Goal: Transaction & Acquisition: Purchase product/service

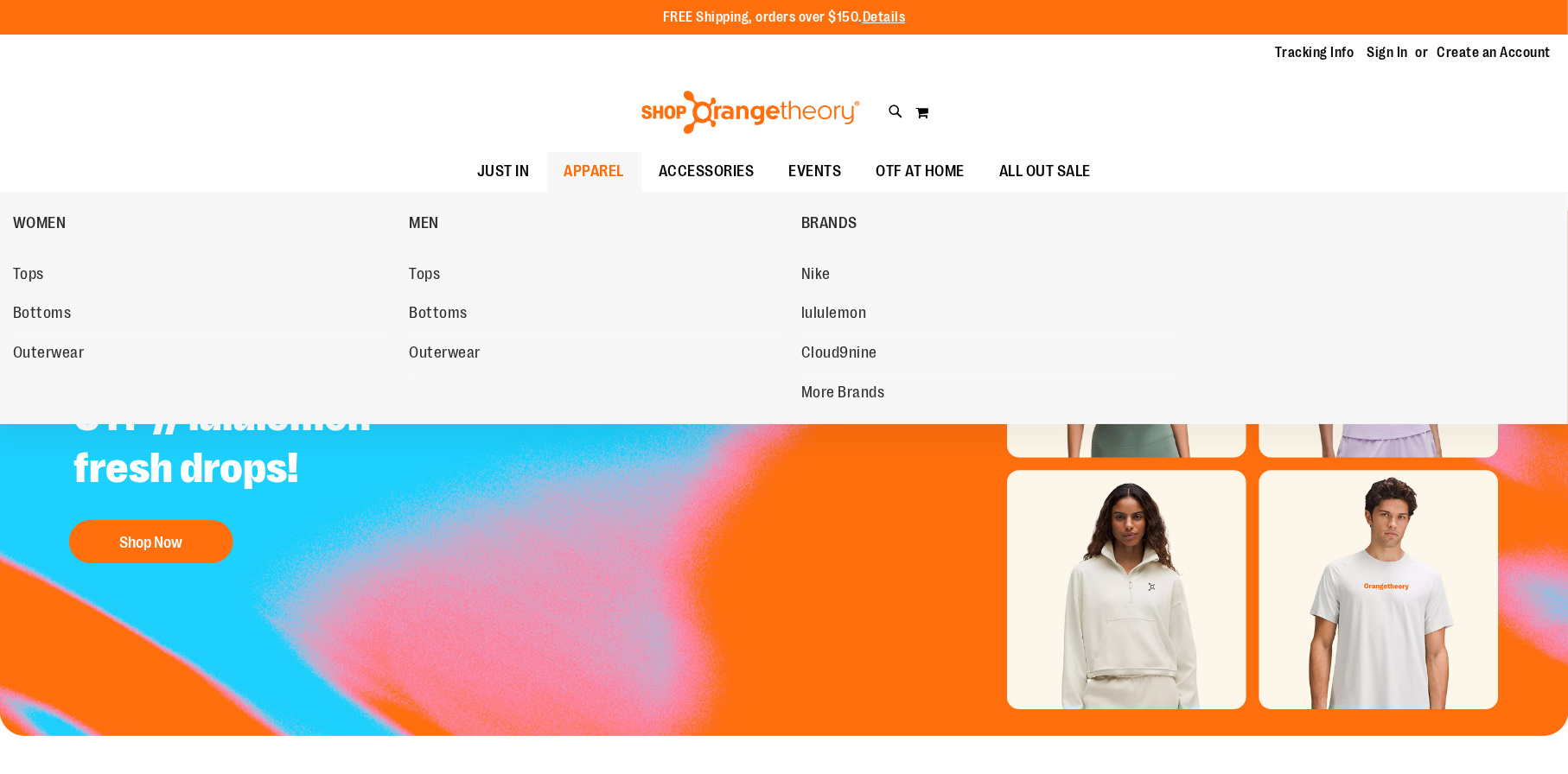
click at [564, 166] on span "APPAREL" at bounding box center [594, 170] width 60 height 38
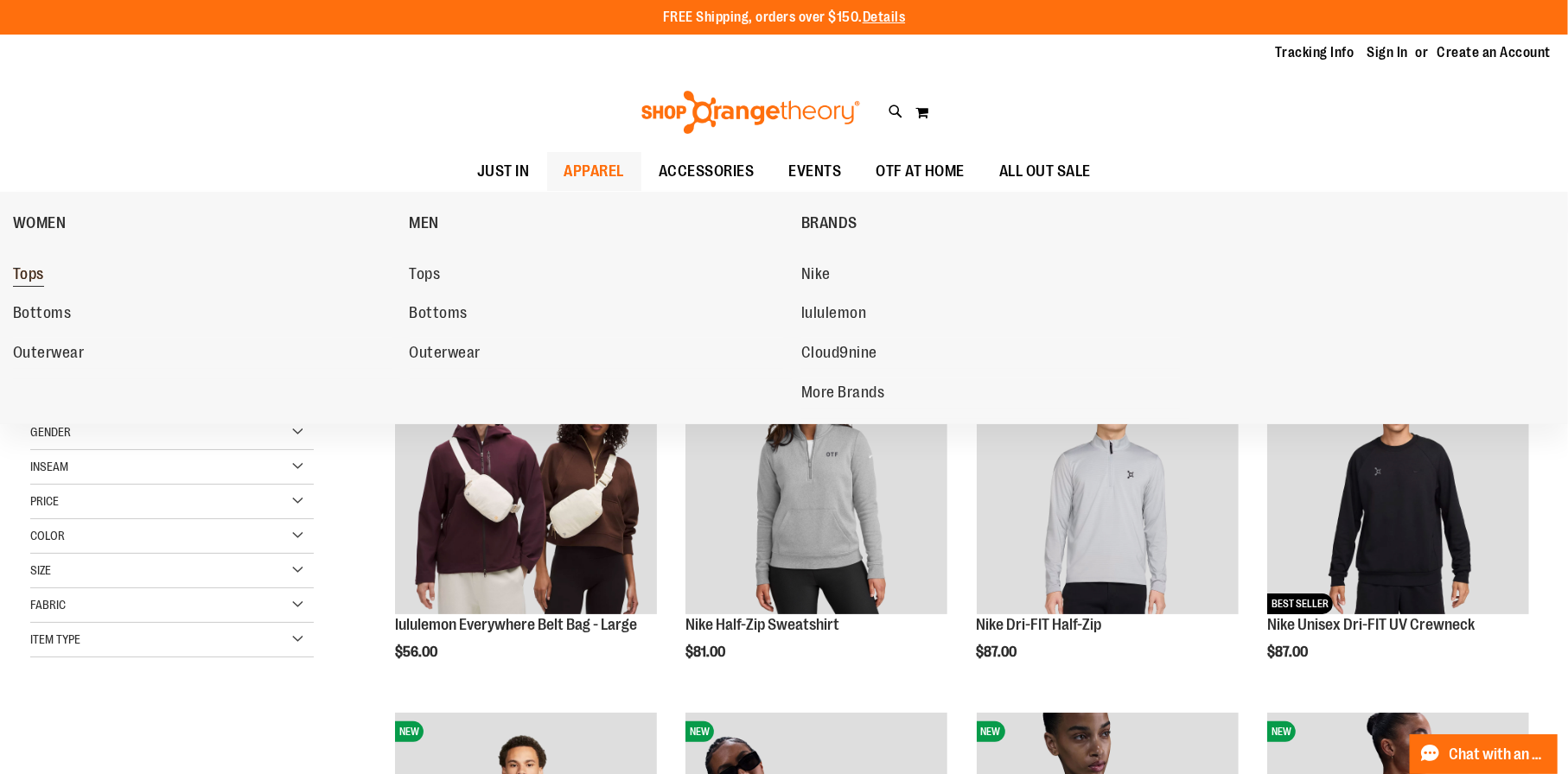
click at [47, 281] on link "Tops" at bounding box center [202, 275] width 379 height 32
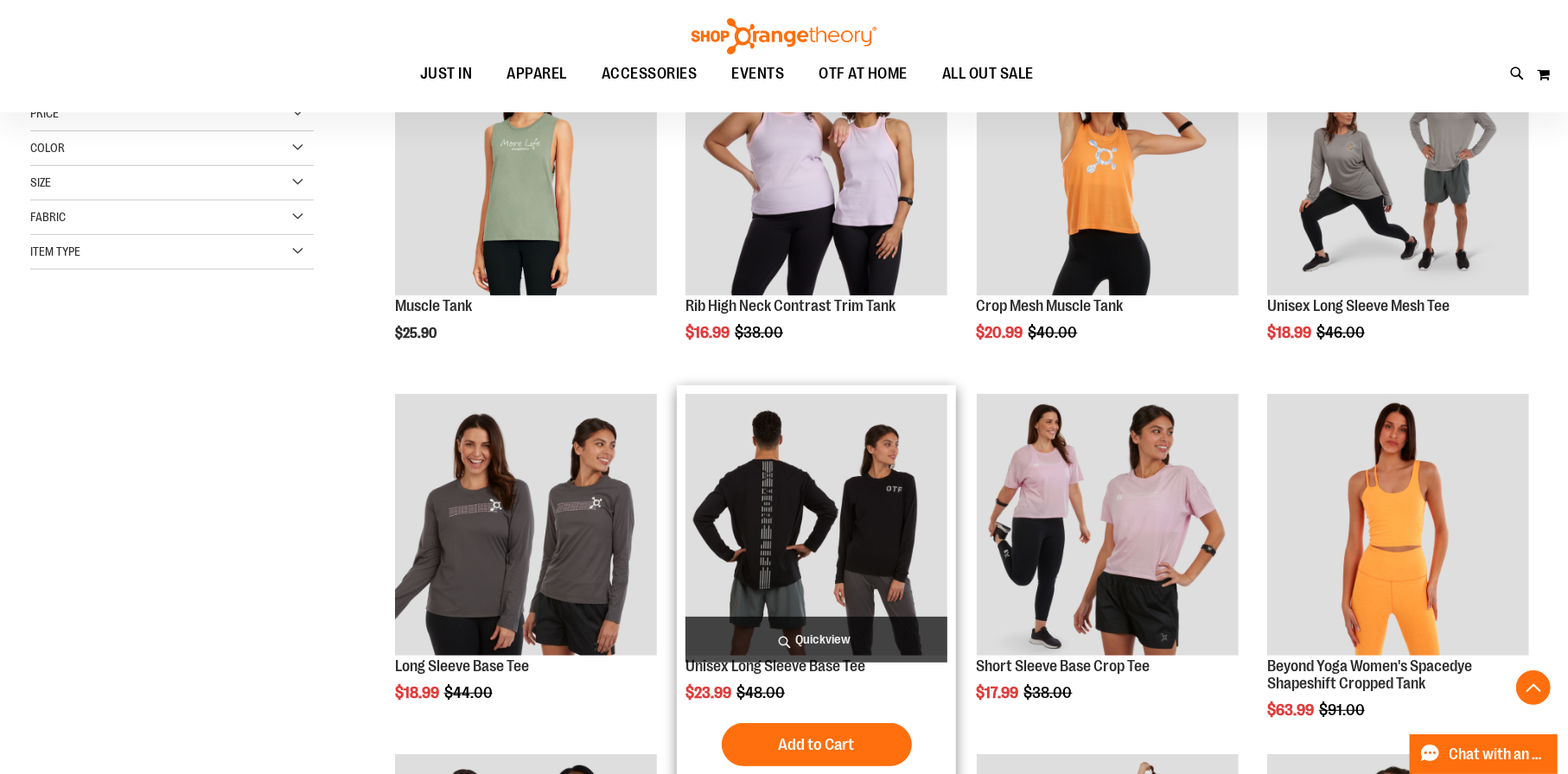
scroll to position [345, 0]
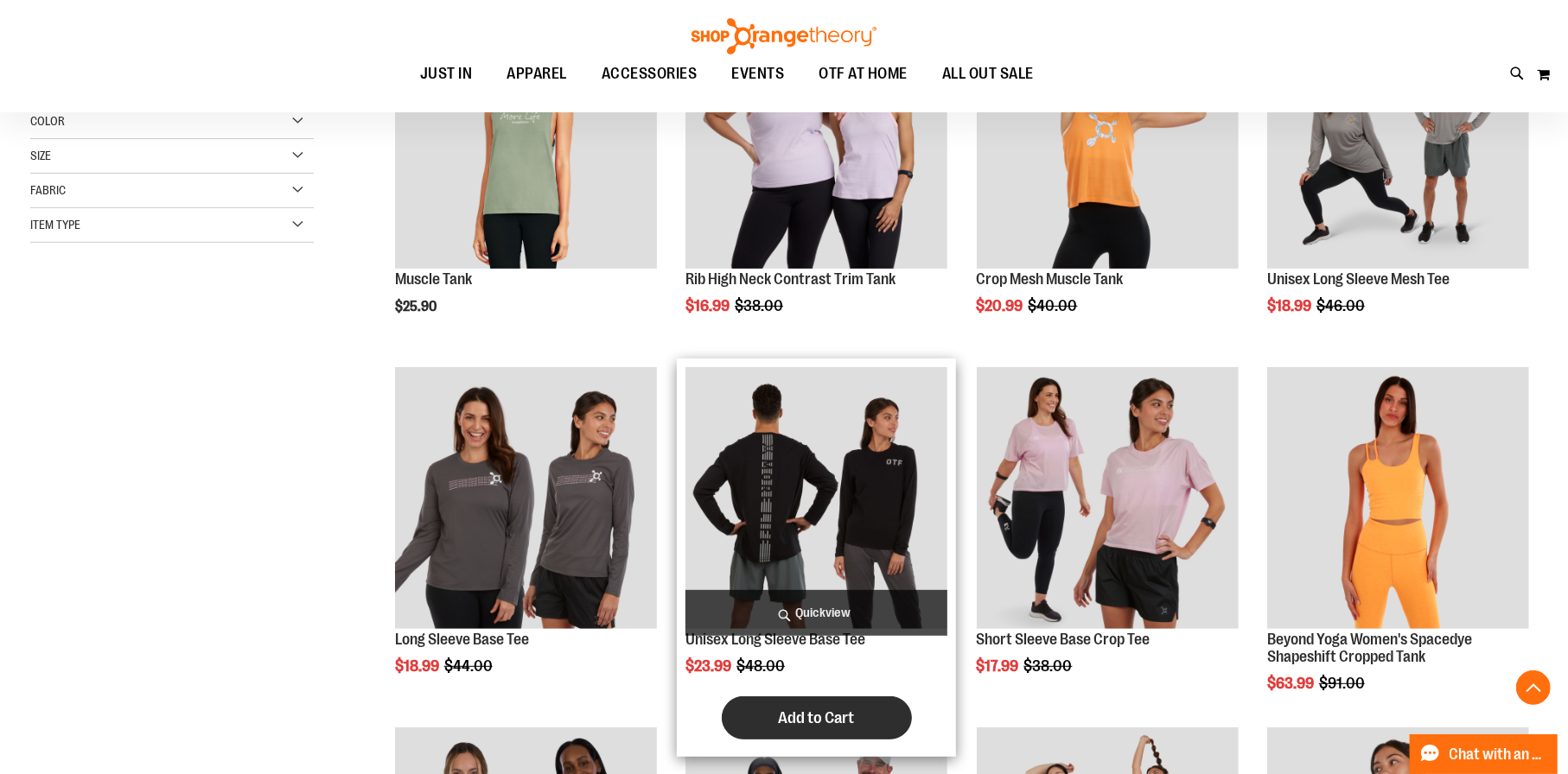
click at [826, 720] on span "Add to Cart" at bounding box center [817, 717] width 76 height 19
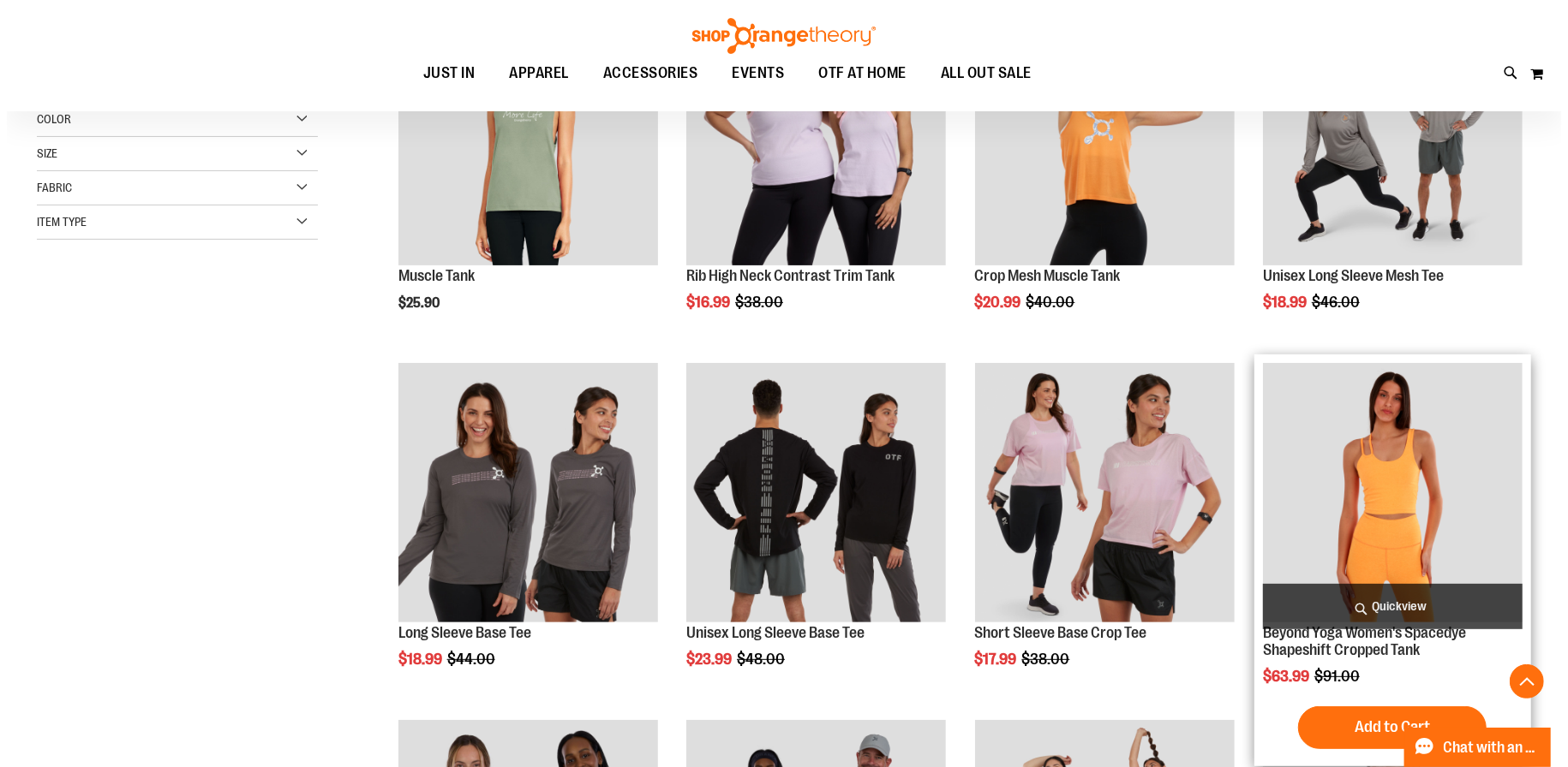
scroll to position [427, 0]
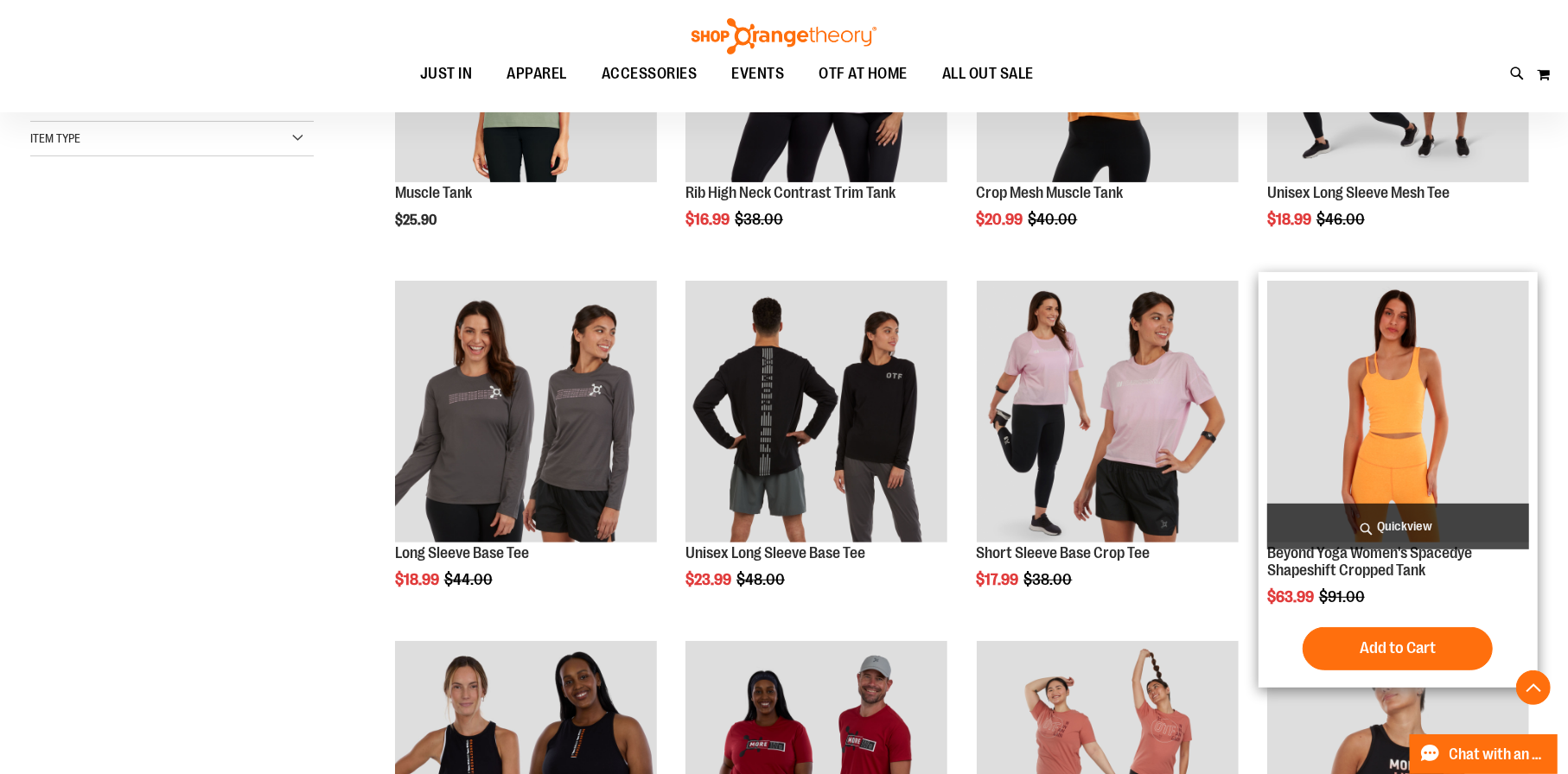
click at [1414, 521] on span "Quickview" at bounding box center [1398, 527] width 262 height 46
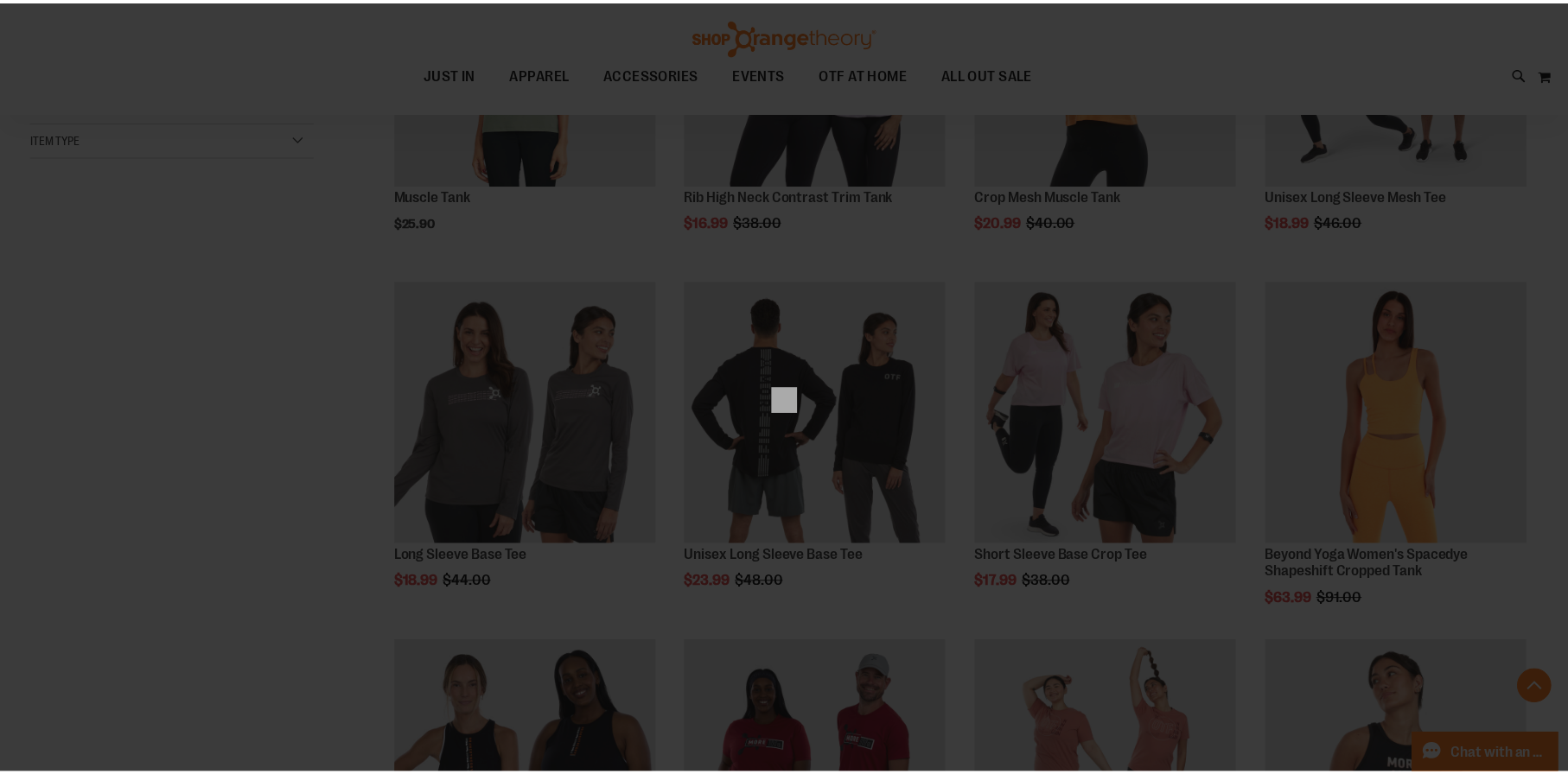
scroll to position [0, 0]
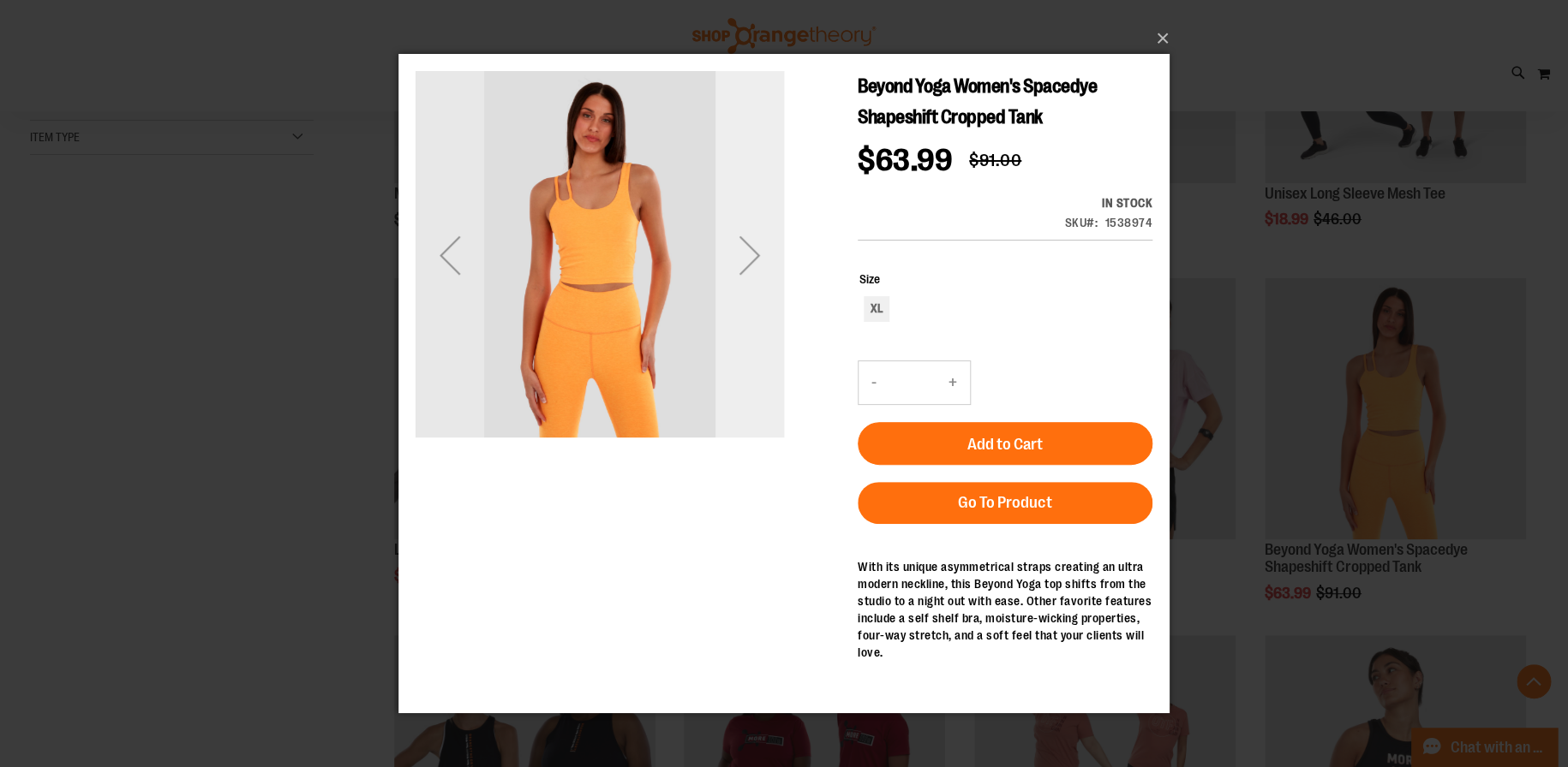
click at [744, 262] on div "Next" at bounding box center [750, 254] width 68 height 68
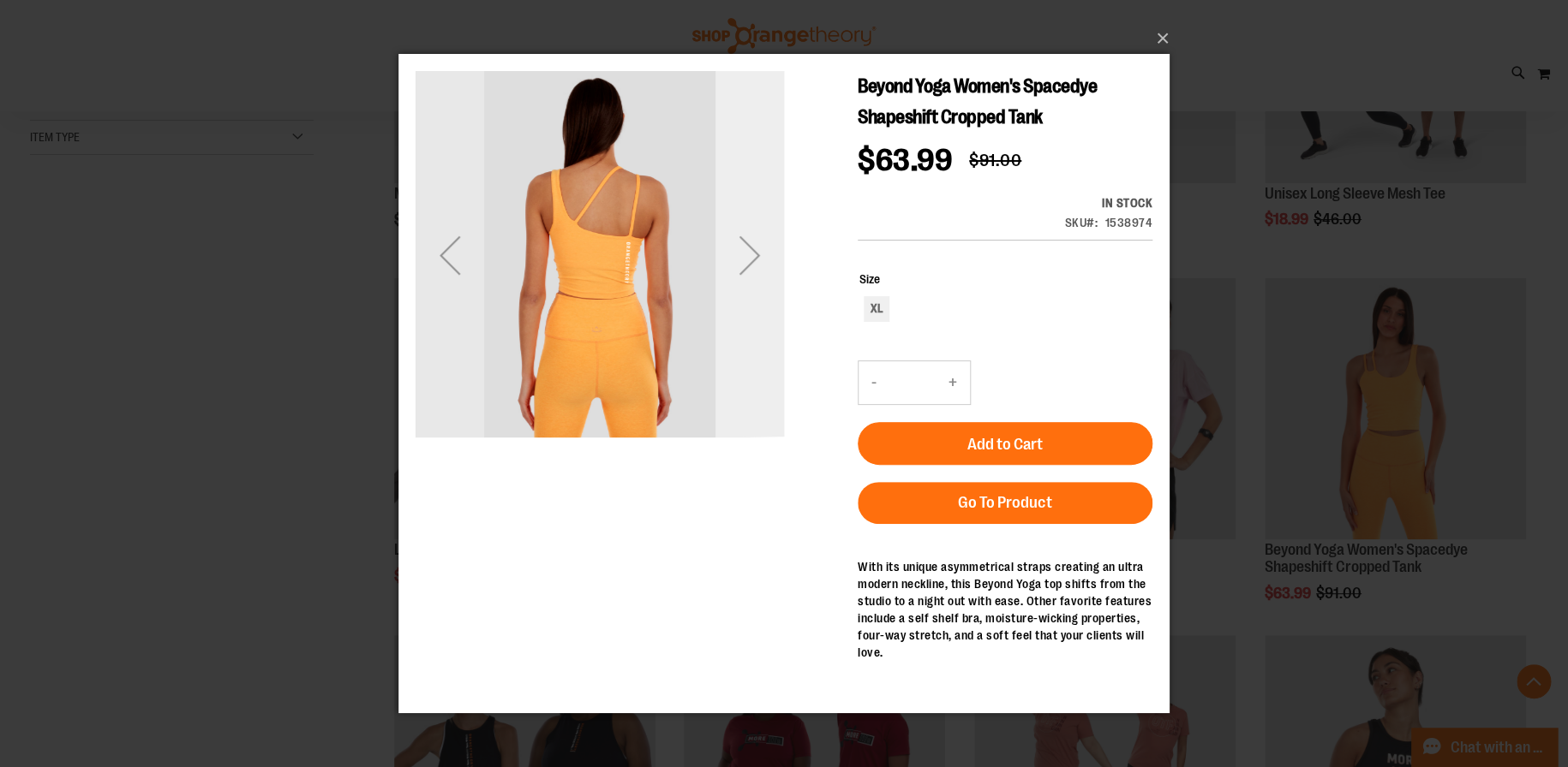
click at [744, 262] on div "Next" at bounding box center [750, 254] width 68 height 68
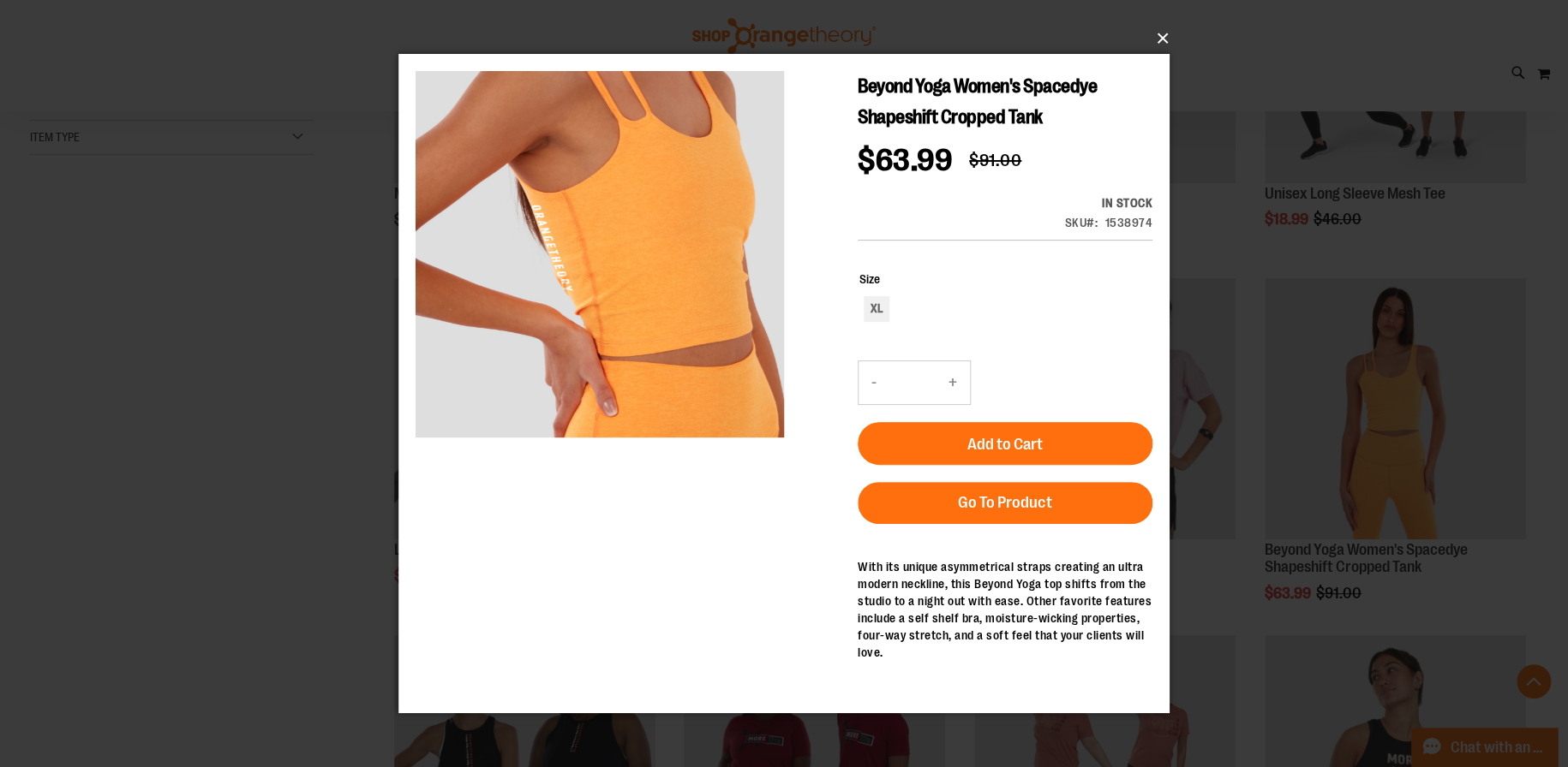
click at [1157, 35] on button "×" at bounding box center [789, 38] width 771 height 38
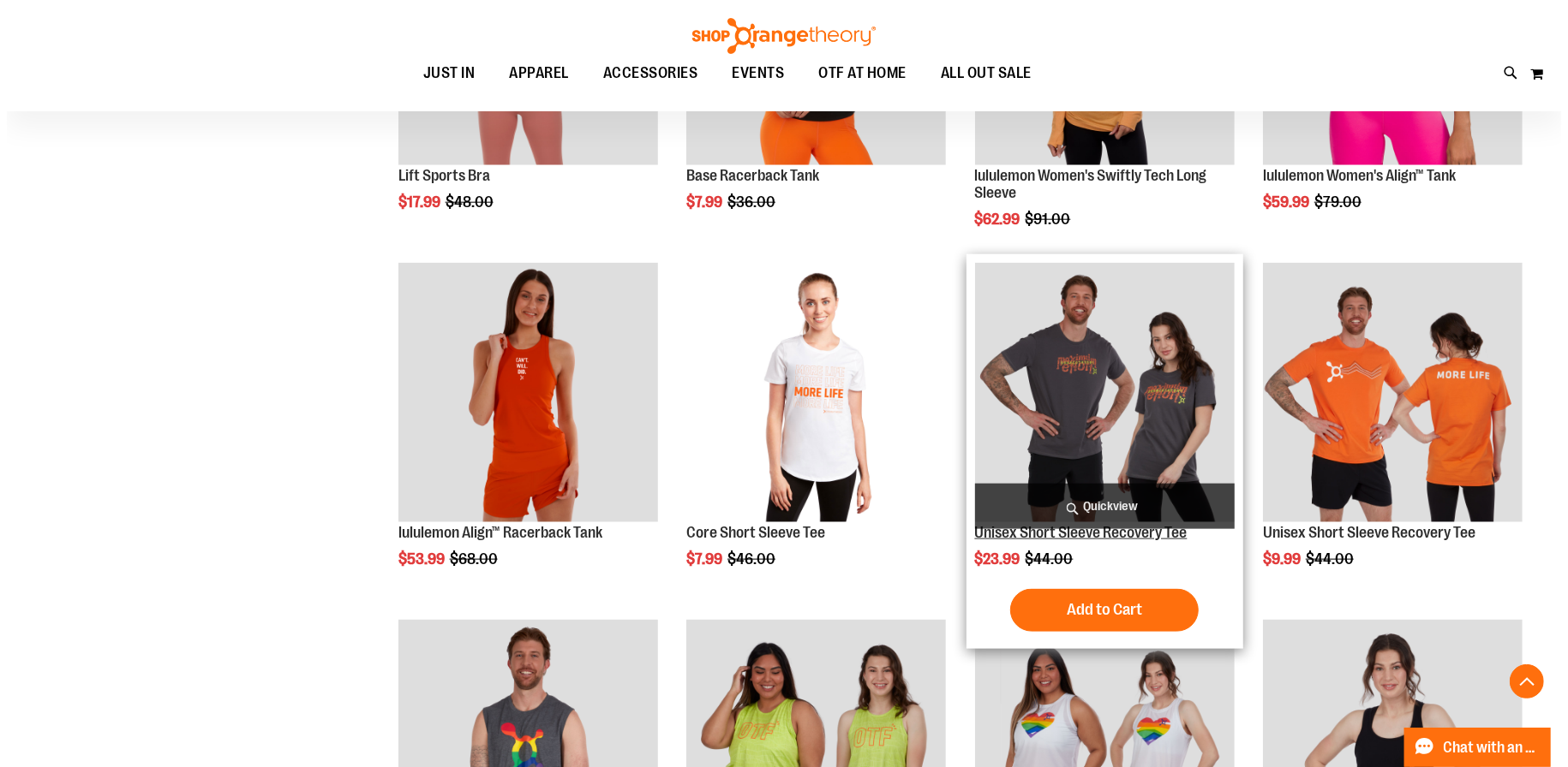
scroll to position [1540, 0]
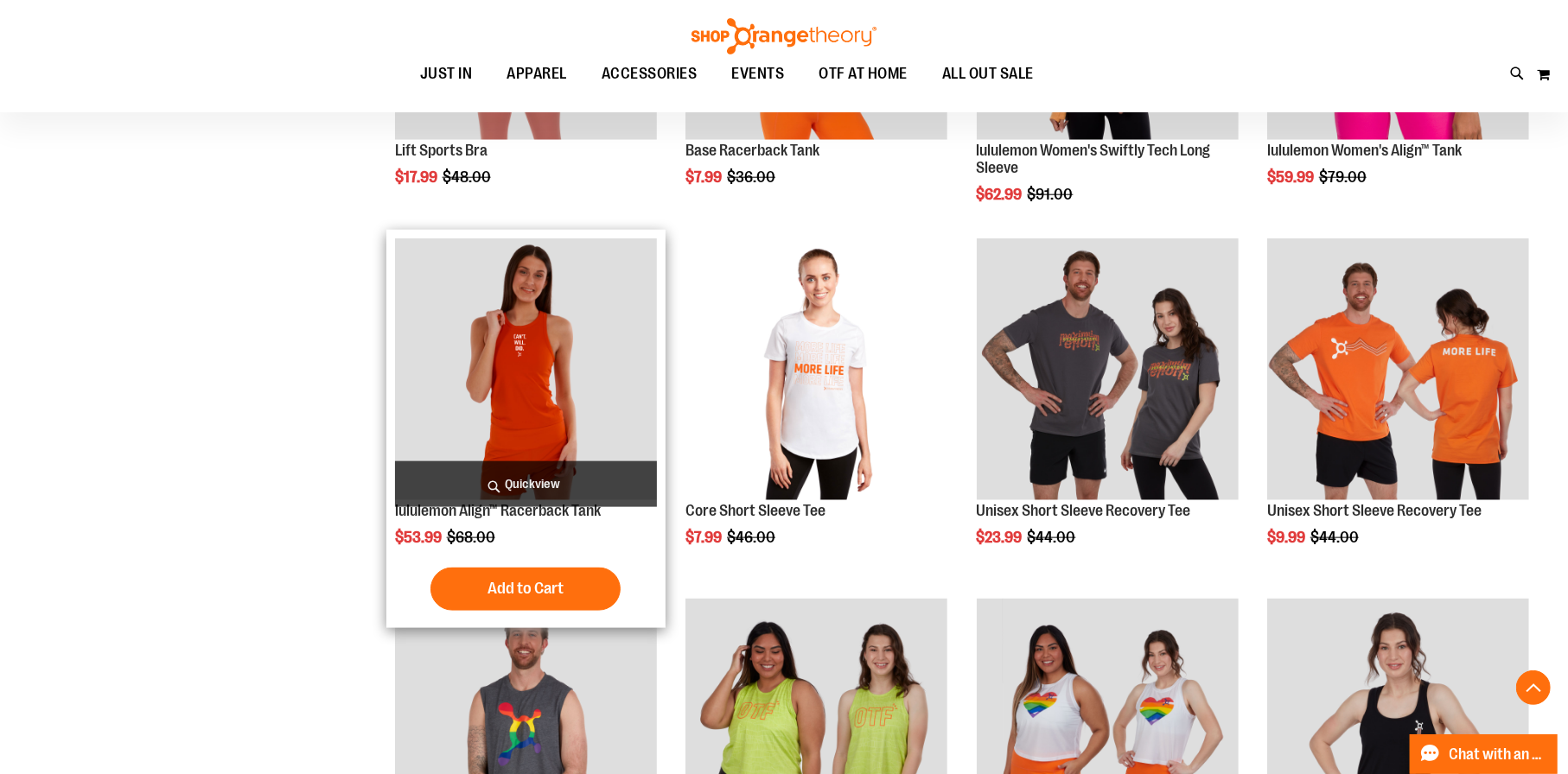
click at [555, 477] on span "Quickview" at bounding box center [526, 484] width 262 height 46
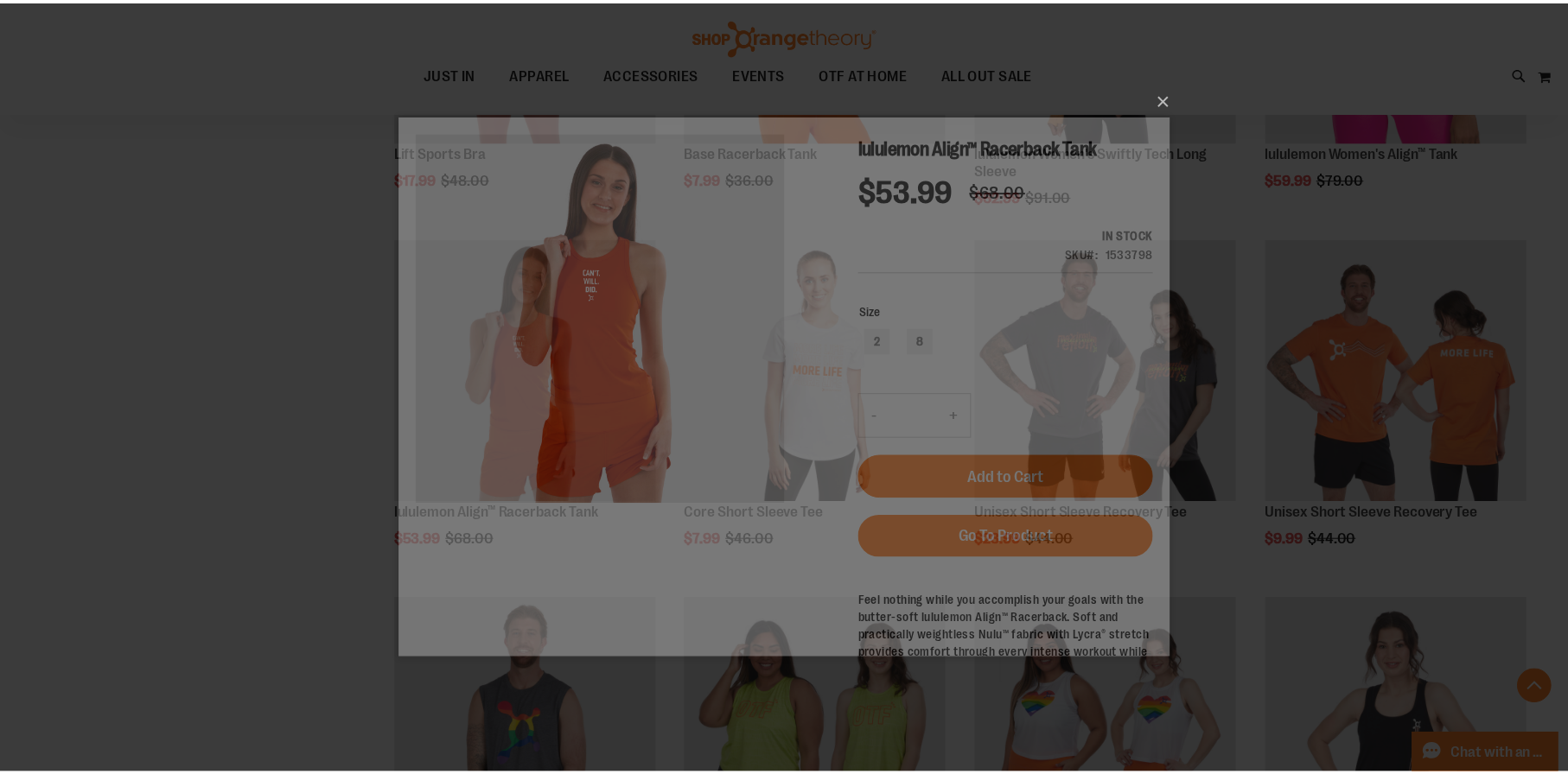
scroll to position [0, 0]
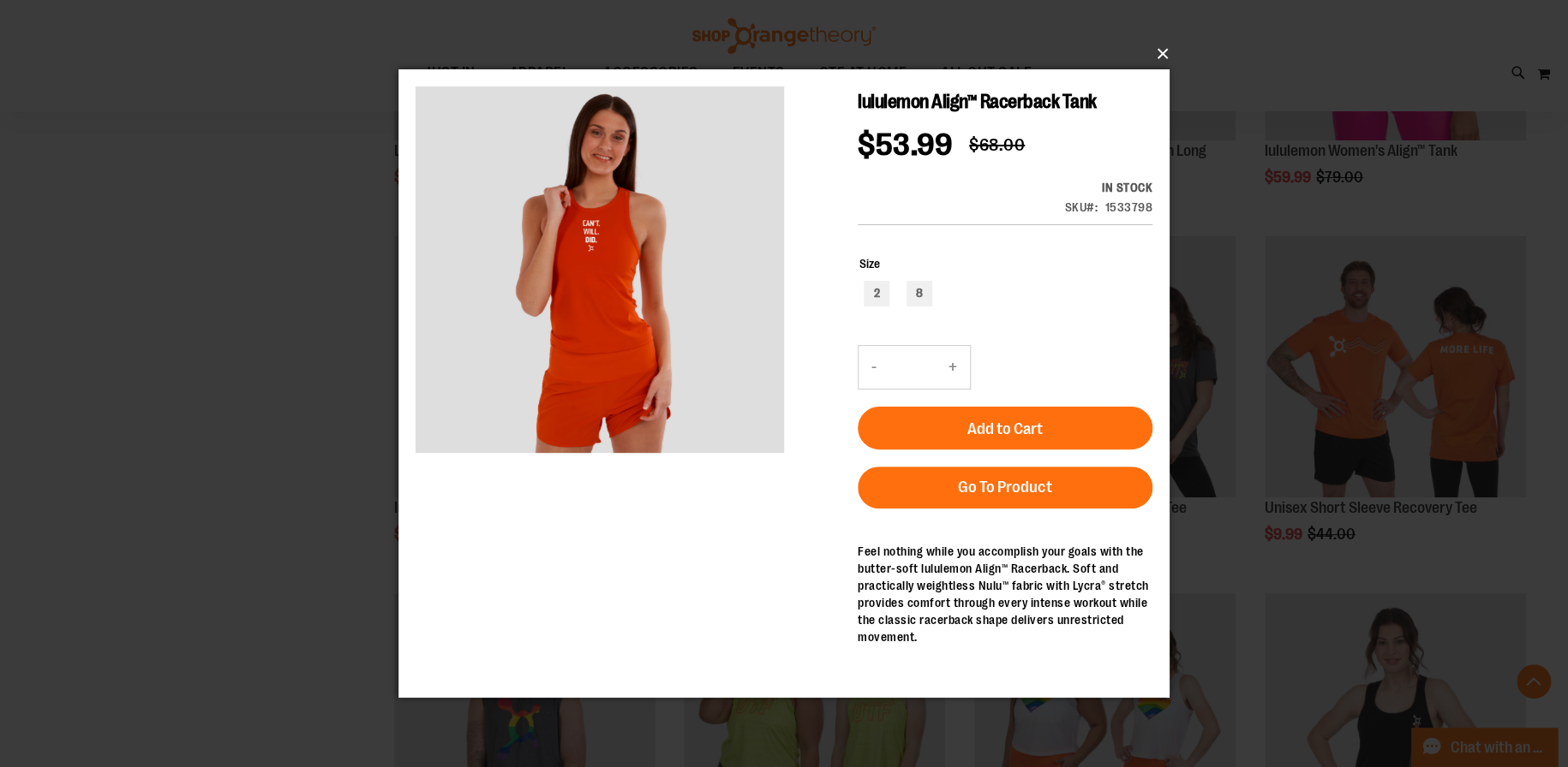
click at [1161, 51] on button "×" at bounding box center [789, 54] width 771 height 38
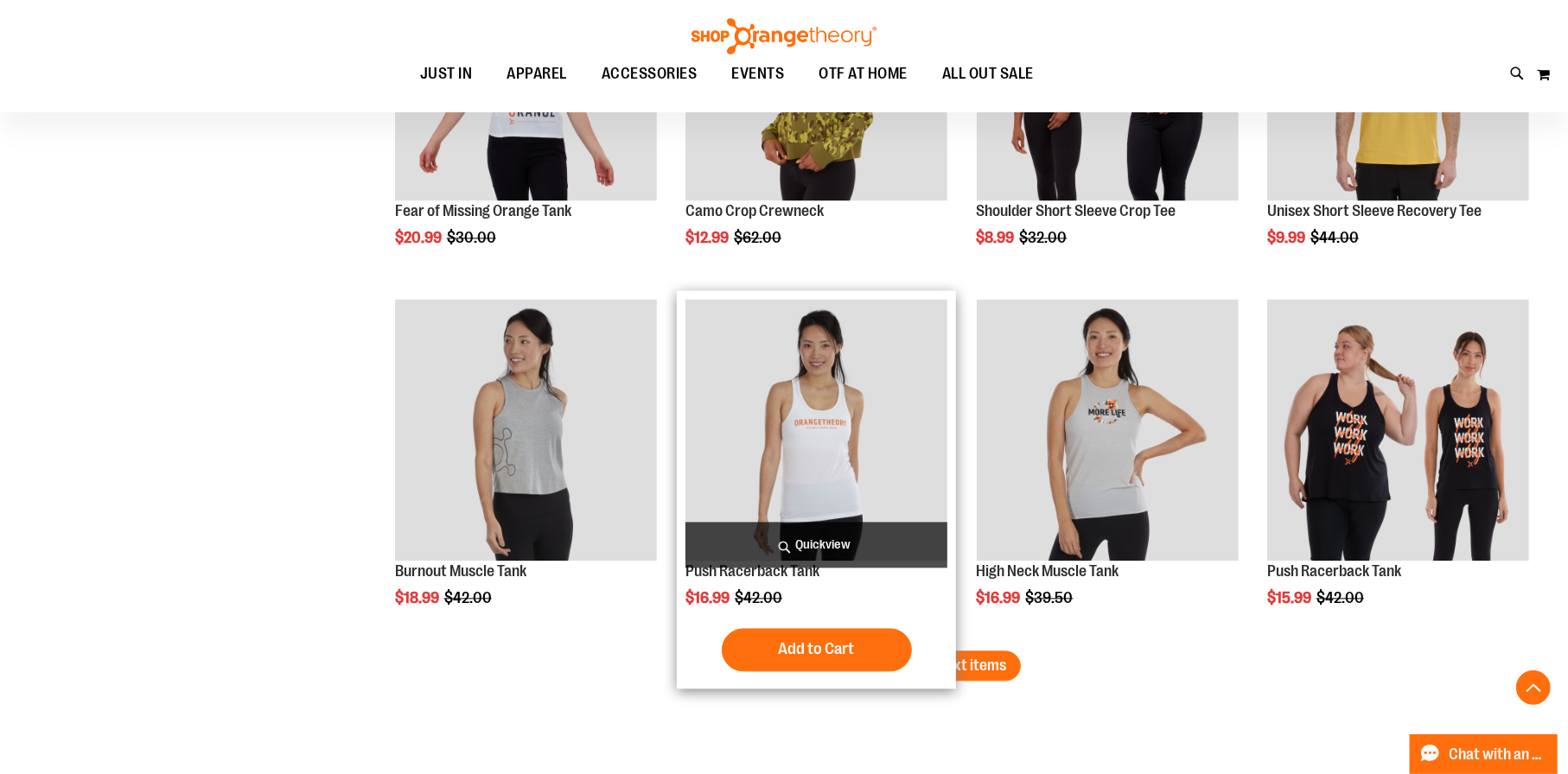
scroll to position [3023, 0]
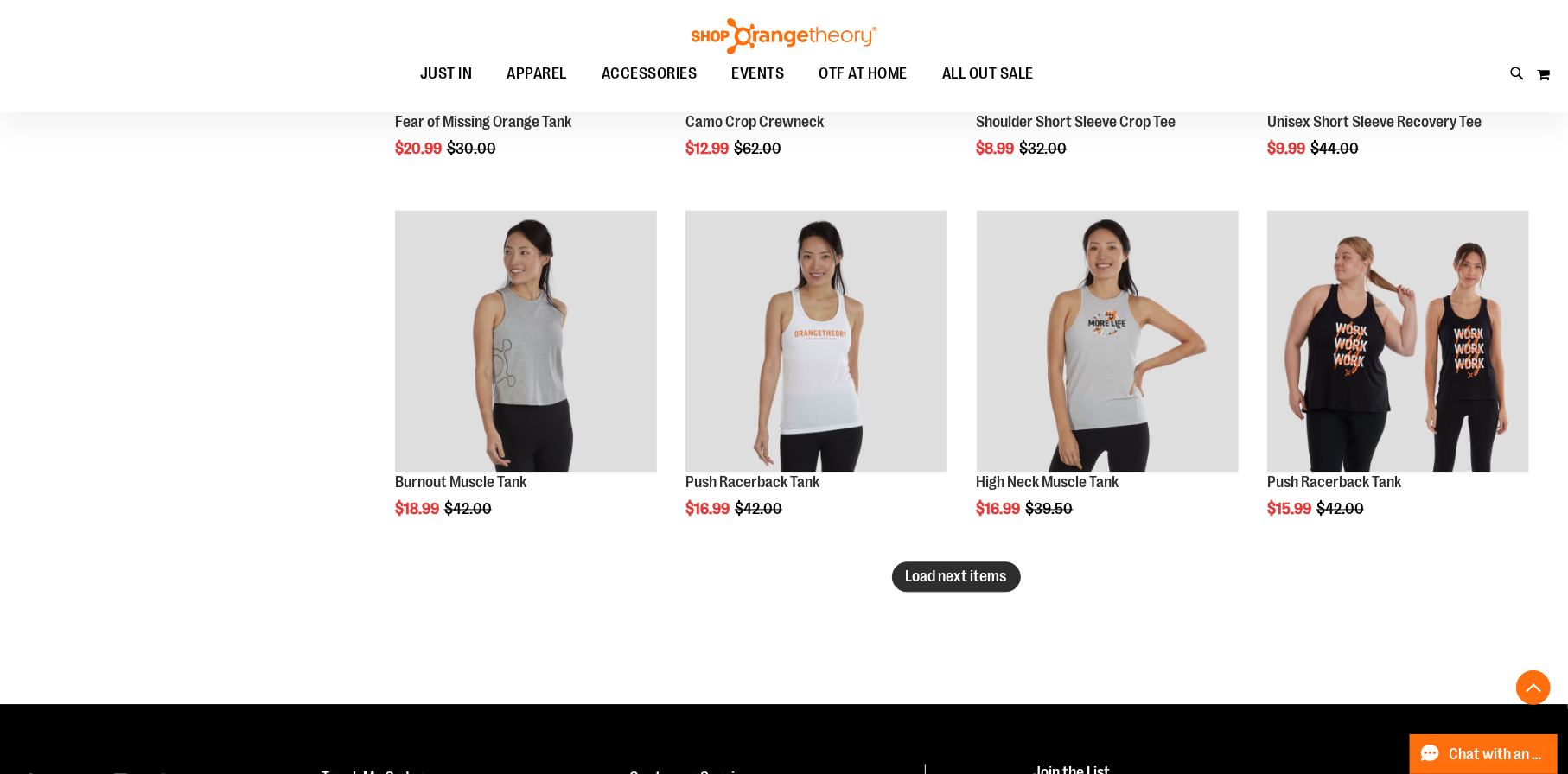
click at [936, 578] on span "Load next items" at bounding box center [955, 576] width 101 height 18
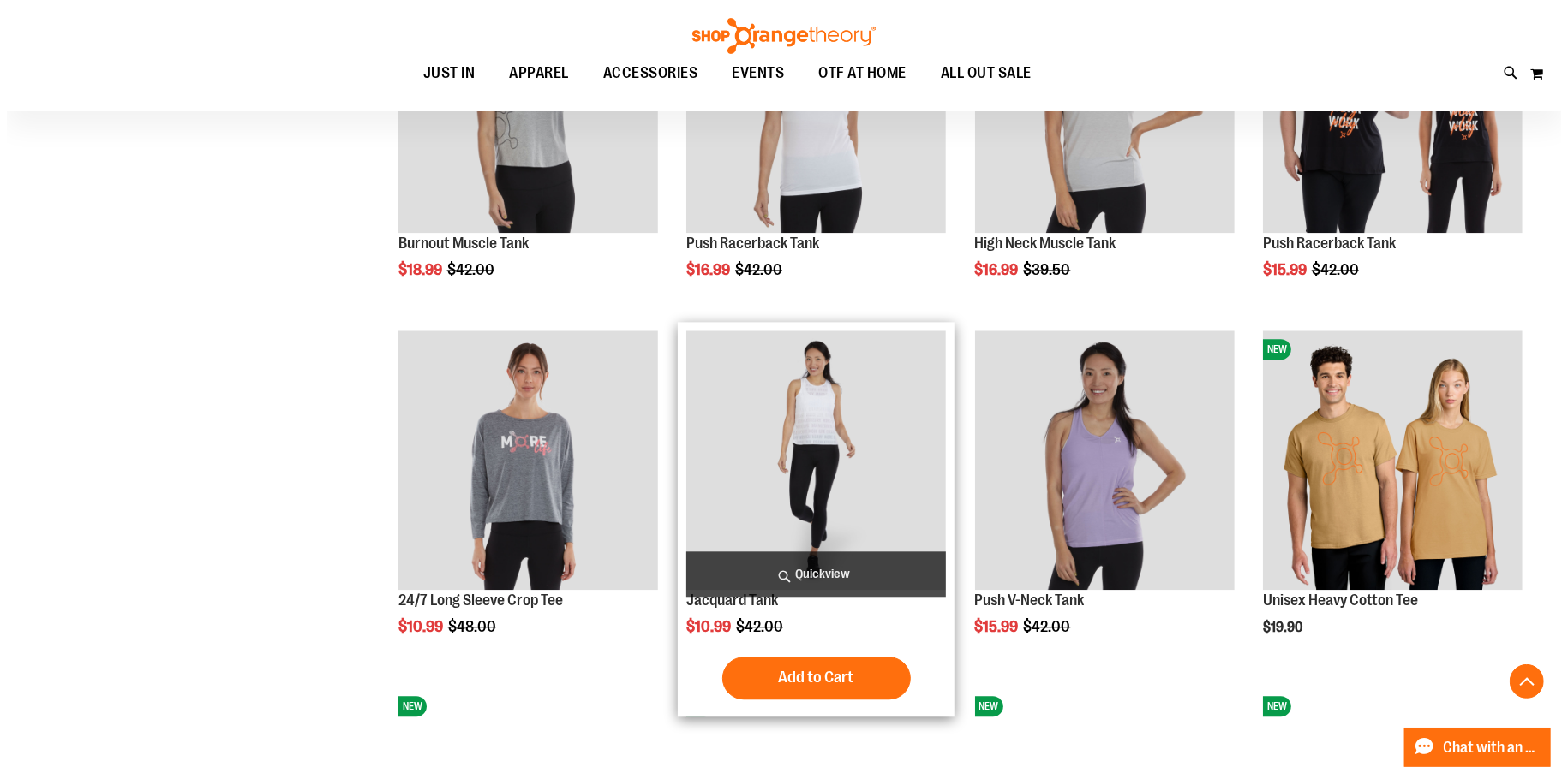
scroll to position [3252, 0]
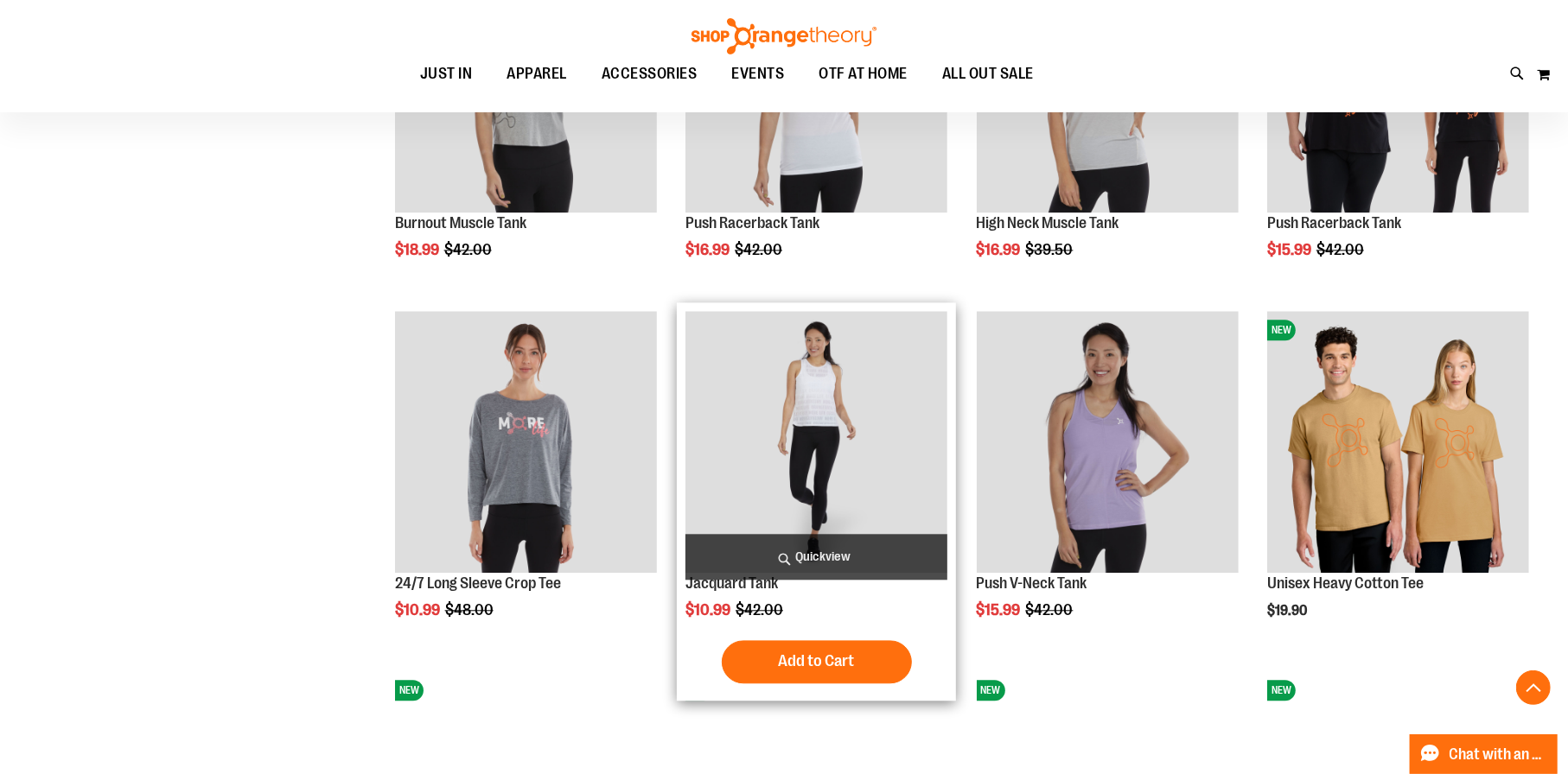
click at [779, 556] on span "Quickview" at bounding box center [817, 556] width 262 height 46
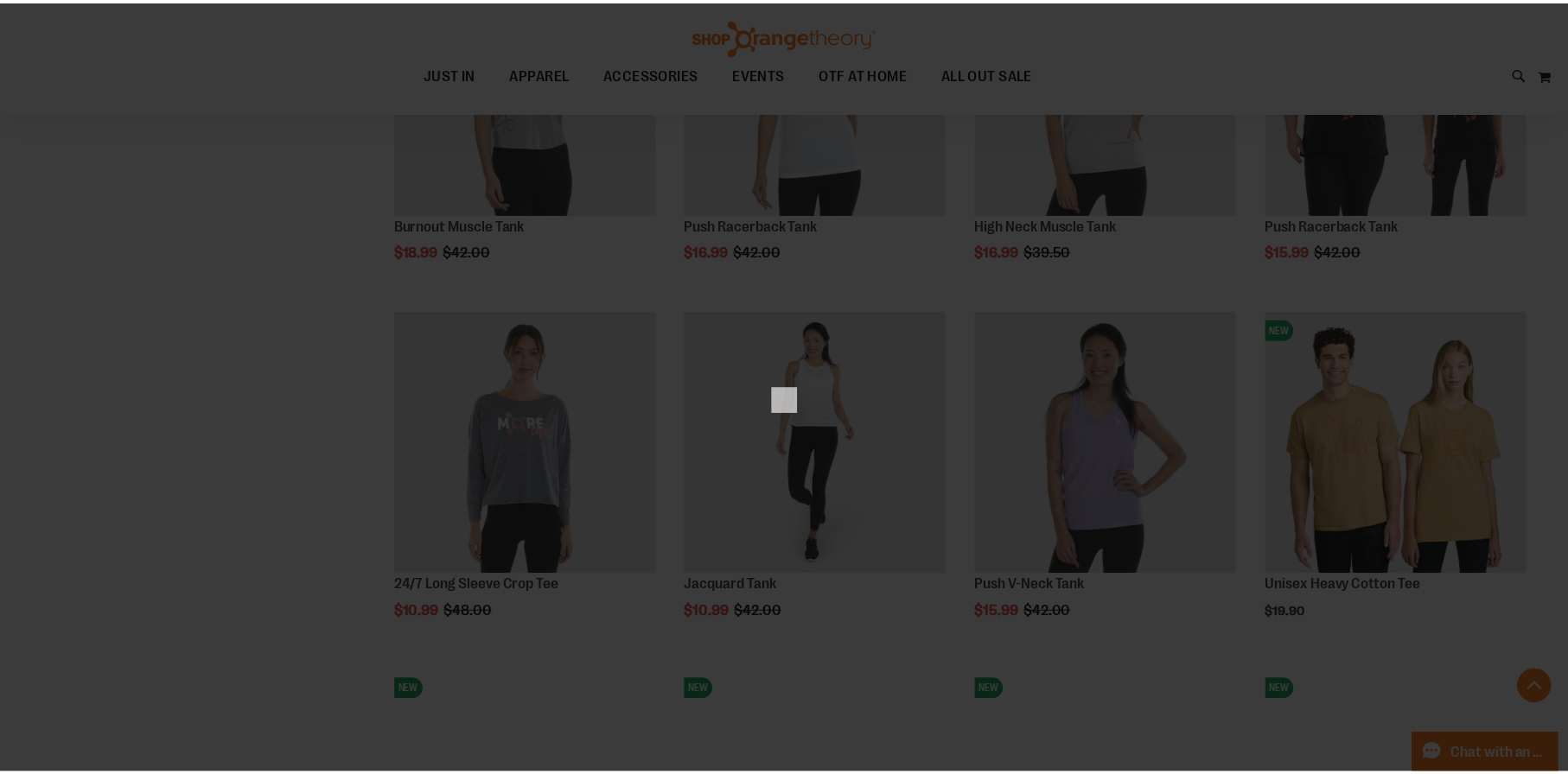
scroll to position [0, 0]
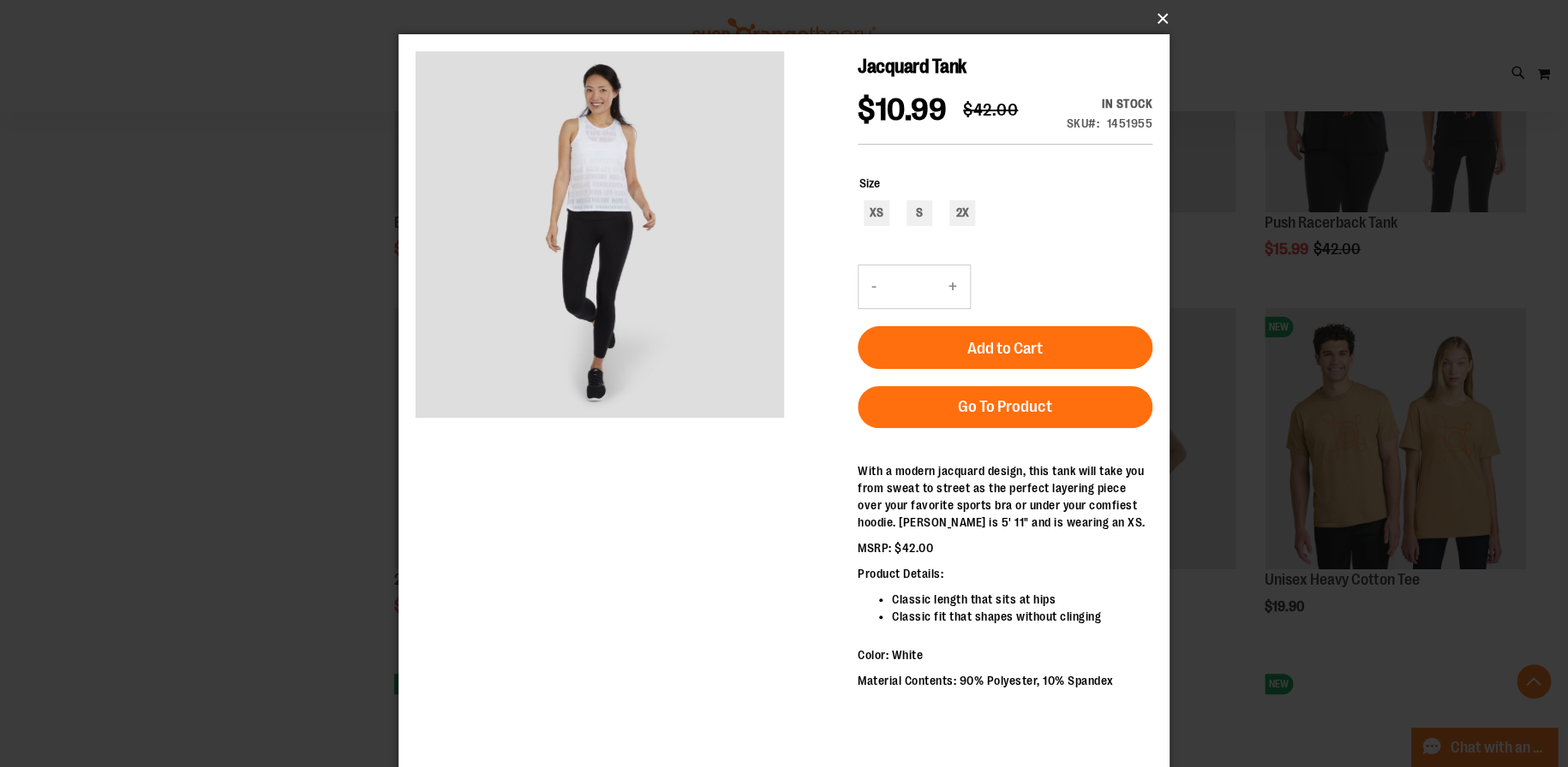
click at [1163, 17] on button "×" at bounding box center [789, 19] width 771 height 38
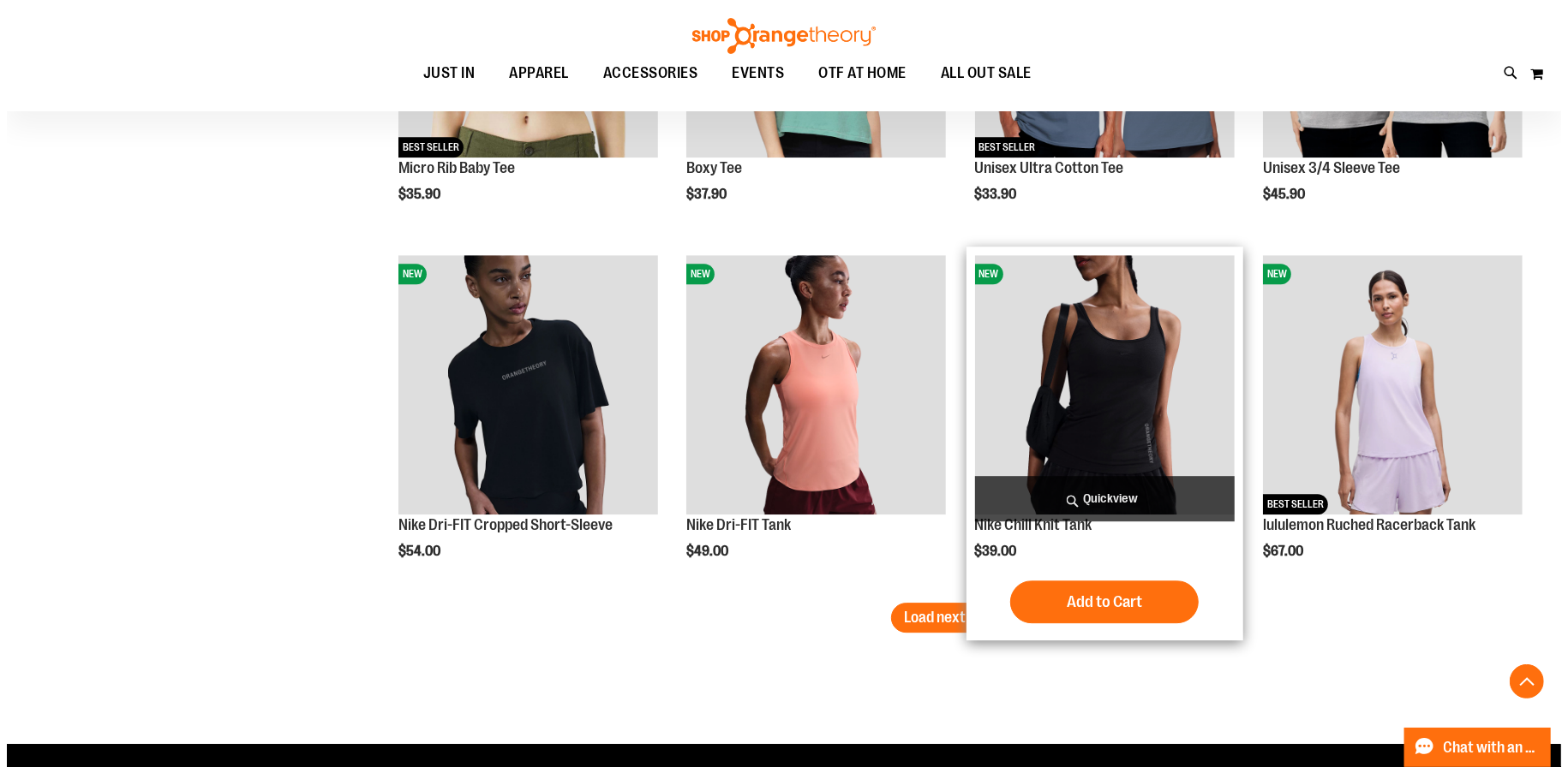
scroll to position [4108, 0]
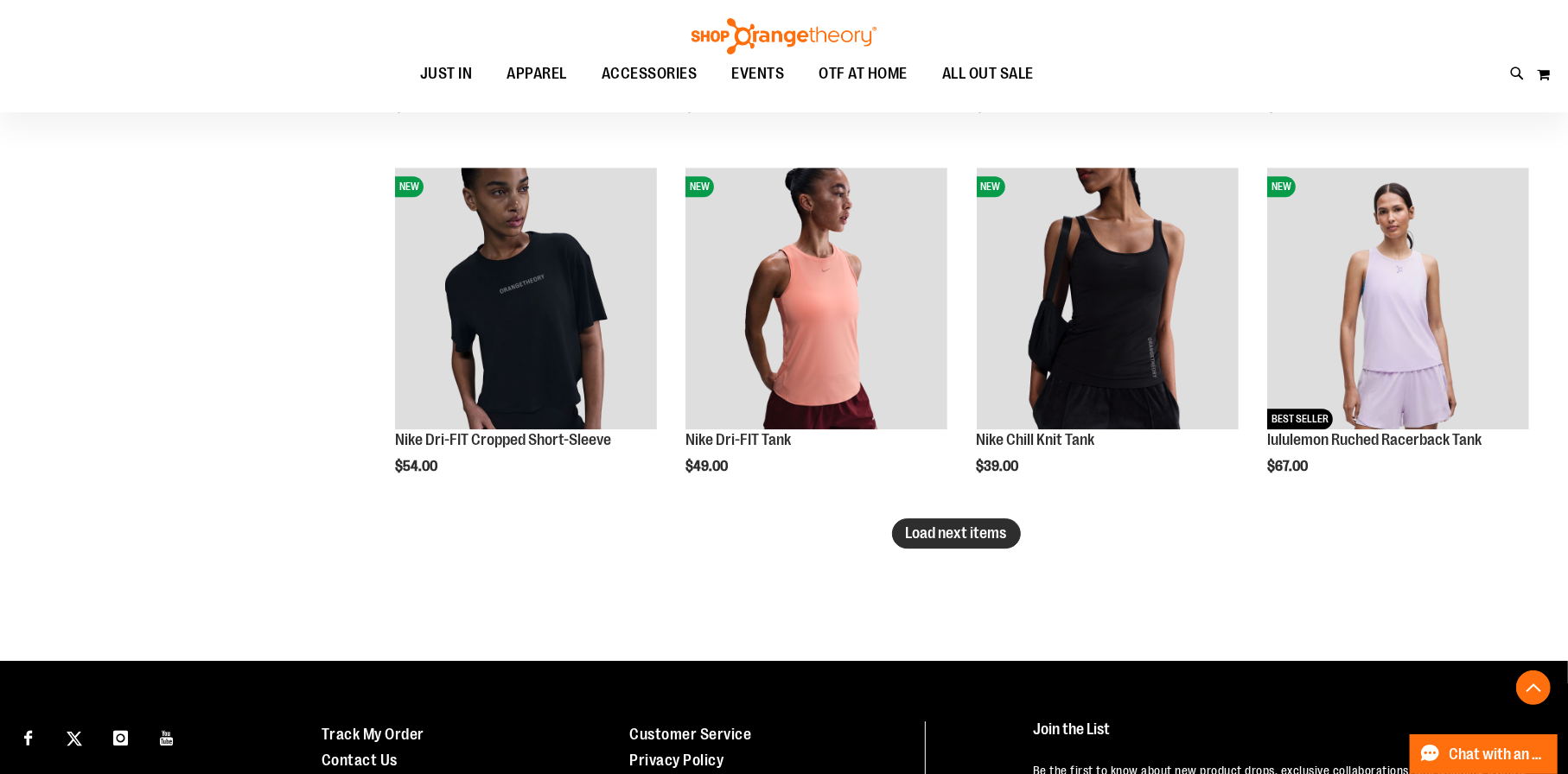
click at [921, 538] on span "Load next items" at bounding box center [955, 534] width 101 height 18
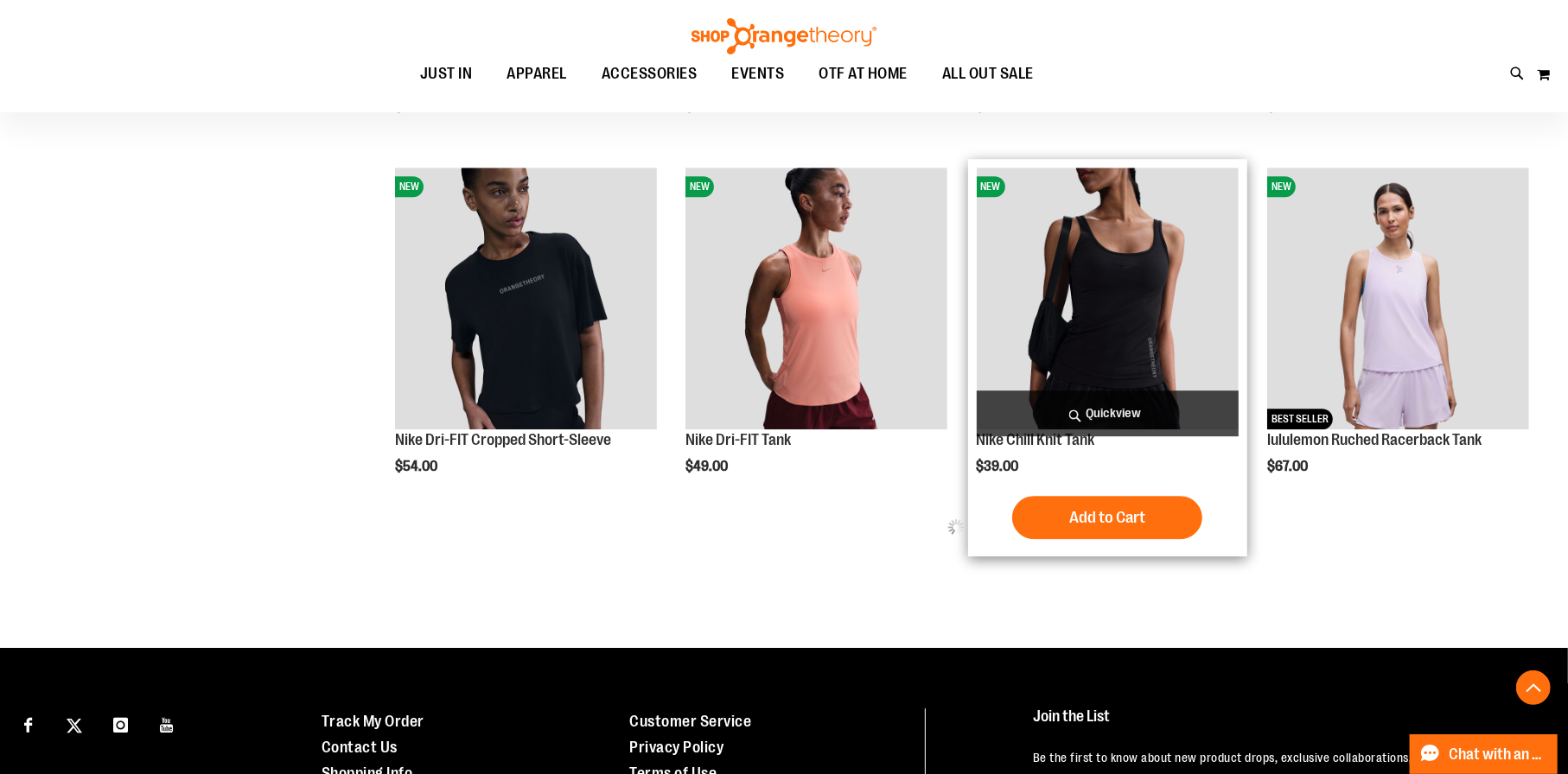
click at [1075, 419] on span "Quickview" at bounding box center [1107, 414] width 262 height 46
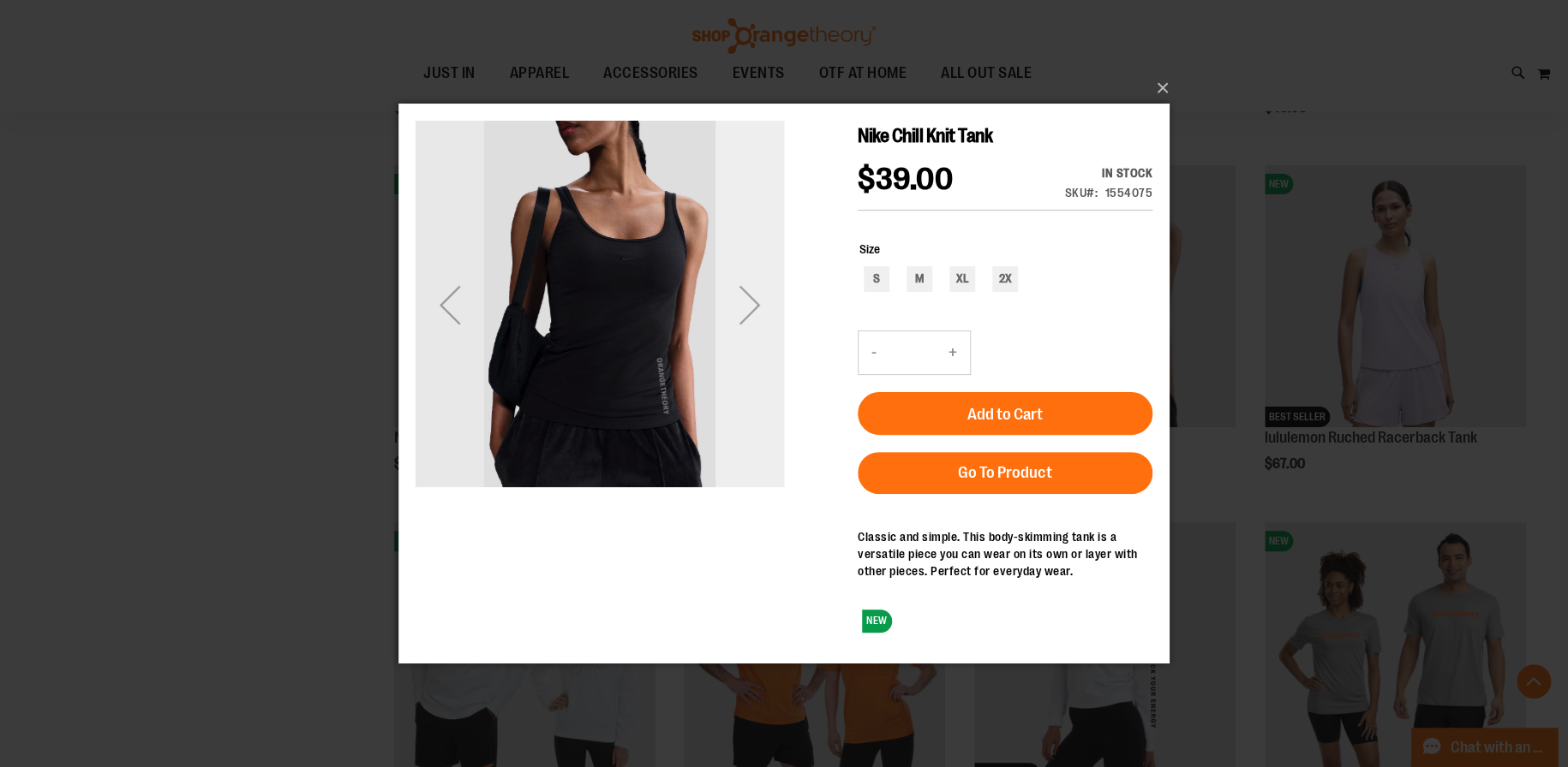
click at [741, 297] on div "Next" at bounding box center [750, 304] width 68 height 68
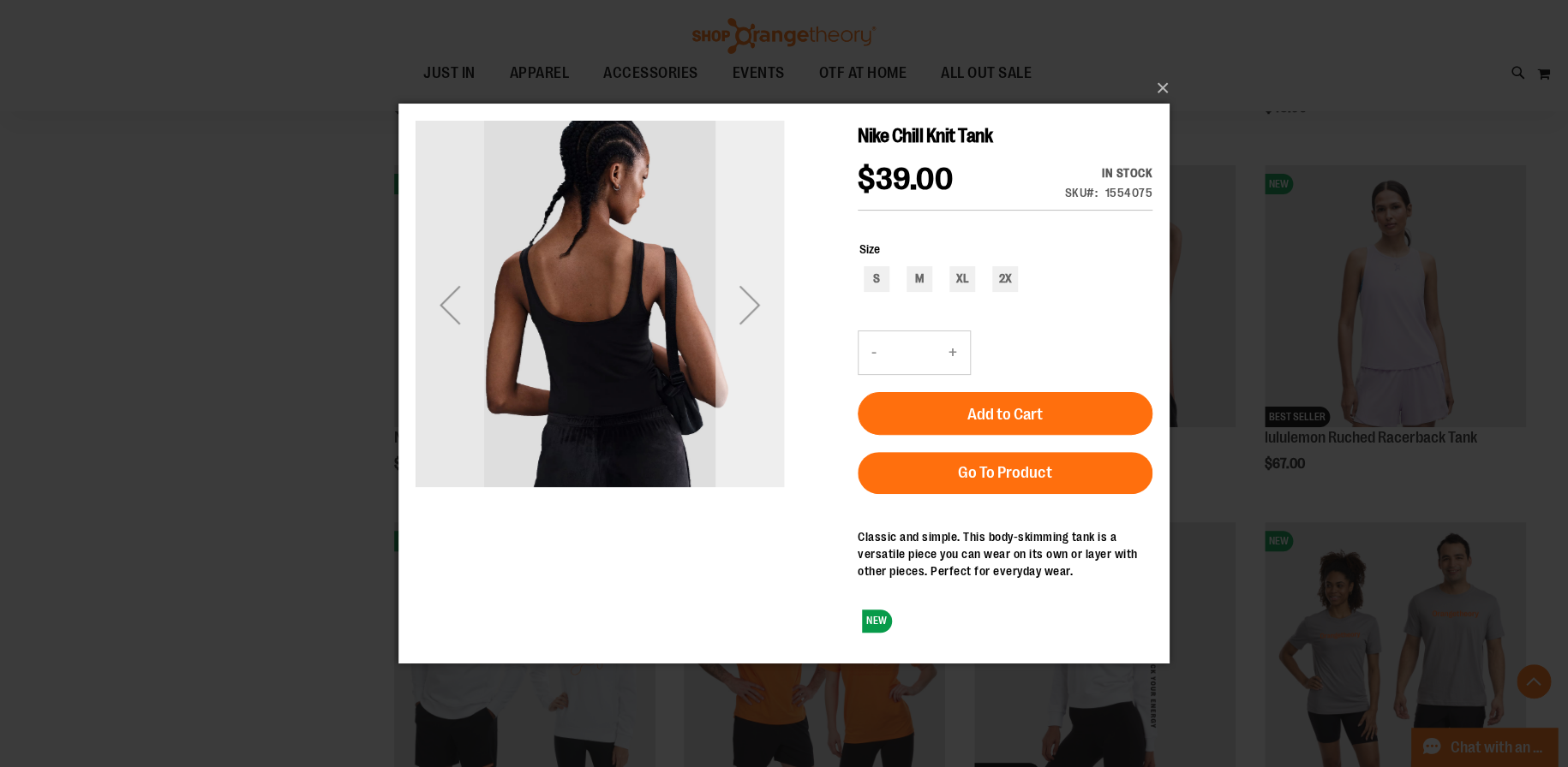
click at [751, 305] on div "Next" at bounding box center [750, 304] width 68 height 68
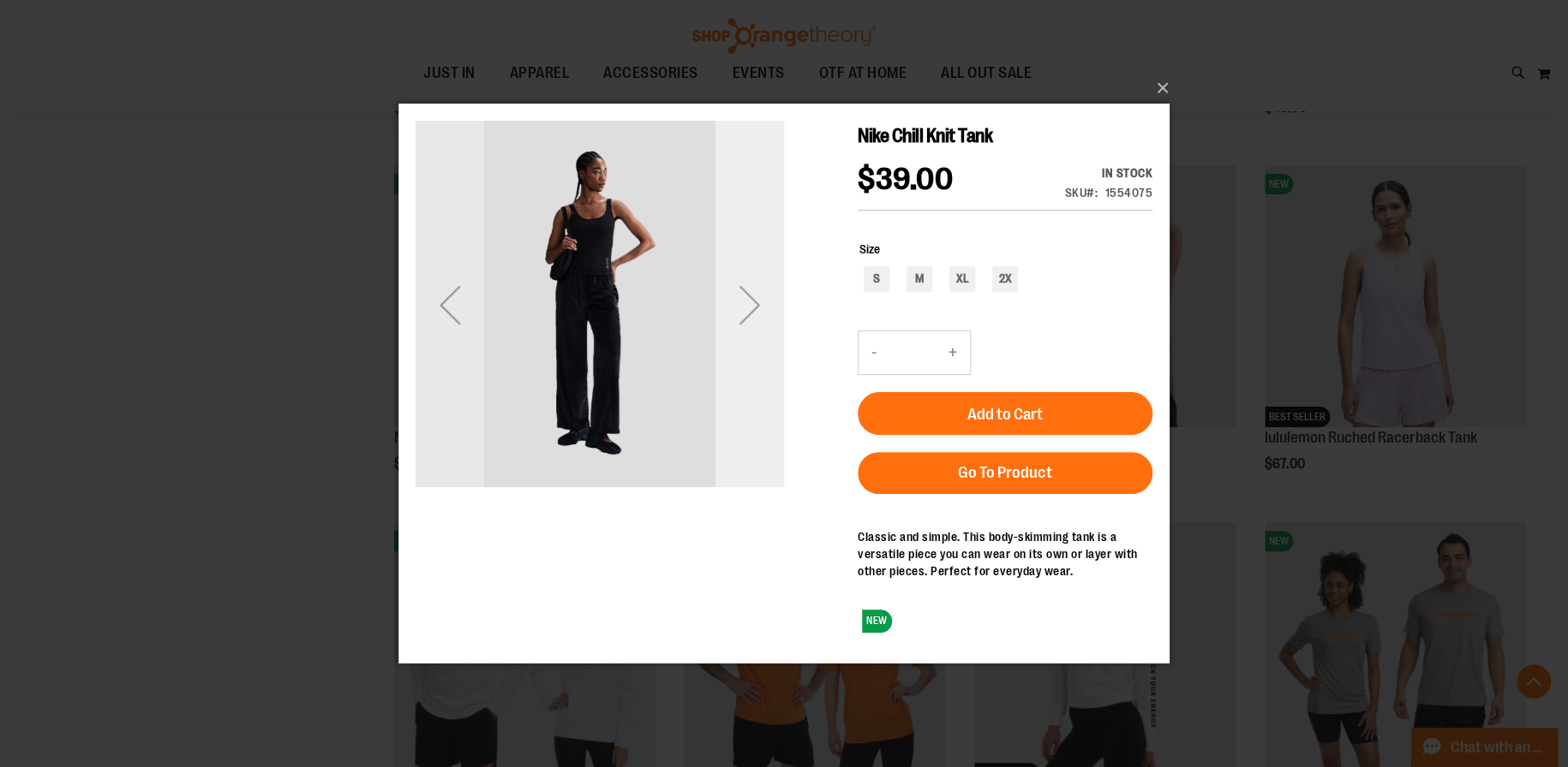
click at [751, 305] on div "Next" at bounding box center [750, 304] width 68 height 68
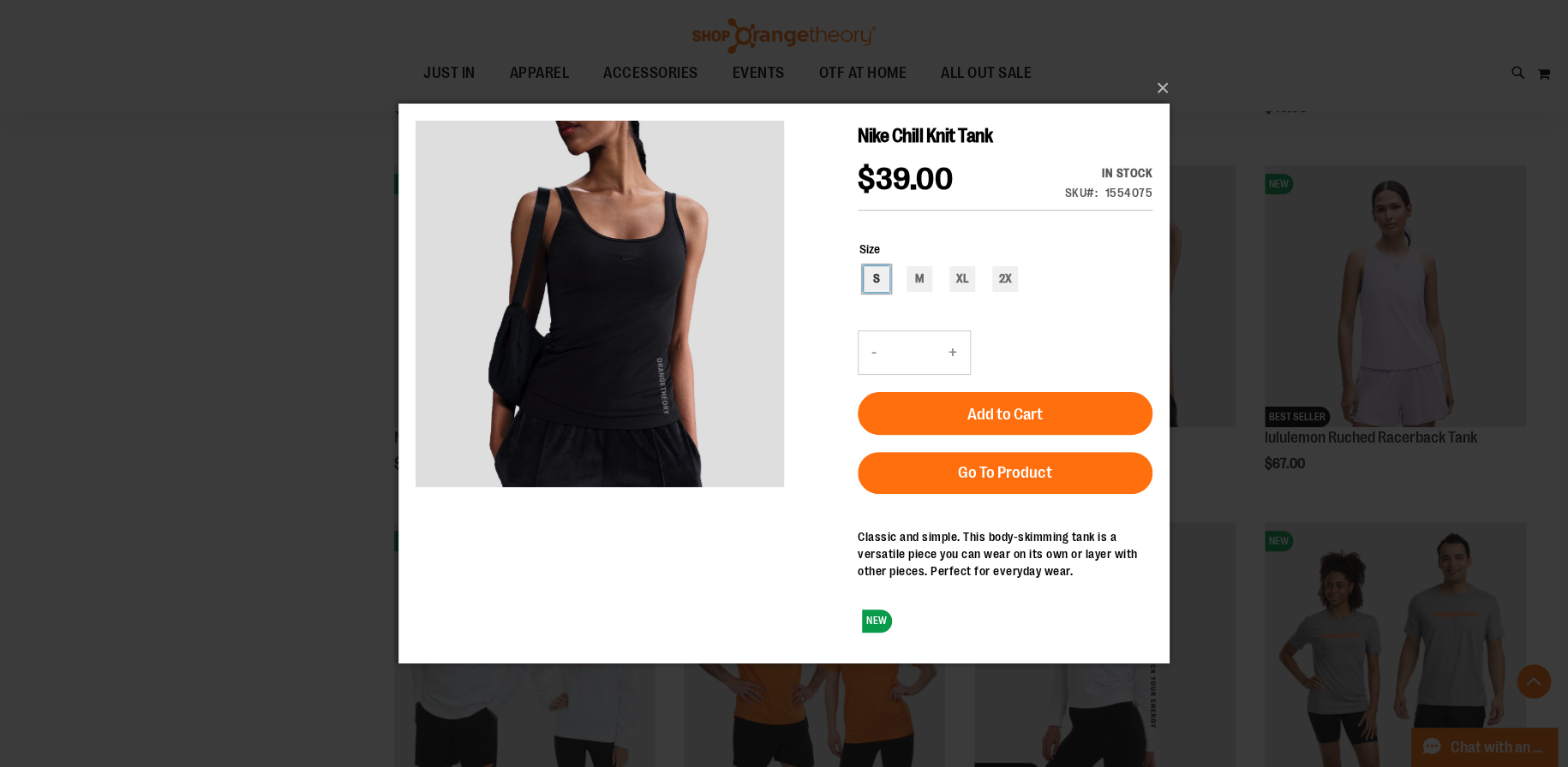
click at [875, 276] on div "S" at bounding box center [876, 279] width 25 height 25
type input "***"
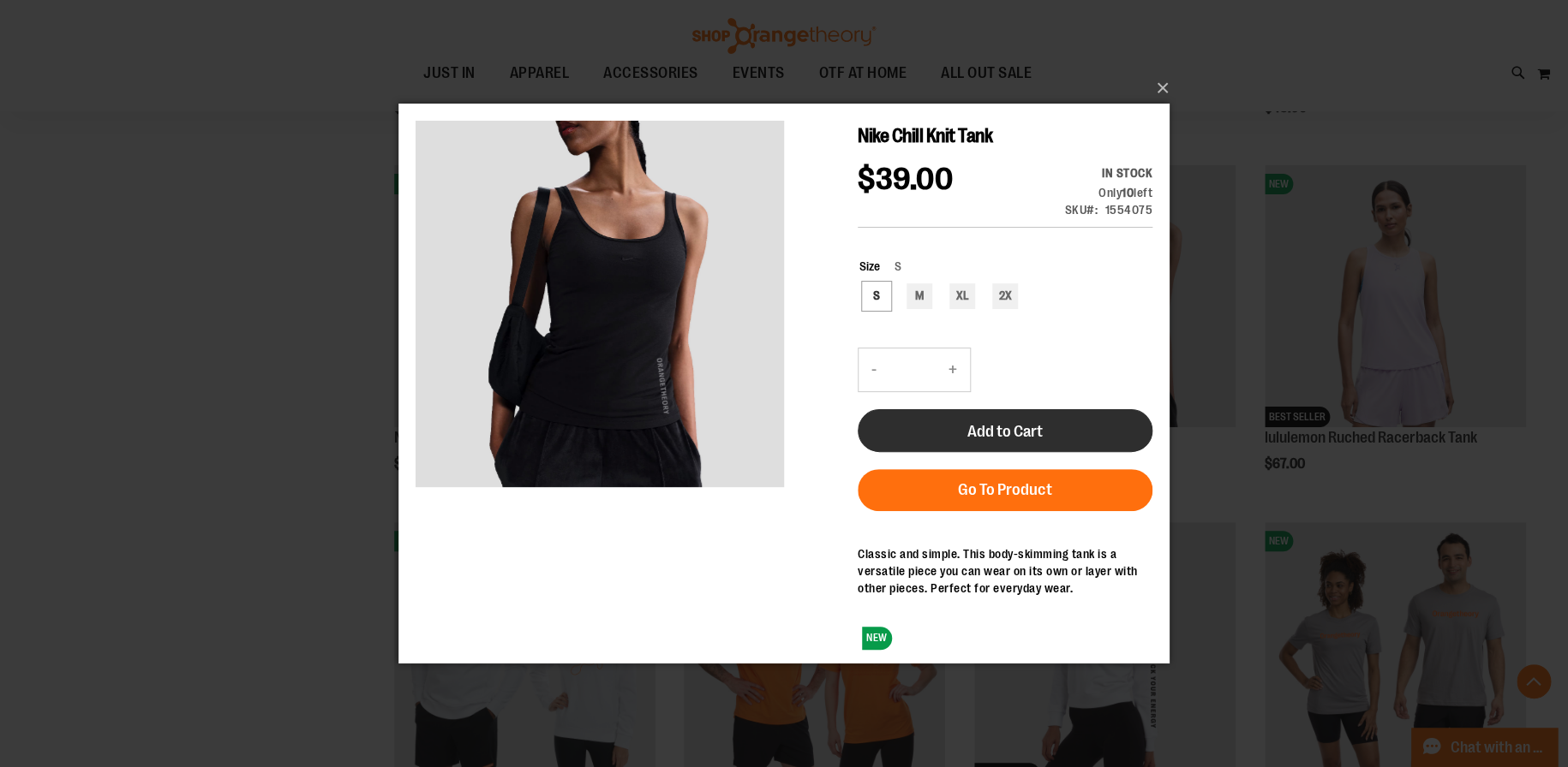
click at [1004, 420] on button "Add to Cart" at bounding box center [1005, 430] width 295 height 43
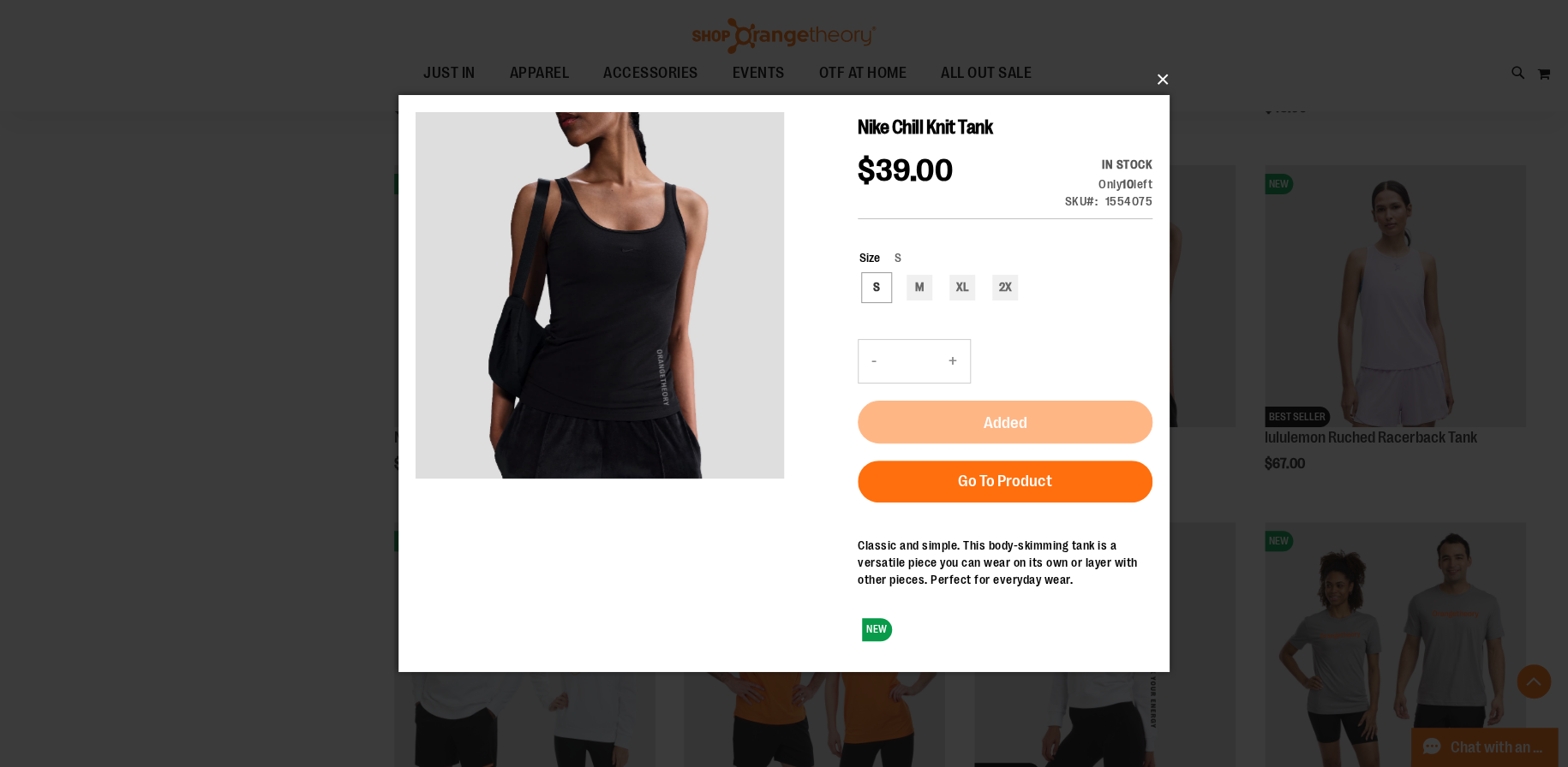
click at [1160, 80] on button "×" at bounding box center [789, 79] width 771 height 38
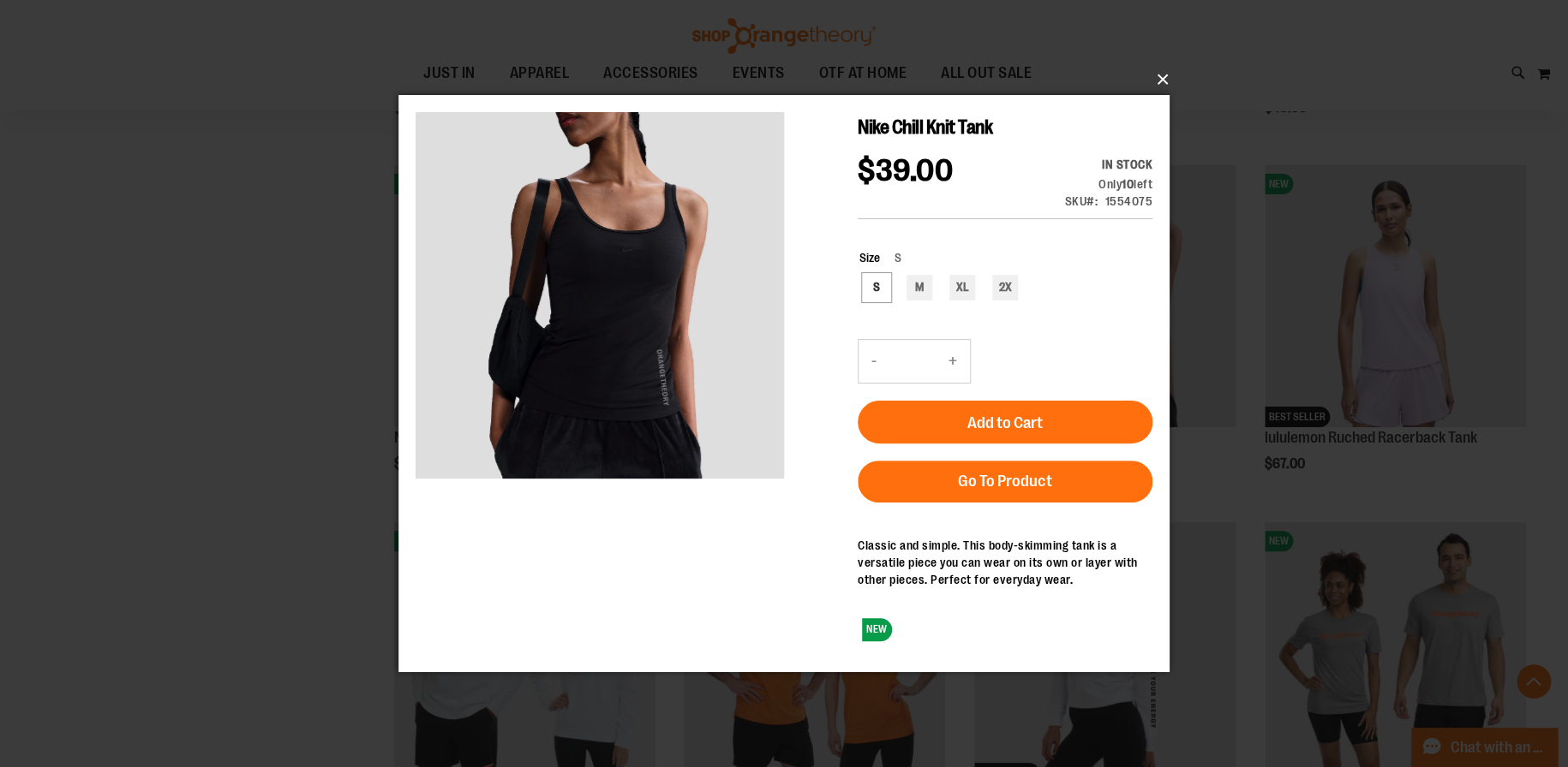
click at [1159, 78] on button "×" at bounding box center [789, 79] width 771 height 38
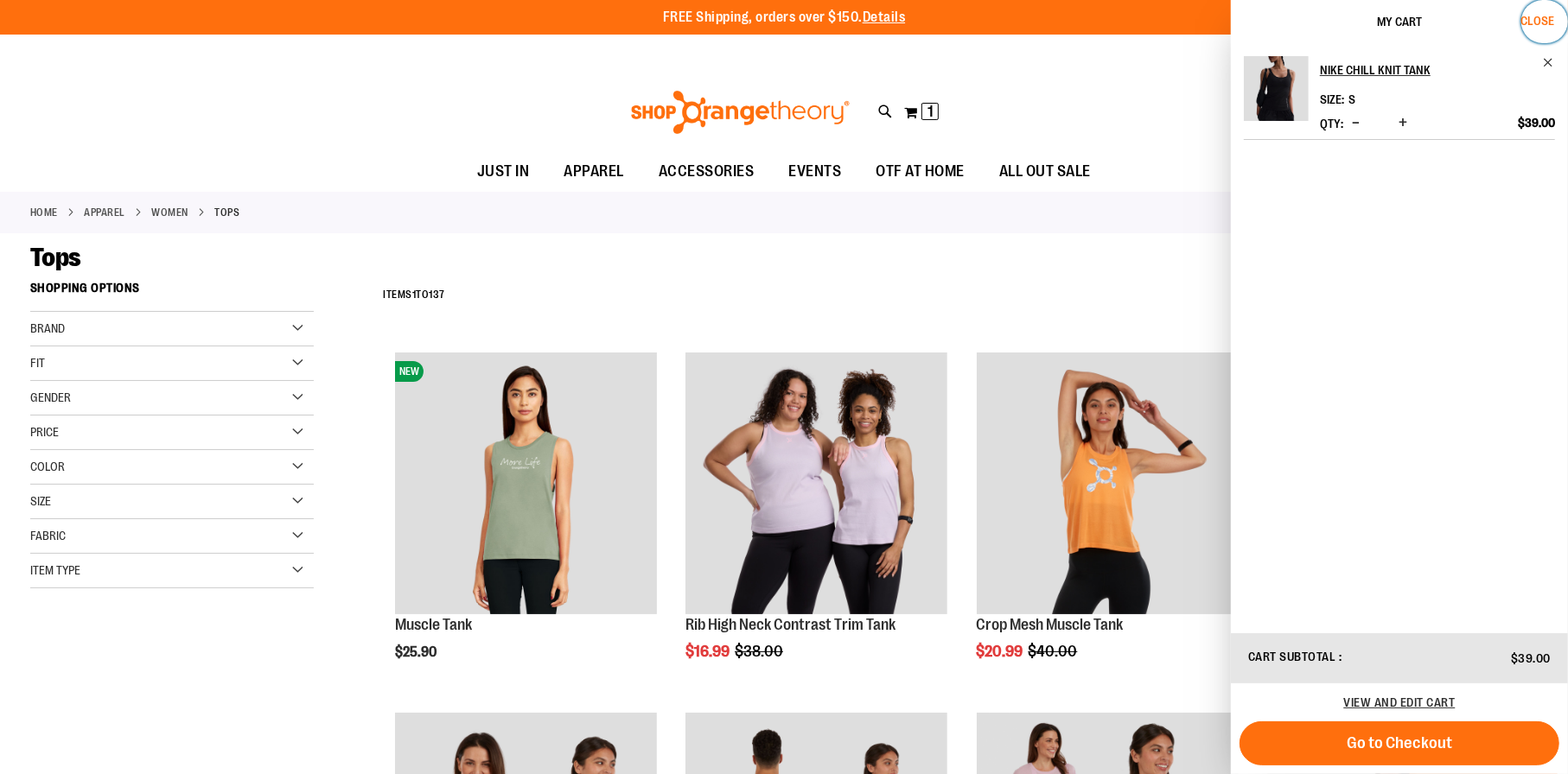
click at [1529, 18] on span "Close" at bounding box center [1536, 21] width 33 height 14
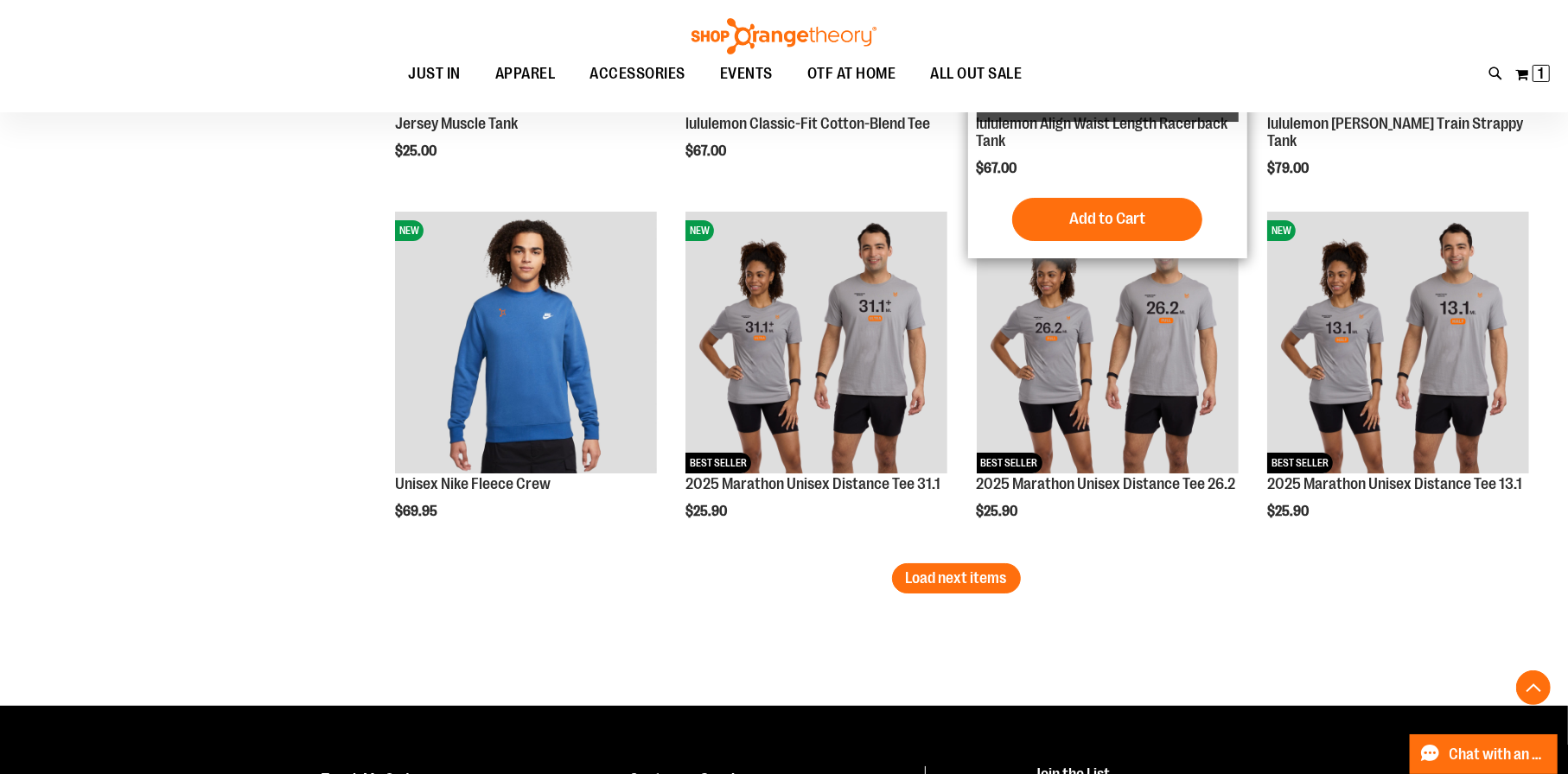
scroll to position [5183, 0]
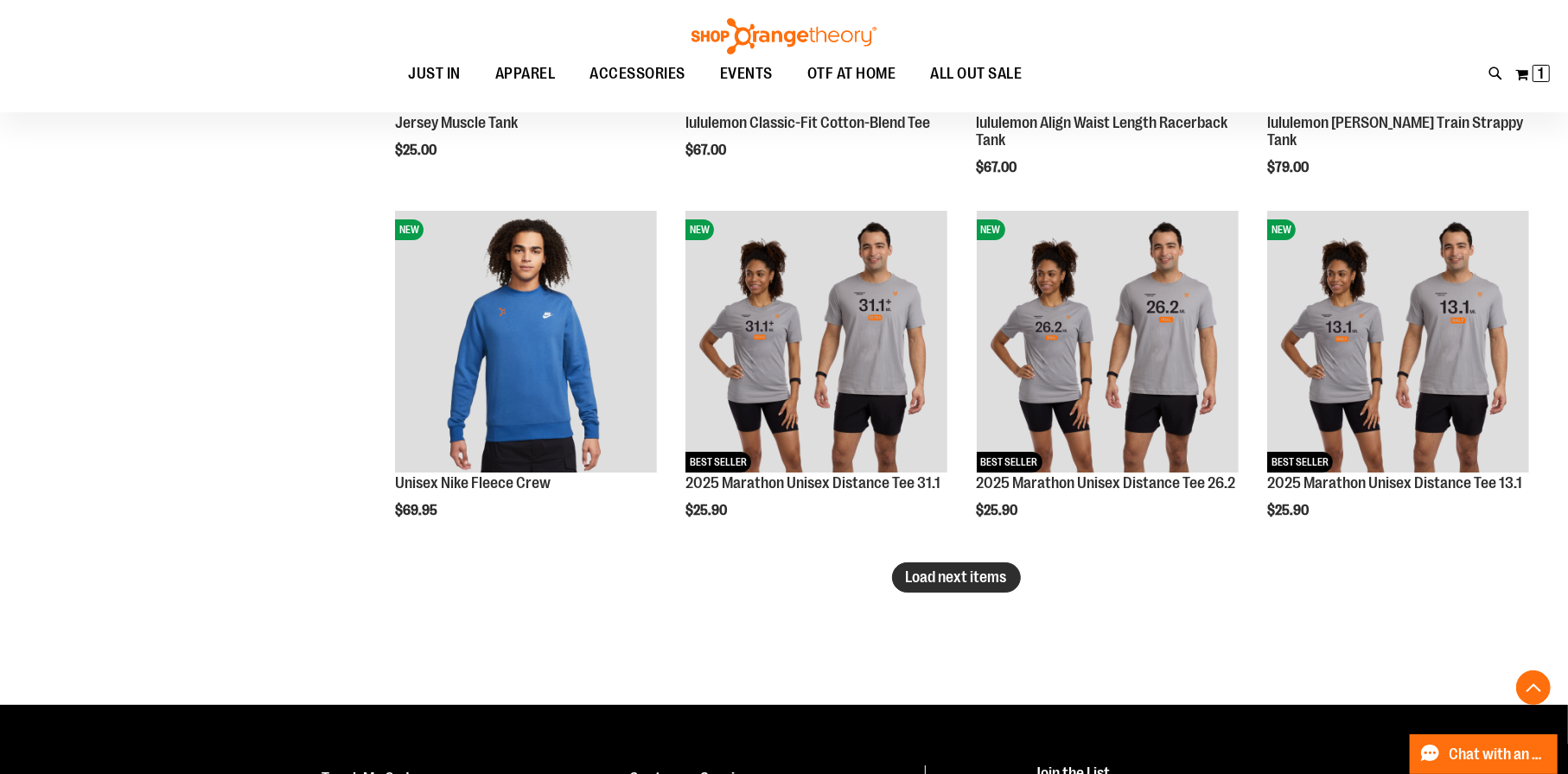
click at [941, 570] on span "Load next items" at bounding box center [955, 577] width 101 height 18
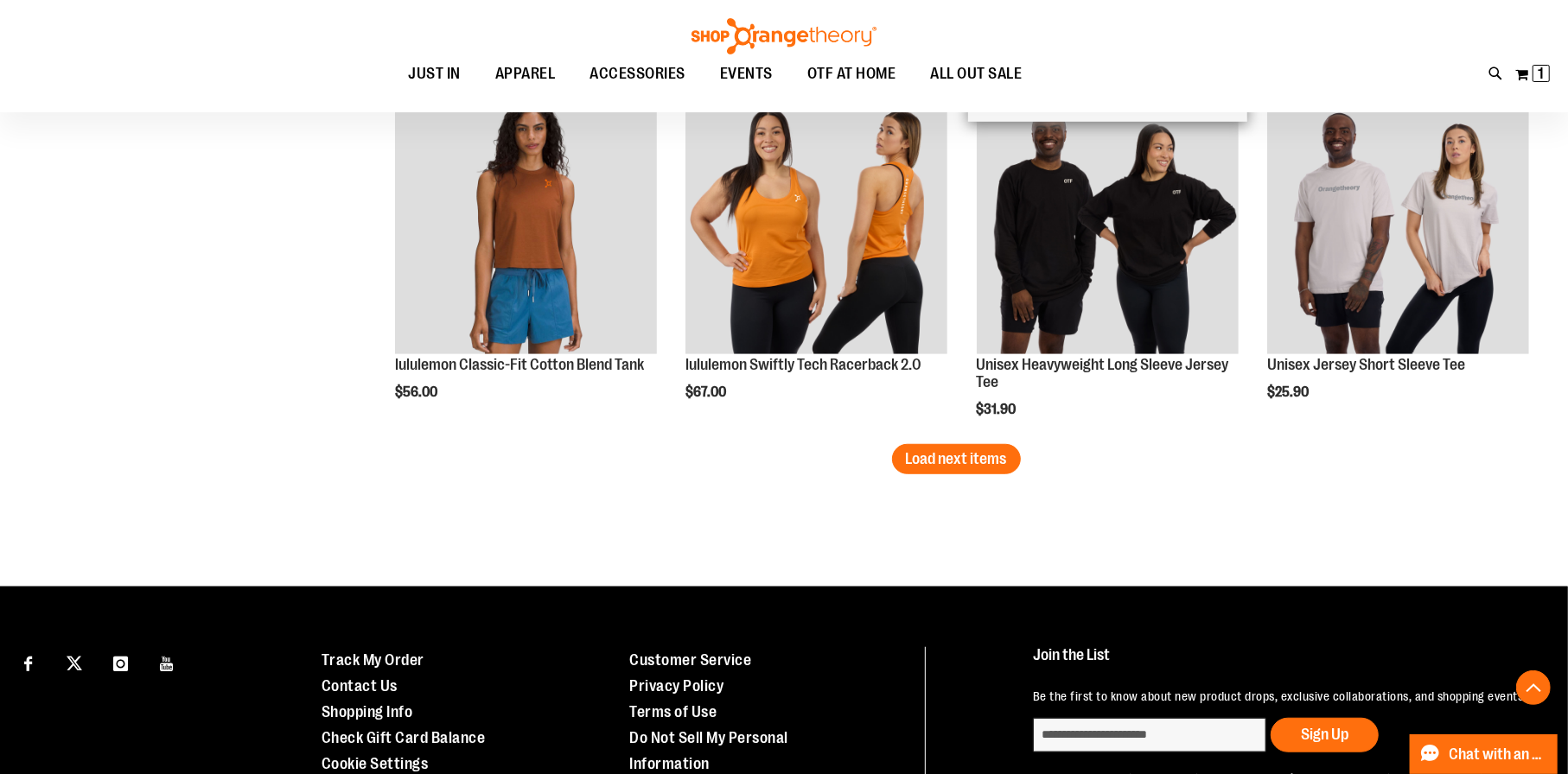
scroll to position [6393, 0]
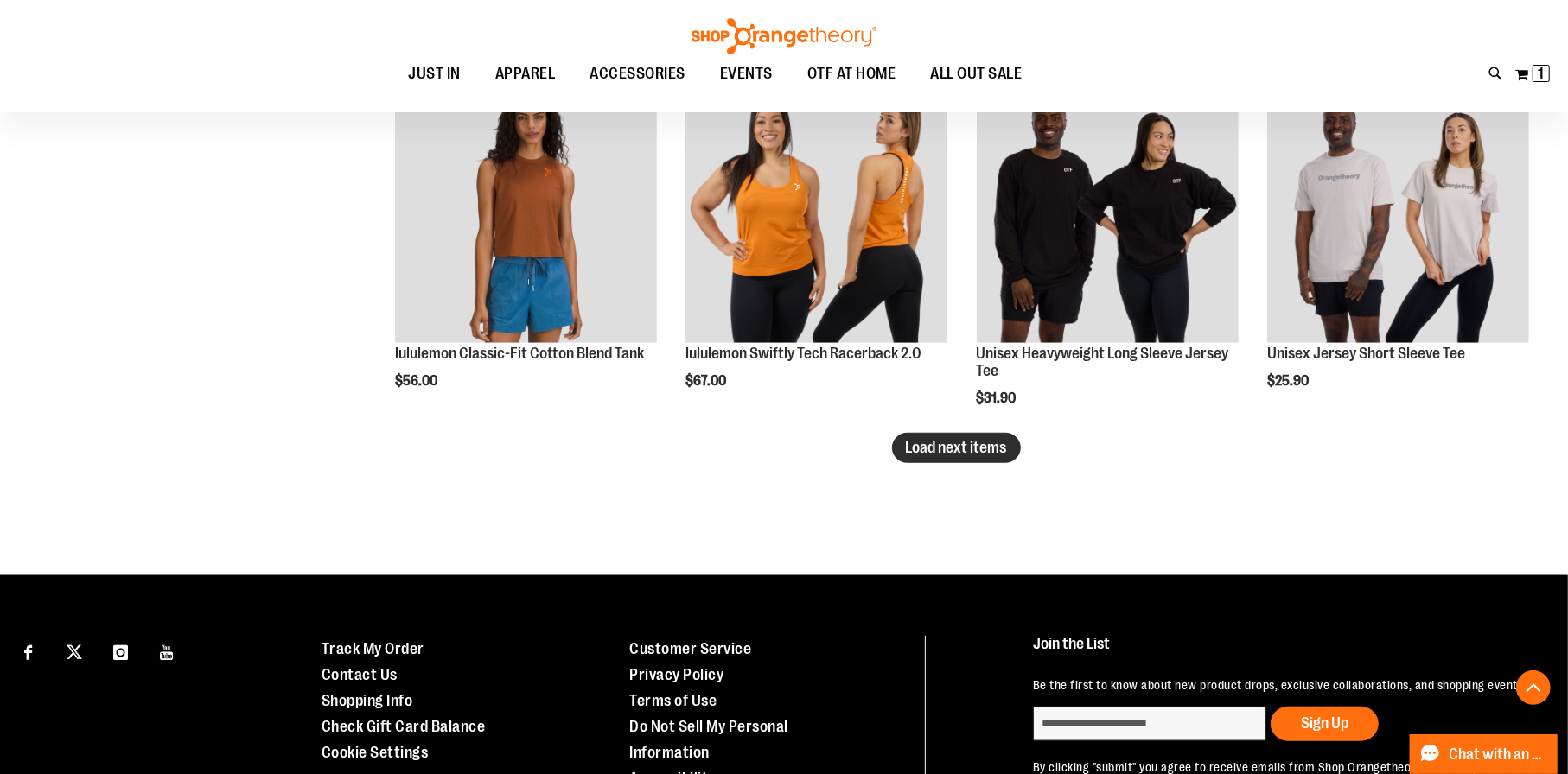
click at [940, 443] on span "Load next items" at bounding box center [955, 448] width 101 height 18
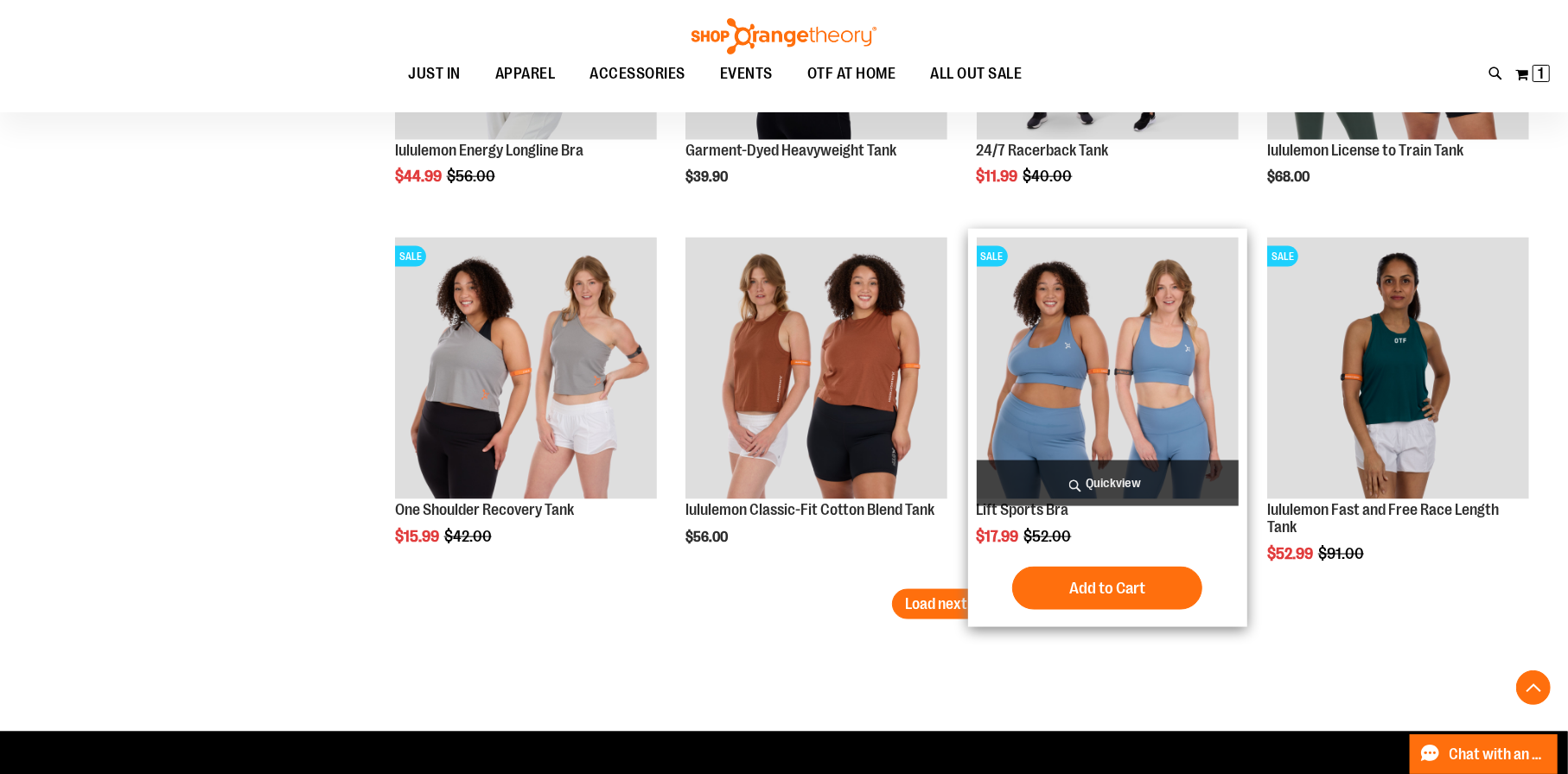
scroll to position [7343, 0]
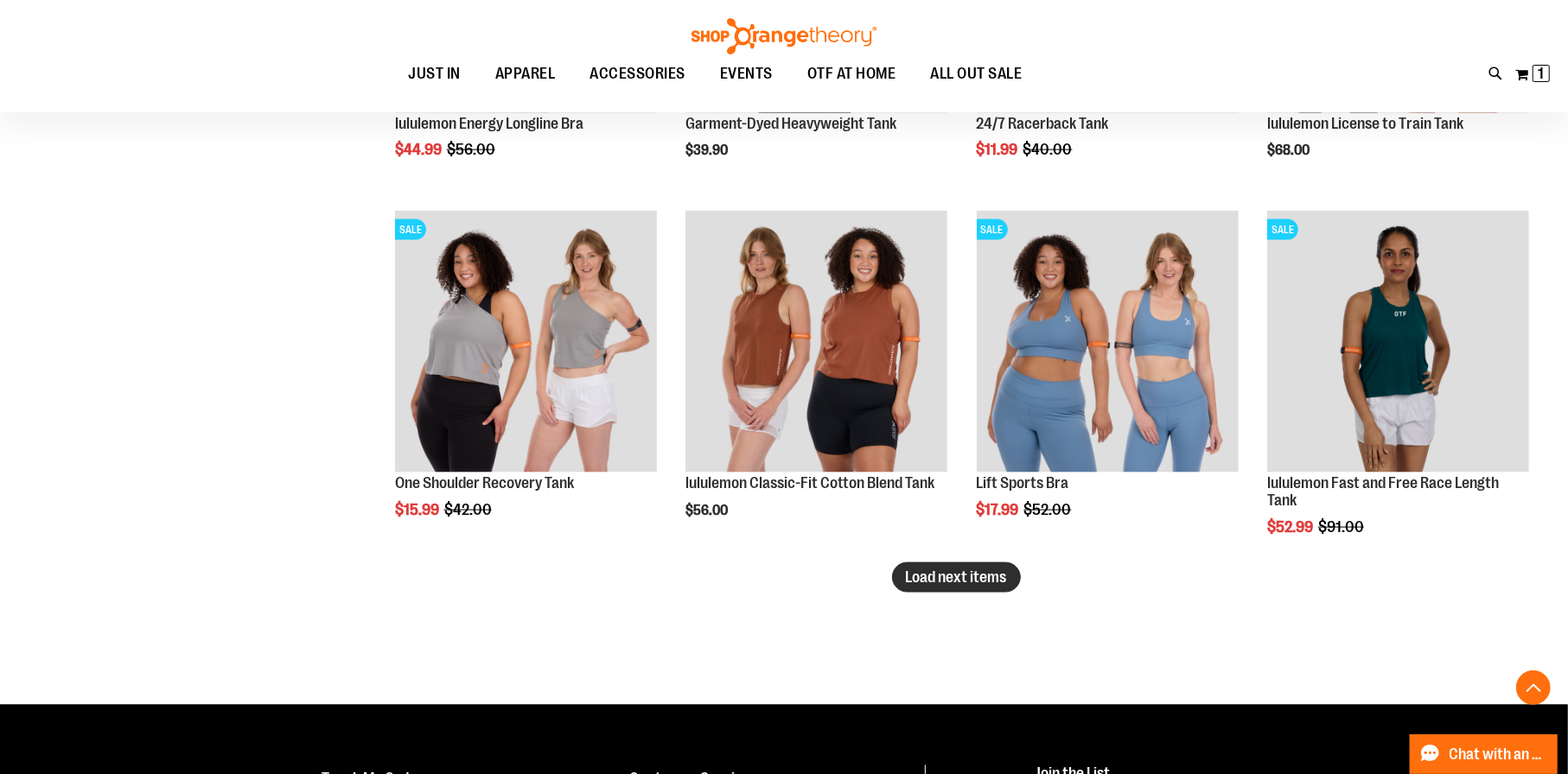
click at [968, 580] on span "Load next items" at bounding box center [955, 577] width 101 height 18
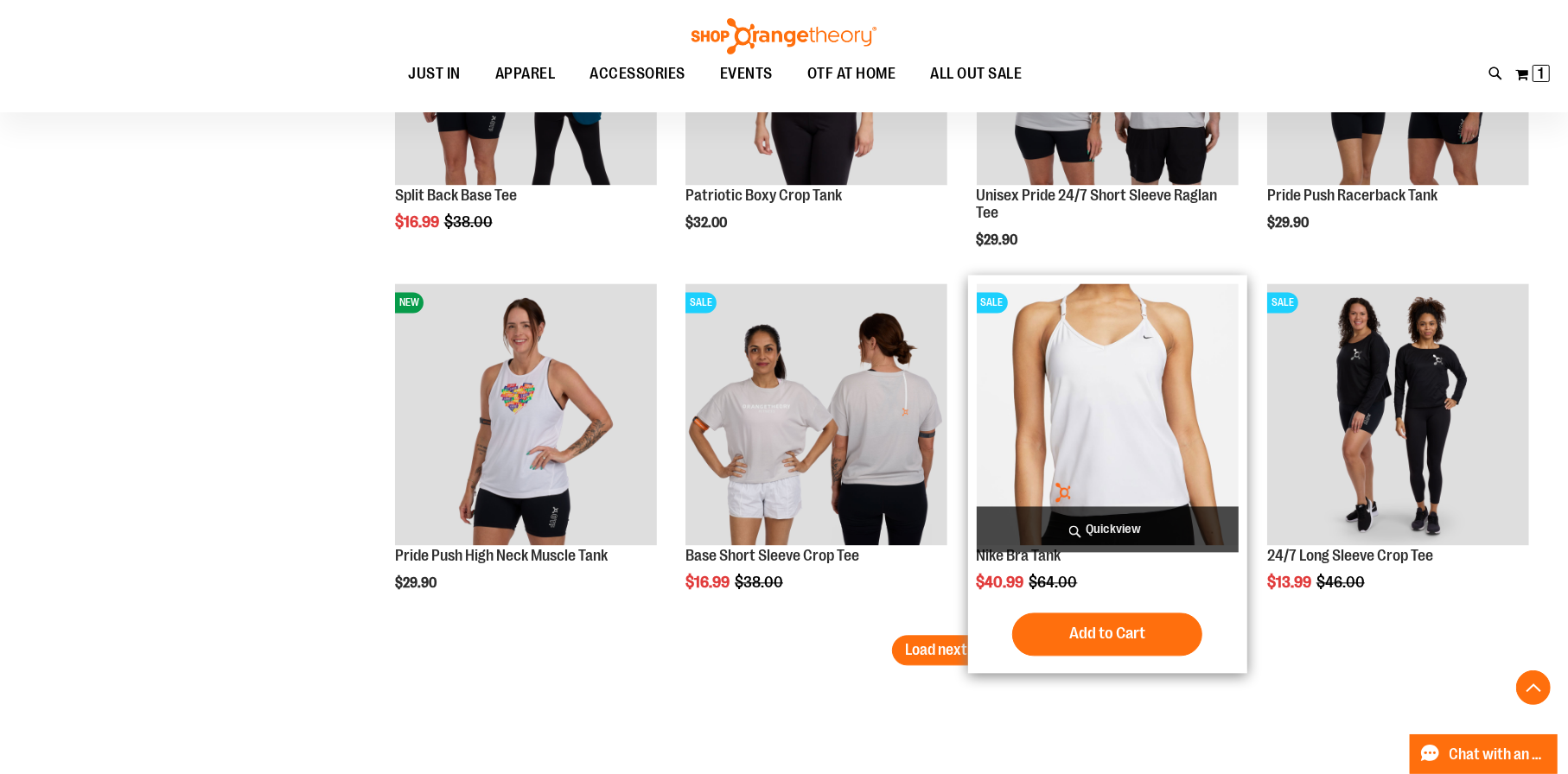
scroll to position [8380, 0]
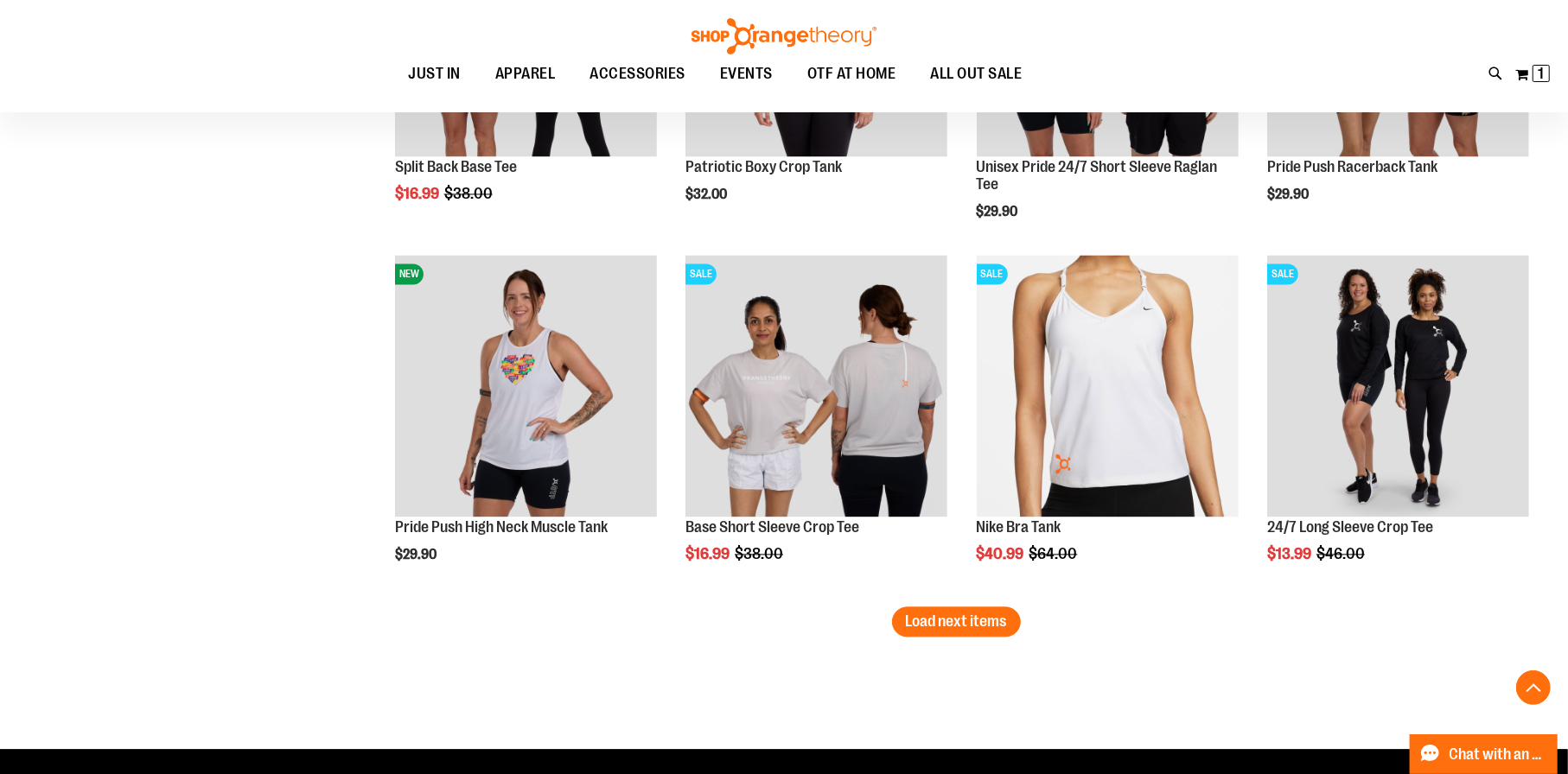
click at [919, 618] on span "Load next items" at bounding box center [955, 621] width 101 height 18
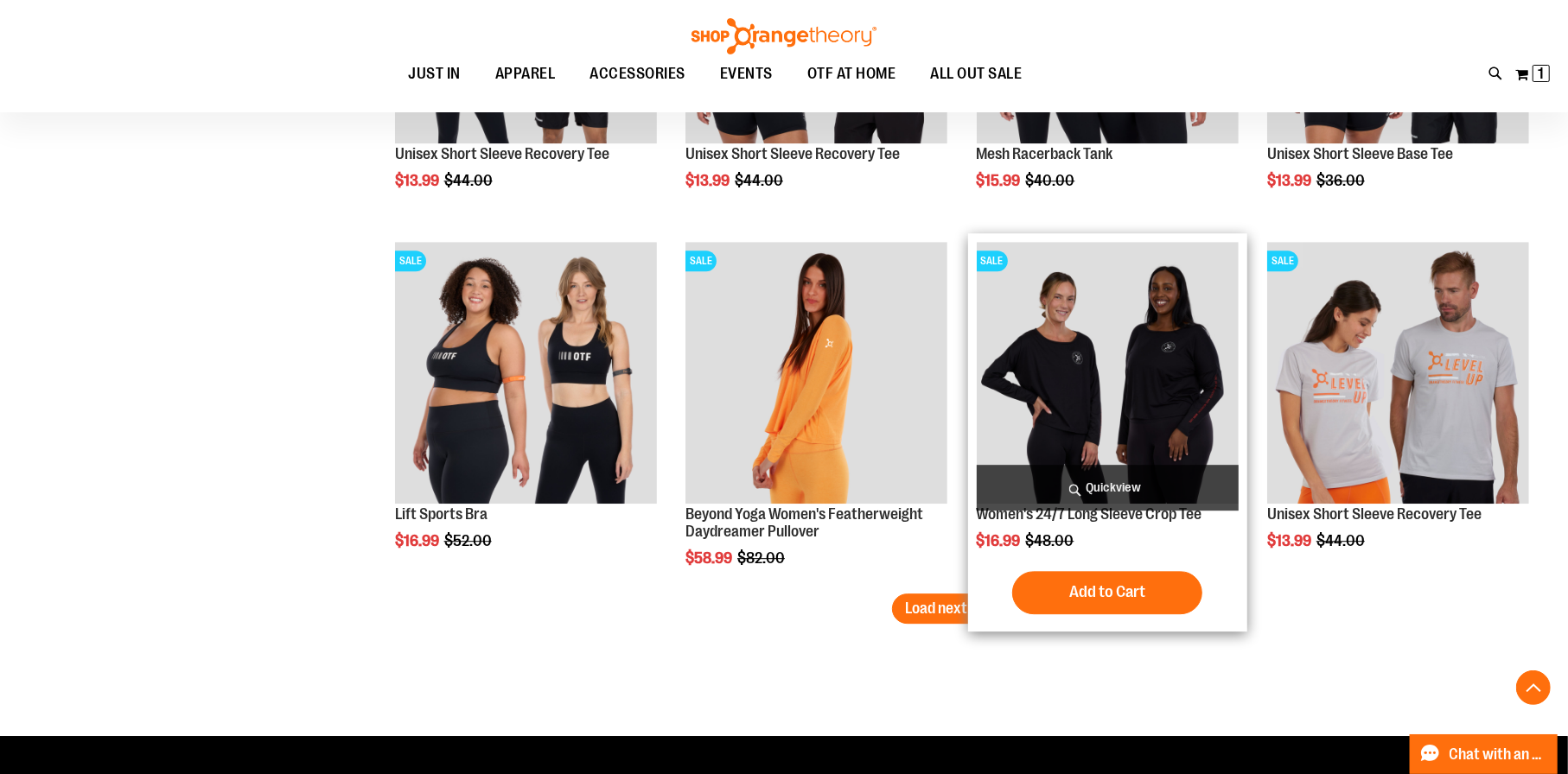
scroll to position [9503, 0]
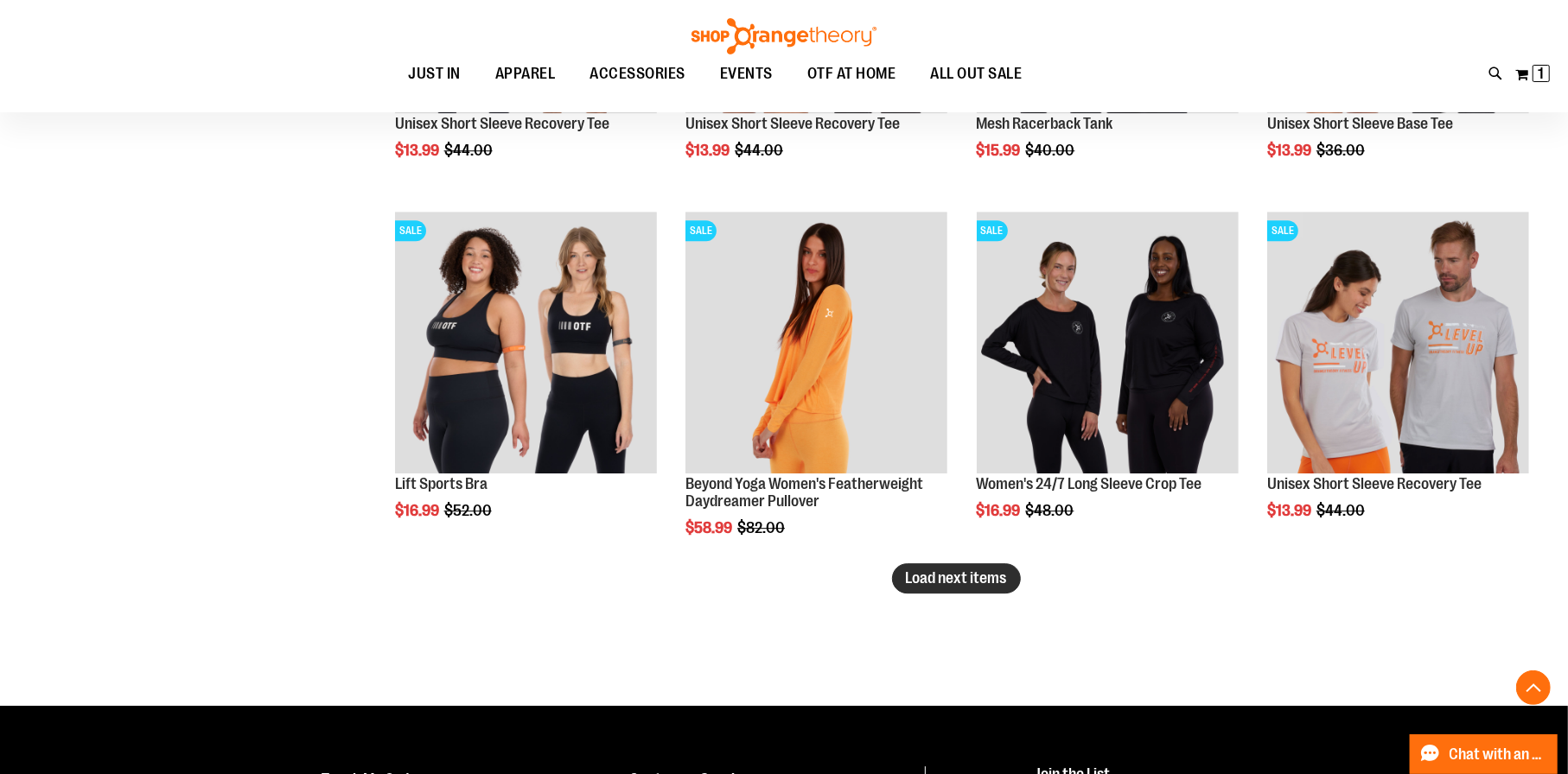
click at [967, 580] on span "Load next items" at bounding box center [955, 578] width 101 height 18
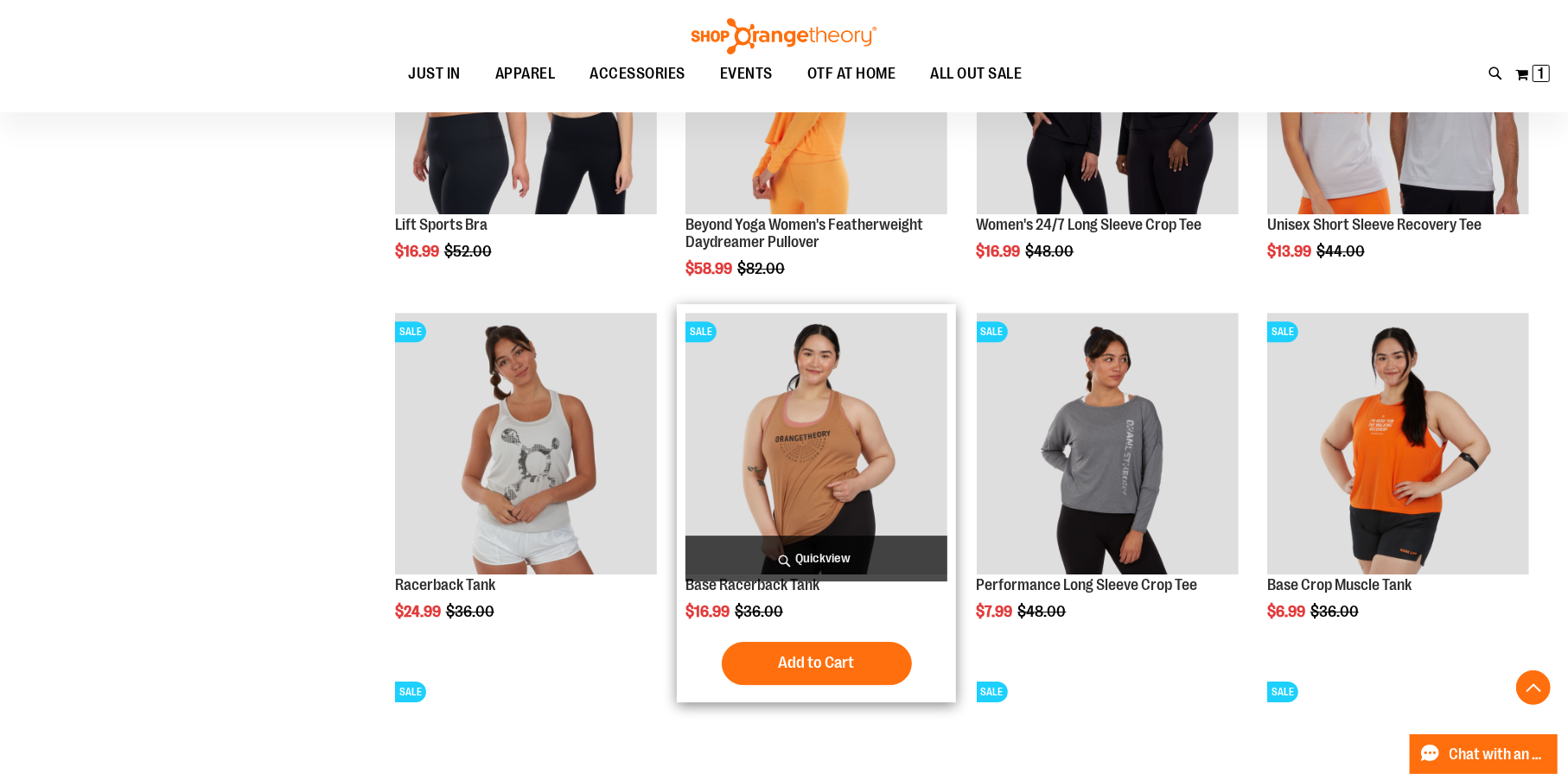
scroll to position [9848, 0]
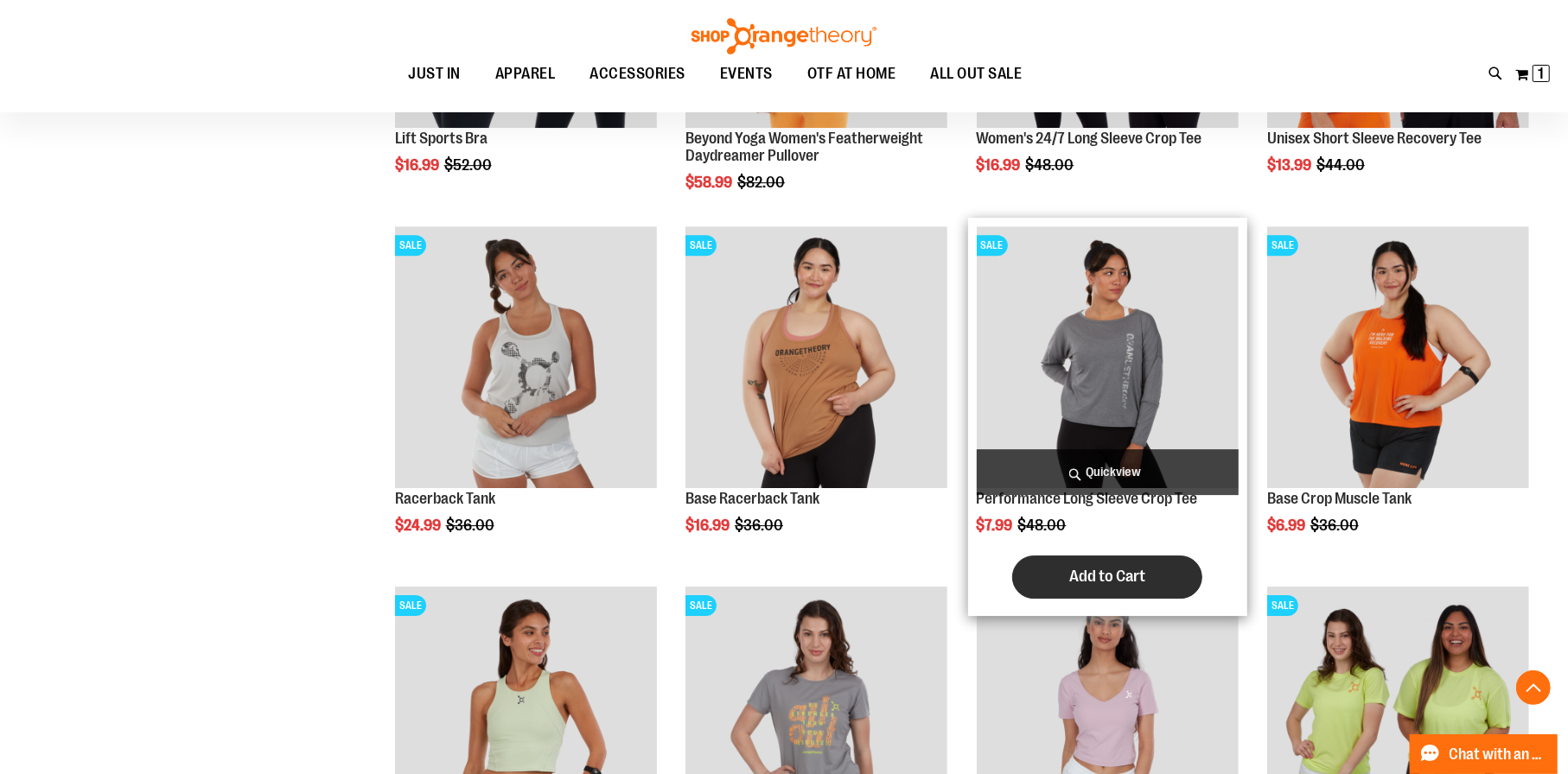
click at [1086, 562] on button "Add to Cart" at bounding box center [1106, 577] width 190 height 43
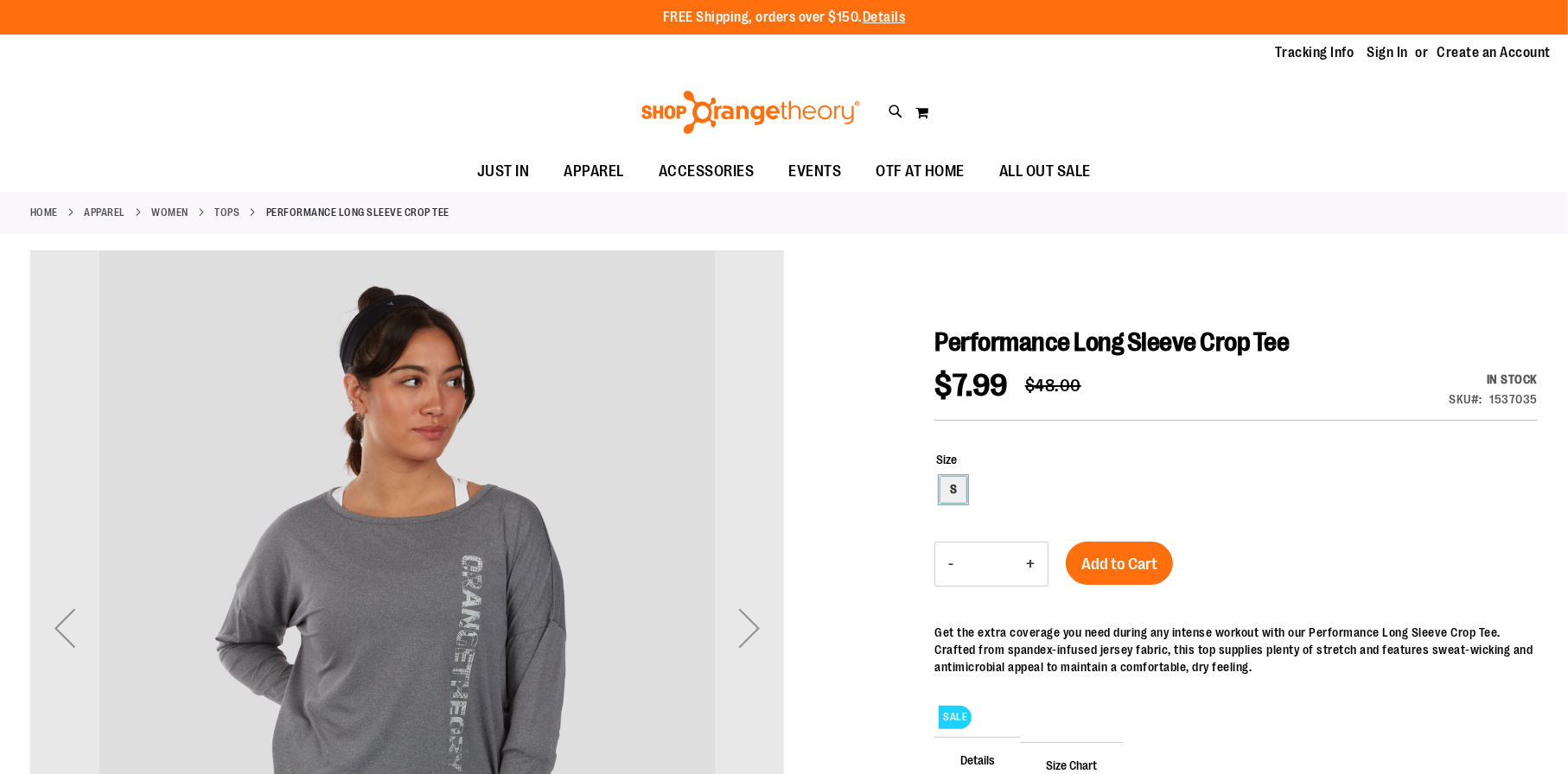
click at [950, 497] on div "S" at bounding box center [953, 489] width 26 height 26
type input "***"
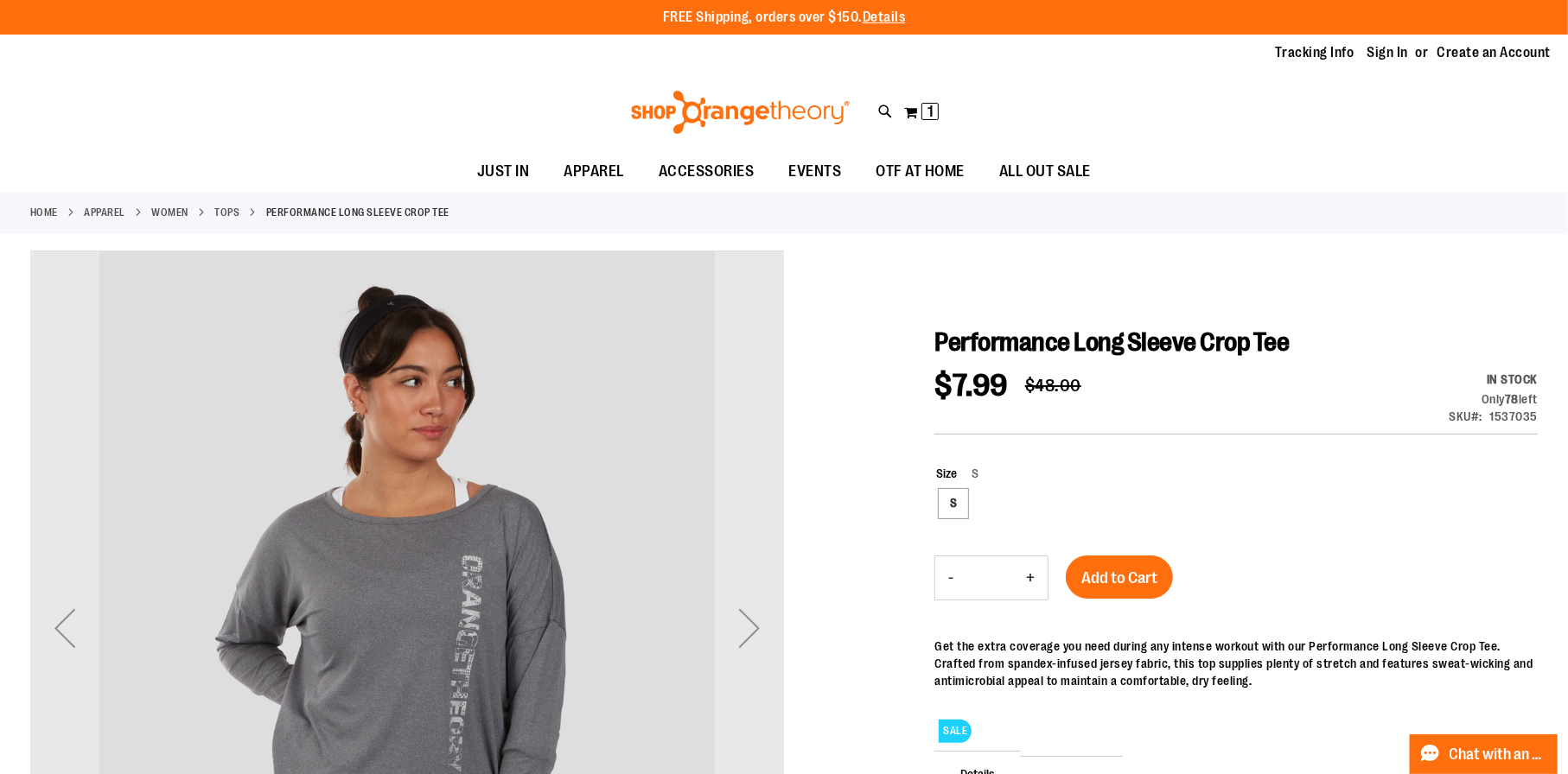
click at [1116, 617] on div "Add to Cart" at bounding box center [1119, 588] width 107 height 65
click at [1105, 584] on span "Add to Cart" at bounding box center [1119, 577] width 76 height 19
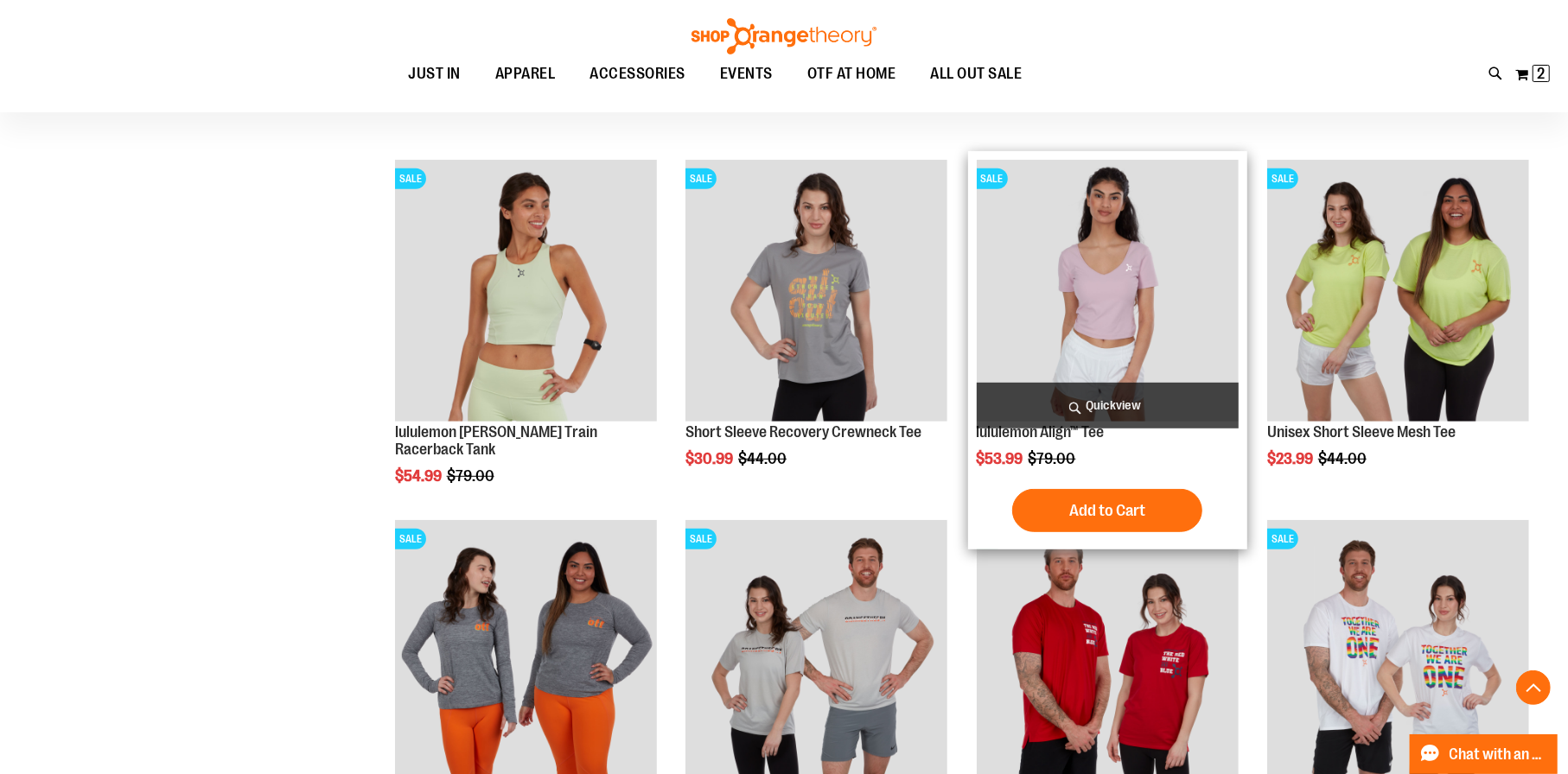
scroll to position [604, 0]
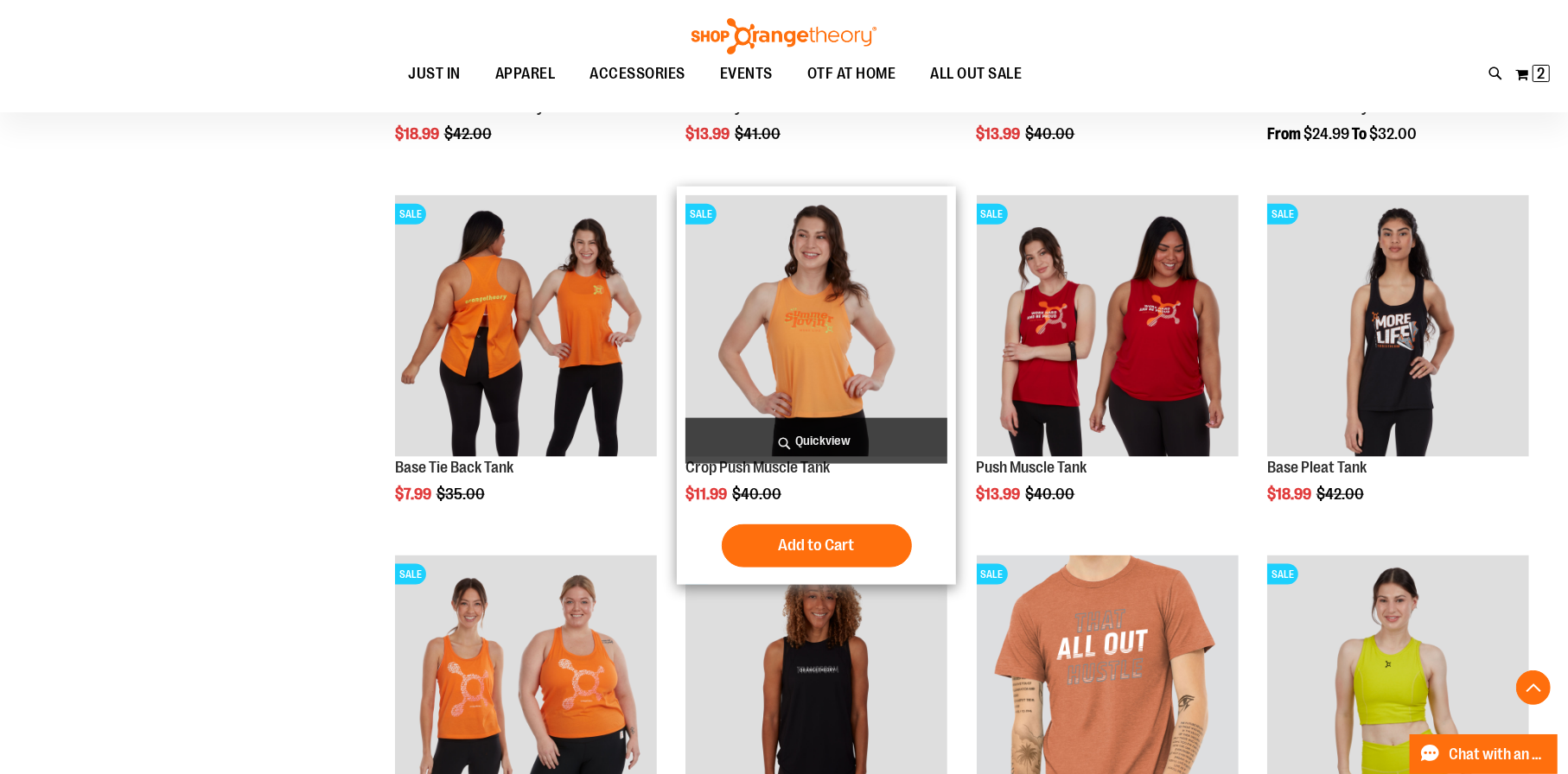
scroll to position [1208, 0]
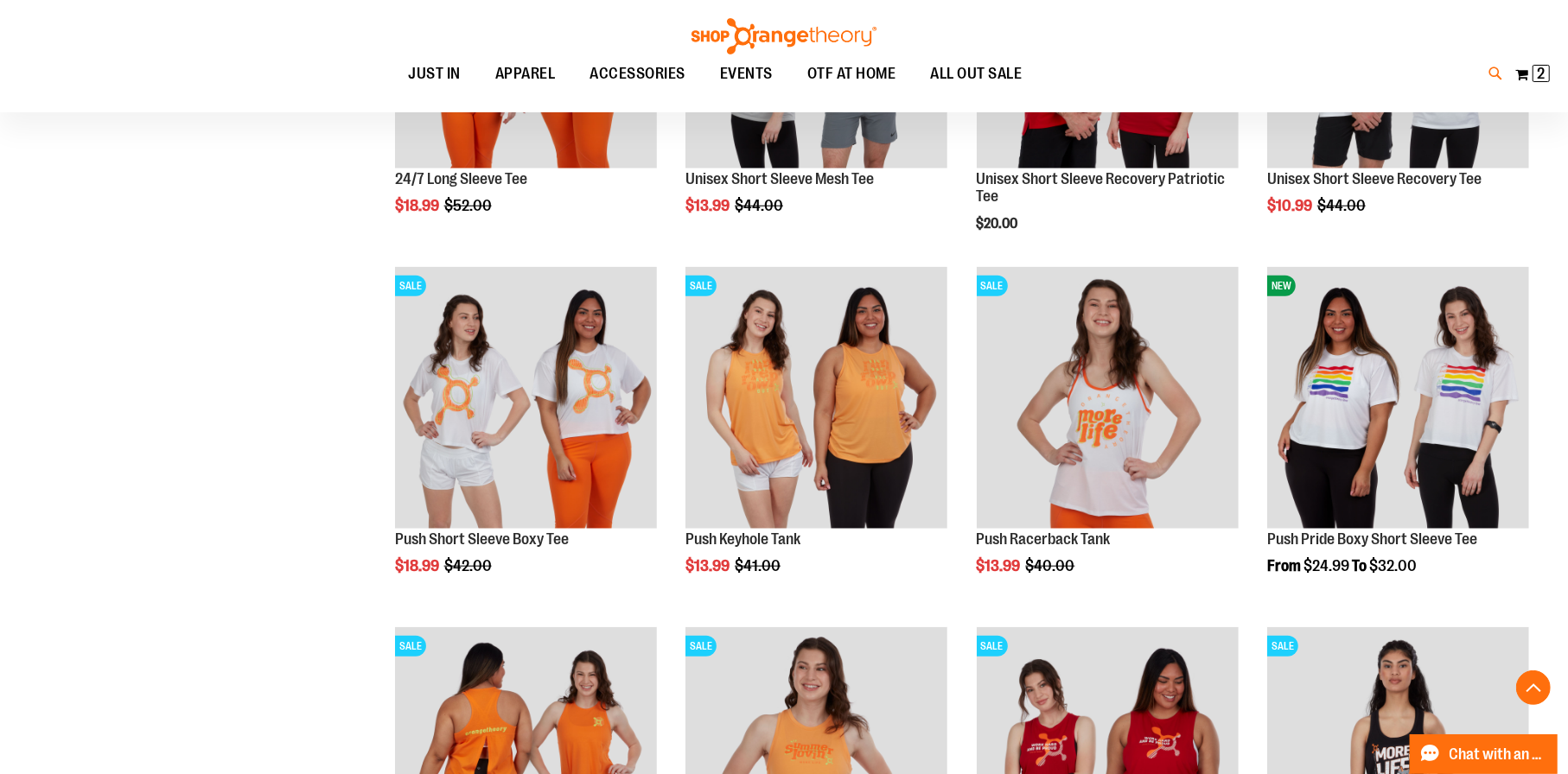
click at [1496, 67] on icon at bounding box center [1496, 74] width 15 height 20
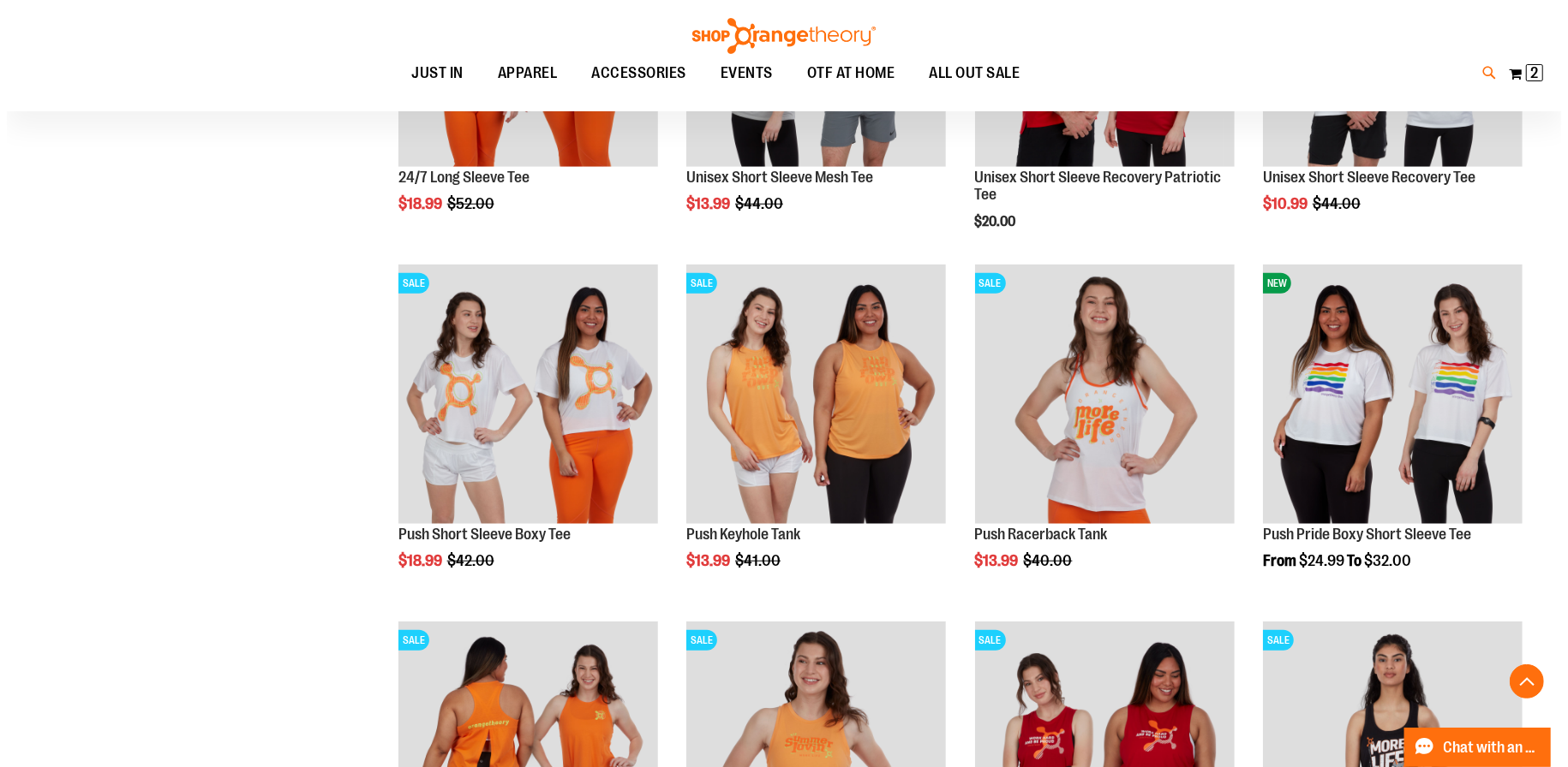
scroll to position [417, 0]
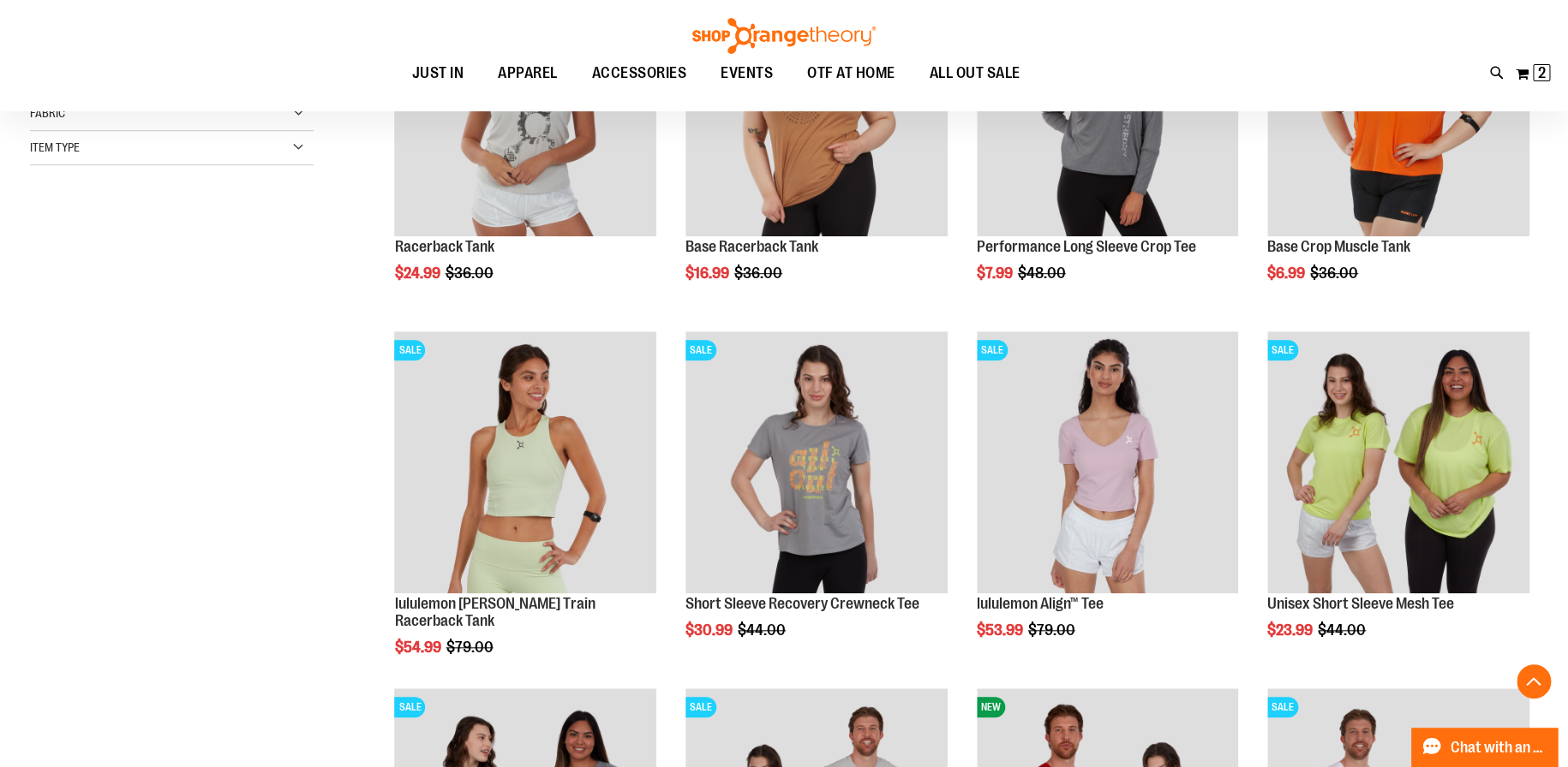
type input "*****"
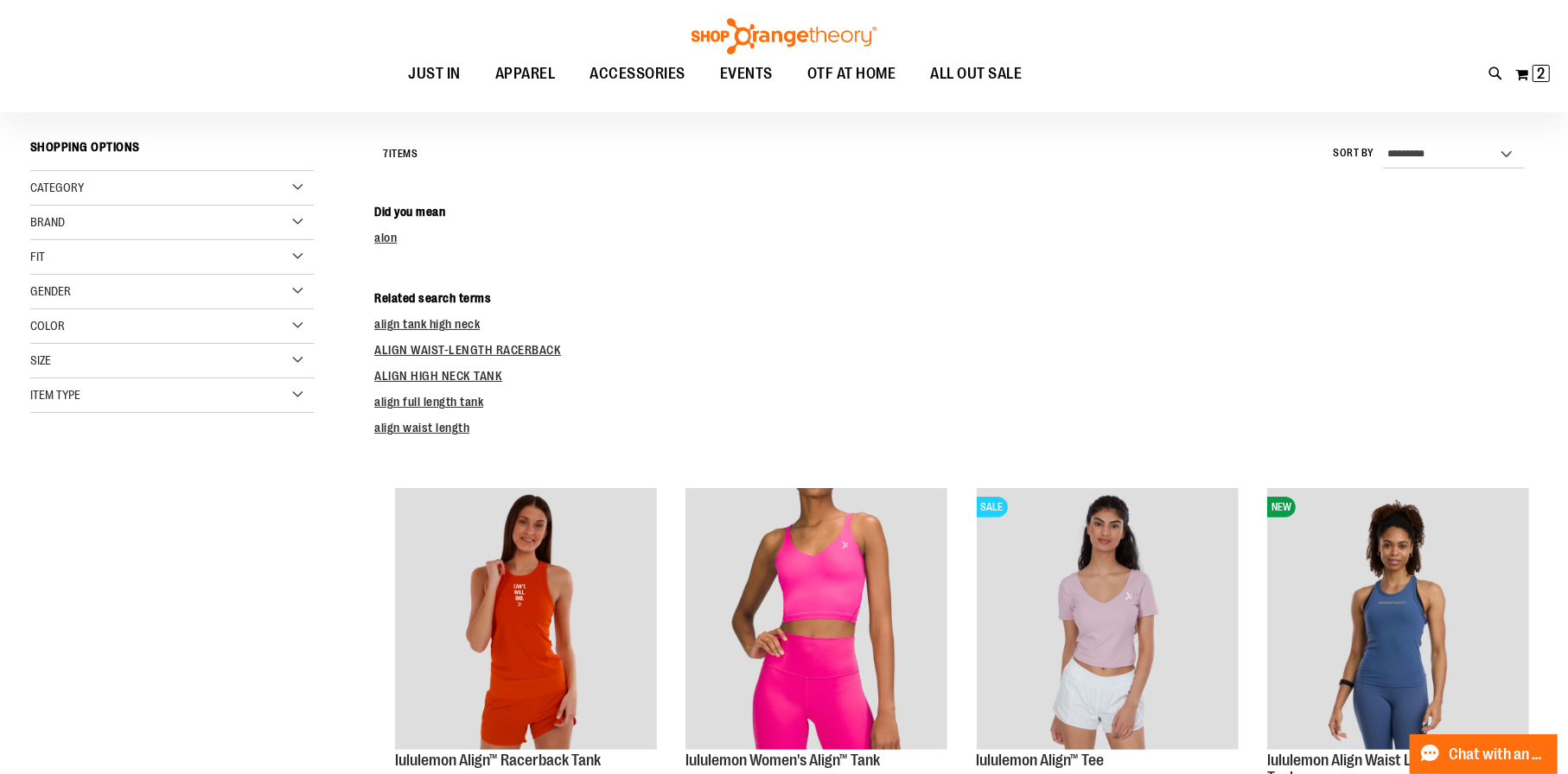
scroll to position [172, 0]
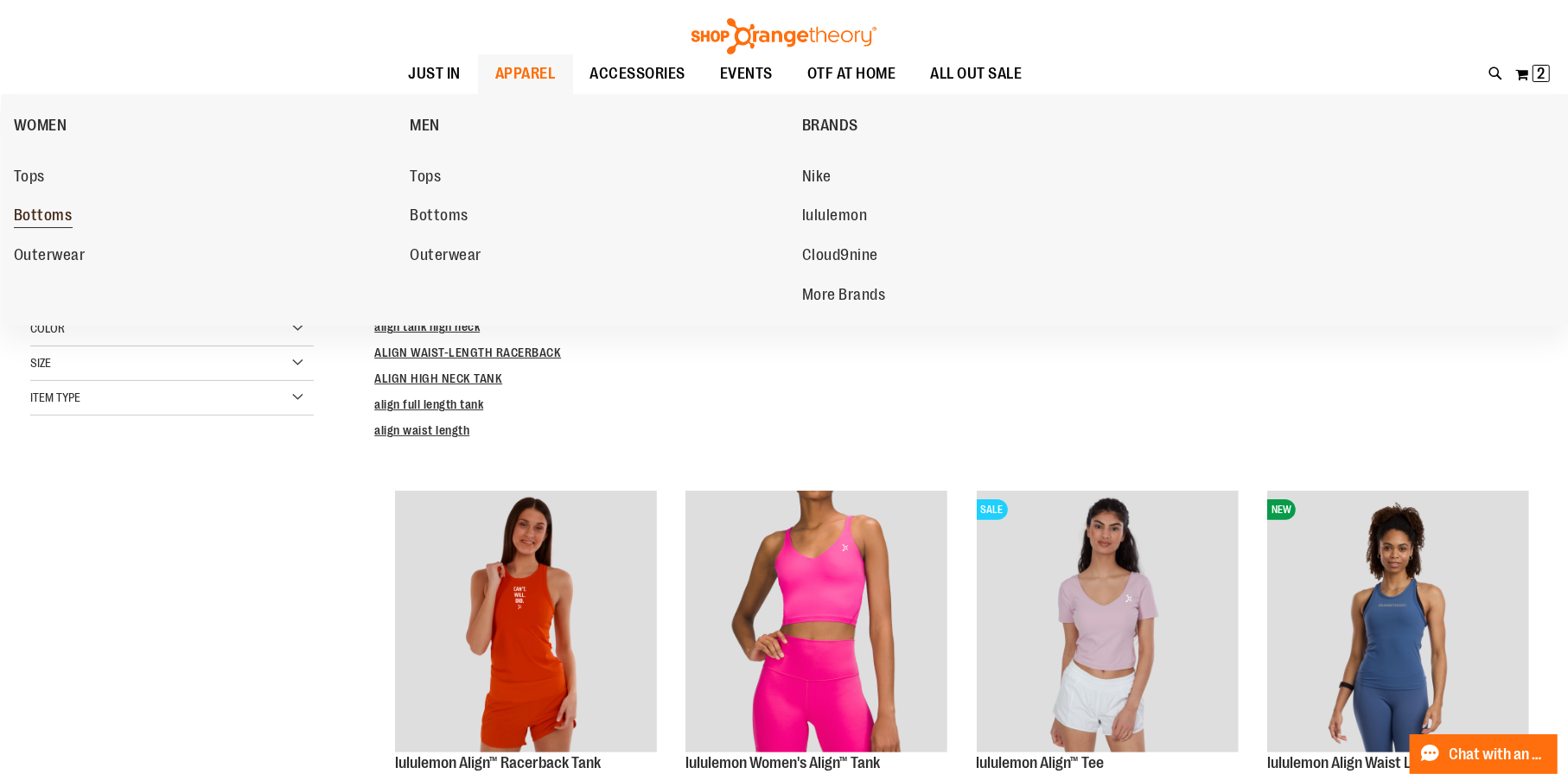
click at [41, 216] on span "Bottoms" at bounding box center [43, 218] width 59 height 22
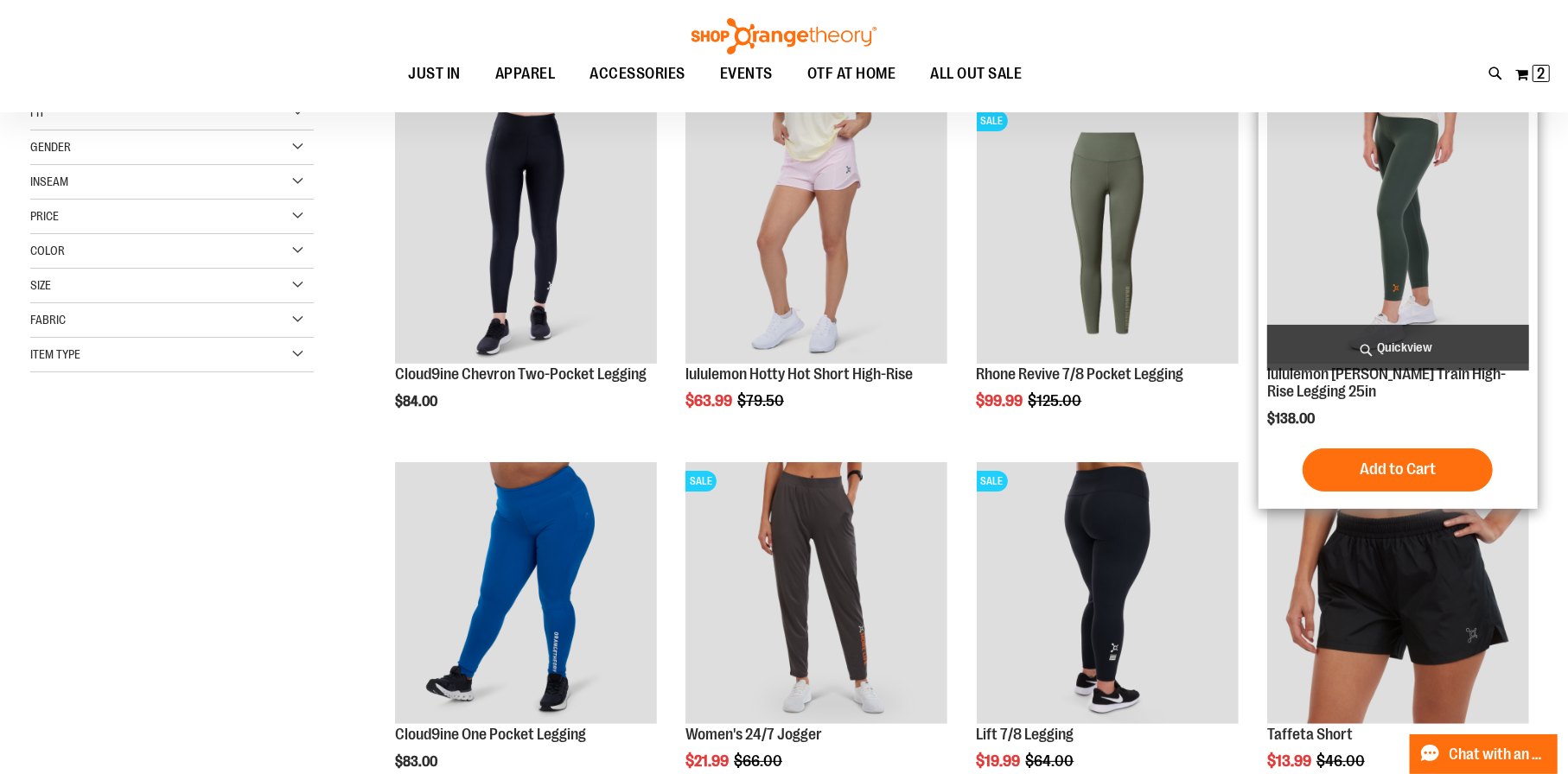
scroll to position [172, 0]
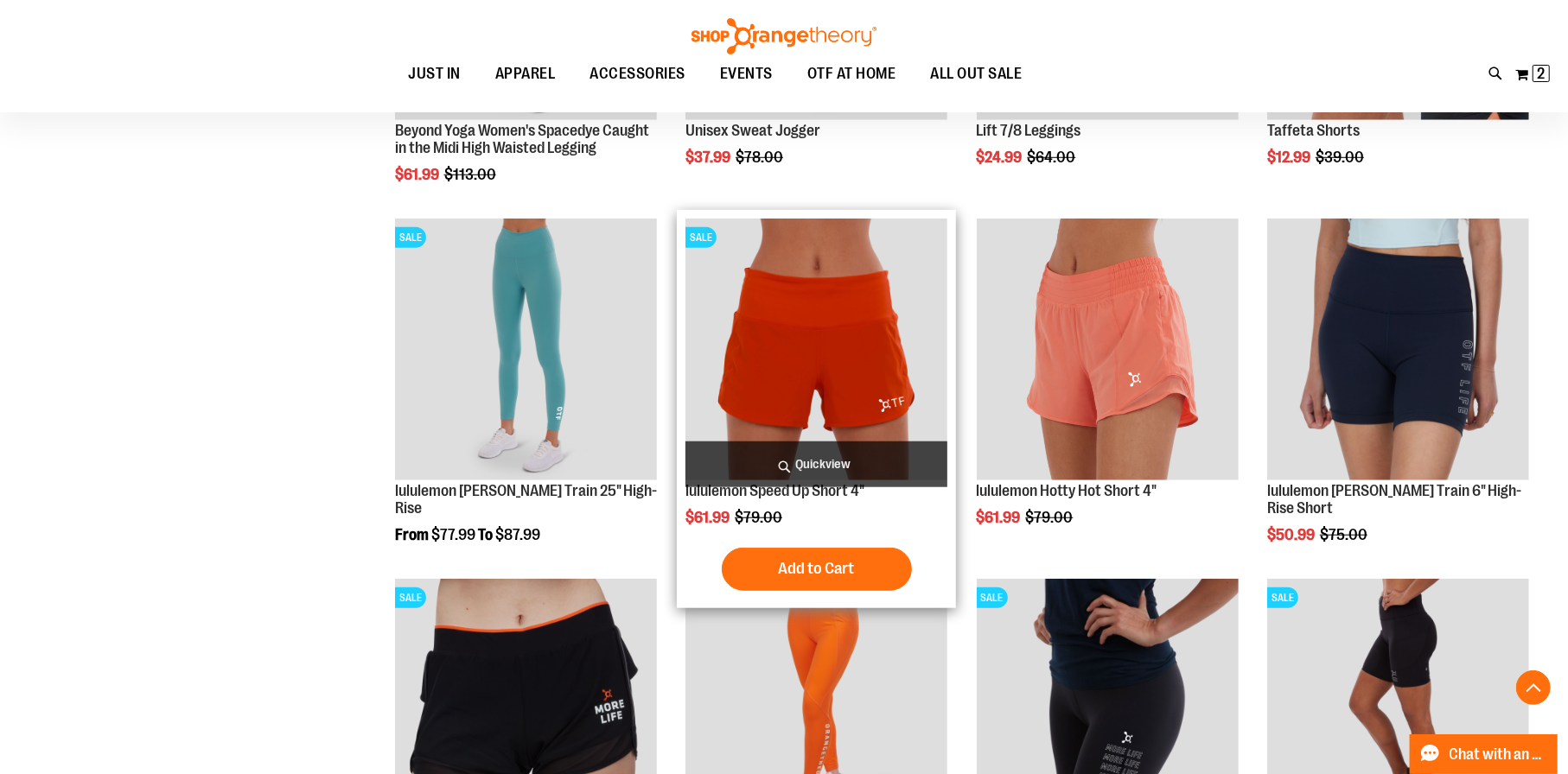
scroll to position [1208, 0]
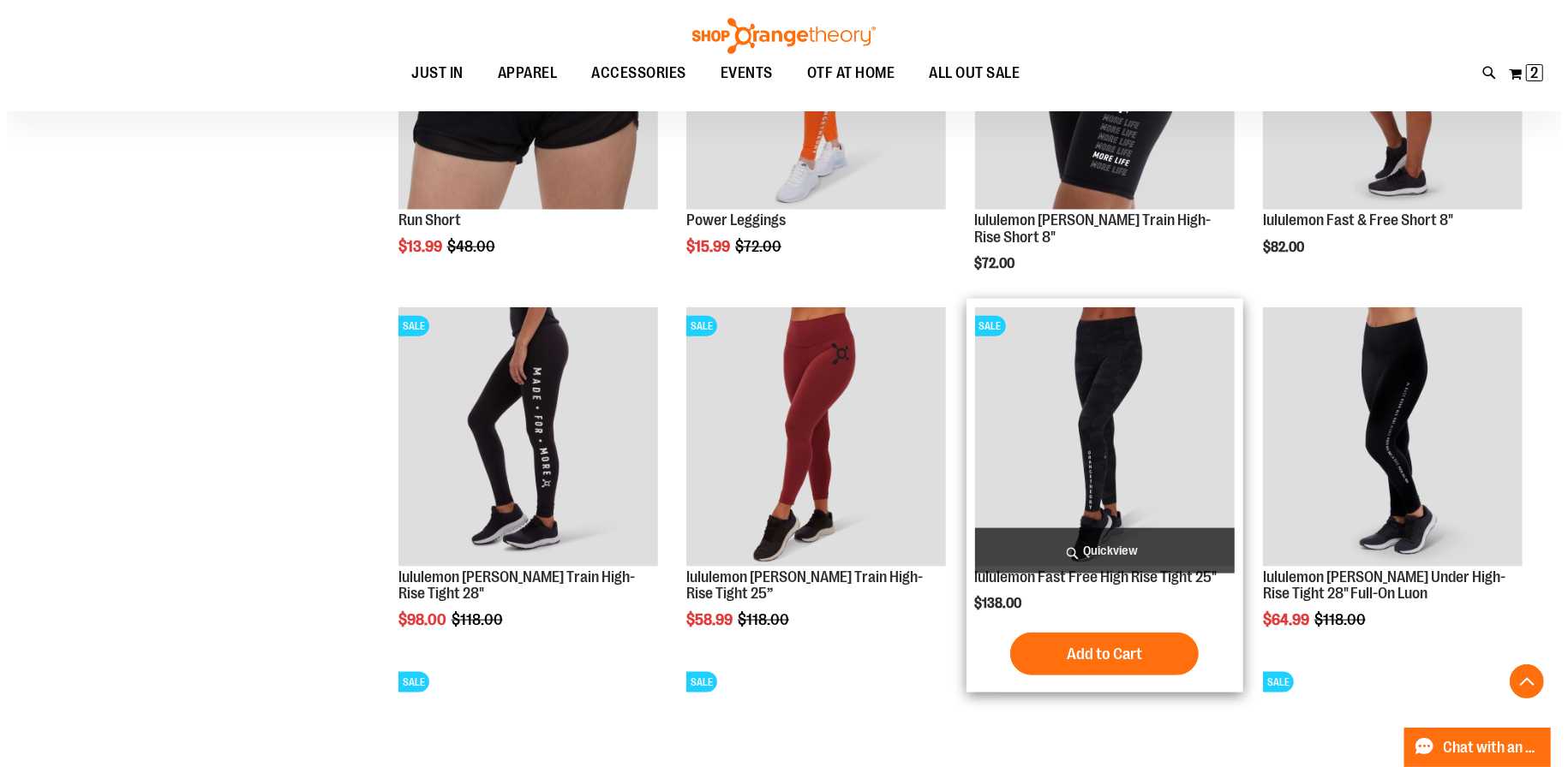
scroll to position [1626, 0]
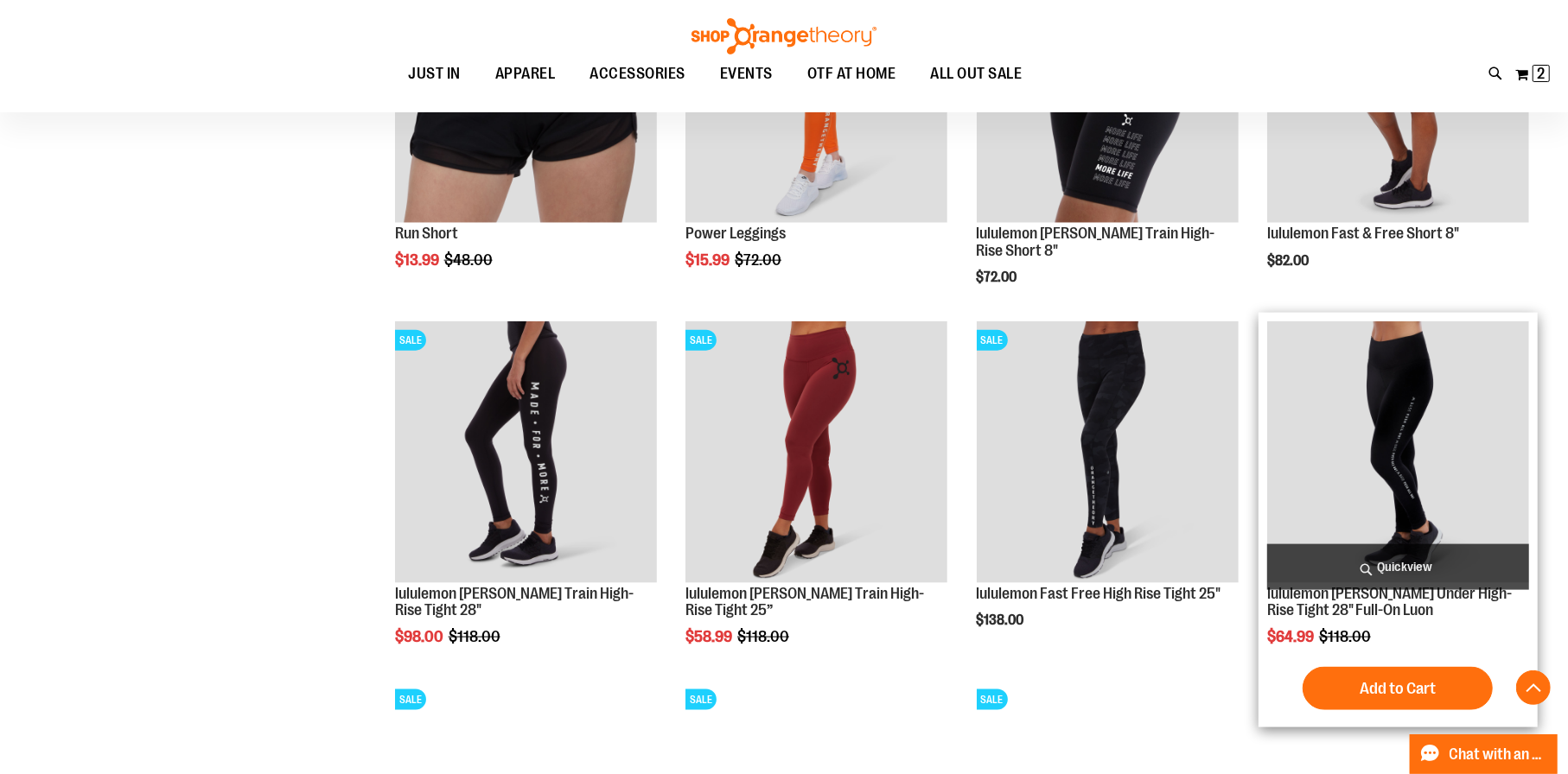
click at [1337, 560] on span "Quickview" at bounding box center [1398, 567] width 262 height 46
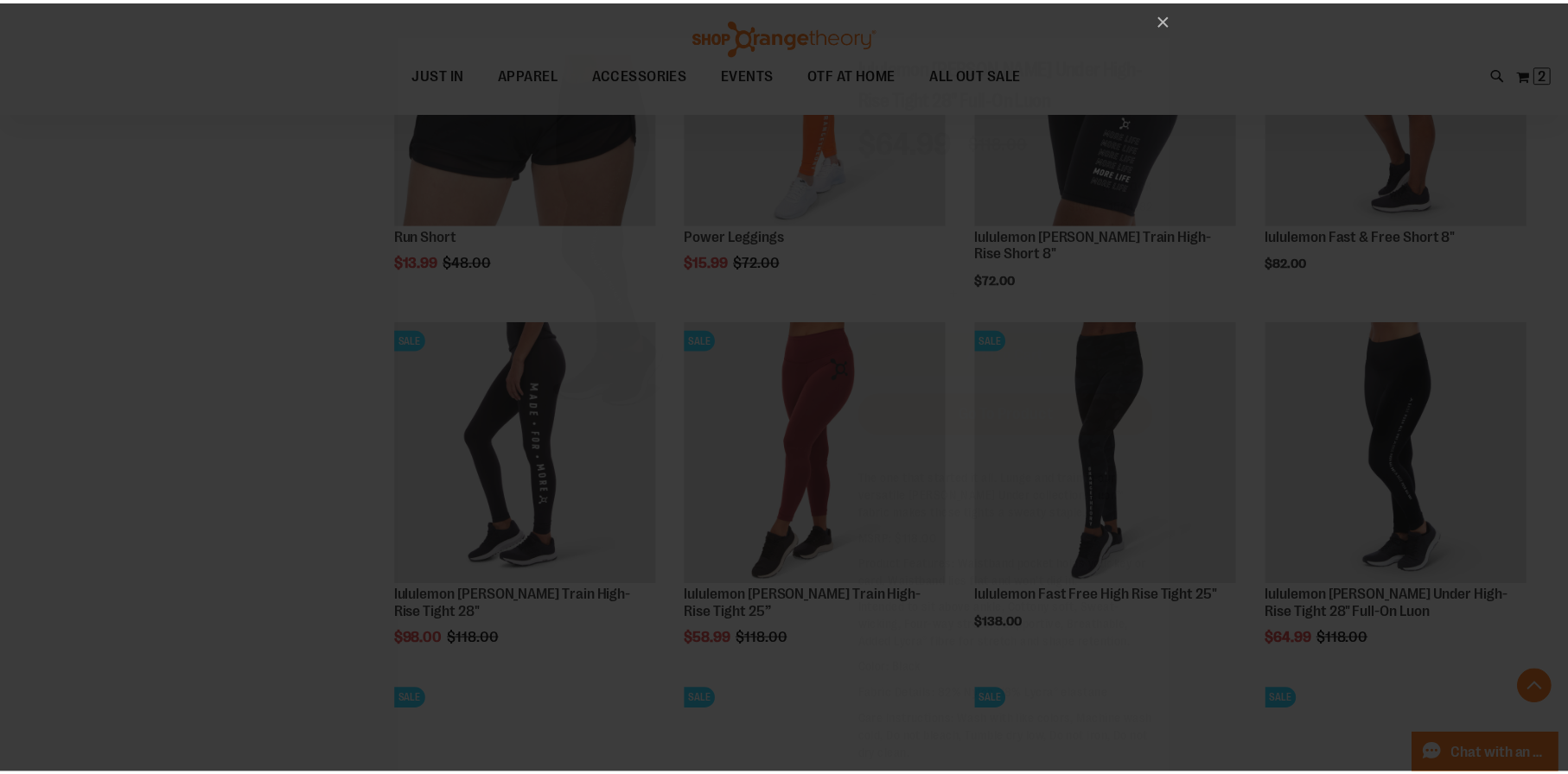
scroll to position [0, 0]
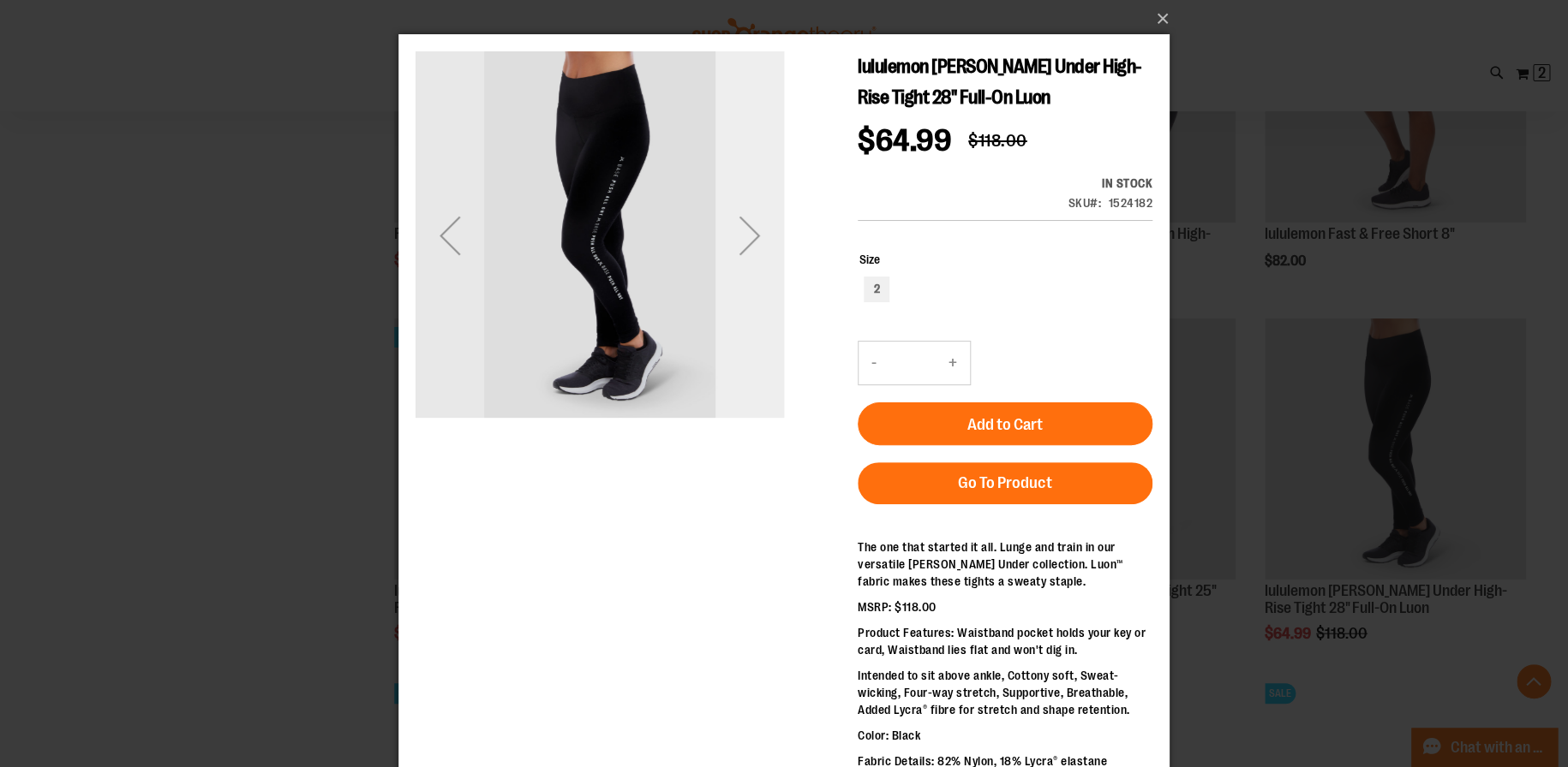
click at [758, 248] on div "Next" at bounding box center [750, 235] width 68 height 68
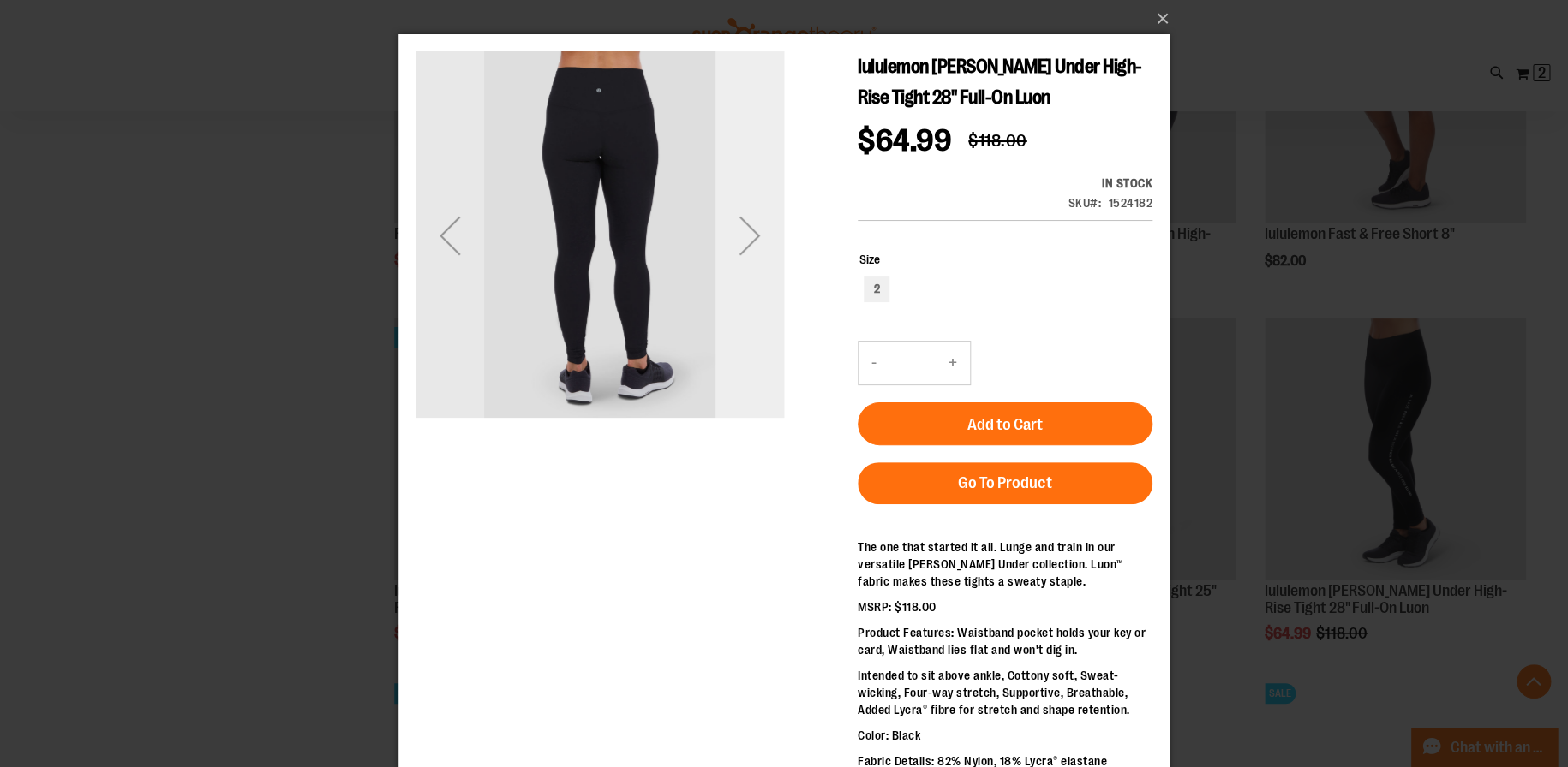
click at [763, 251] on div "Next" at bounding box center [750, 235] width 68 height 68
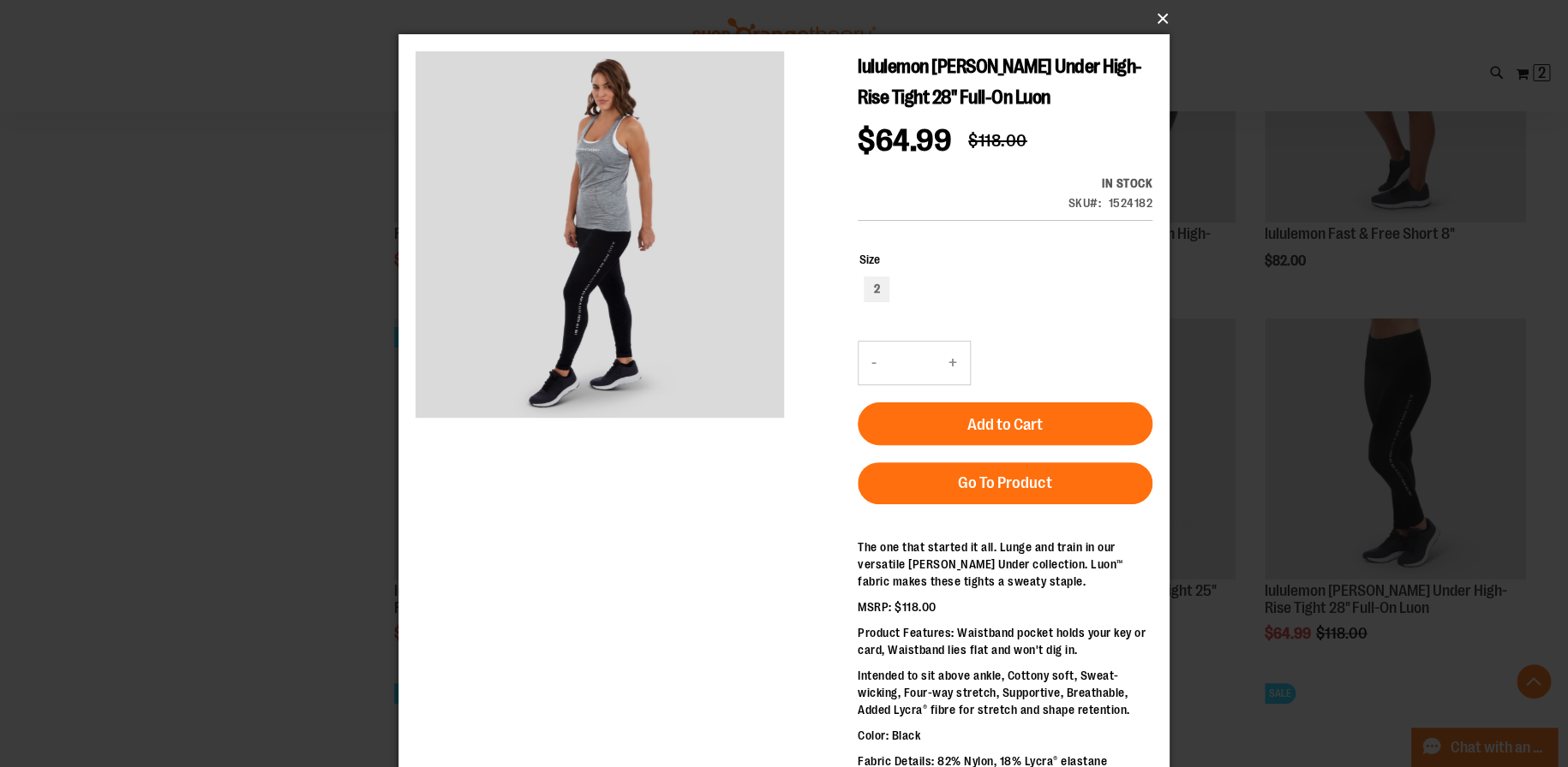
click at [1158, 17] on button "×" at bounding box center [789, 19] width 771 height 38
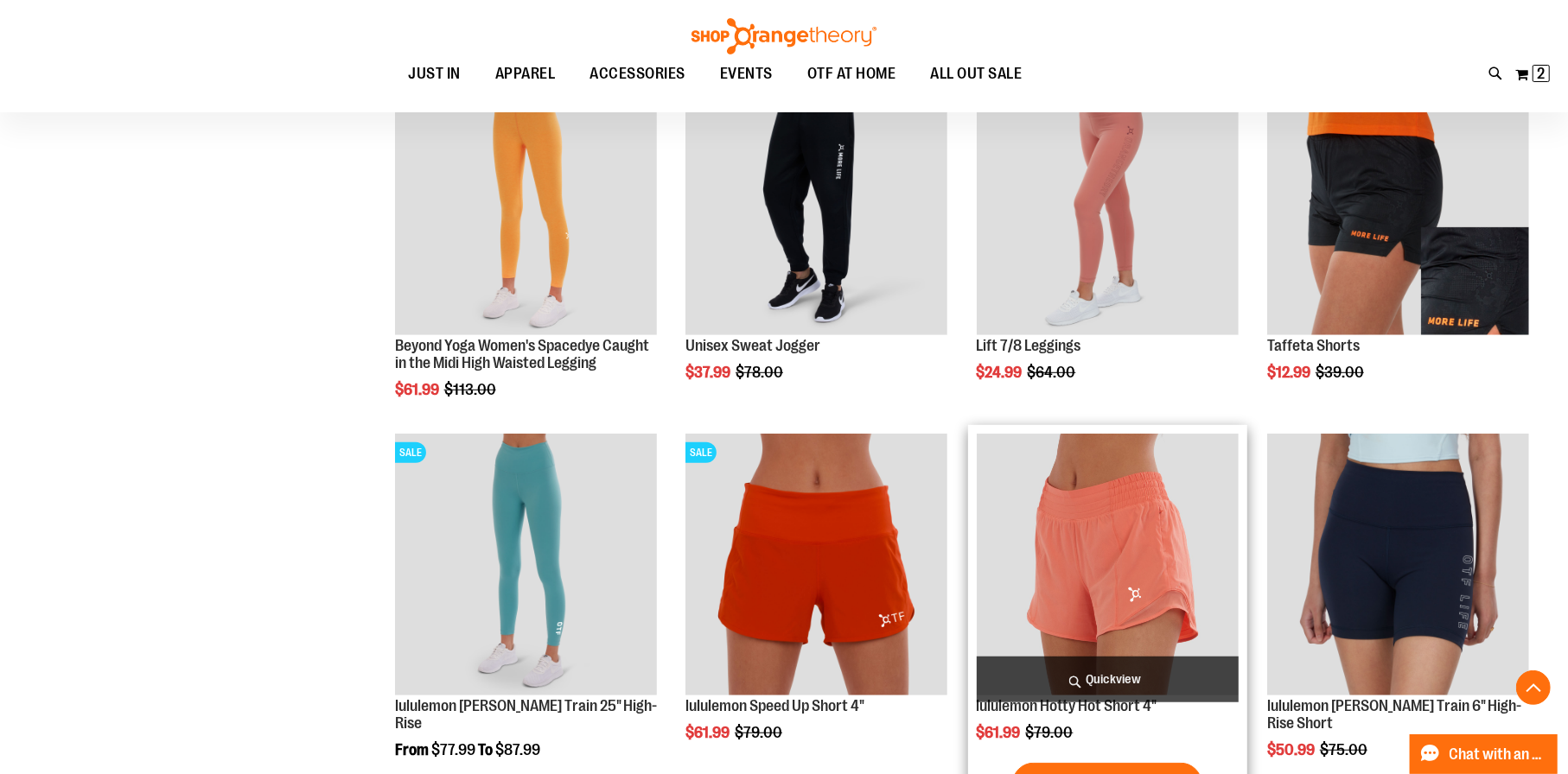
scroll to position [690, 0]
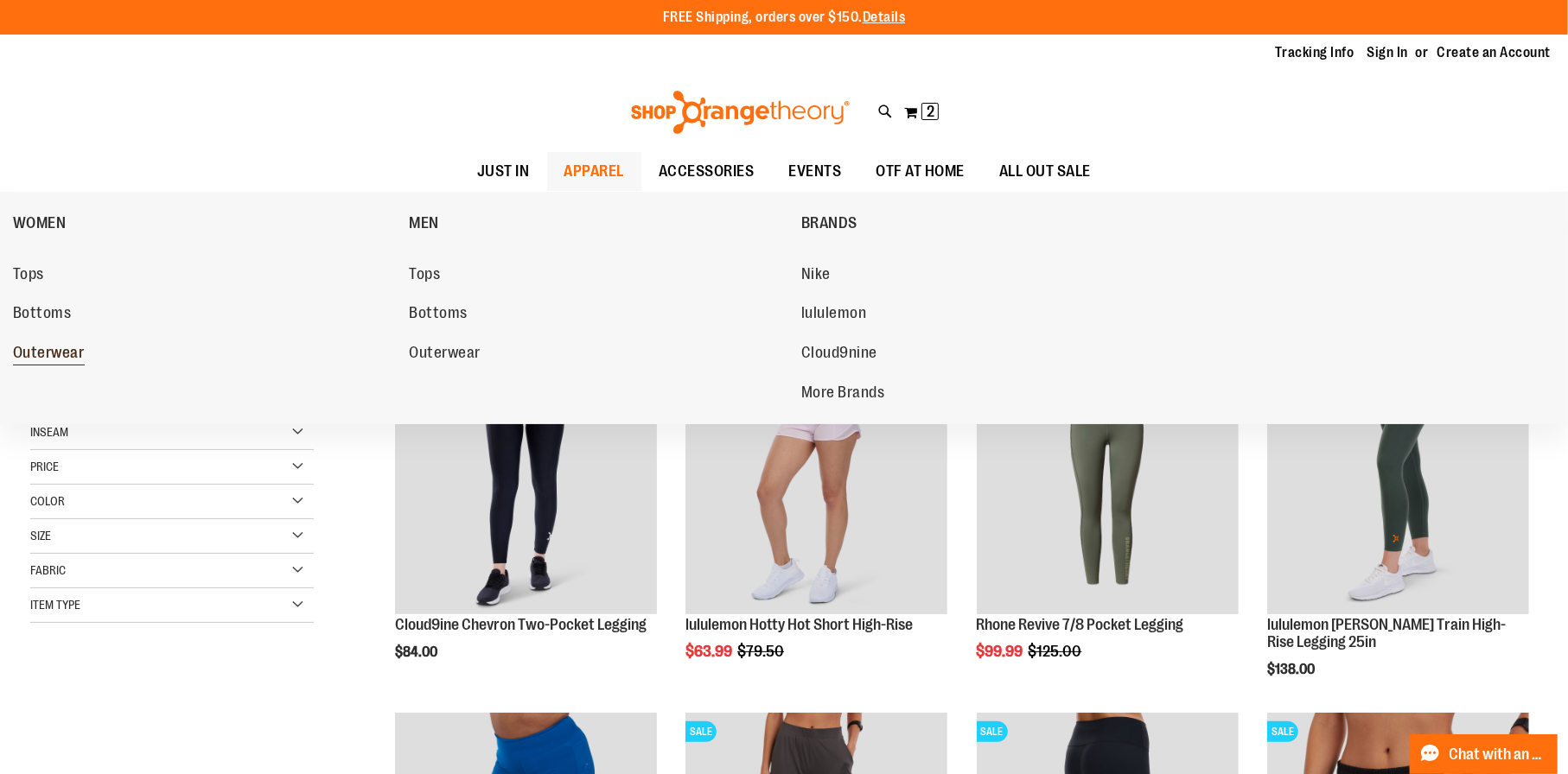
click at [53, 355] on span "Outerwear" at bounding box center [48, 355] width 72 height 22
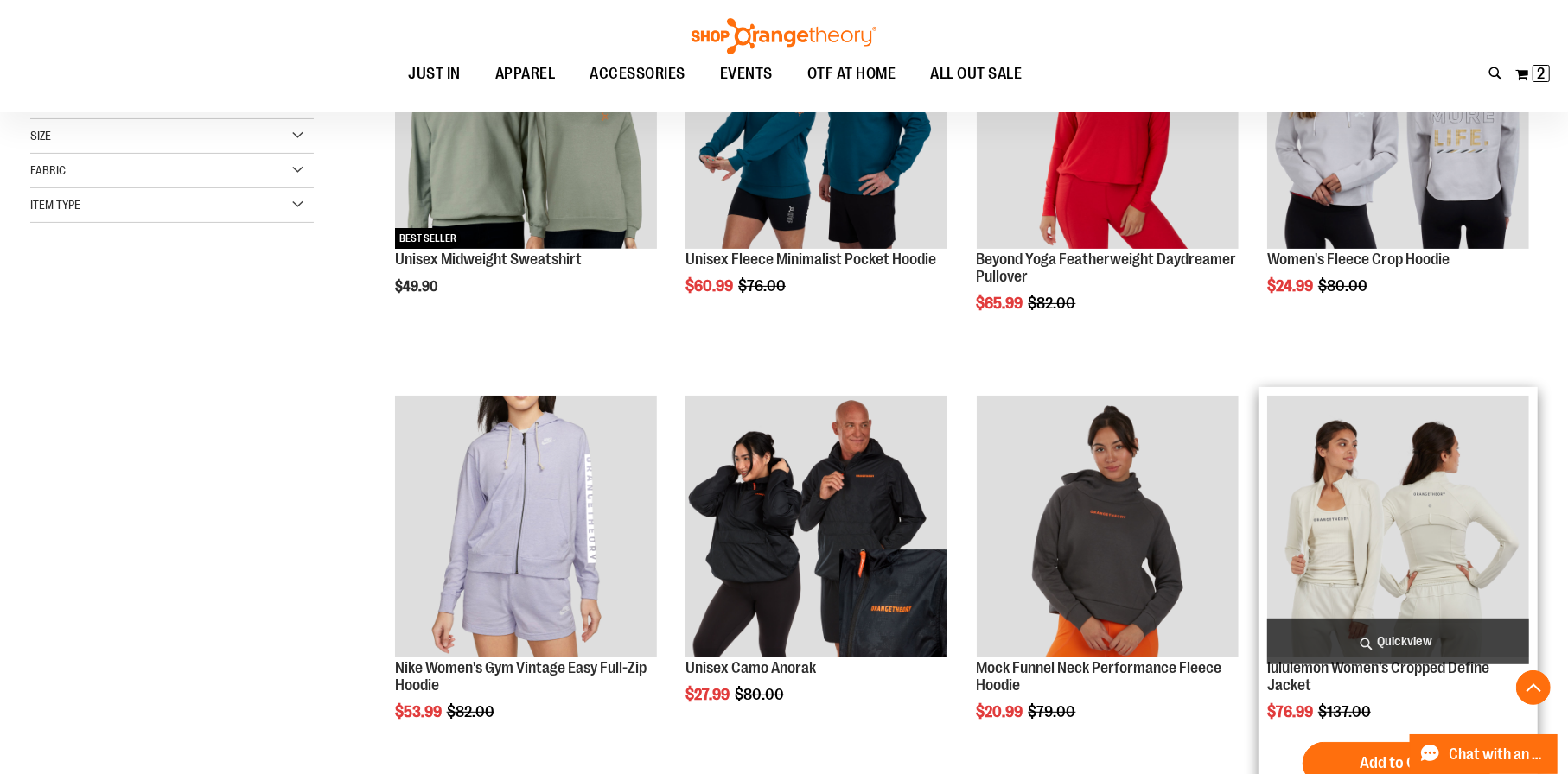
scroll to position [431, 0]
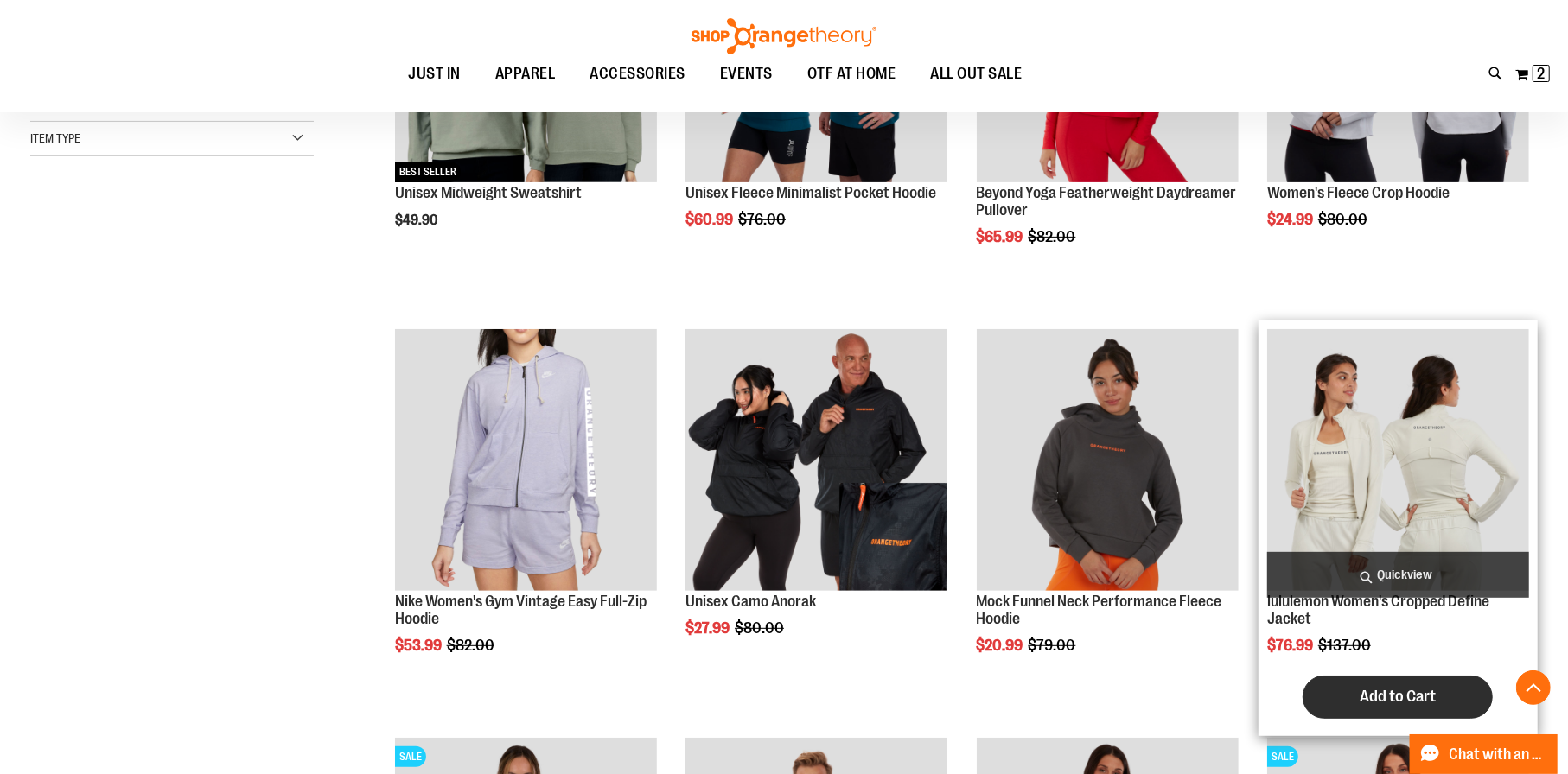
click at [1397, 696] on span "Add to Cart" at bounding box center [1397, 696] width 76 height 19
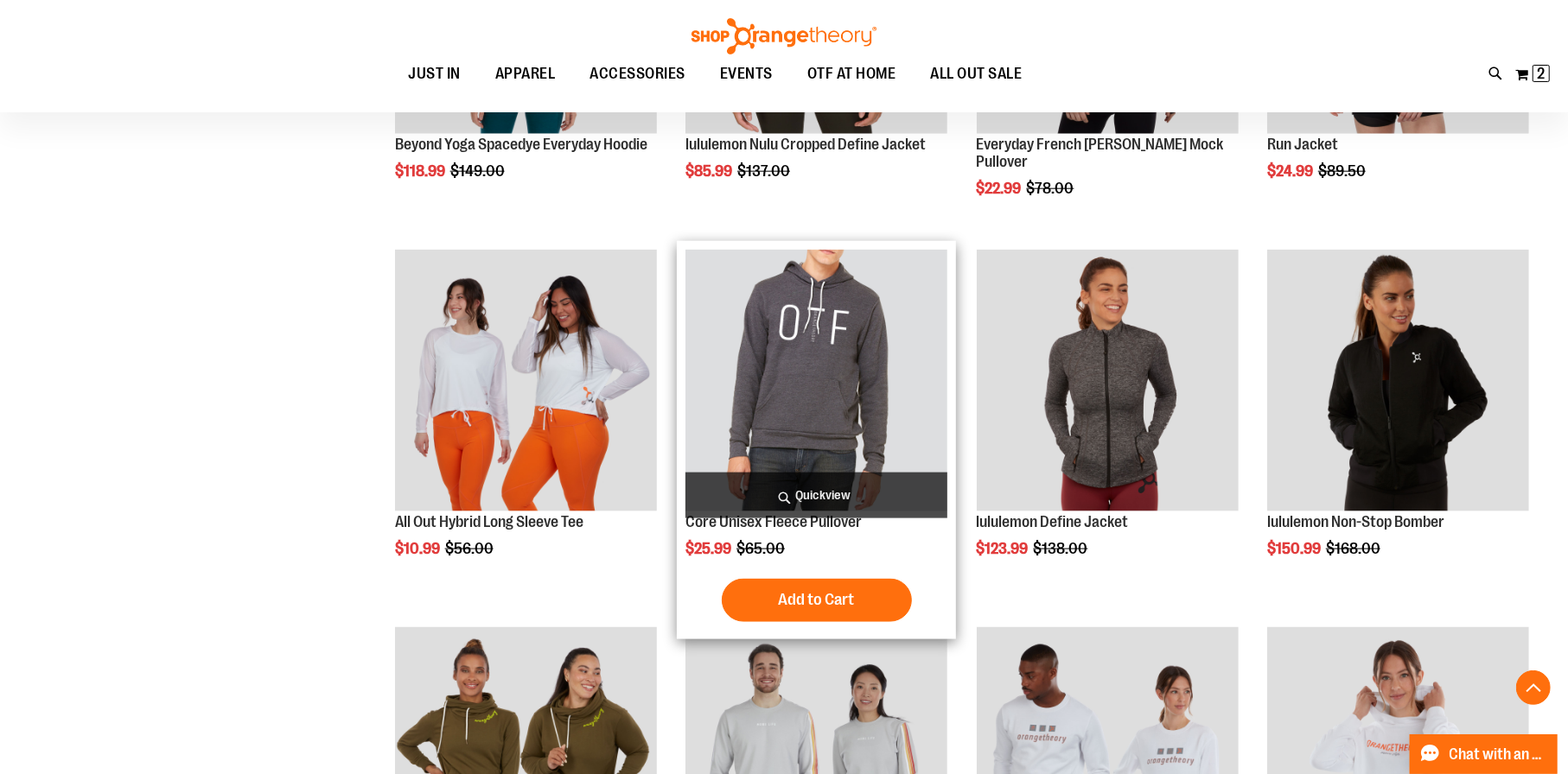
scroll to position [1641, 0]
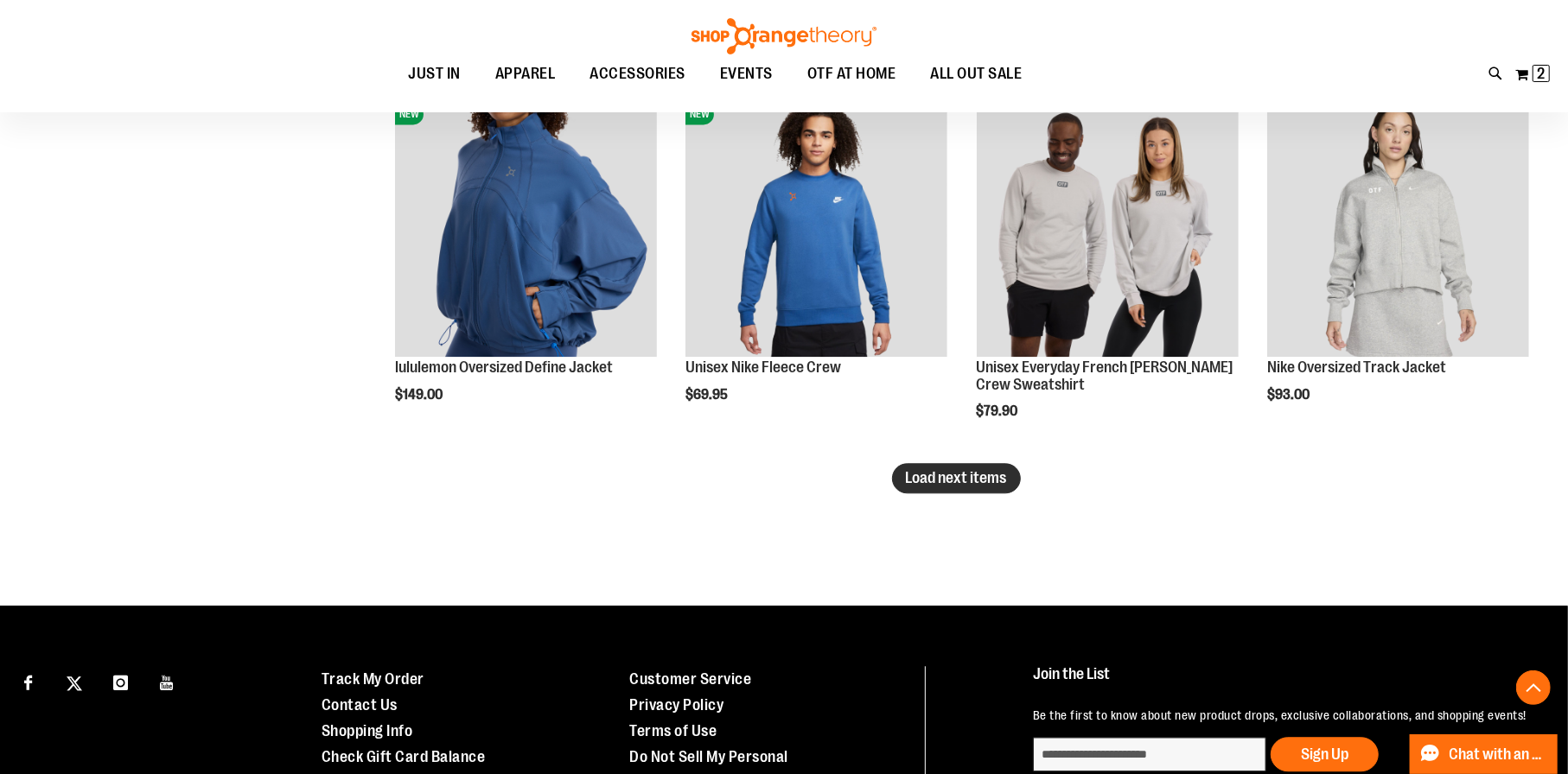
scroll to position [3282, 0]
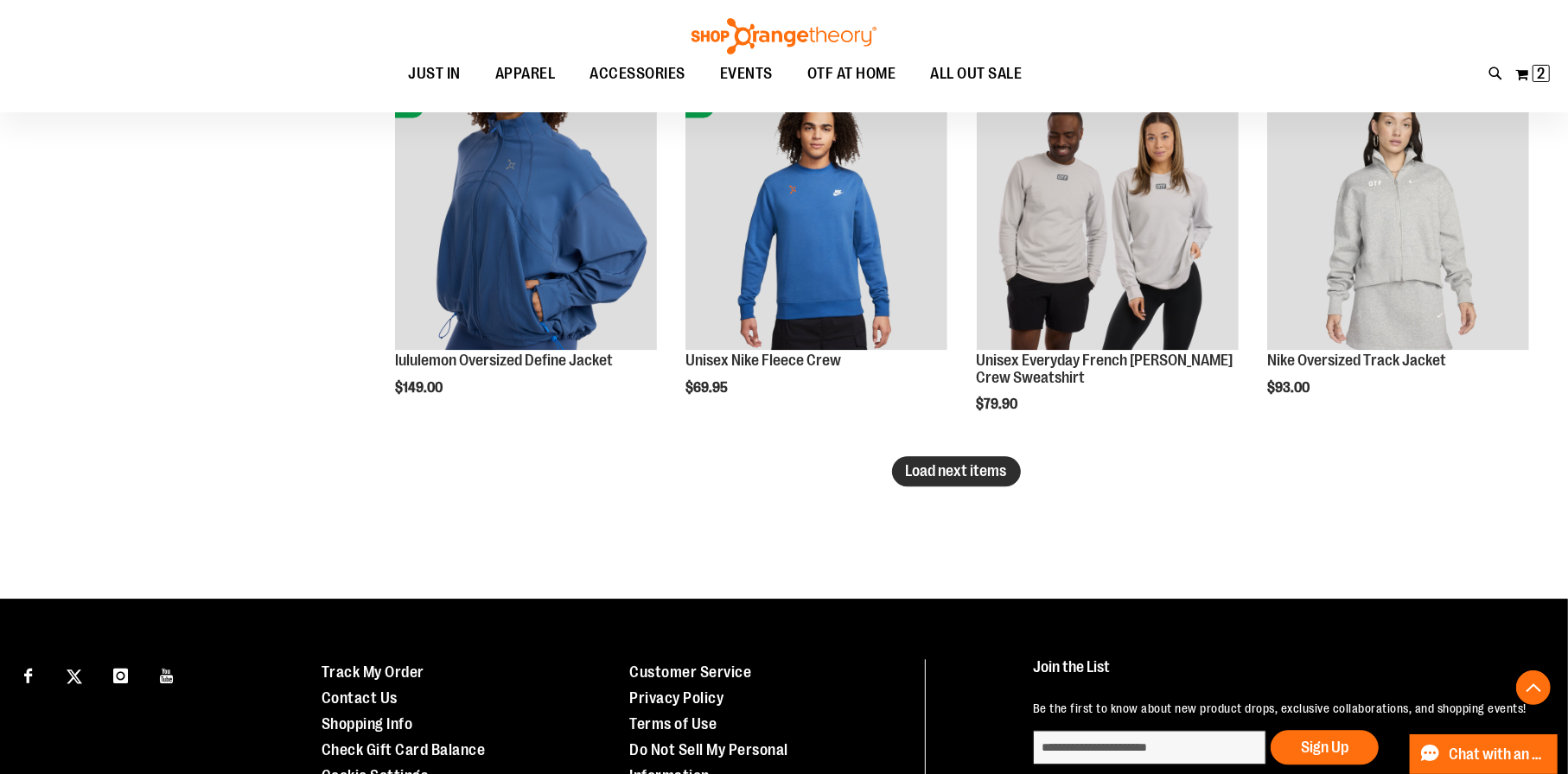
click at [924, 462] on span "Load next items" at bounding box center [955, 471] width 101 height 18
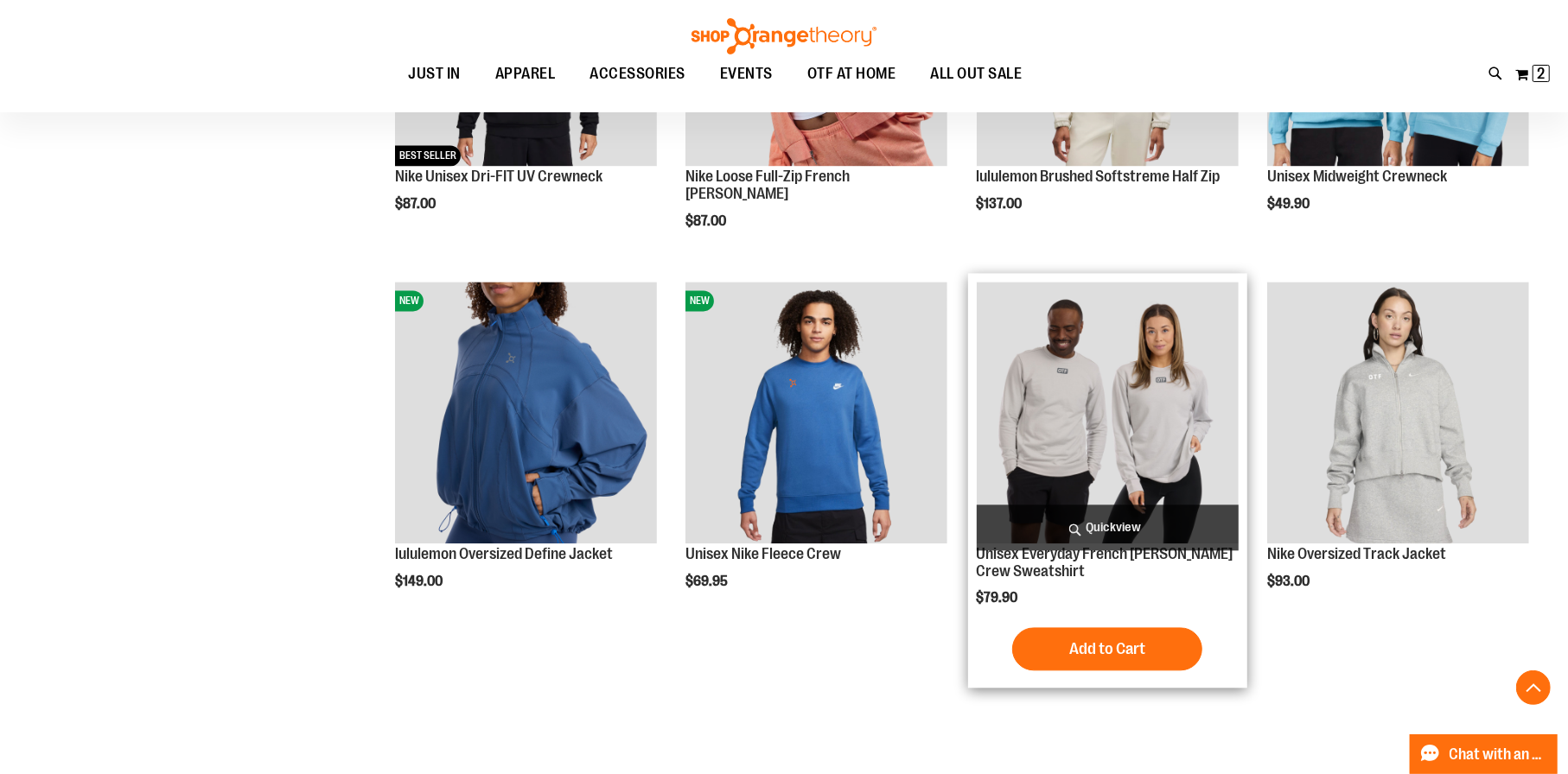
scroll to position [2850, 0]
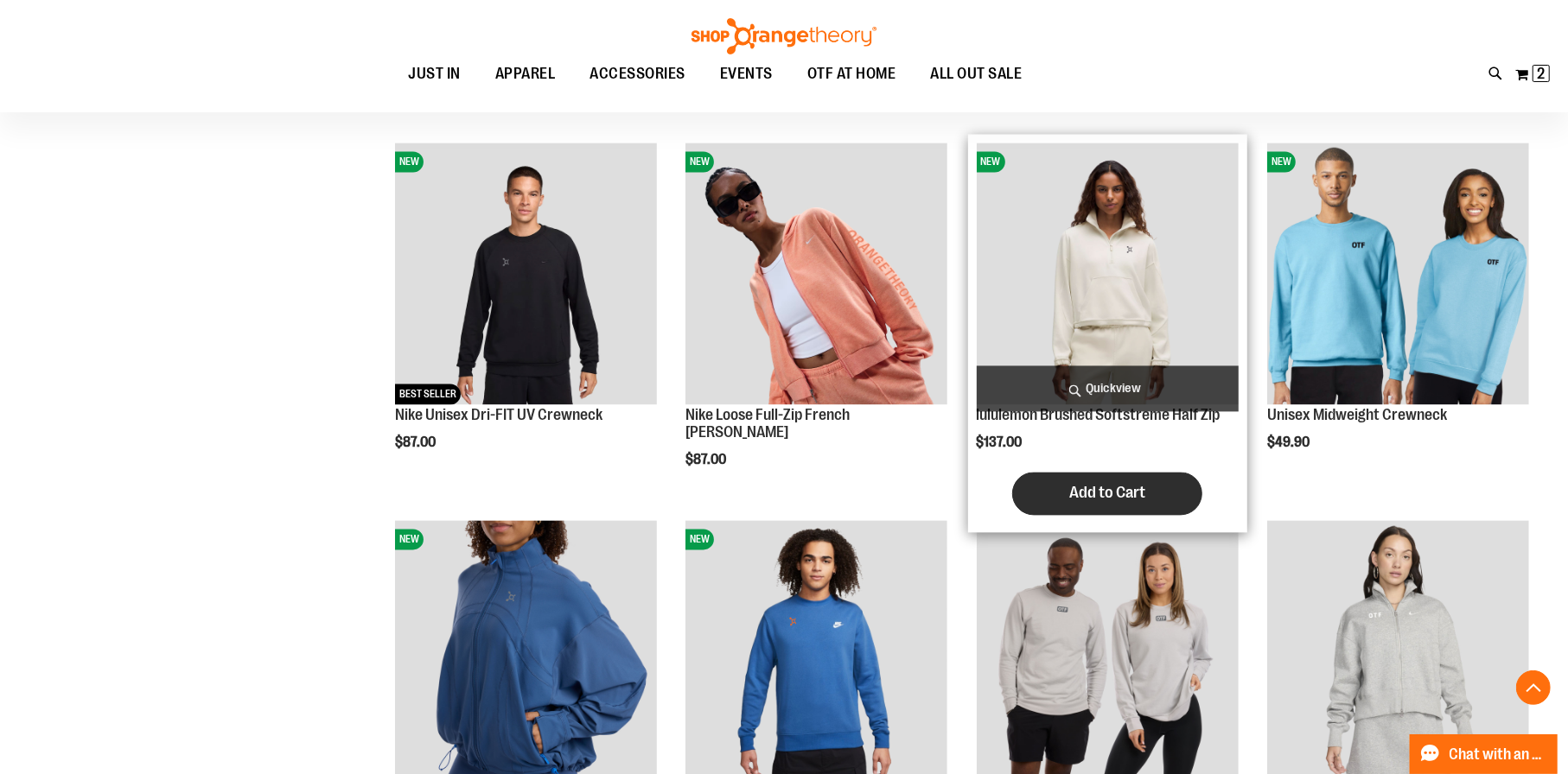
click at [1105, 502] on span "Add to Cart" at bounding box center [1106, 491] width 76 height 19
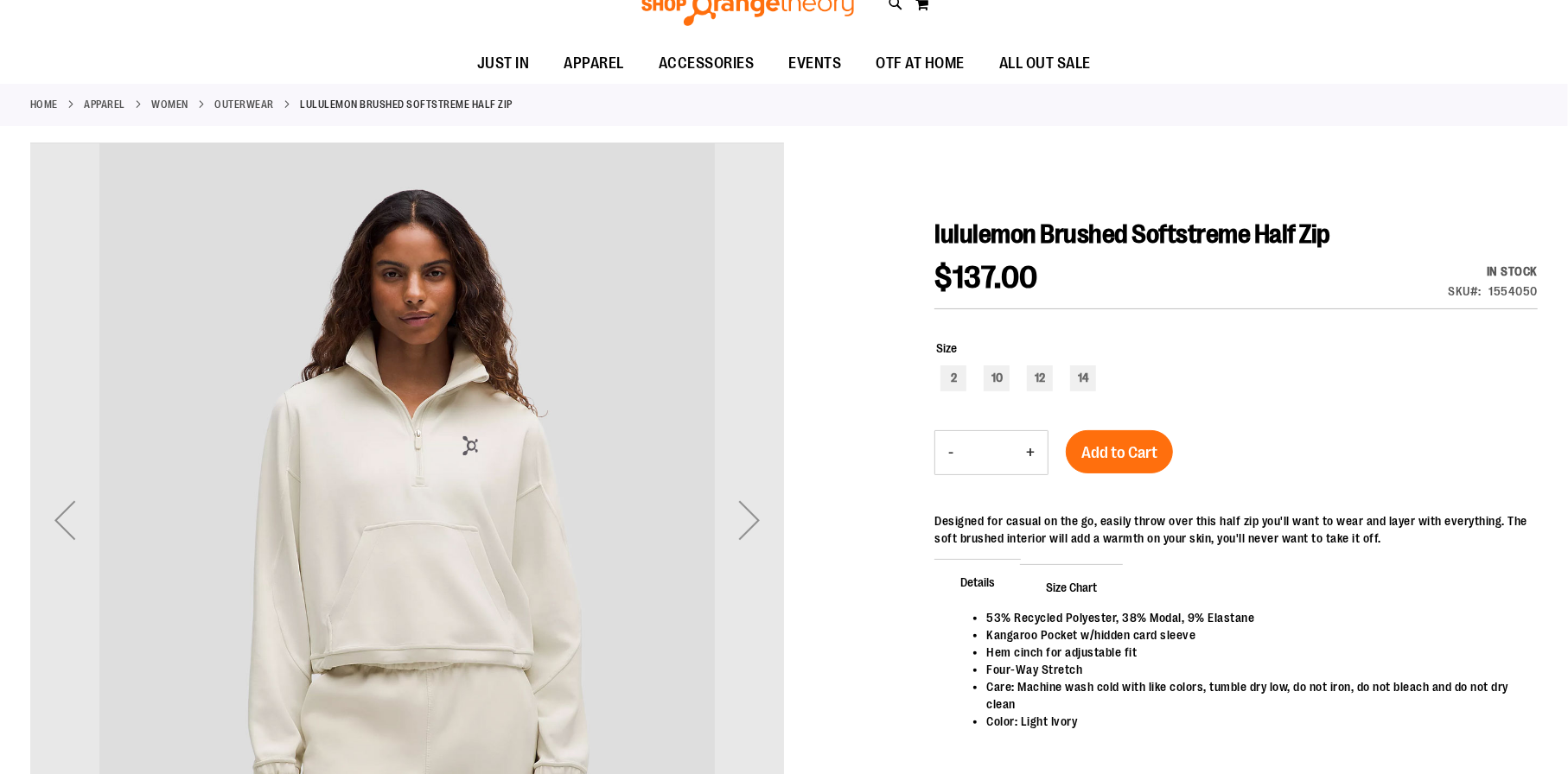
scroll to position [172, 0]
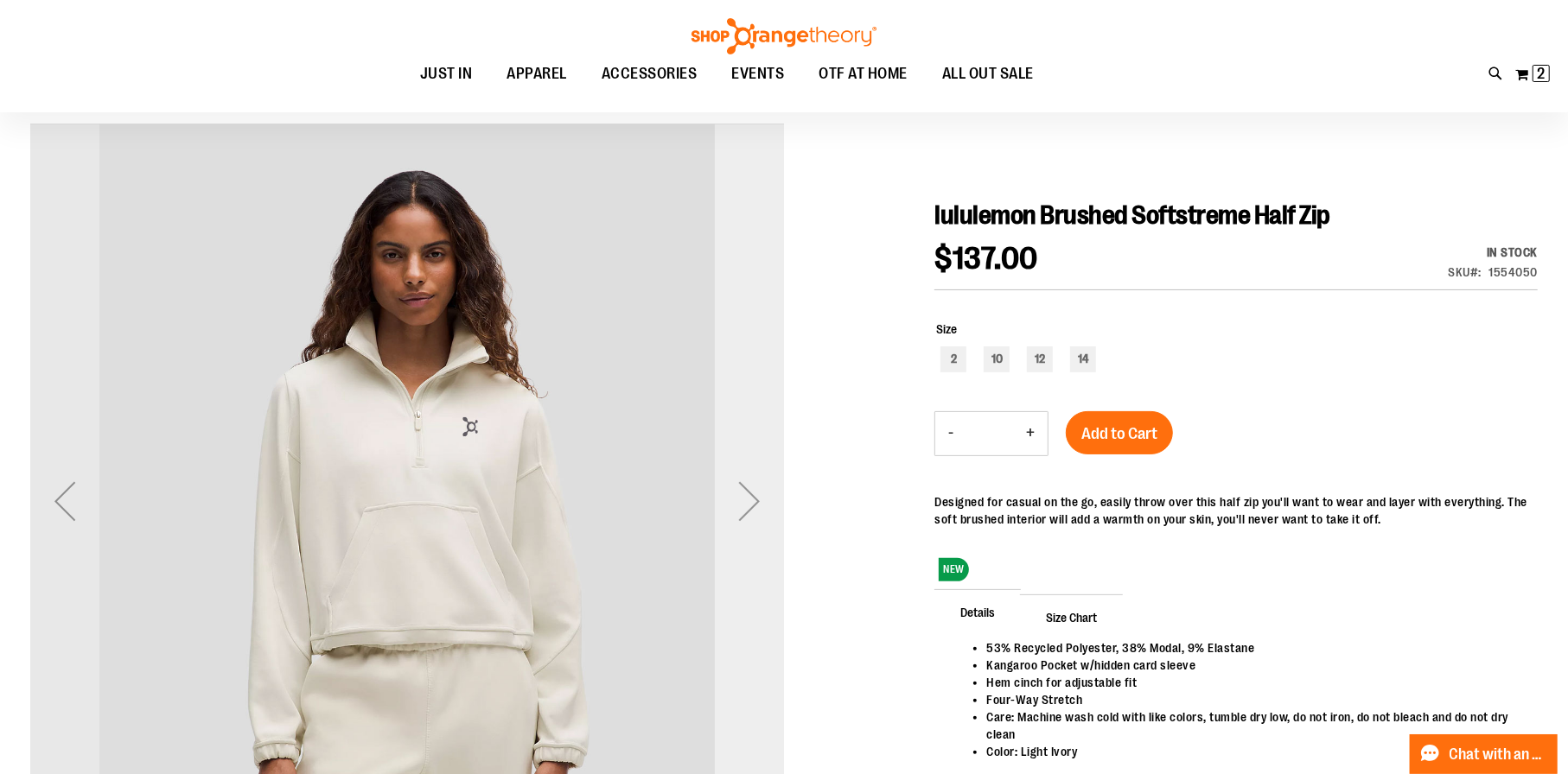
click at [739, 454] on div "Next" at bounding box center [750, 500] width 69 height 753
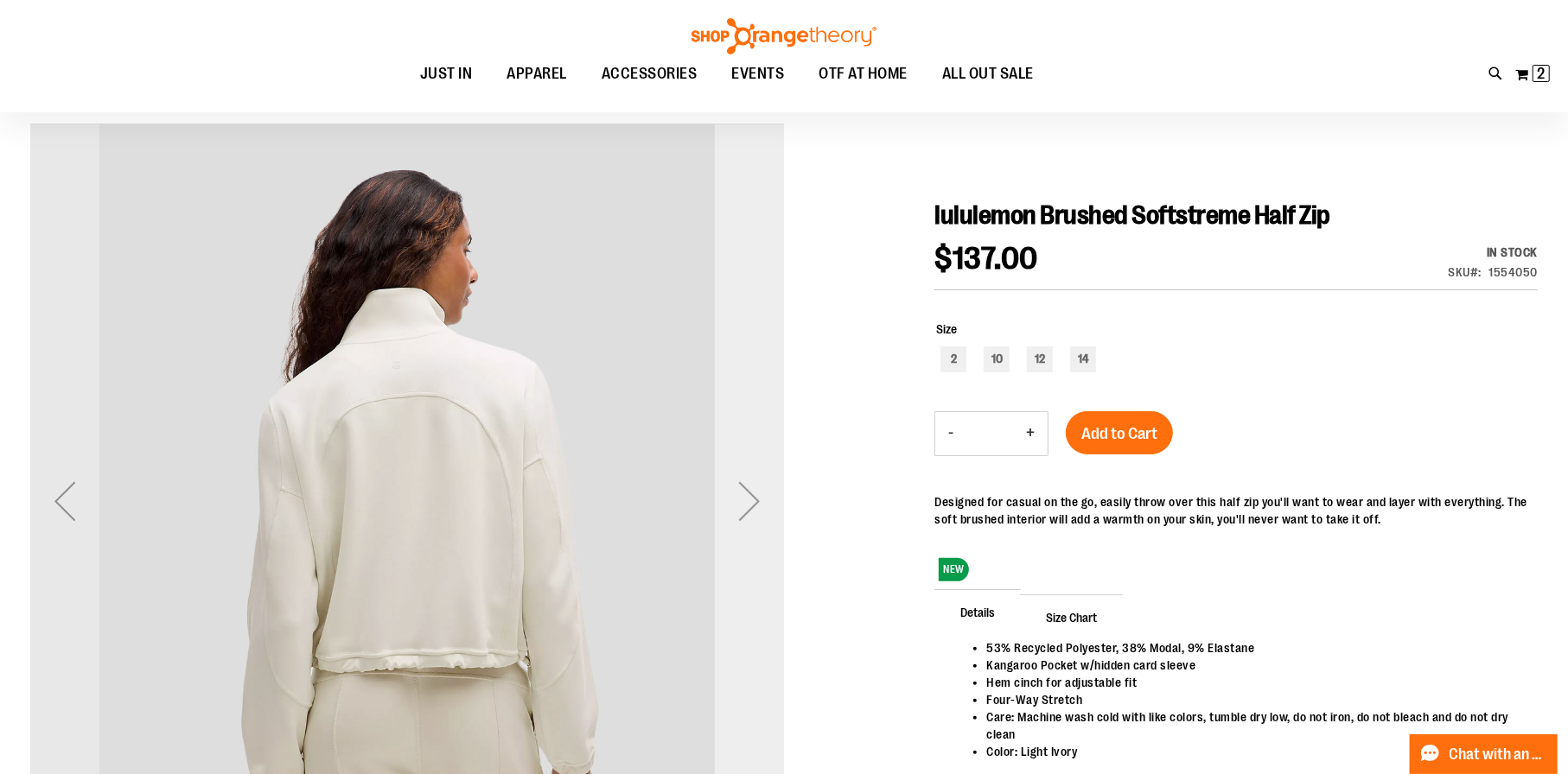
click at [752, 486] on div "Next" at bounding box center [750, 501] width 69 height 69
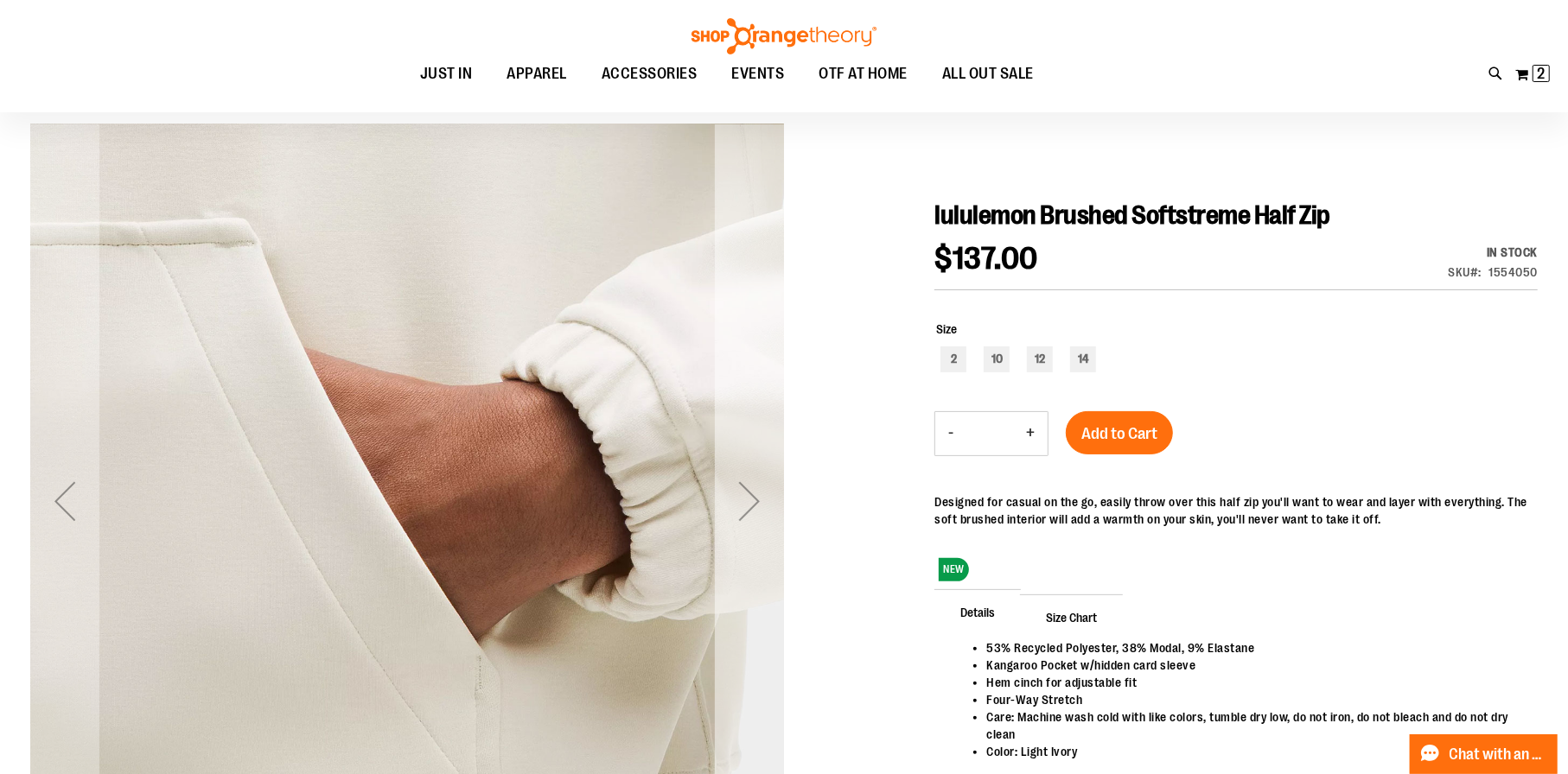
click at [757, 478] on div "Next" at bounding box center [750, 501] width 69 height 69
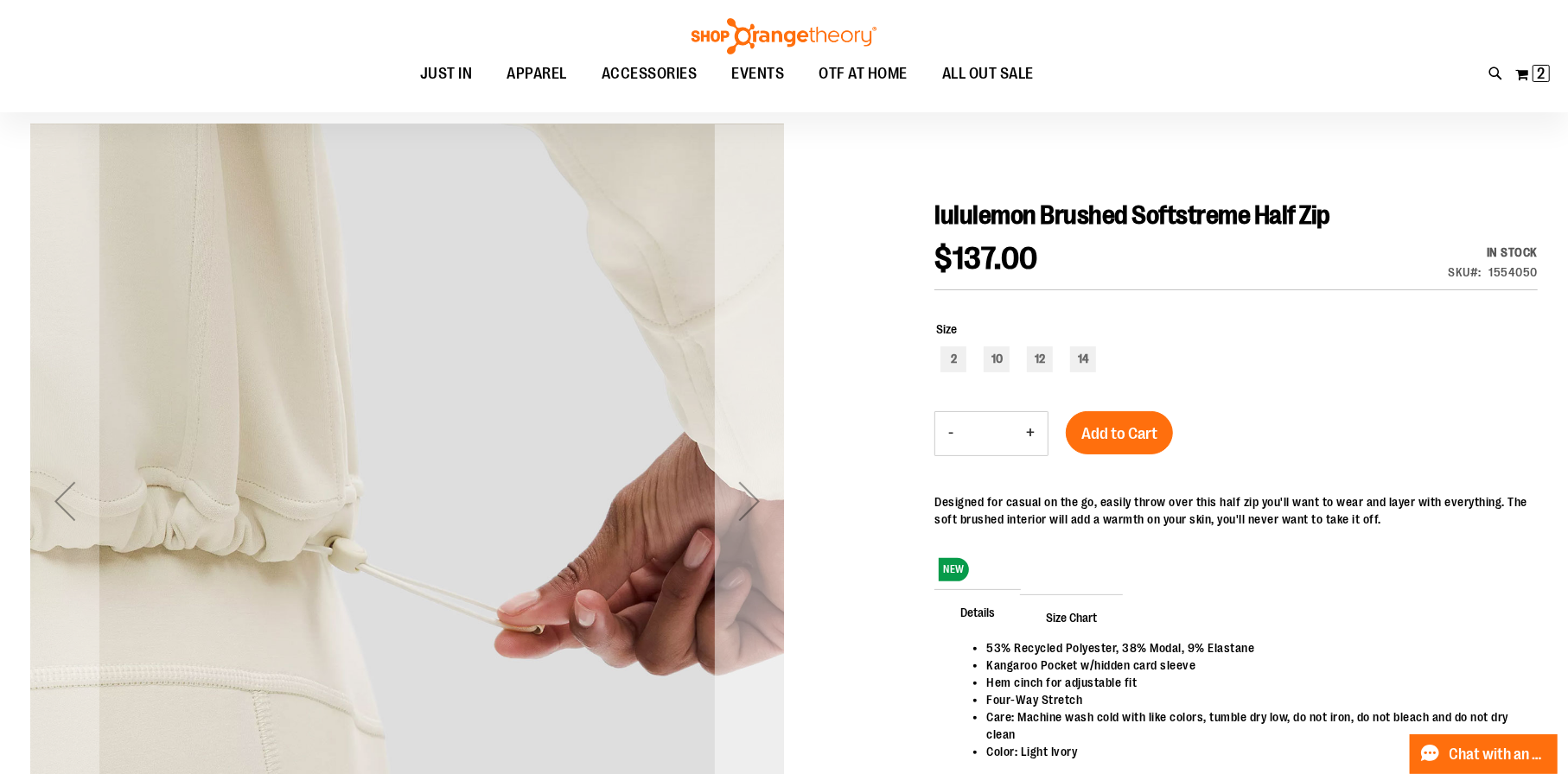
click at [757, 478] on div "Next" at bounding box center [750, 501] width 69 height 69
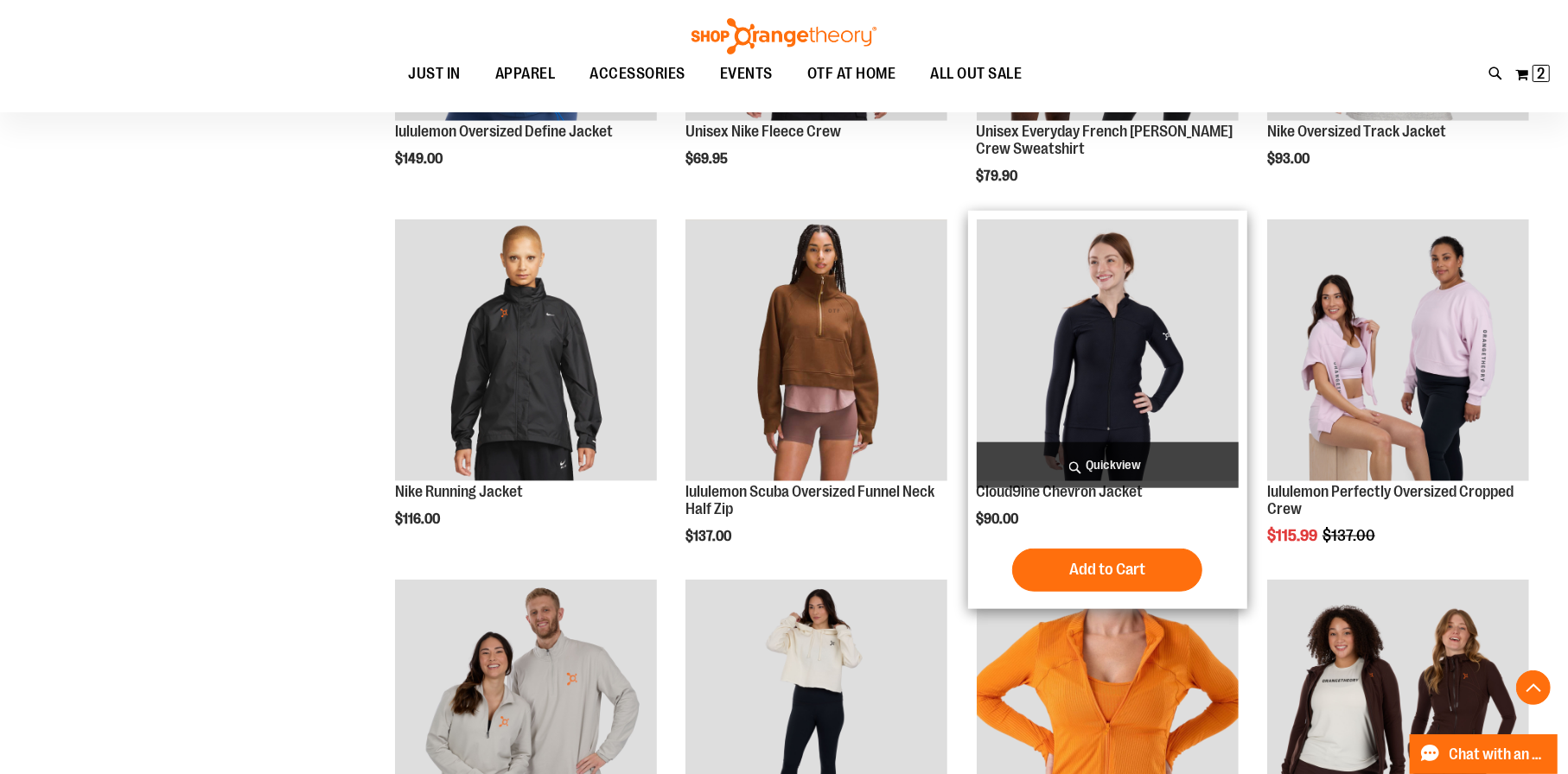
scroll to position [1333, 0]
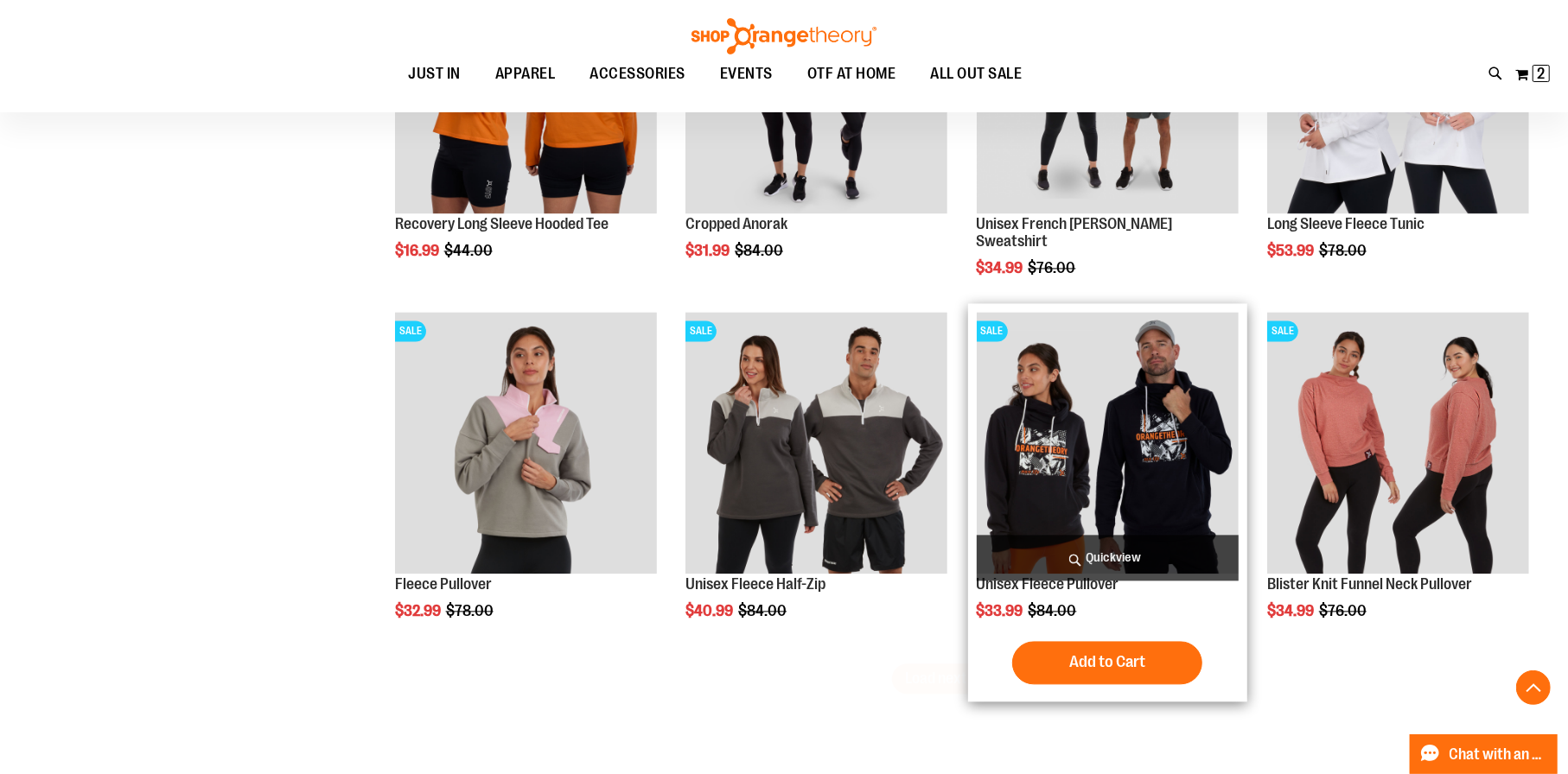
scroll to position [2975, 0]
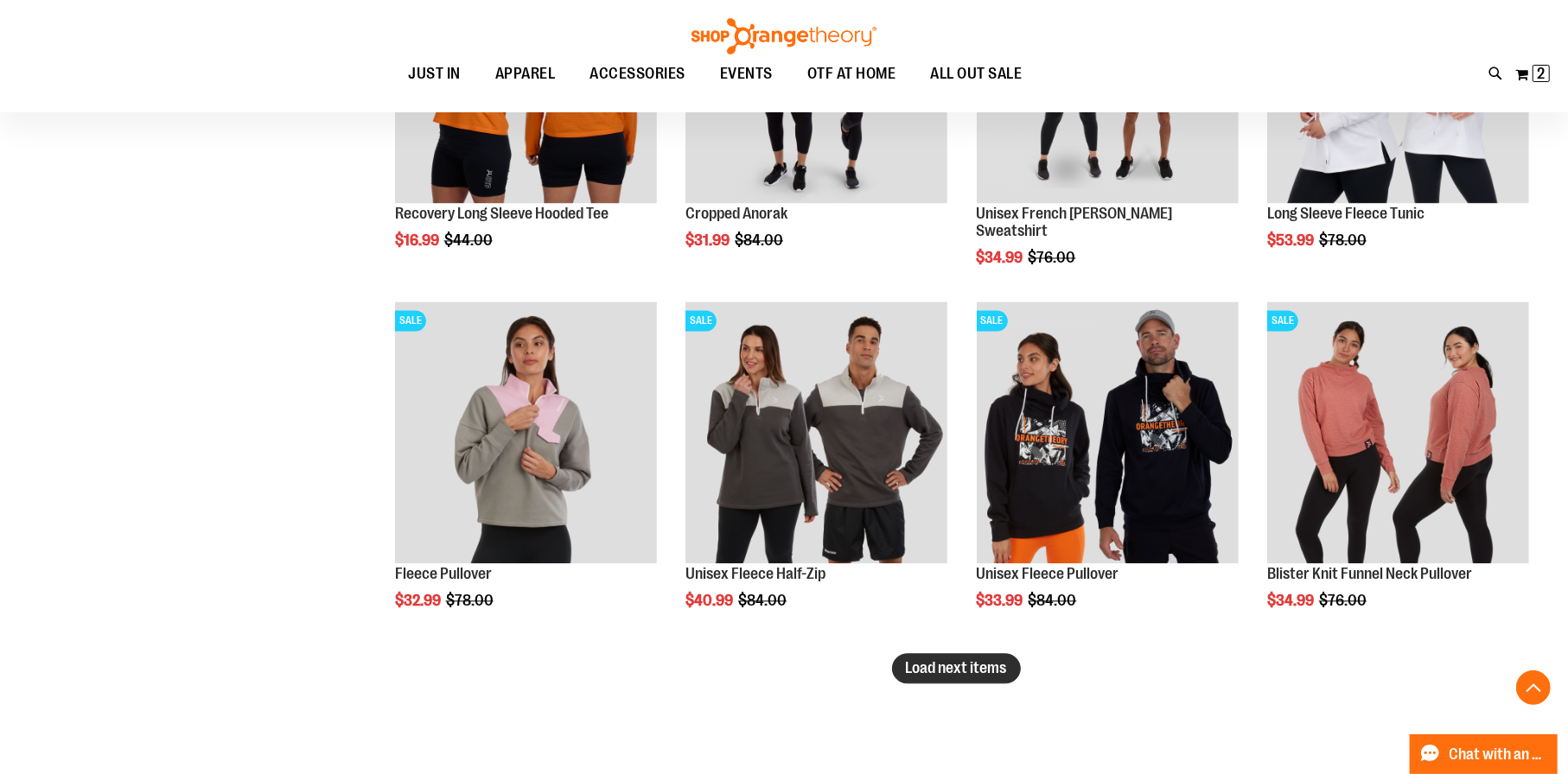
click at [940, 660] on span "Load next items" at bounding box center [955, 668] width 101 height 18
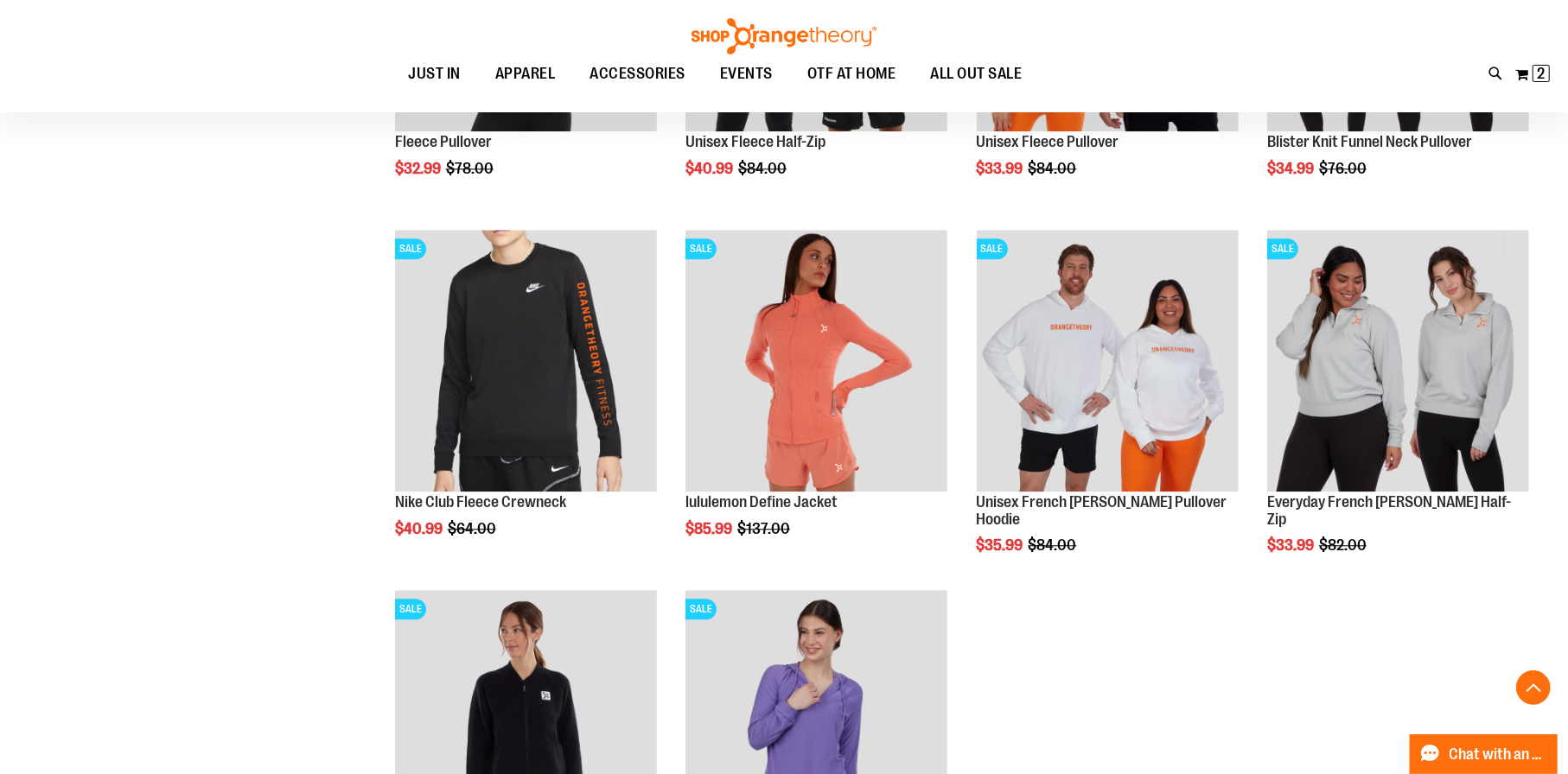
scroll to position [3493, 0]
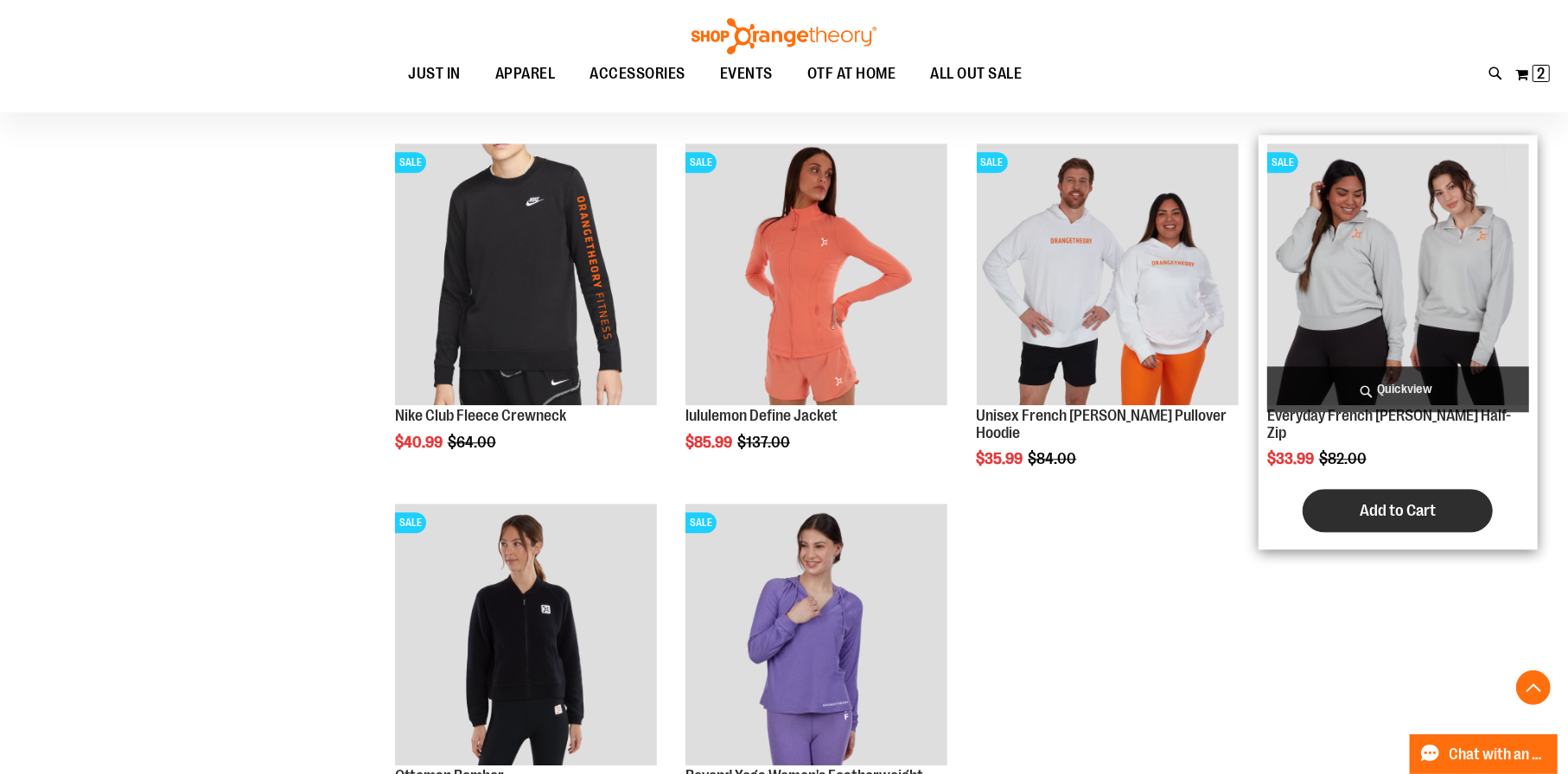
click at [1397, 501] on span "Add to Cart" at bounding box center [1397, 510] width 76 height 19
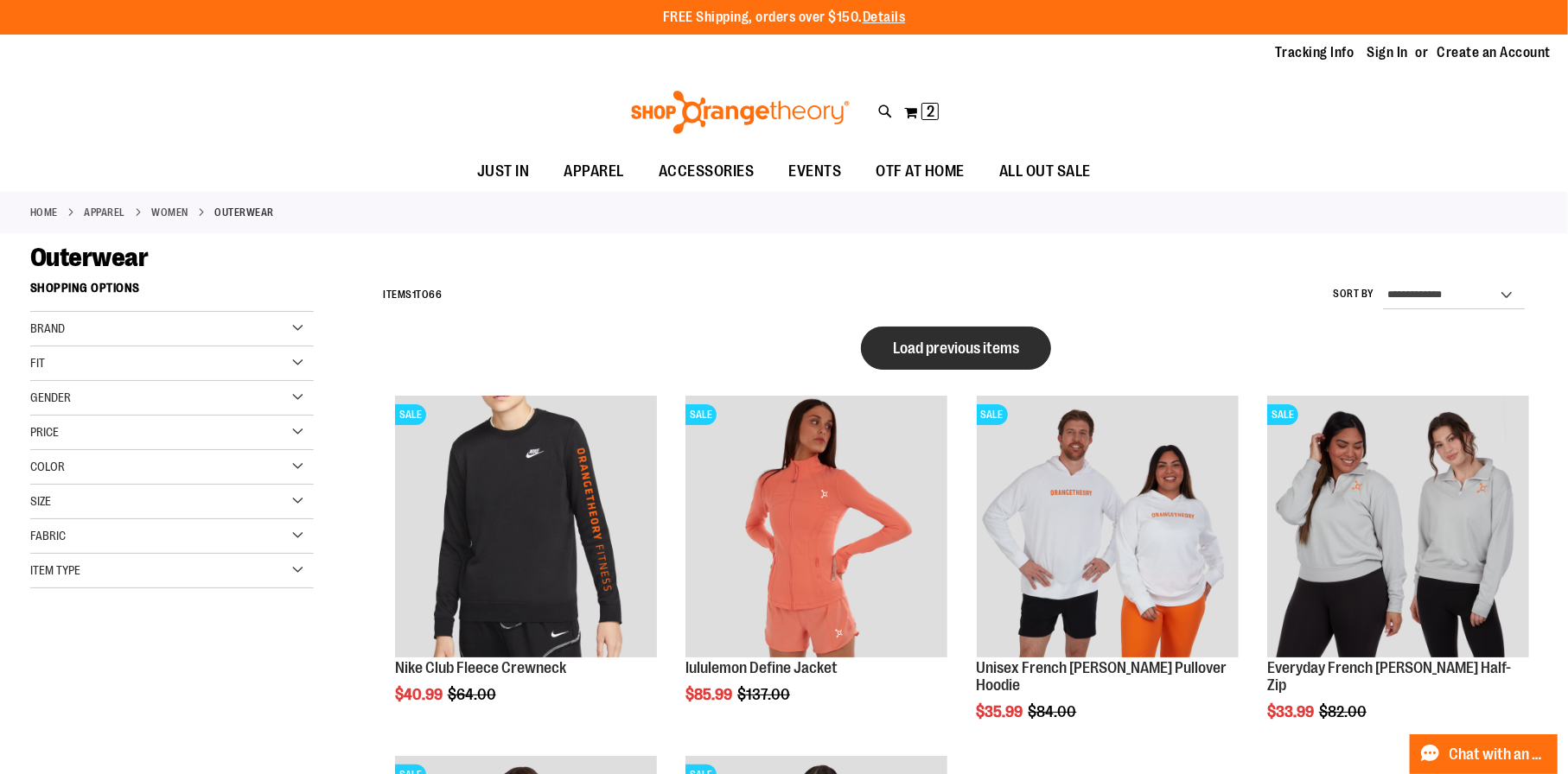
click at [926, 368] on button "Load previous items" at bounding box center [955, 349] width 190 height 43
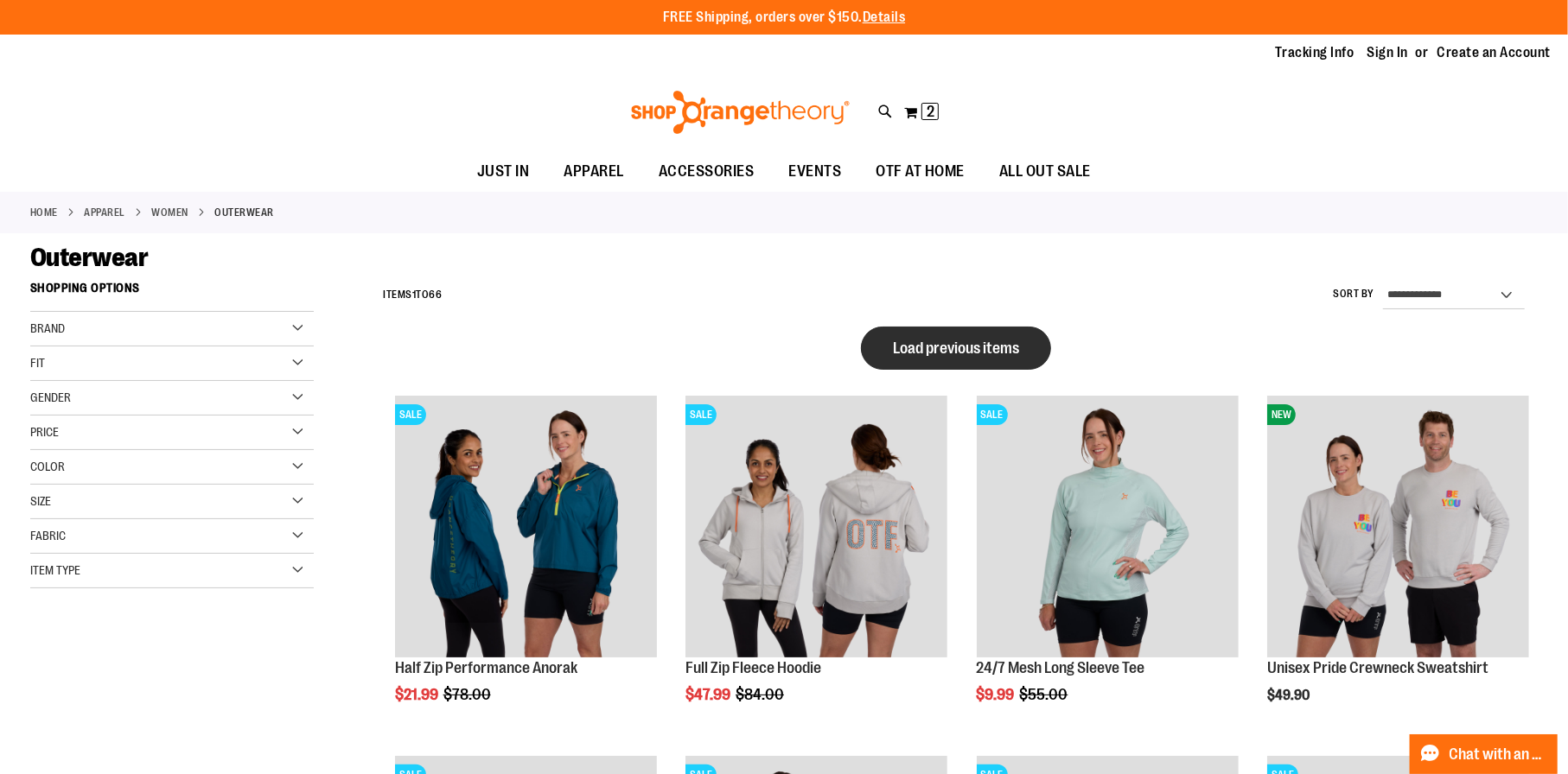
click at [939, 348] on span "Load previous items" at bounding box center [955, 349] width 126 height 18
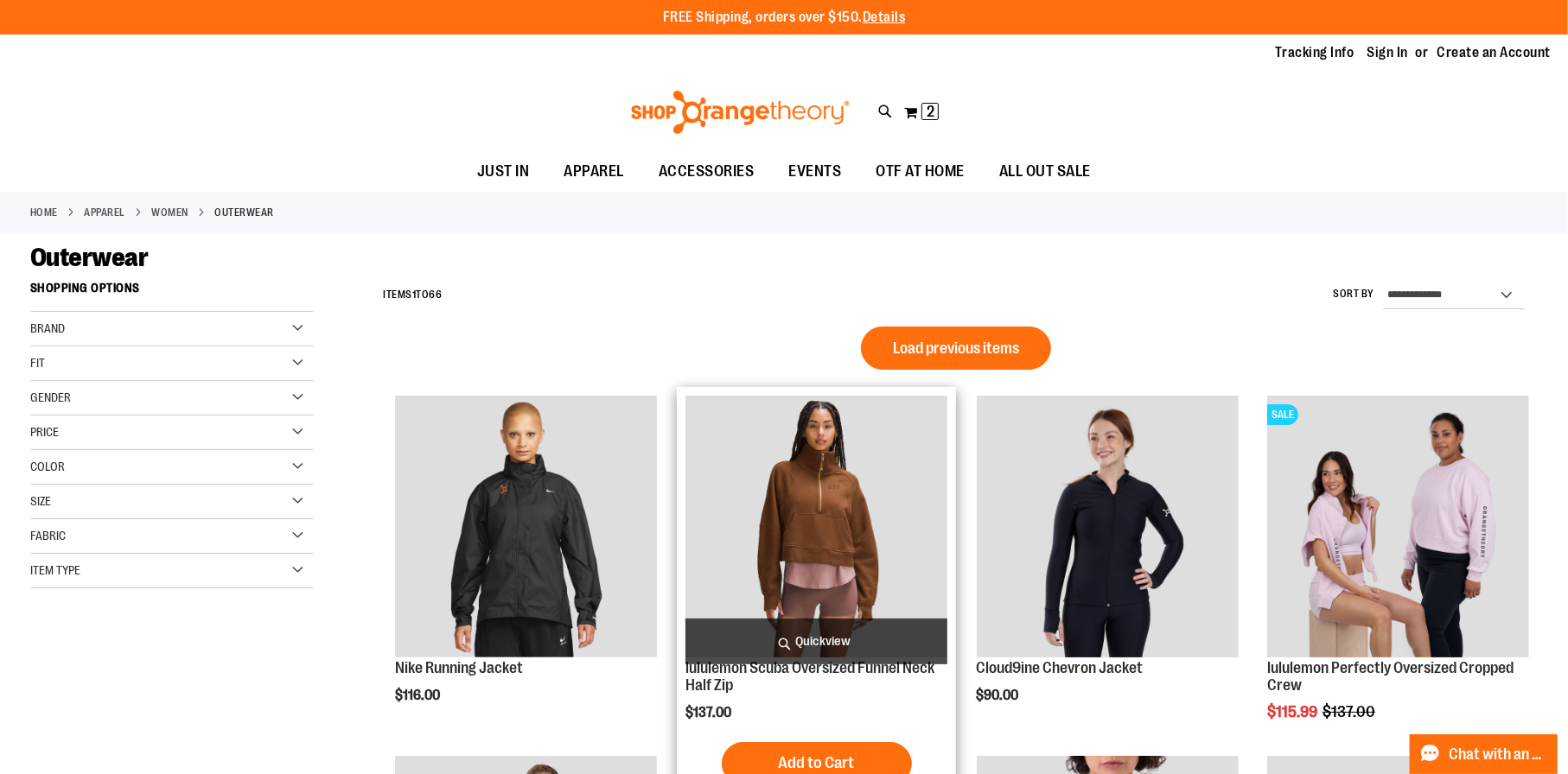
click at [926, 342] on span "Load previous items" at bounding box center [955, 349] width 126 height 18
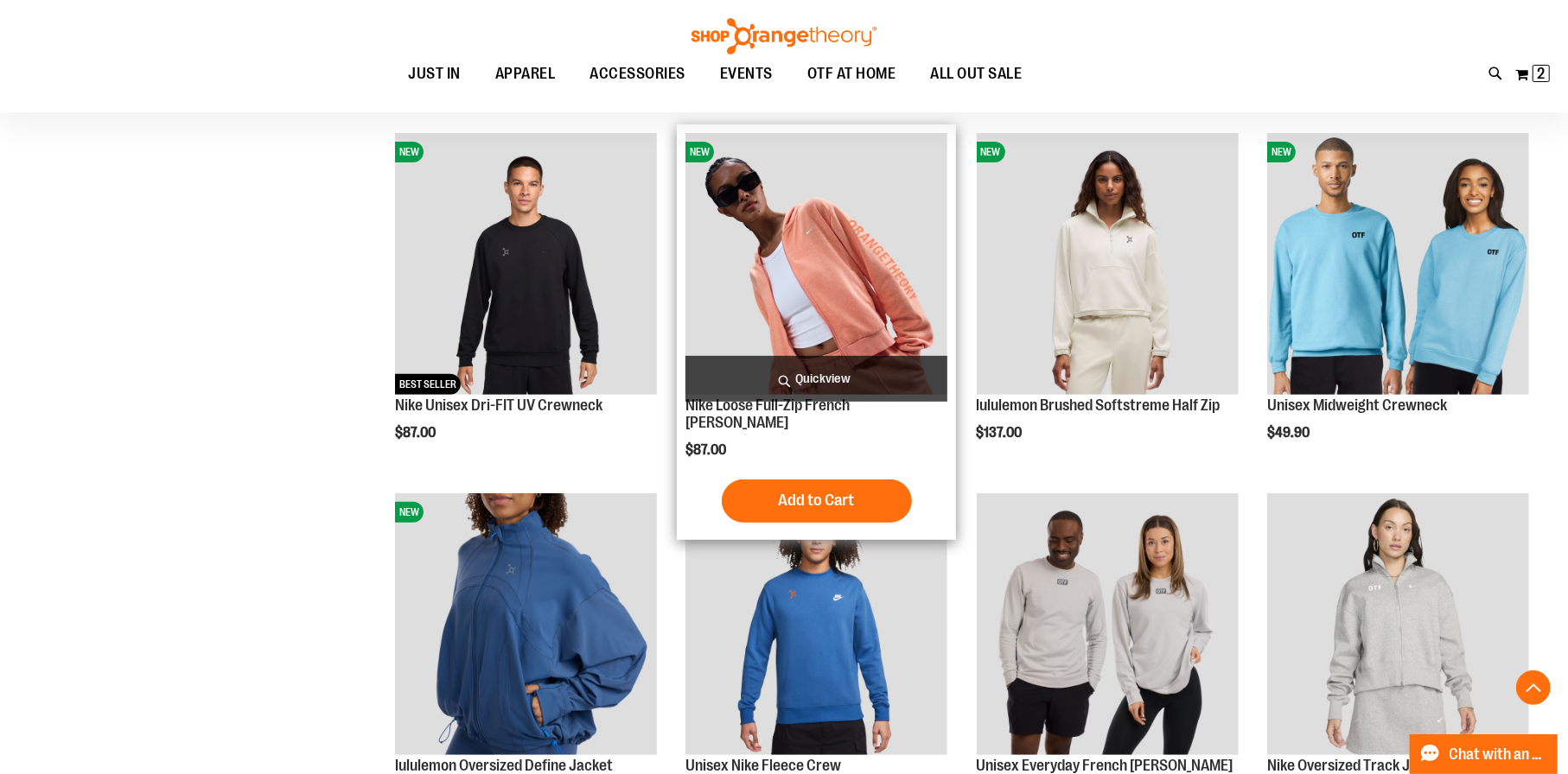
scroll to position [518, 0]
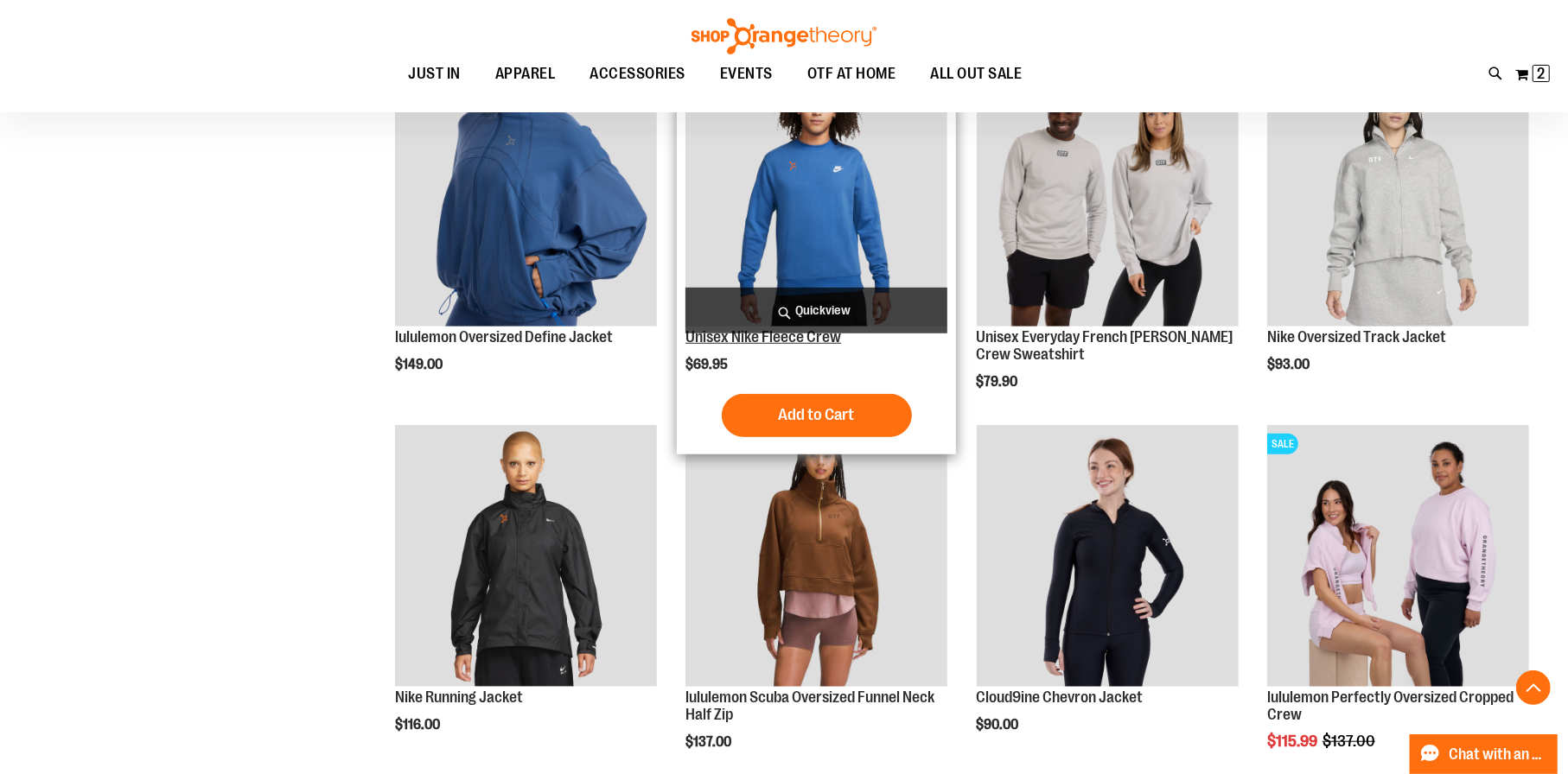
scroll to position [863, 0]
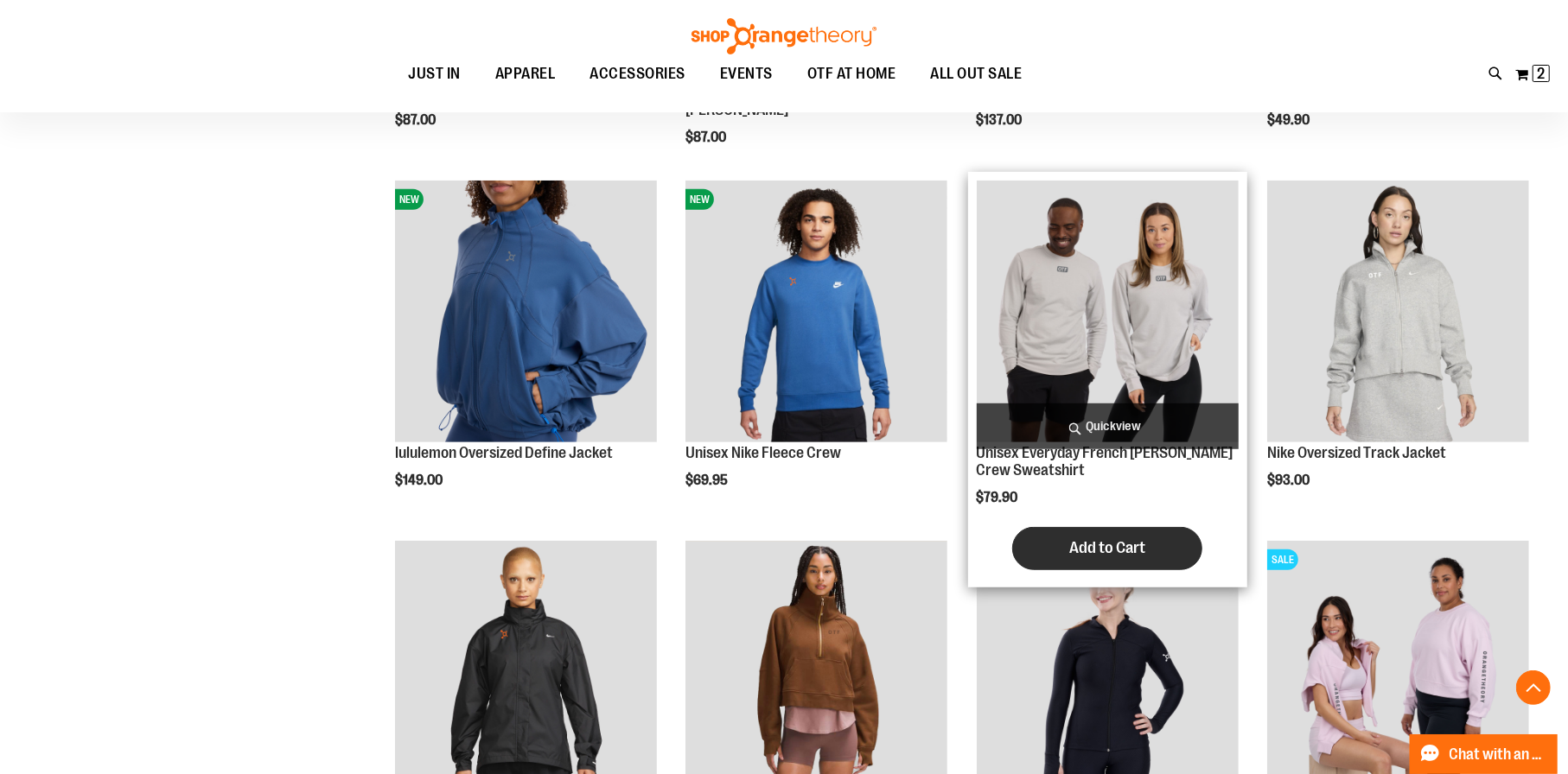
scroll to position [777, 0]
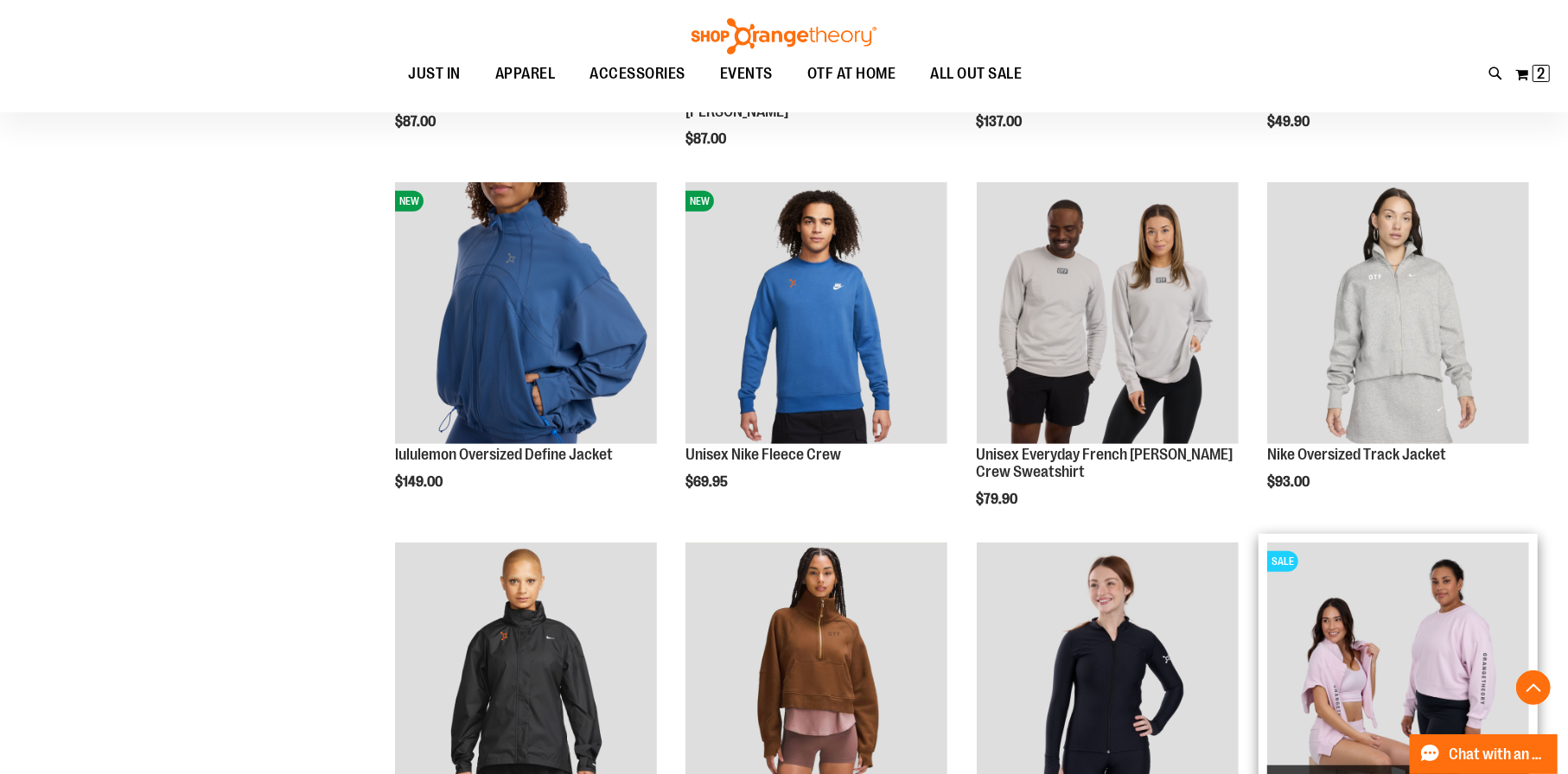
scroll to position [518, 0]
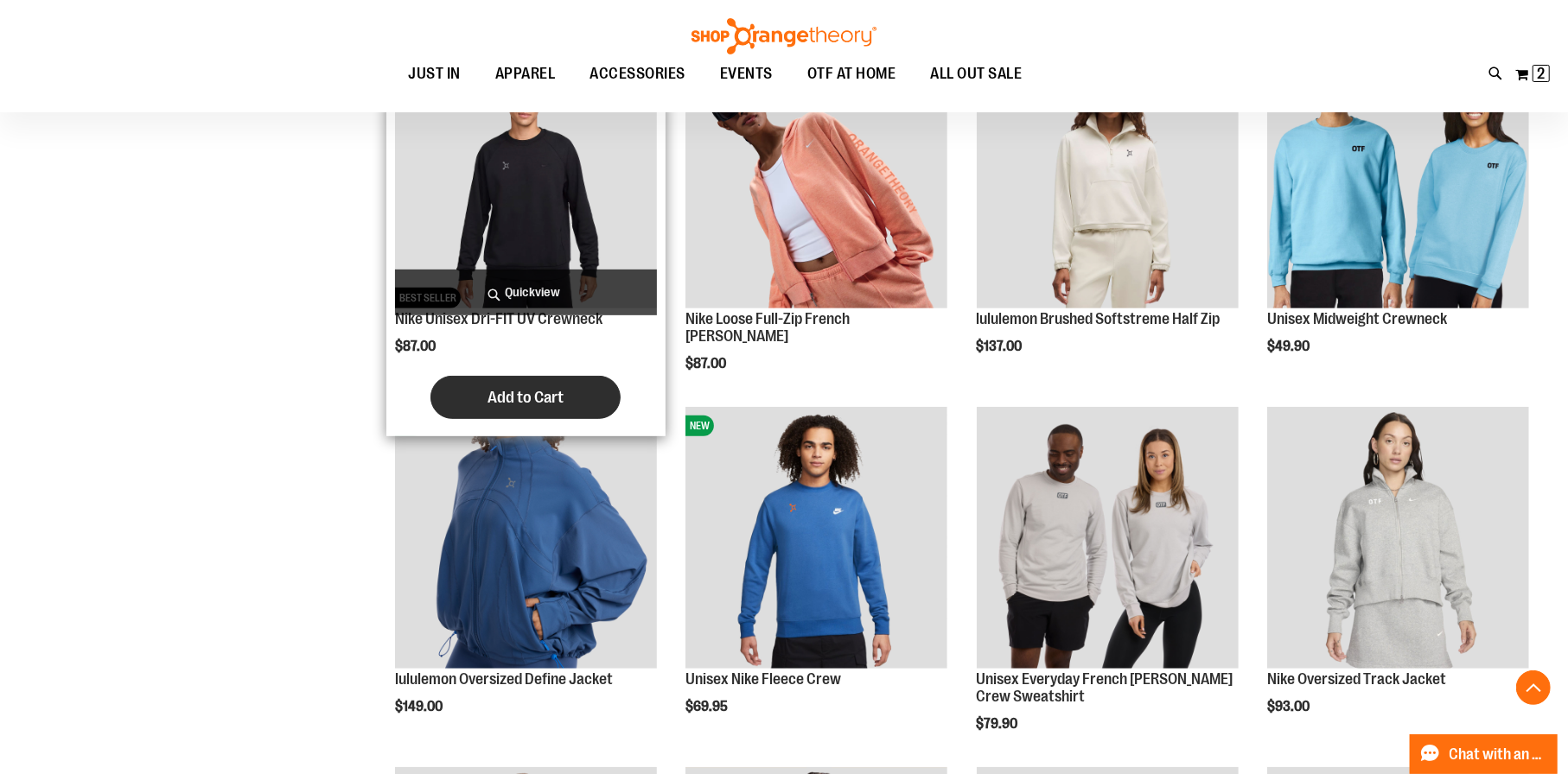
click at [523, 400] on span "Add to Cart" at bounding box center [525, 397] width 76 height 19
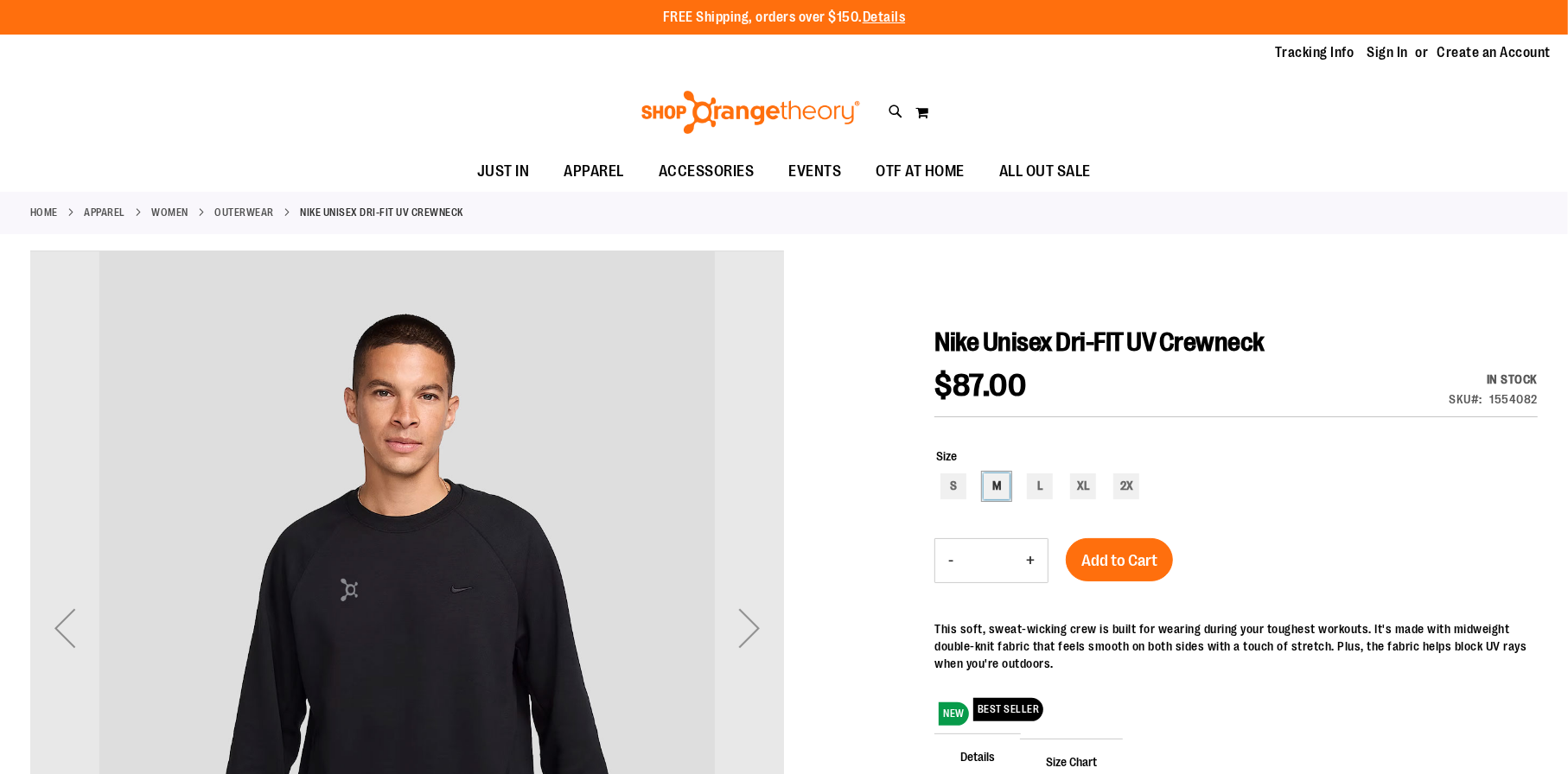
click at [985, 484] on div "M" at bounding box center [996, 486] width 26 height 26
type input "***"
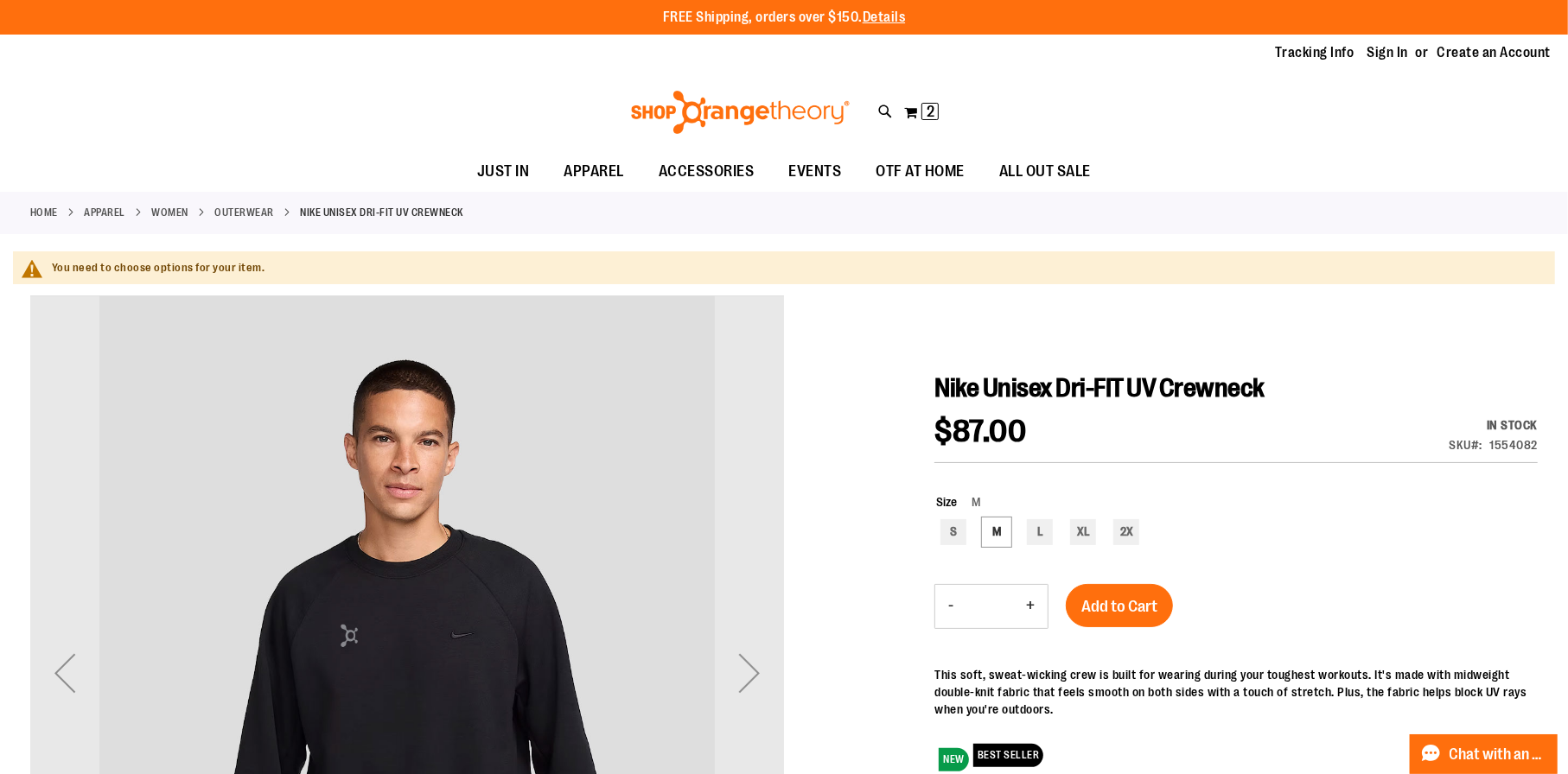
click at [1087, 554] on div "Size M S M L XL 2X ***" at bounding box center [1235, 521] width 603 height 91
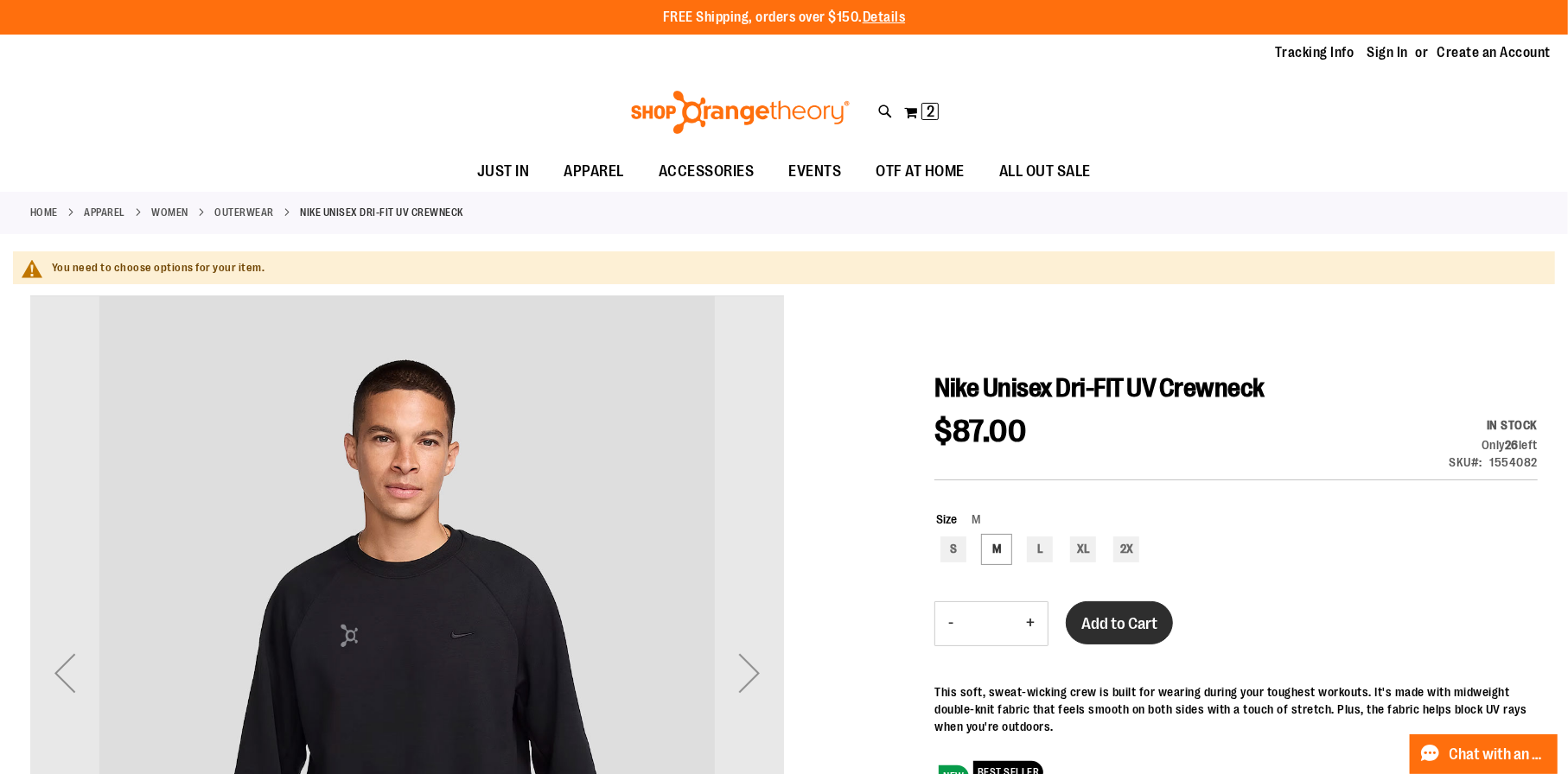
click at [1132, 618] on span "Add to Cart" at bounding box center [1119, 623] width 76 height 19
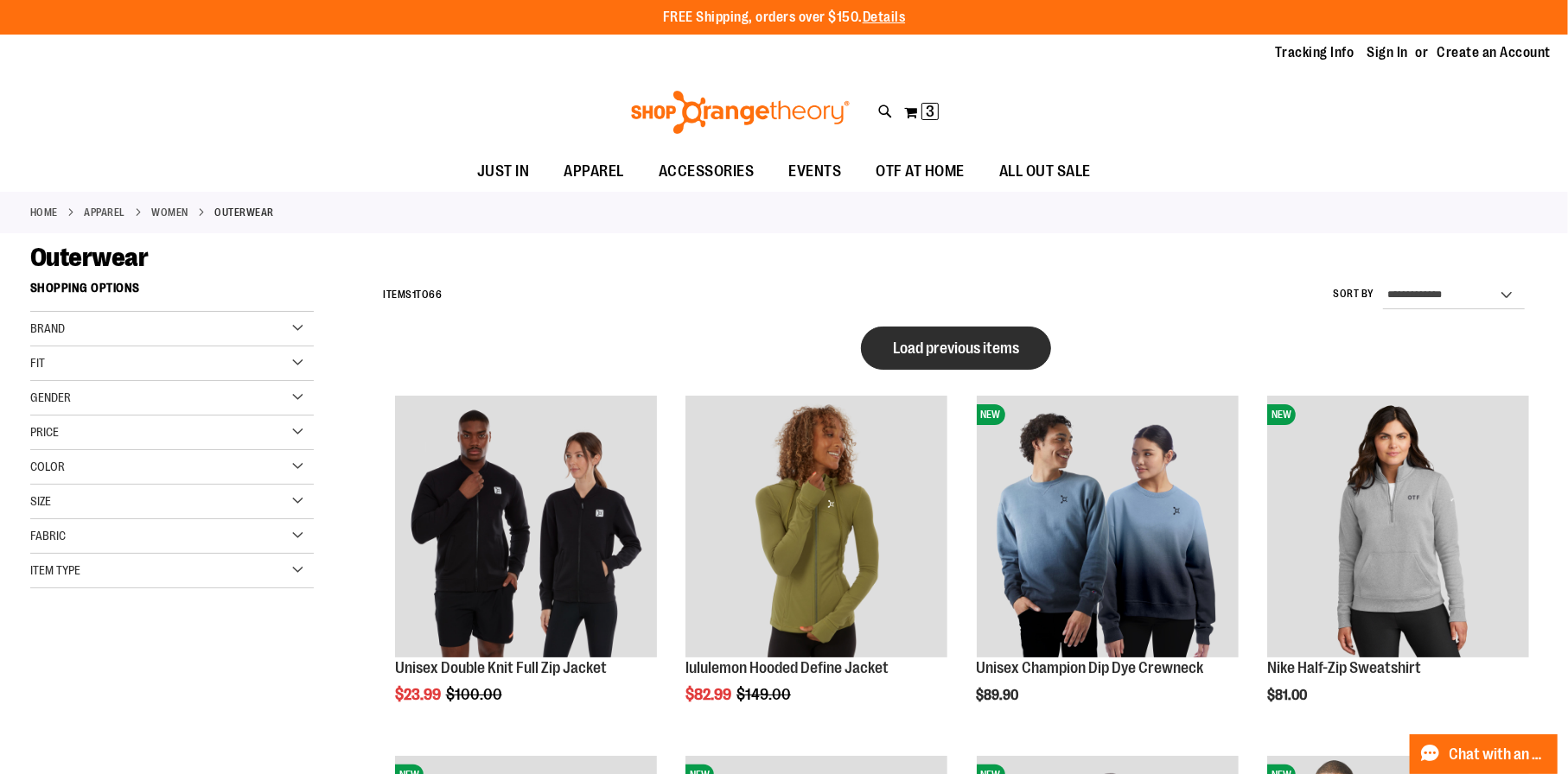
click at [994, 356] on button "Load previous items" at bounding box center [955, 349] width 190 height 43
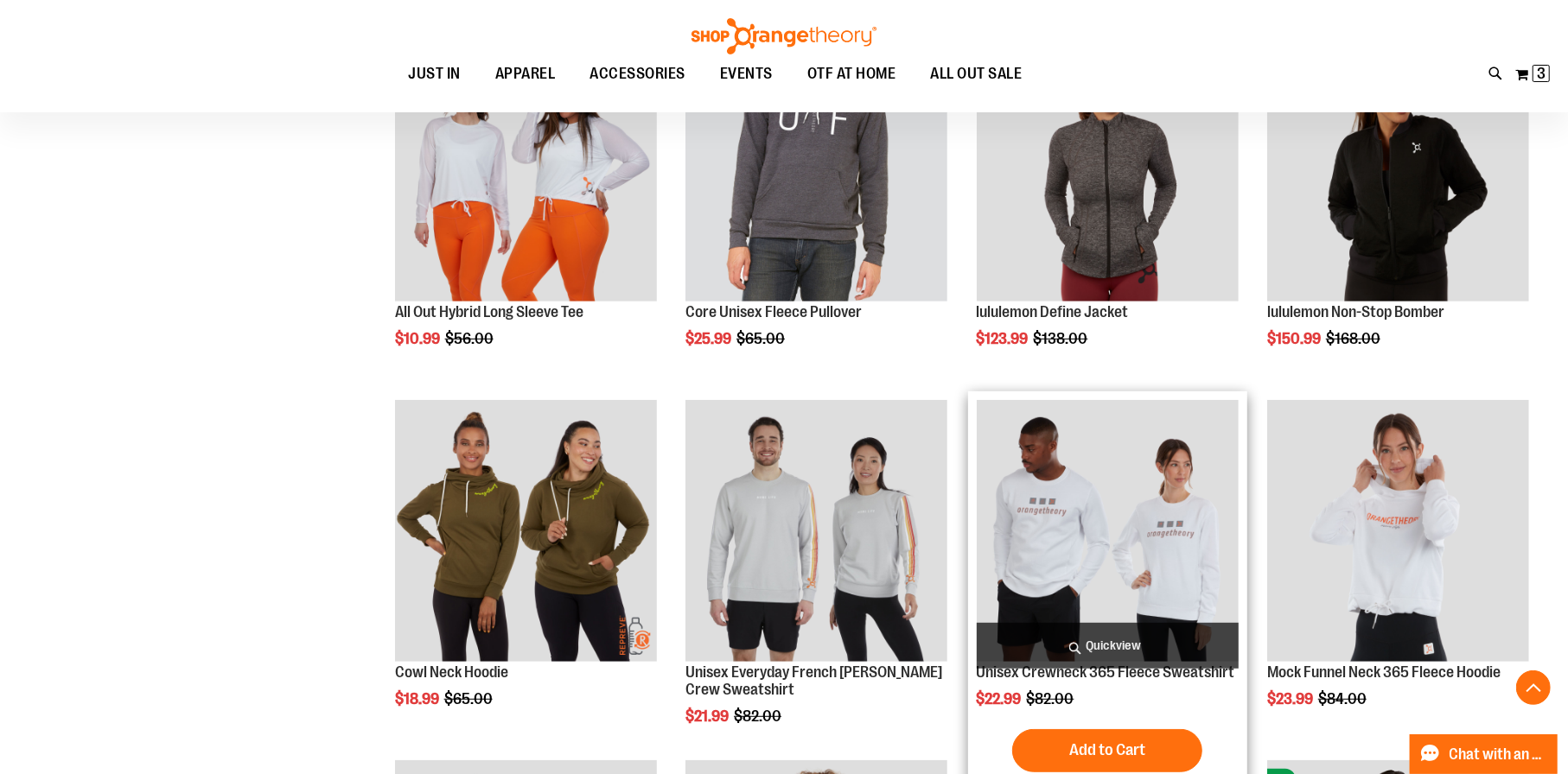
scroll to position [690, 0]
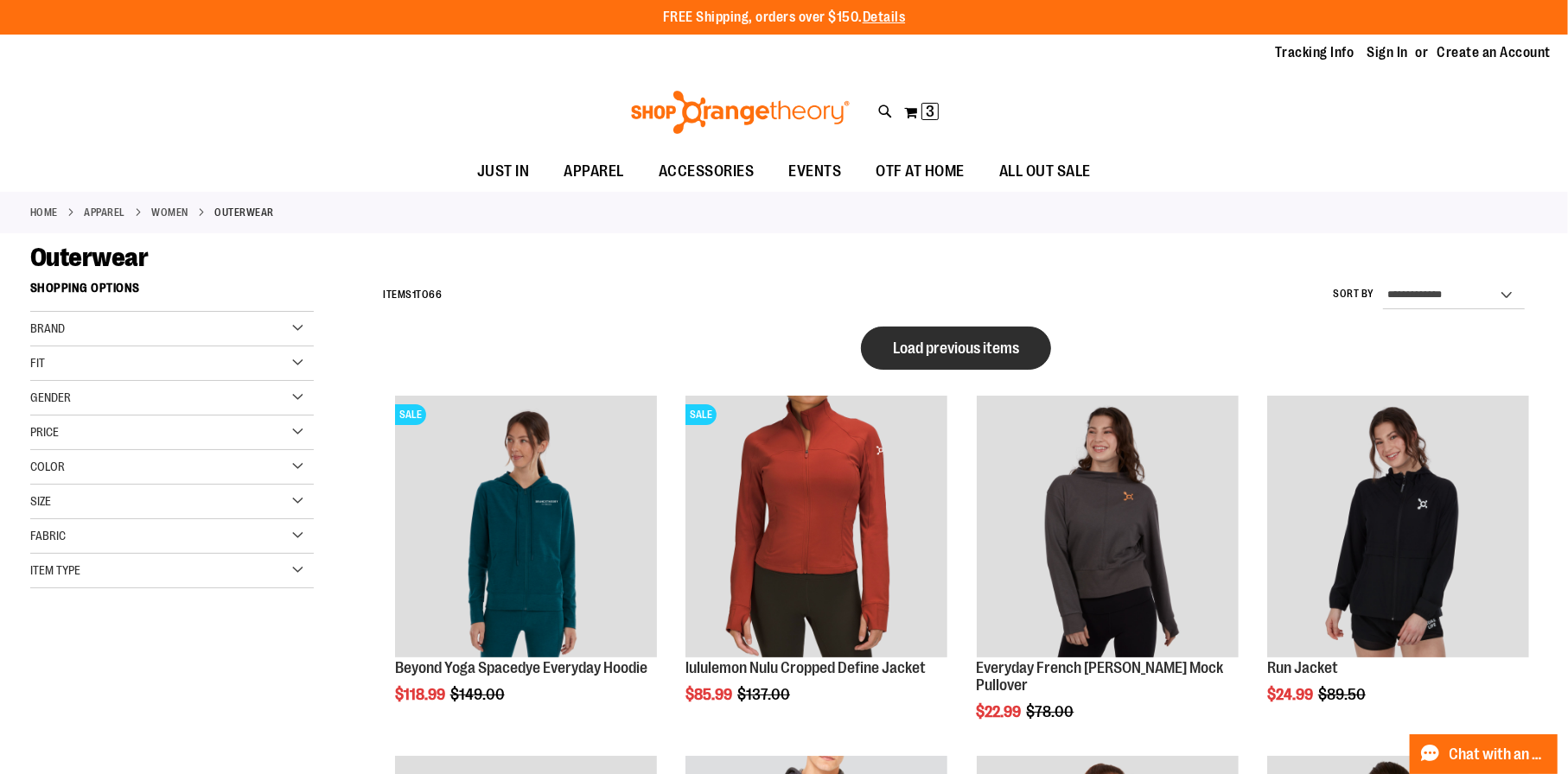
click at [985, 355] on span "Load previous items" at bounding box center [955, 349] width 126 height 18
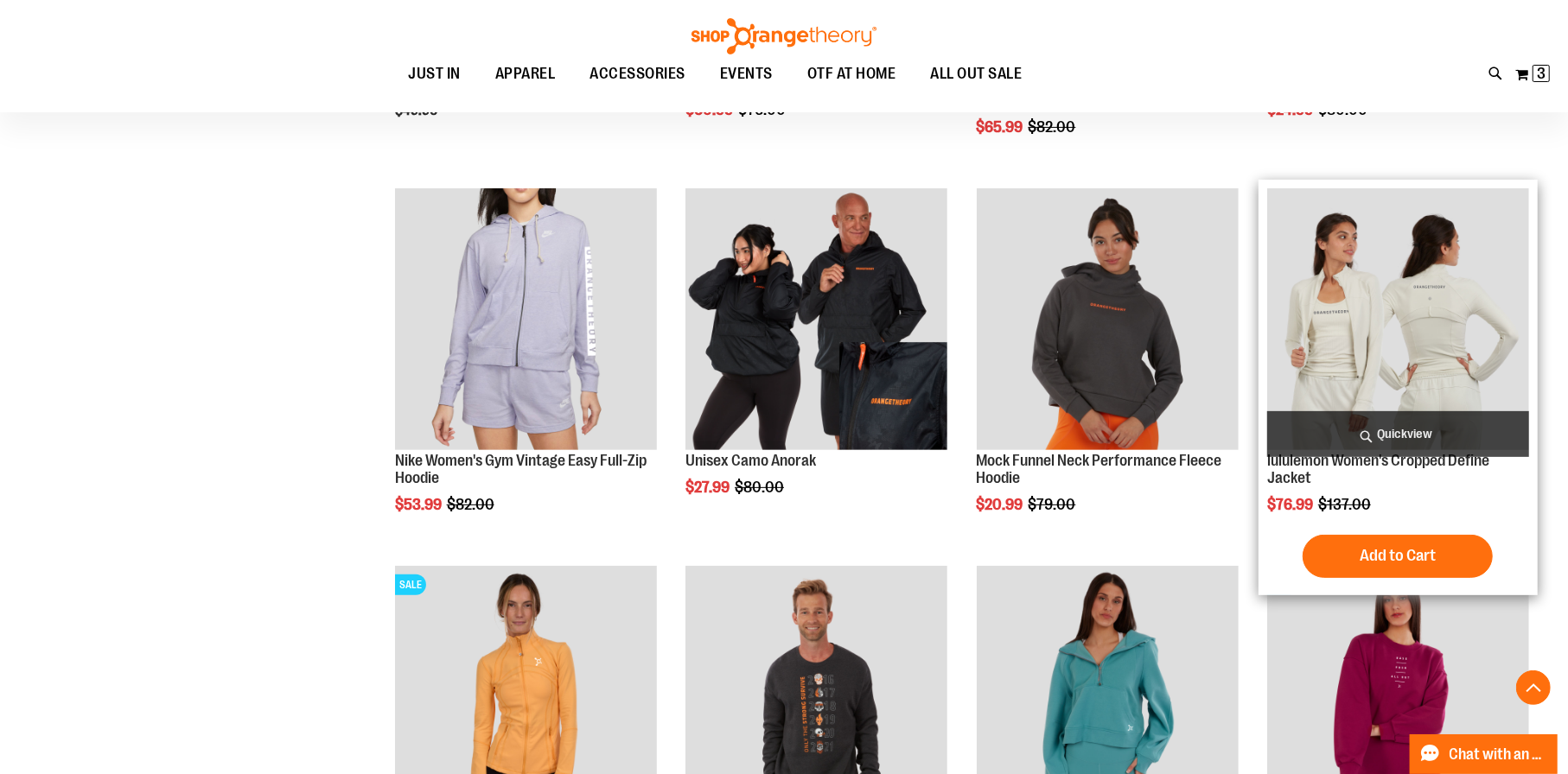
scroll to position [518, 0]
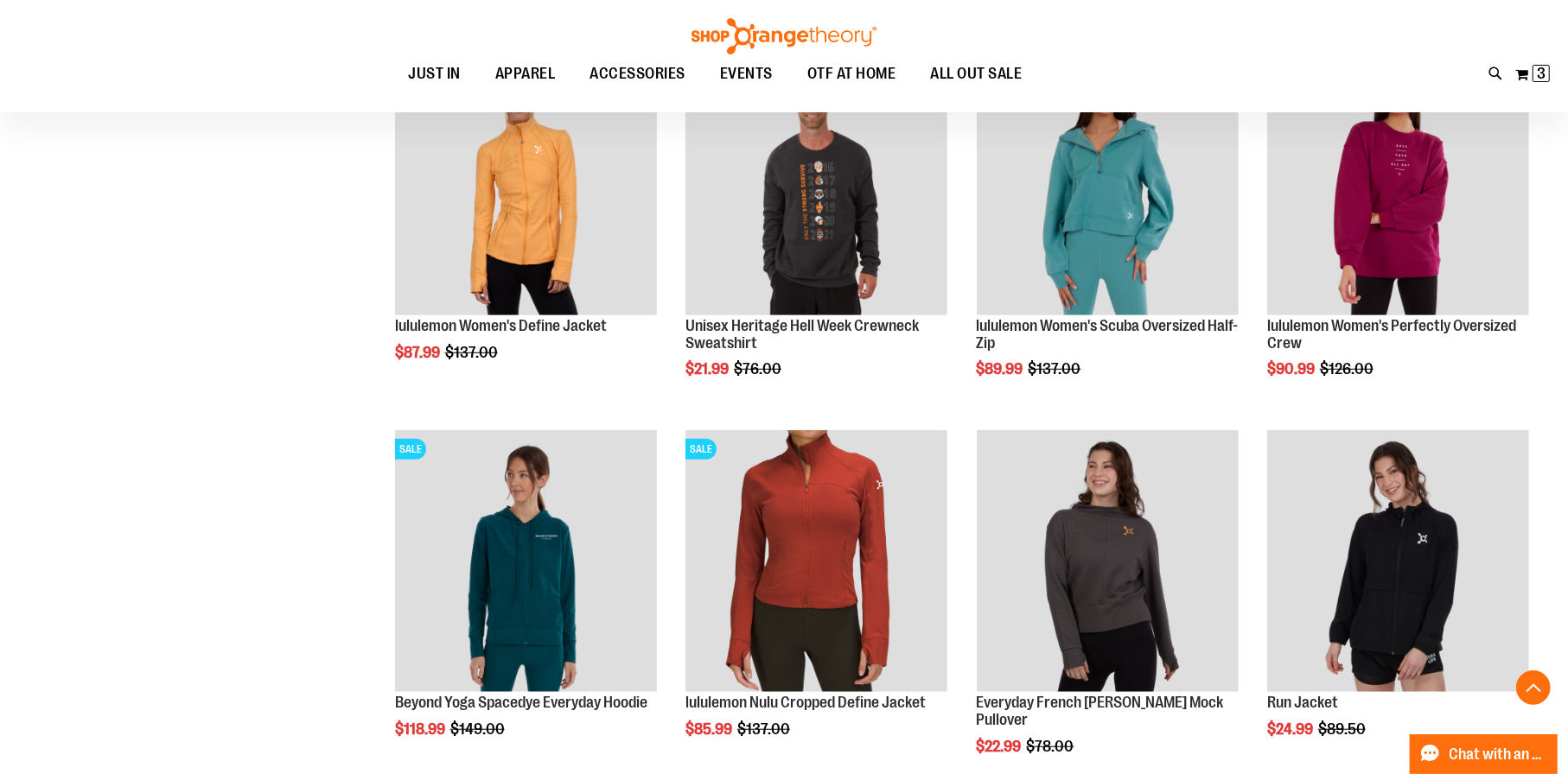
scroll to position [863, 0]
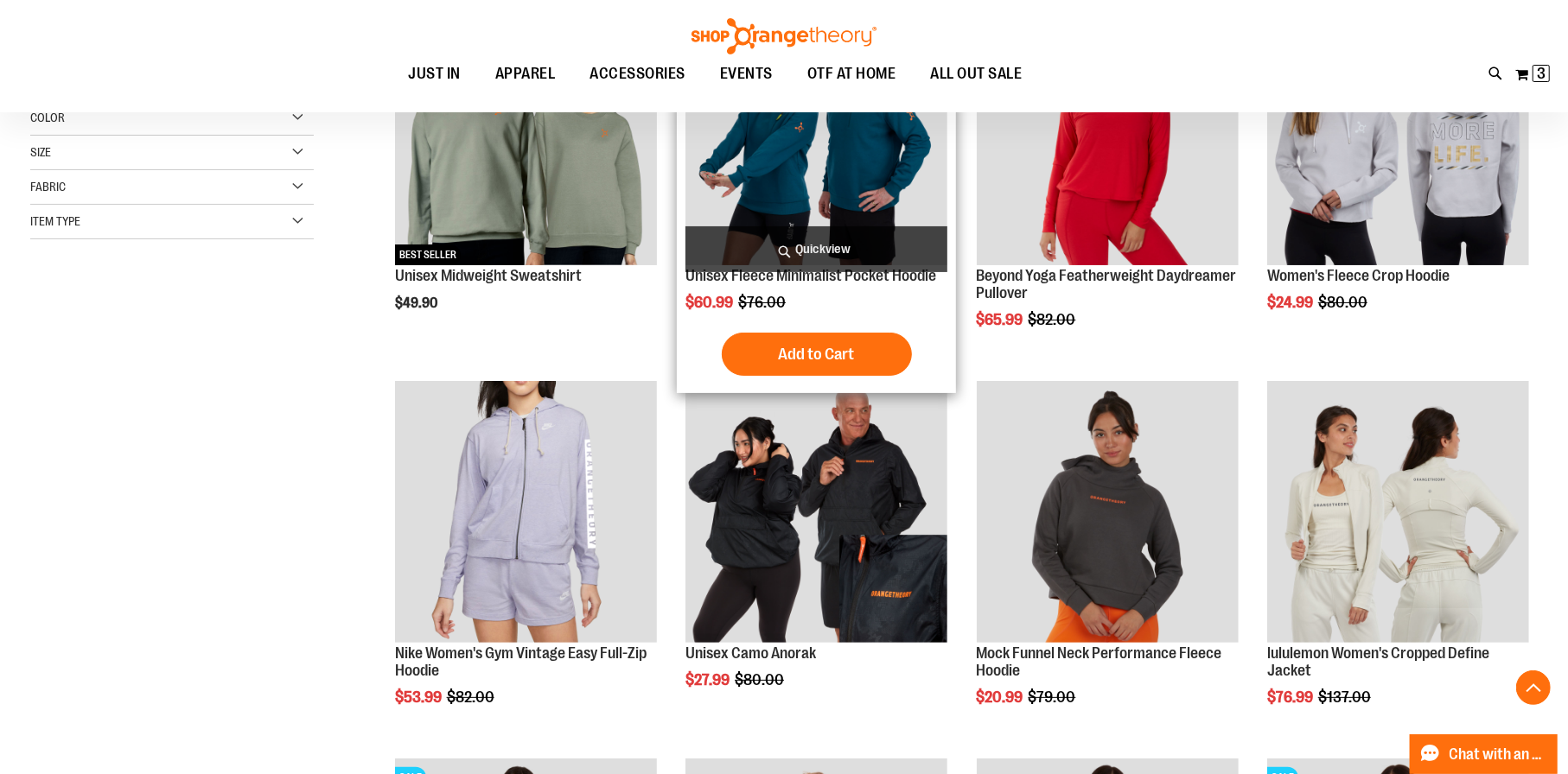
scroll to position [345, 0]
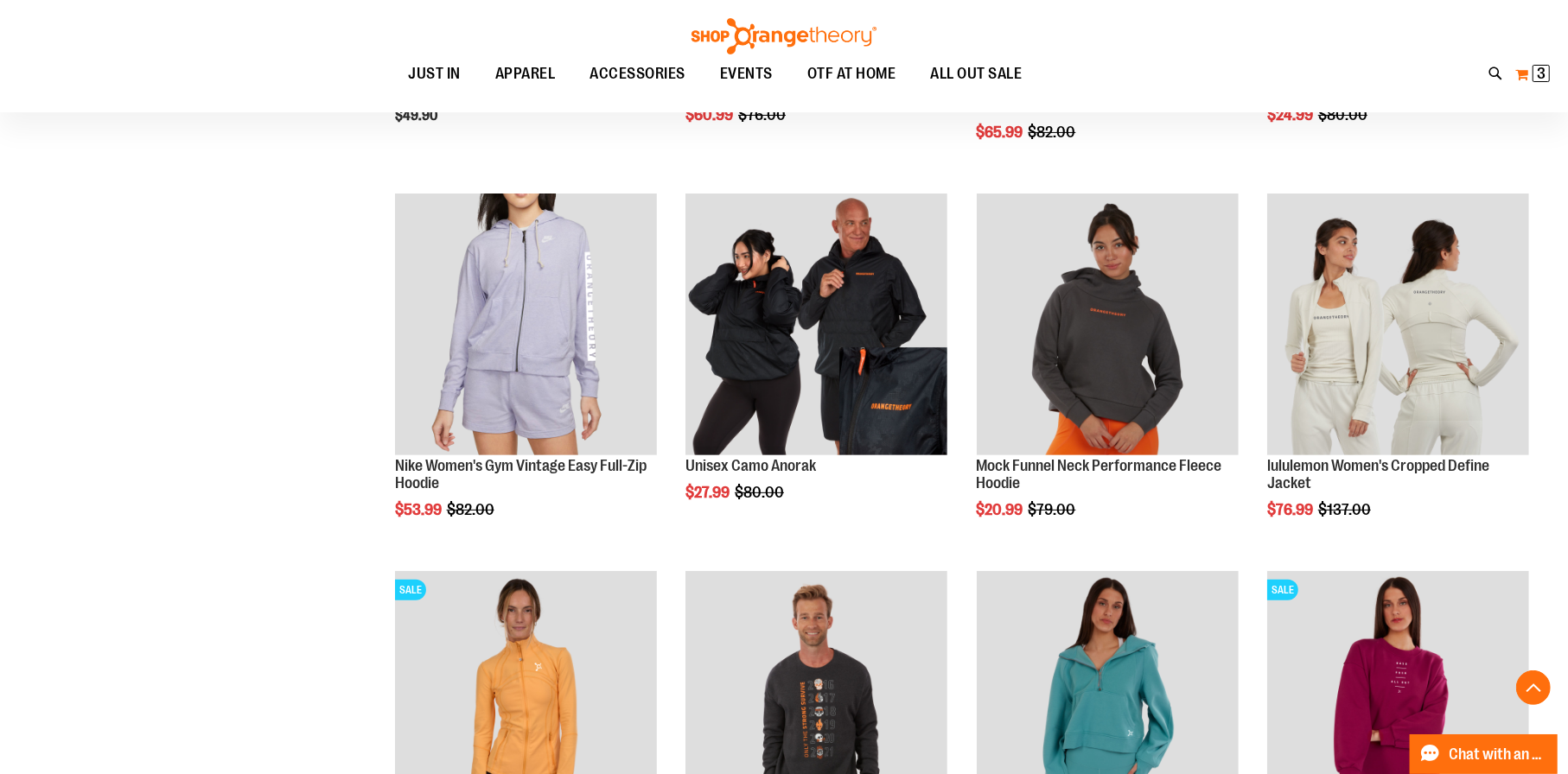
click at [1539, 70] on span "3" at bounding box center [1540, 74] width 9 height 18
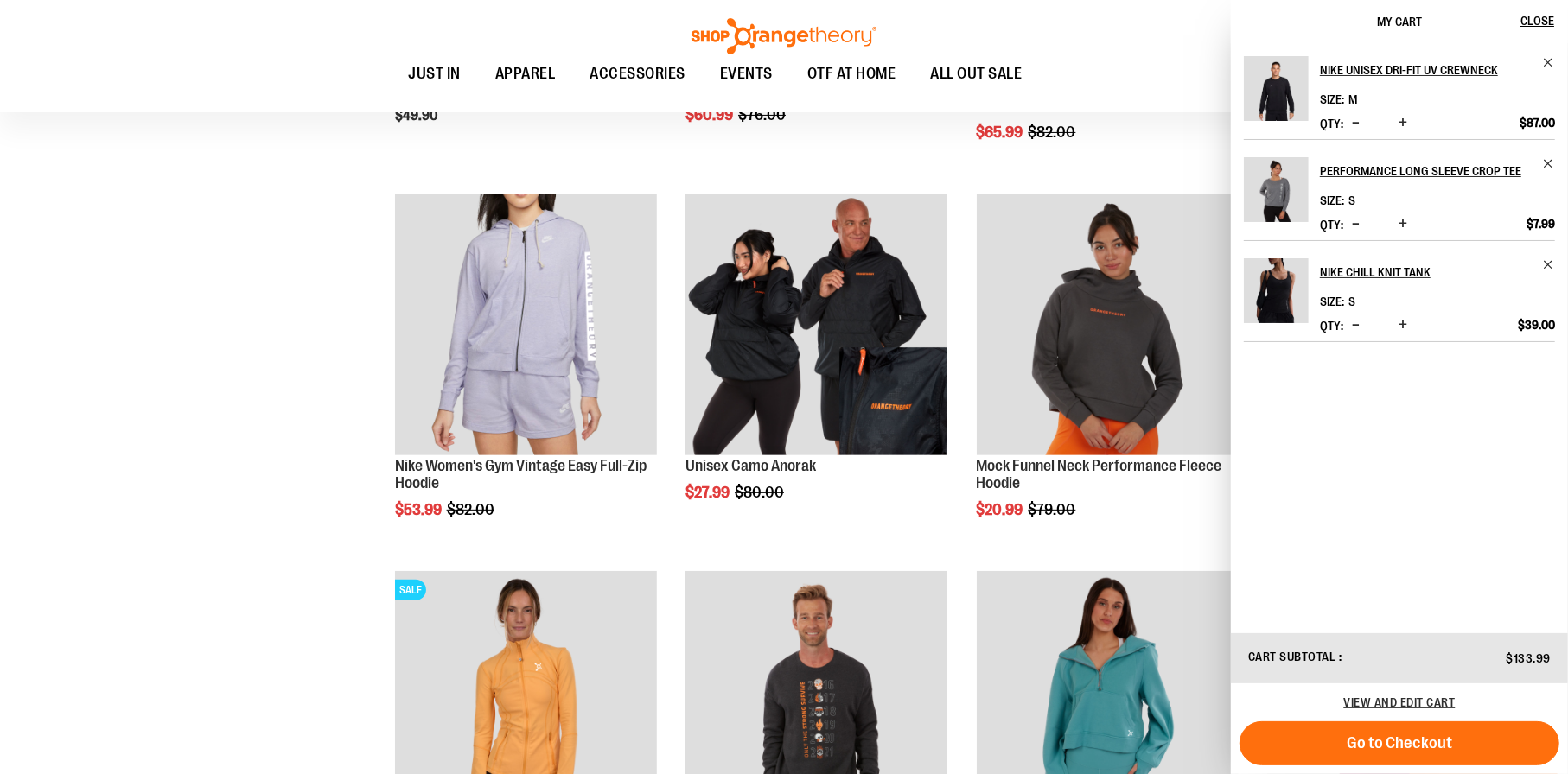
click at [1281, 323] on img "Product" at bounding box center [1276, 290] width 65 height 65
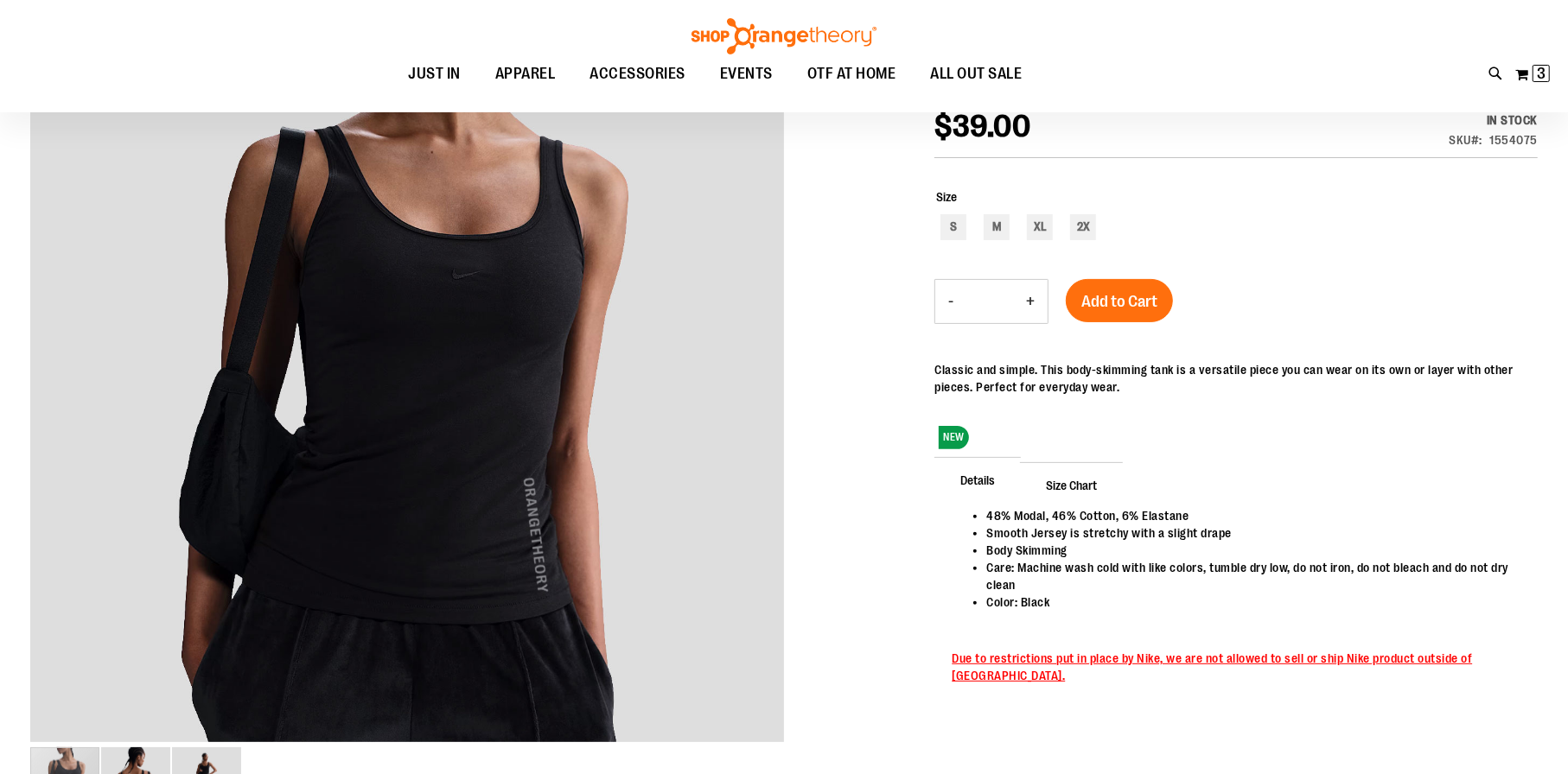
scroll to position [257, 0]
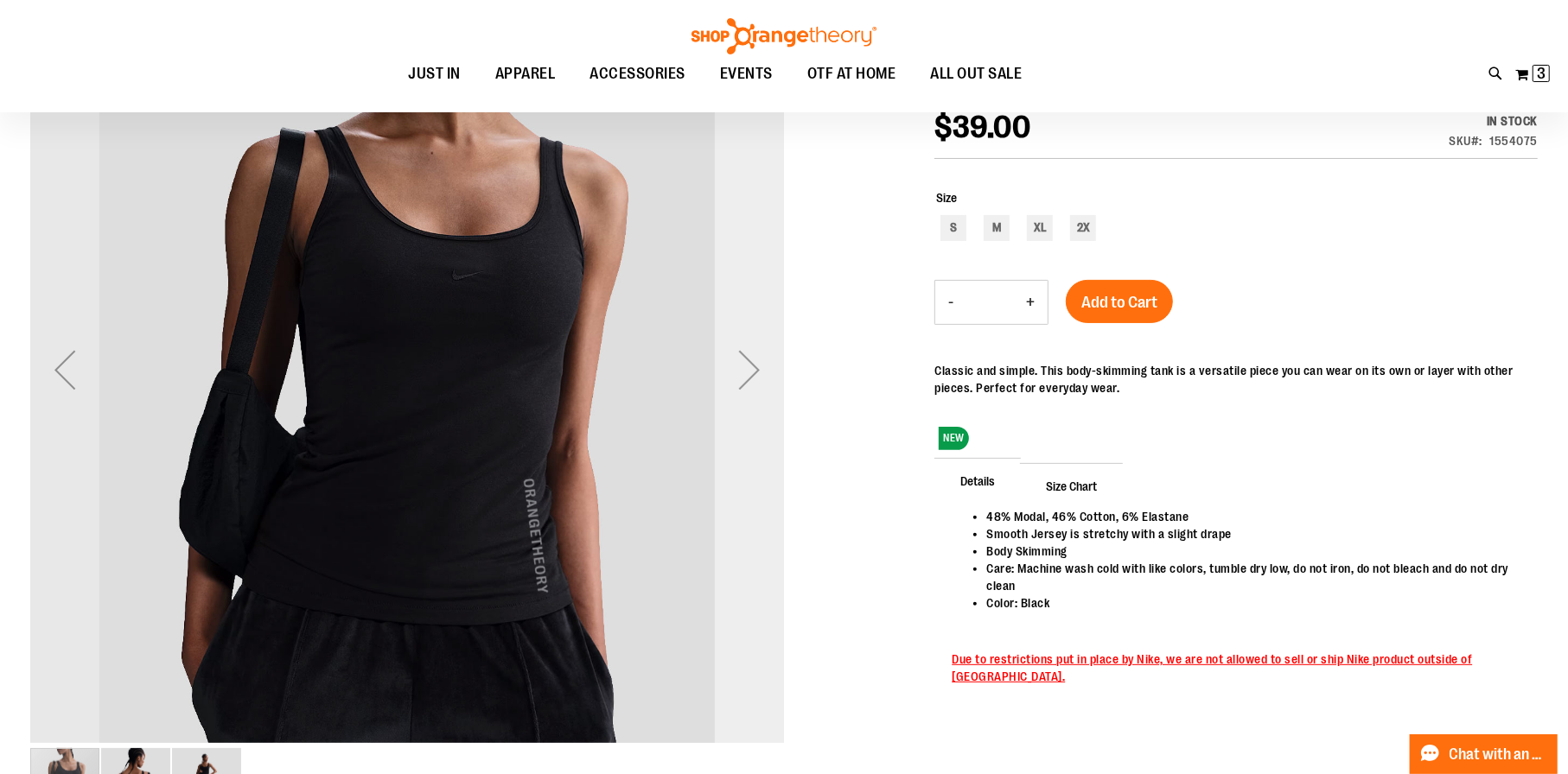
click at [744, 388] on div "Next" at bounding box center [750, 369] width 69 height 69
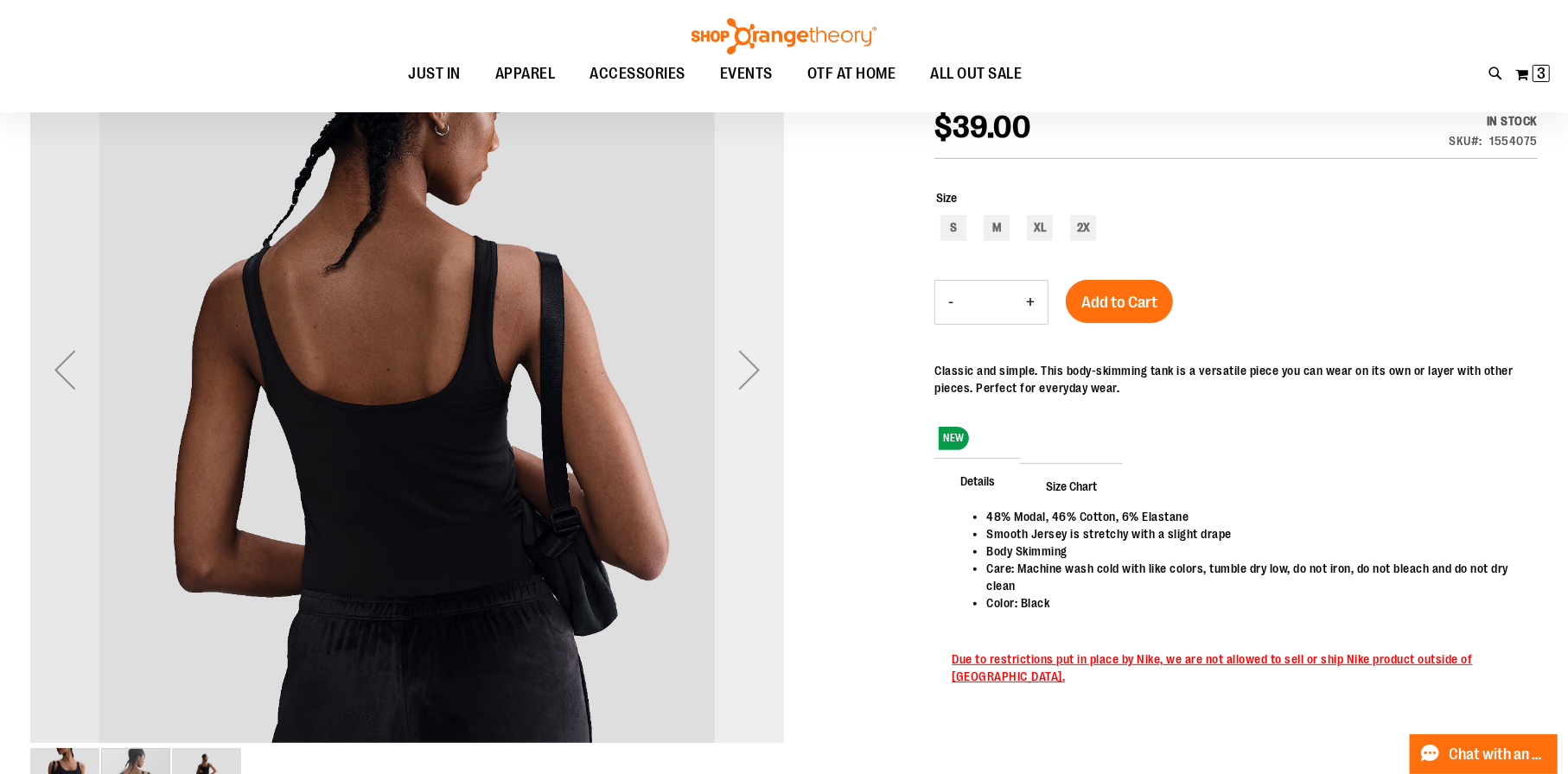
click at [745, 372] on div "Next" at bounding box center [750, 369] width 69 height 69
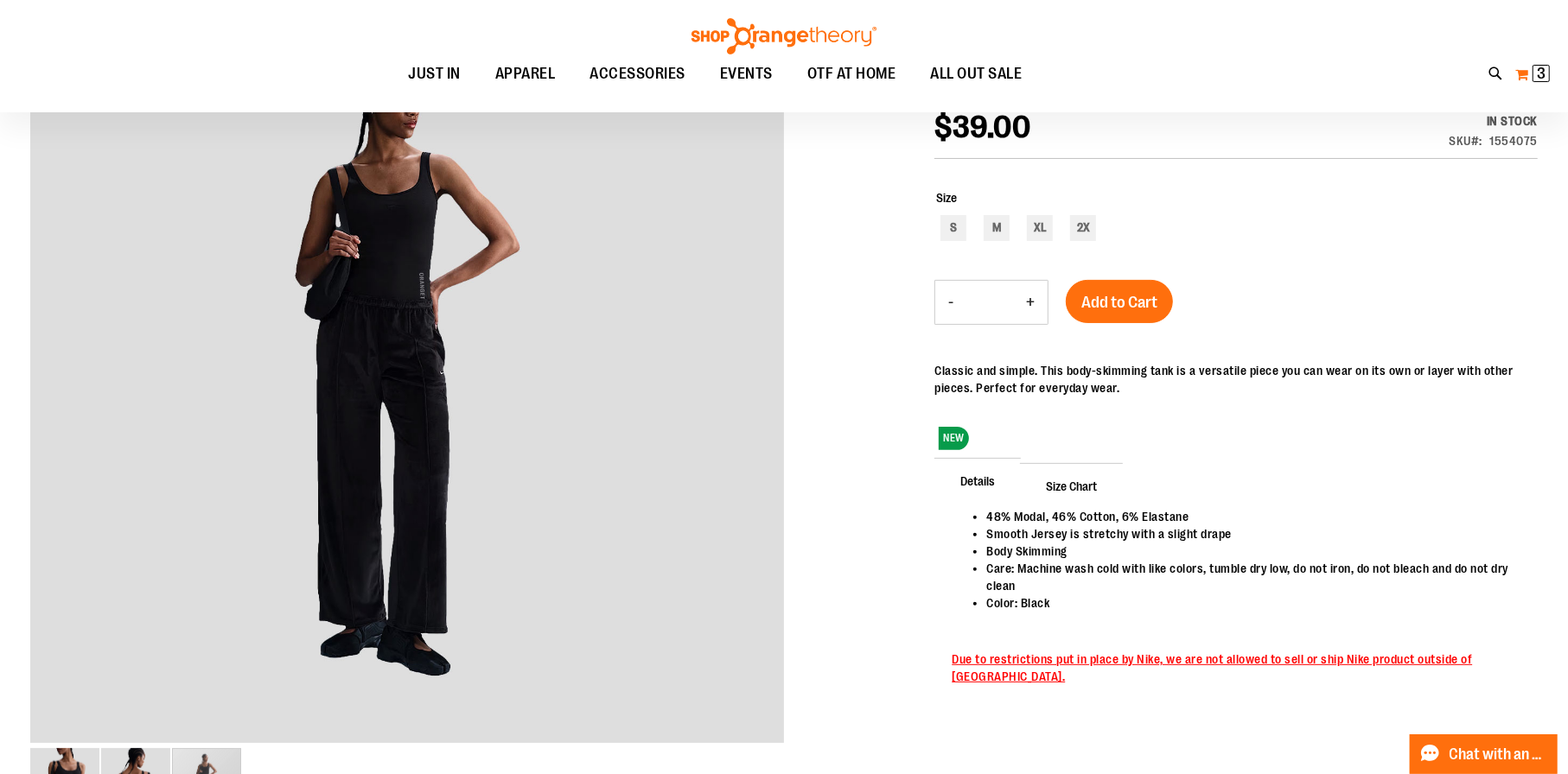
click at [1533, 74] on span "3 3 items" at bounding box center [1541, 74] width 18 height 18
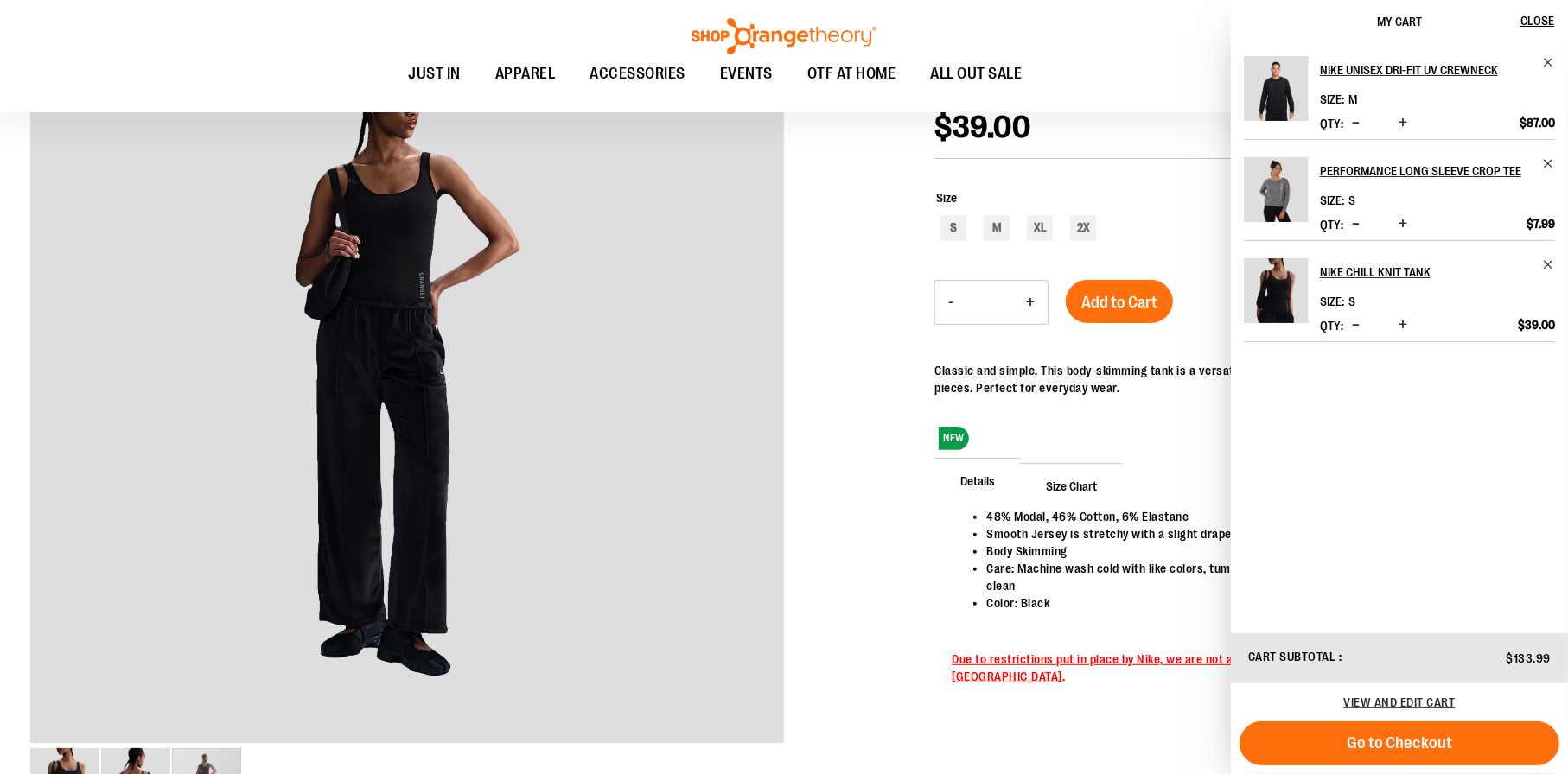
click at [1288, 222] on img "Product" at bounding box center [1276, 190] width 65 height 65
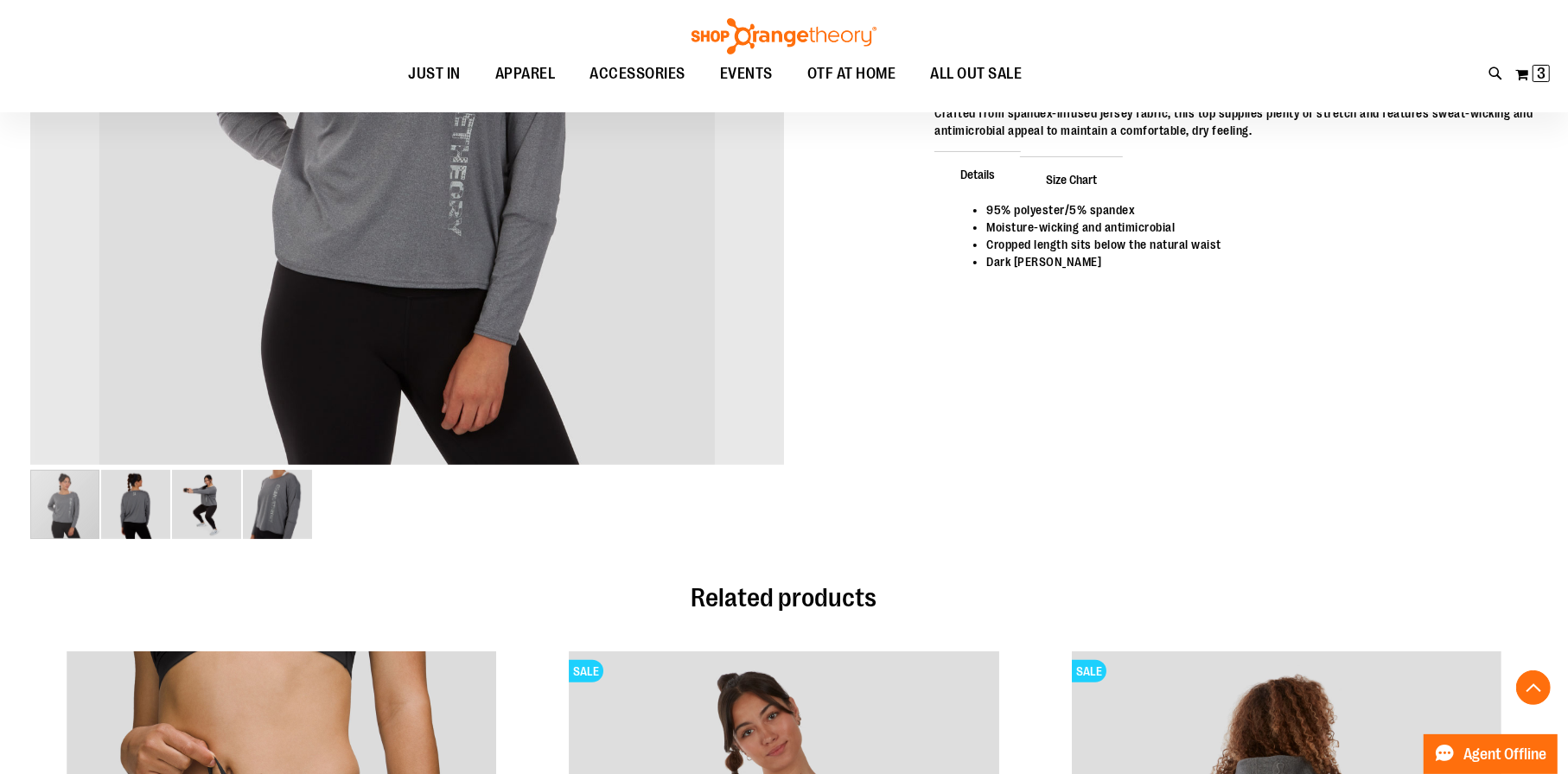
scroll to position [85, 0]
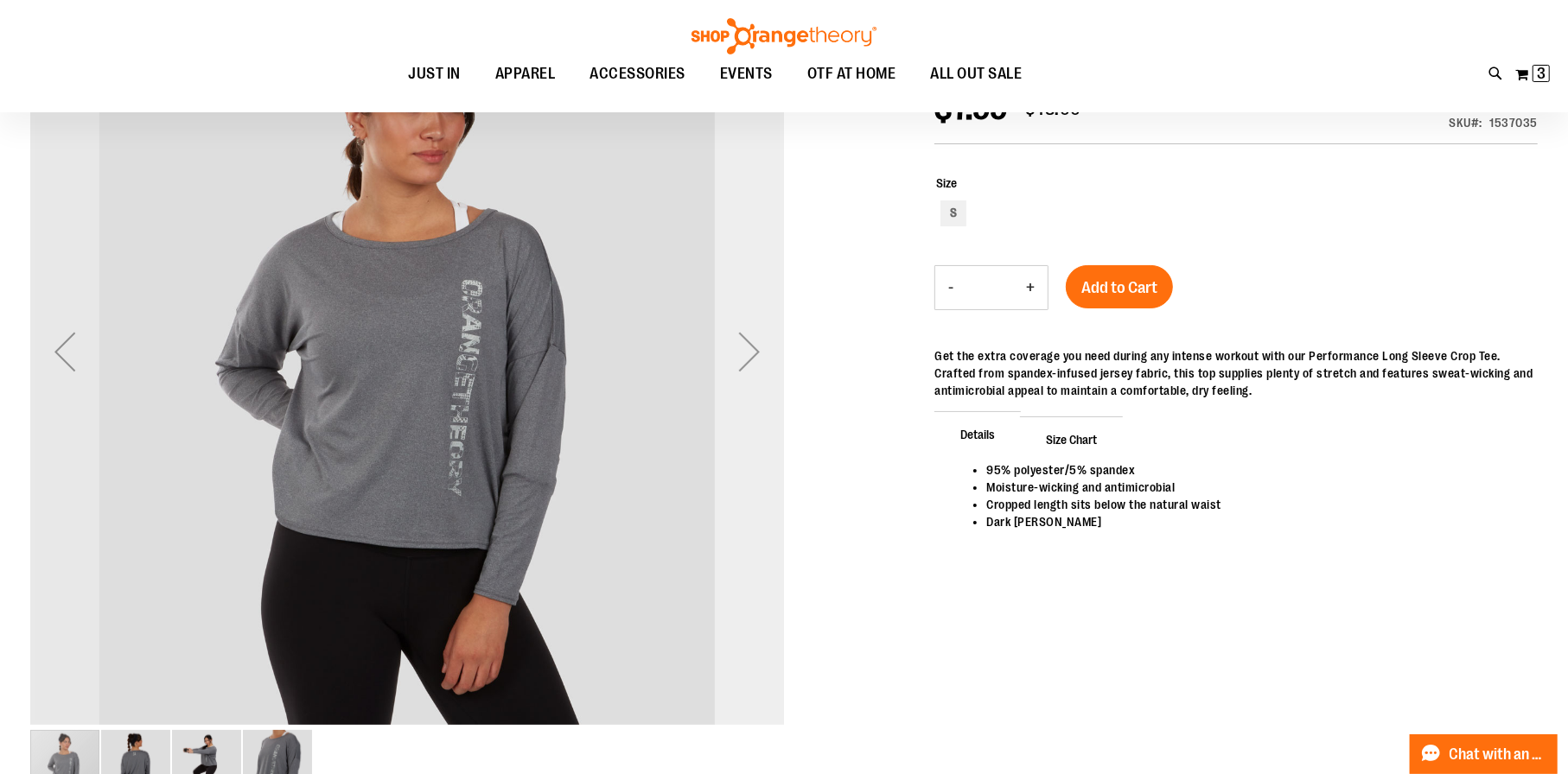
click at [749, 349] on div "Next" at bounding box center [750, 352] width 69 height 69
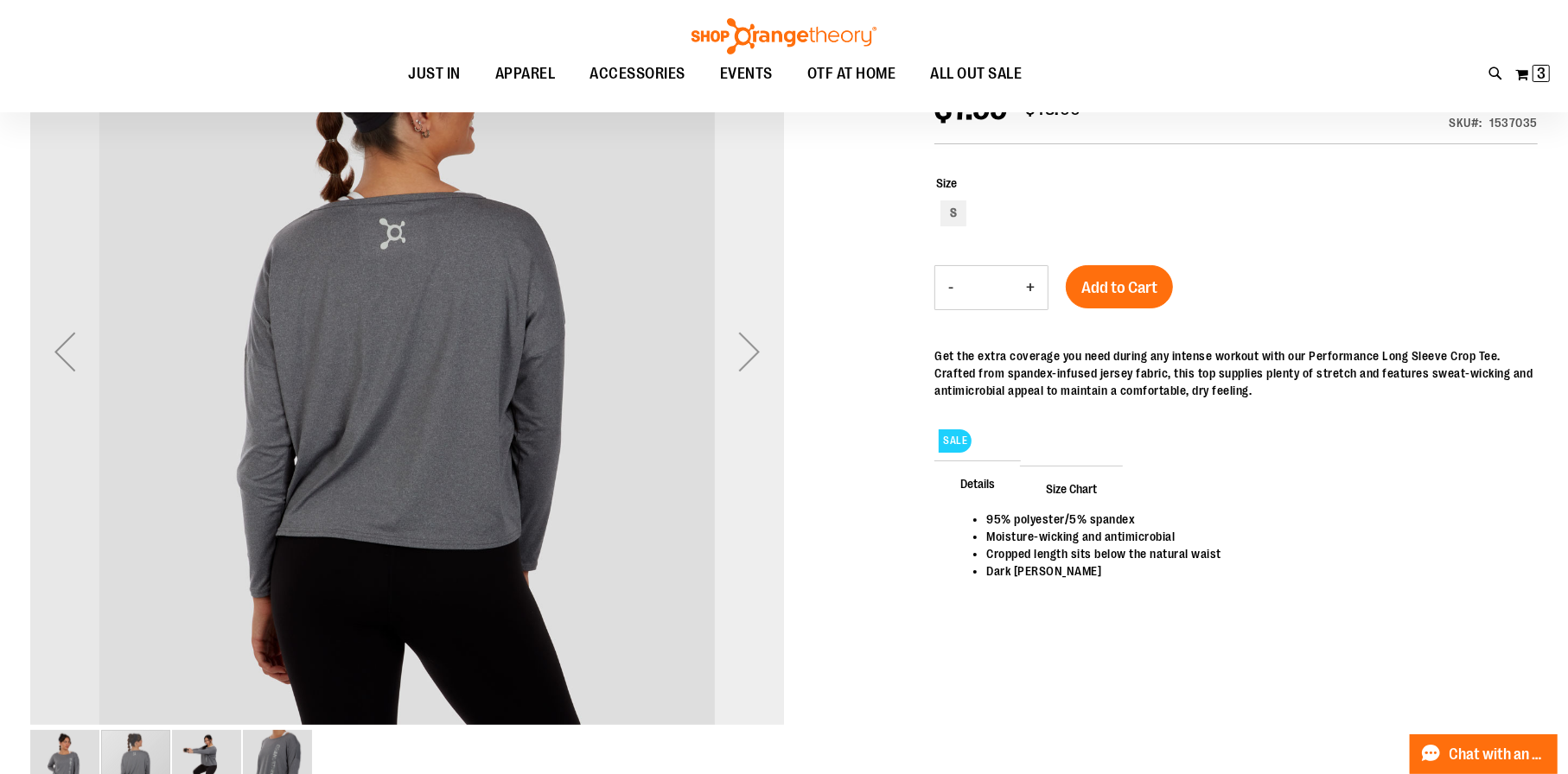
click at [755, 352] on div "Next" at bounding box center [750, 352] width 69 height 69
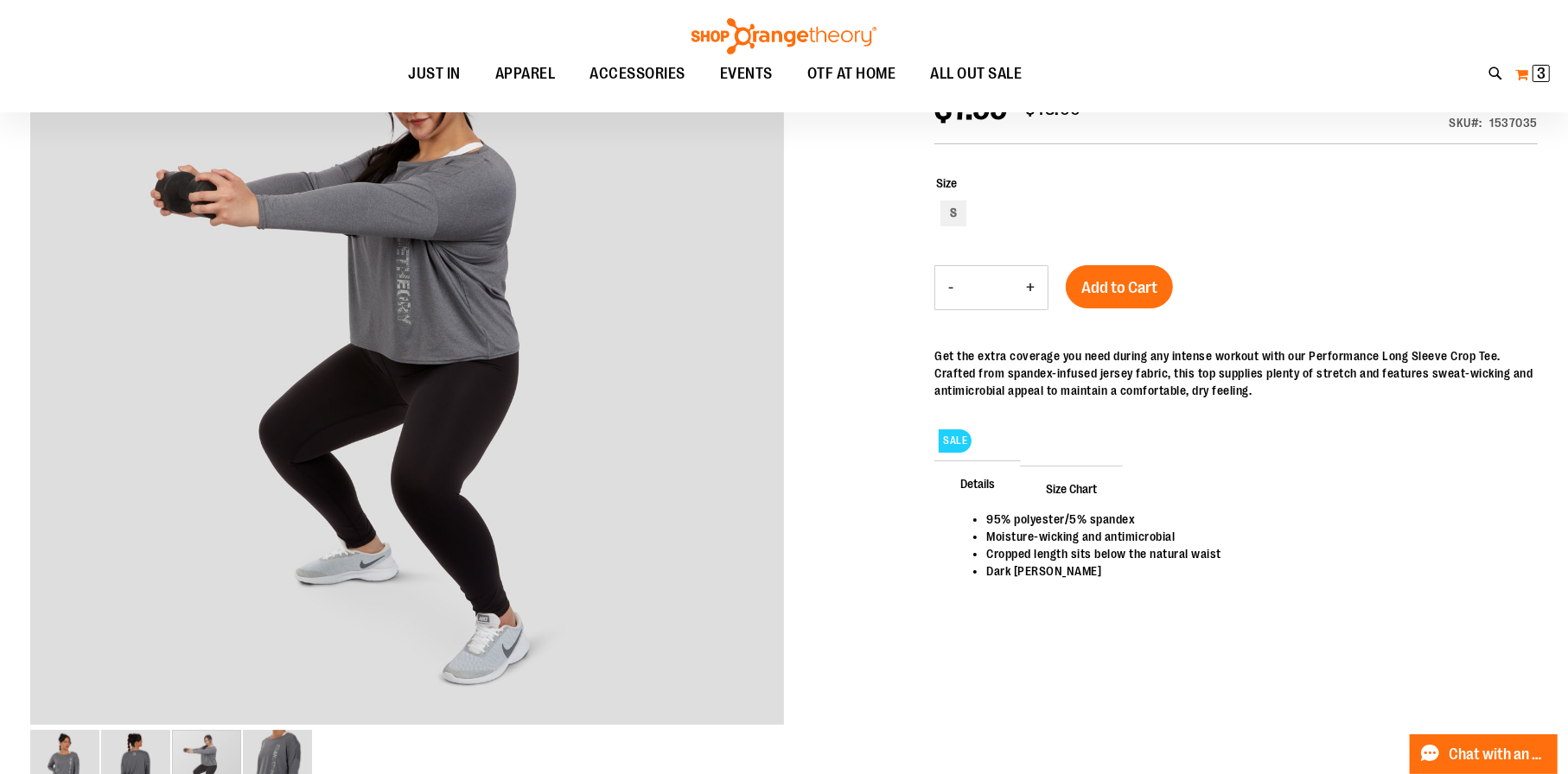
click at [1519, 72] on button "My Cart 3 3 items" at bounding box center [1532, 74] width 36 height 28
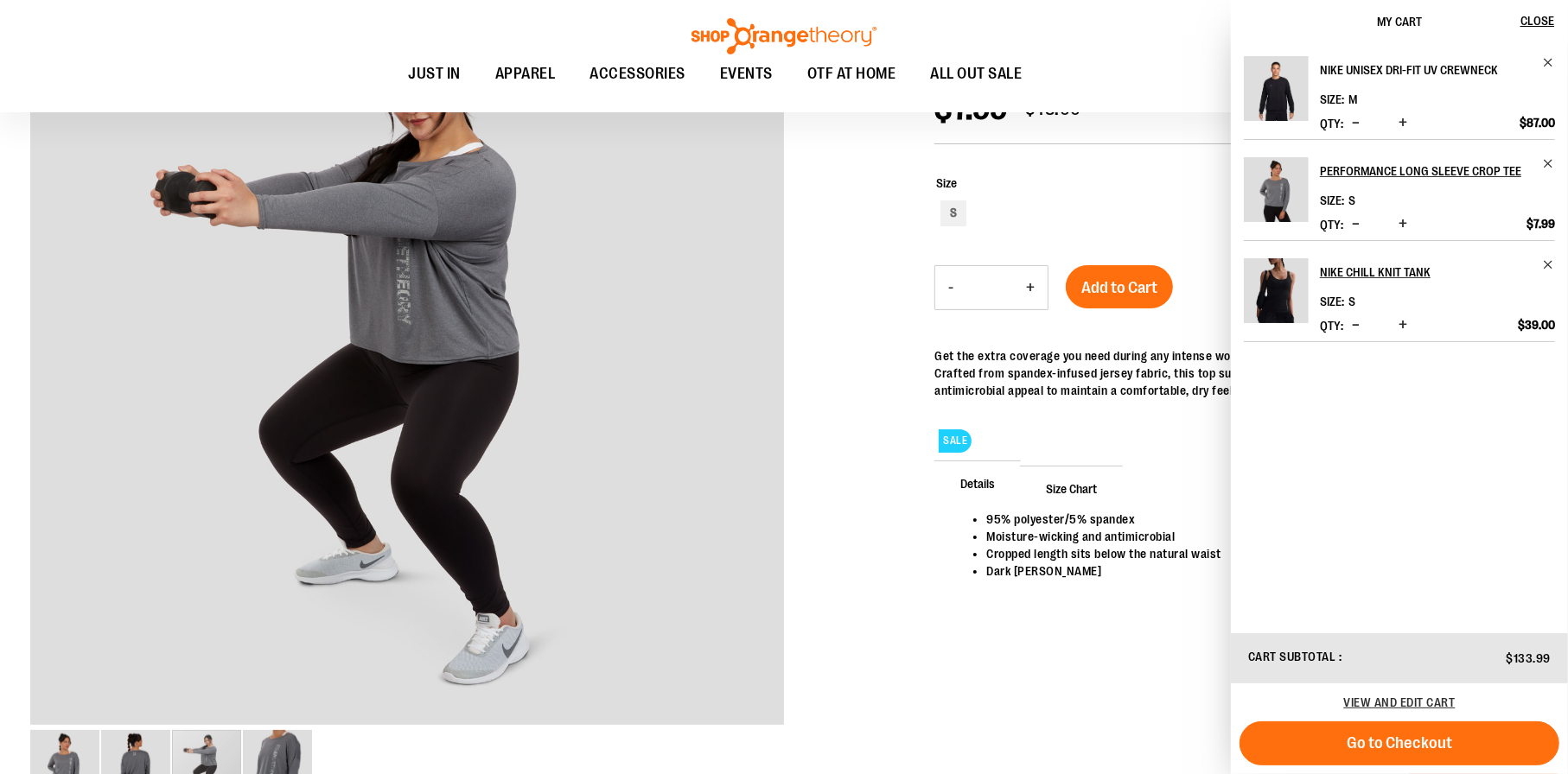
click at [1356, 68] on h2 "Nike Unisex Dri-FIT UV Crewneck" at bounding box center [1425, 70] width 212 height 28
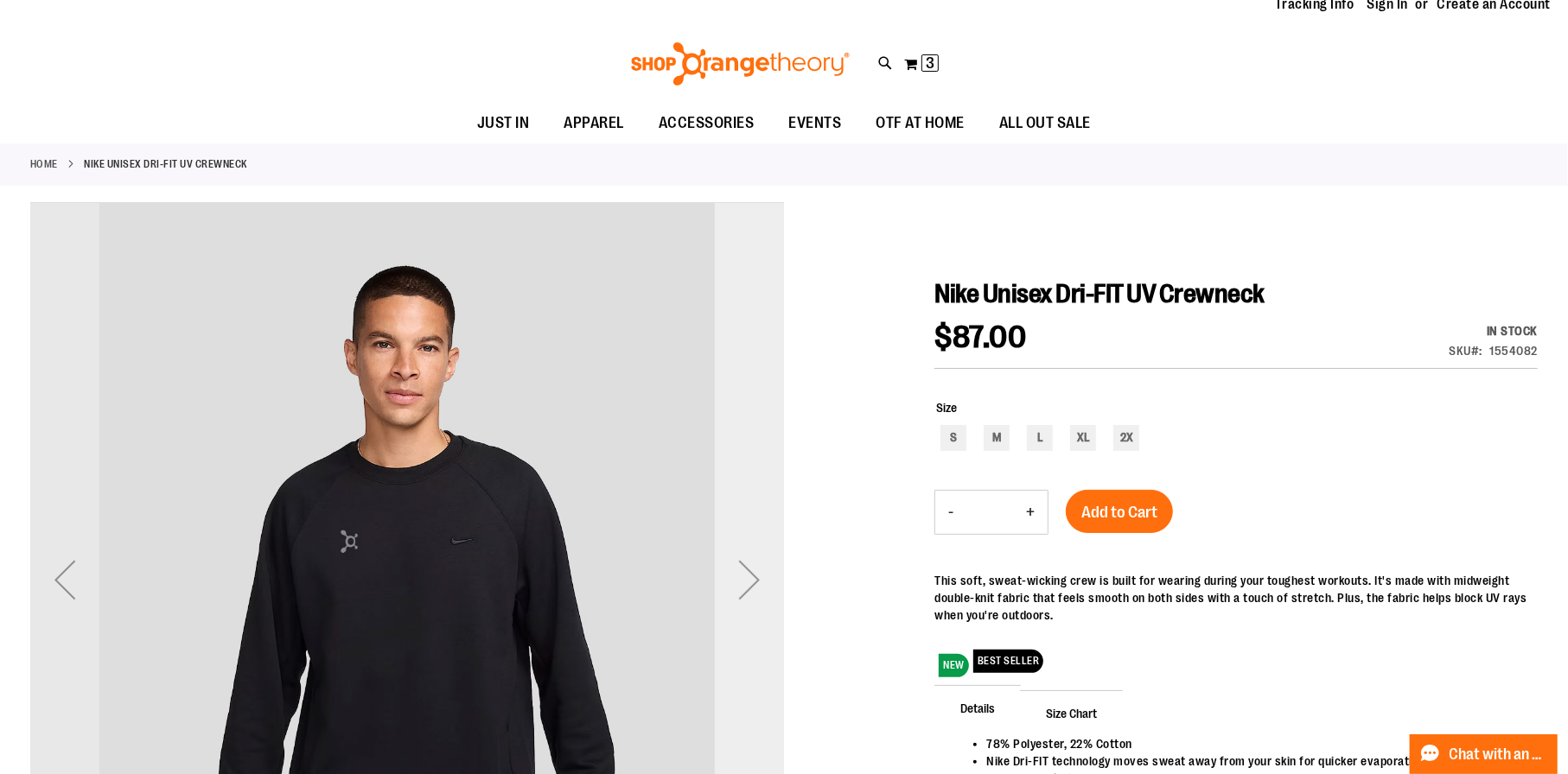
scroll to position [85, 0]
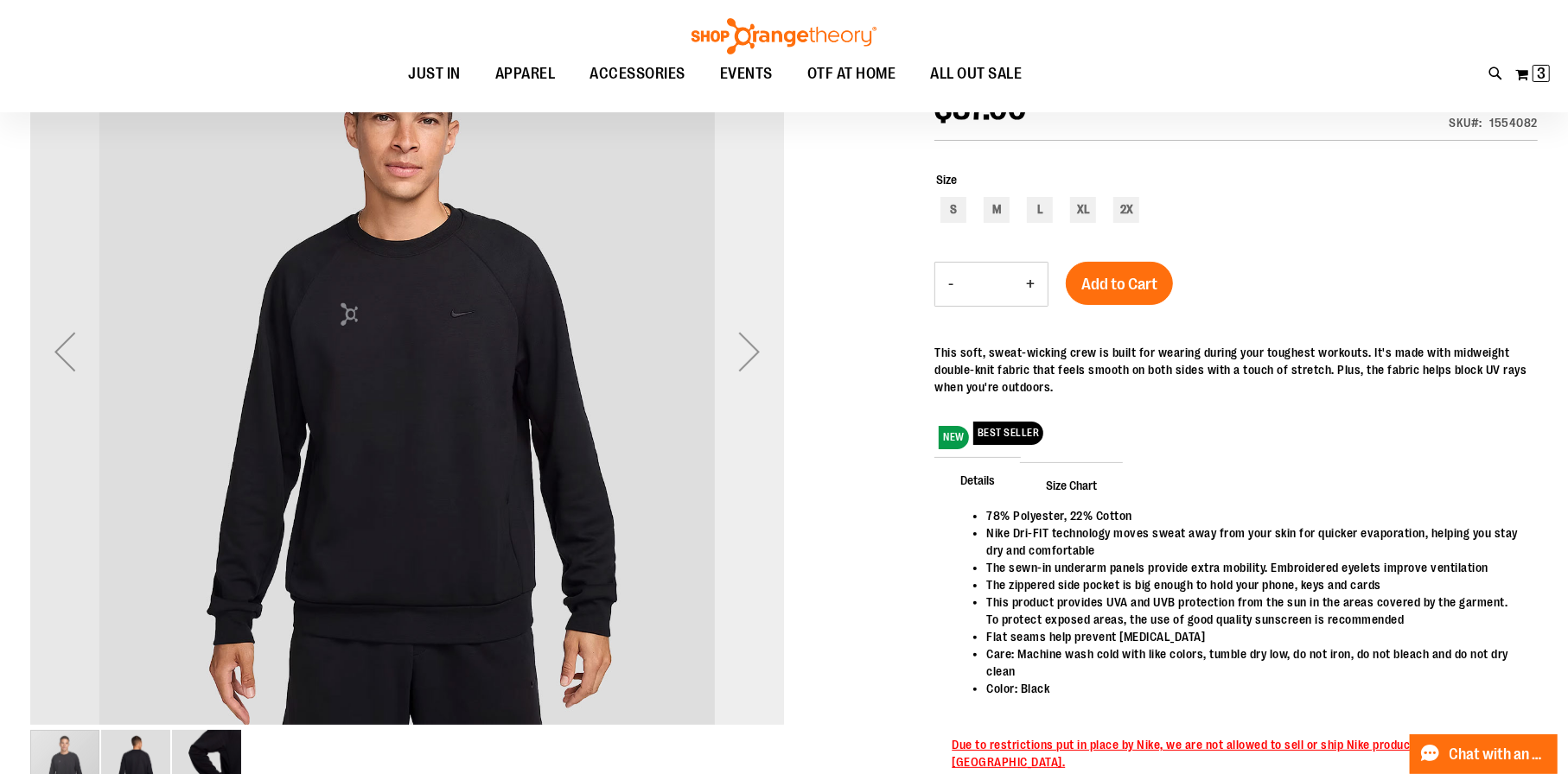
click at [740, 369] on div "Next" at bounding box center [750, 352] width 69 height 69
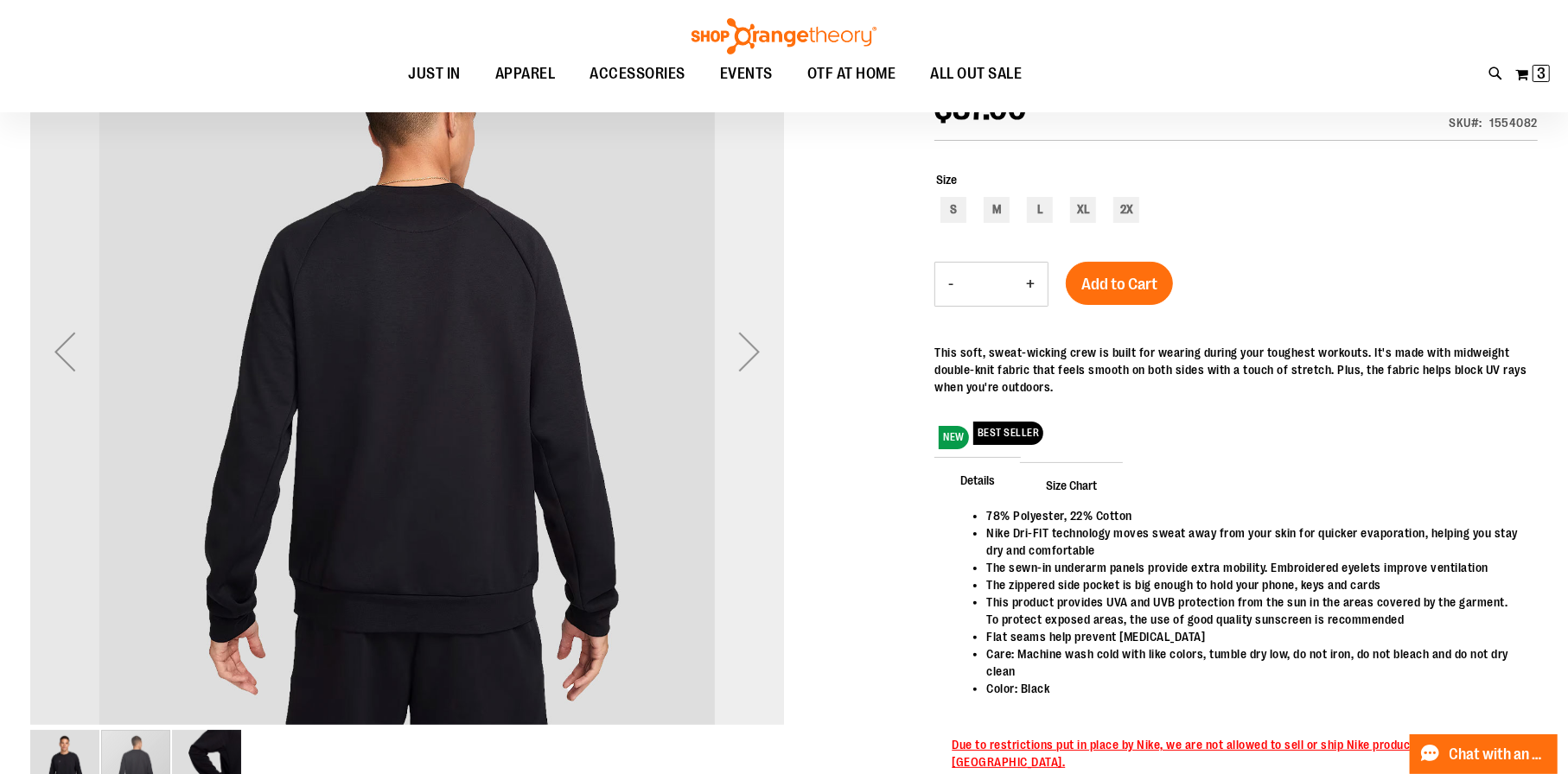
click at [743, 369] on div "Next" at bounding box center [750, 352] width 69 height 69
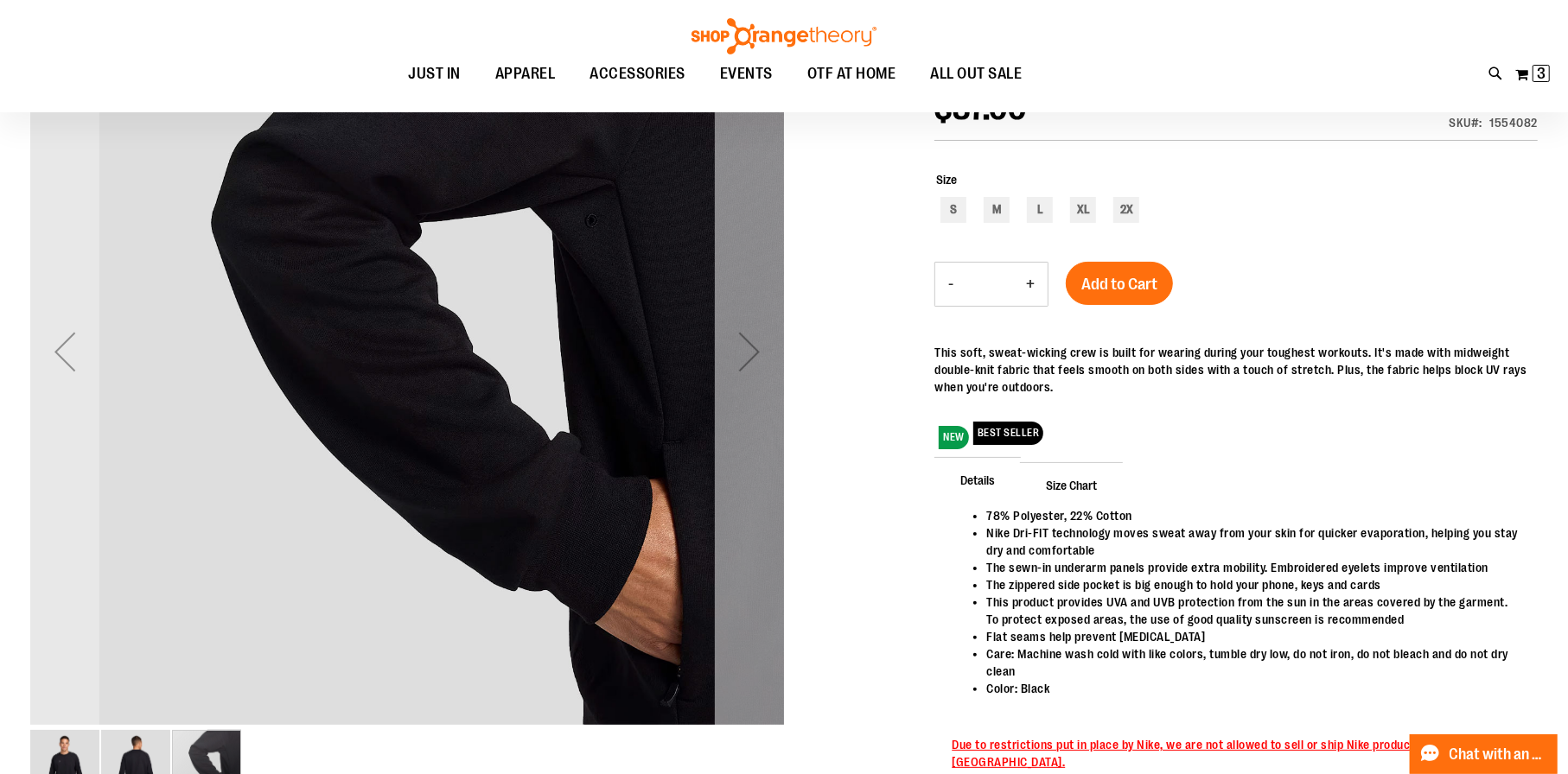
click at [751, 369] on div "Next" at bounding box center [750, 352] width 69 height 69
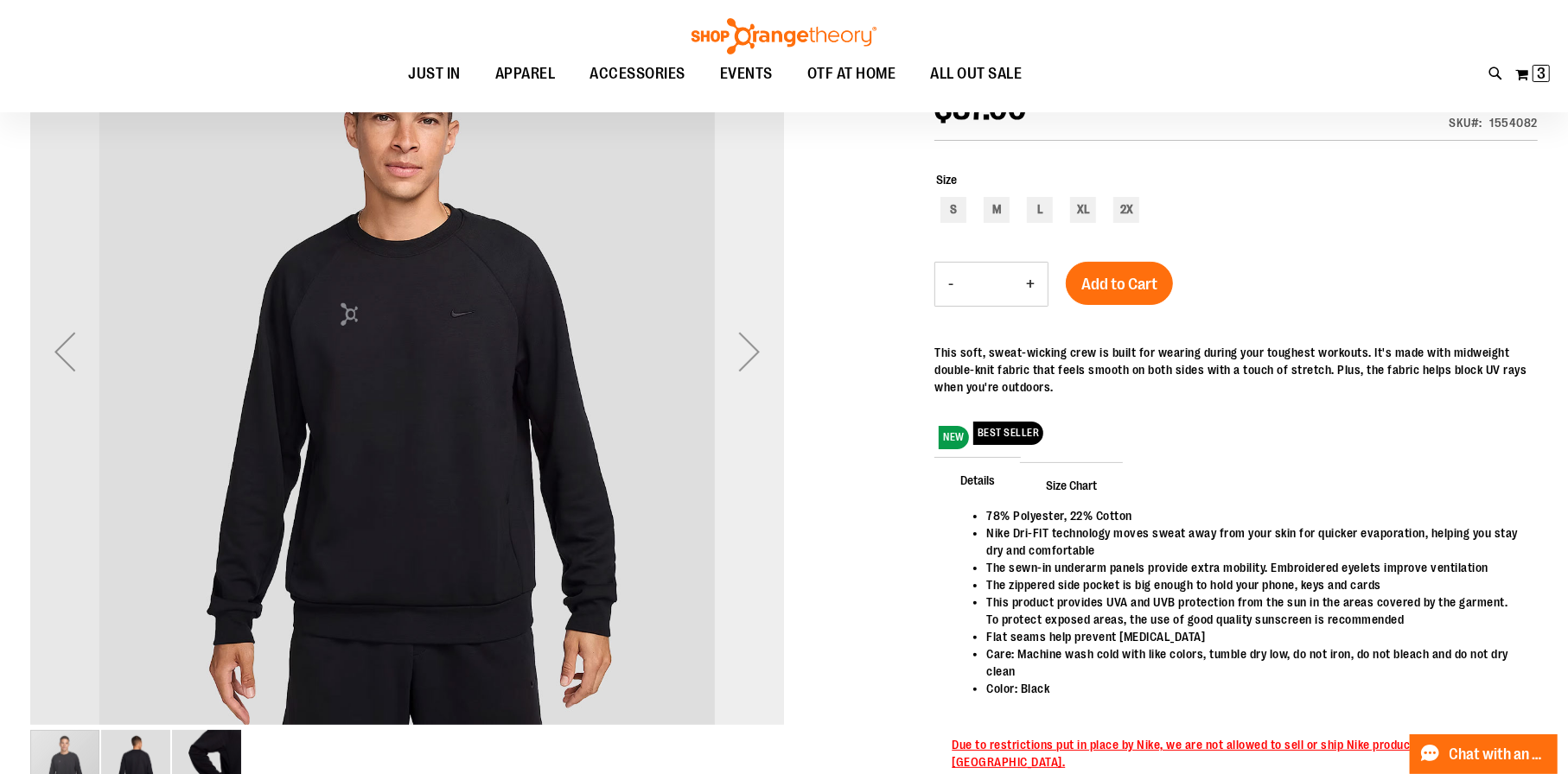
click at [751, 369] on div "Next" at bounding box center [750, 352] width 69 height 69
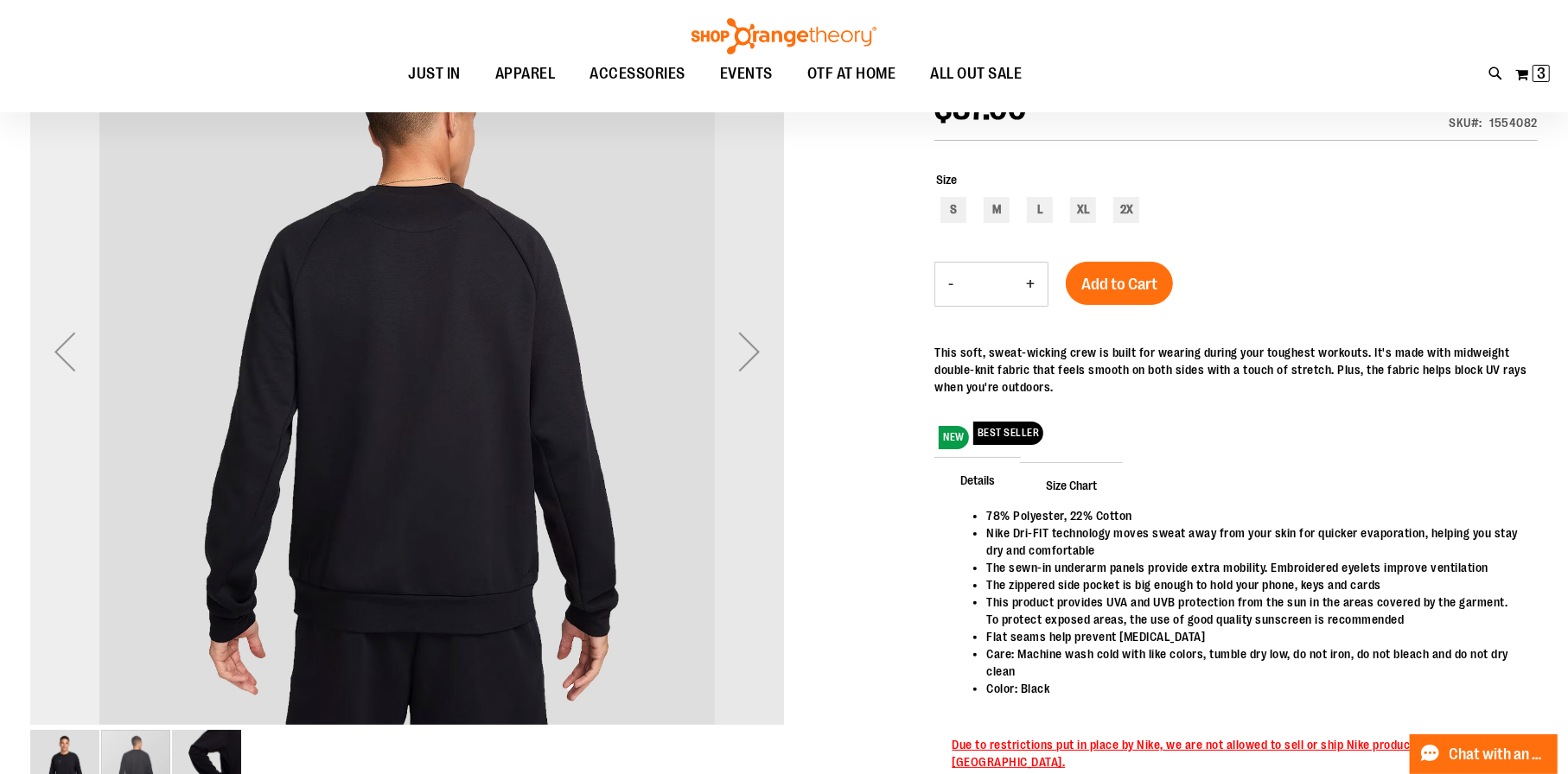
click at [67, 354] on div "Previous" at bounding box center [65, 352] width 69 height 69
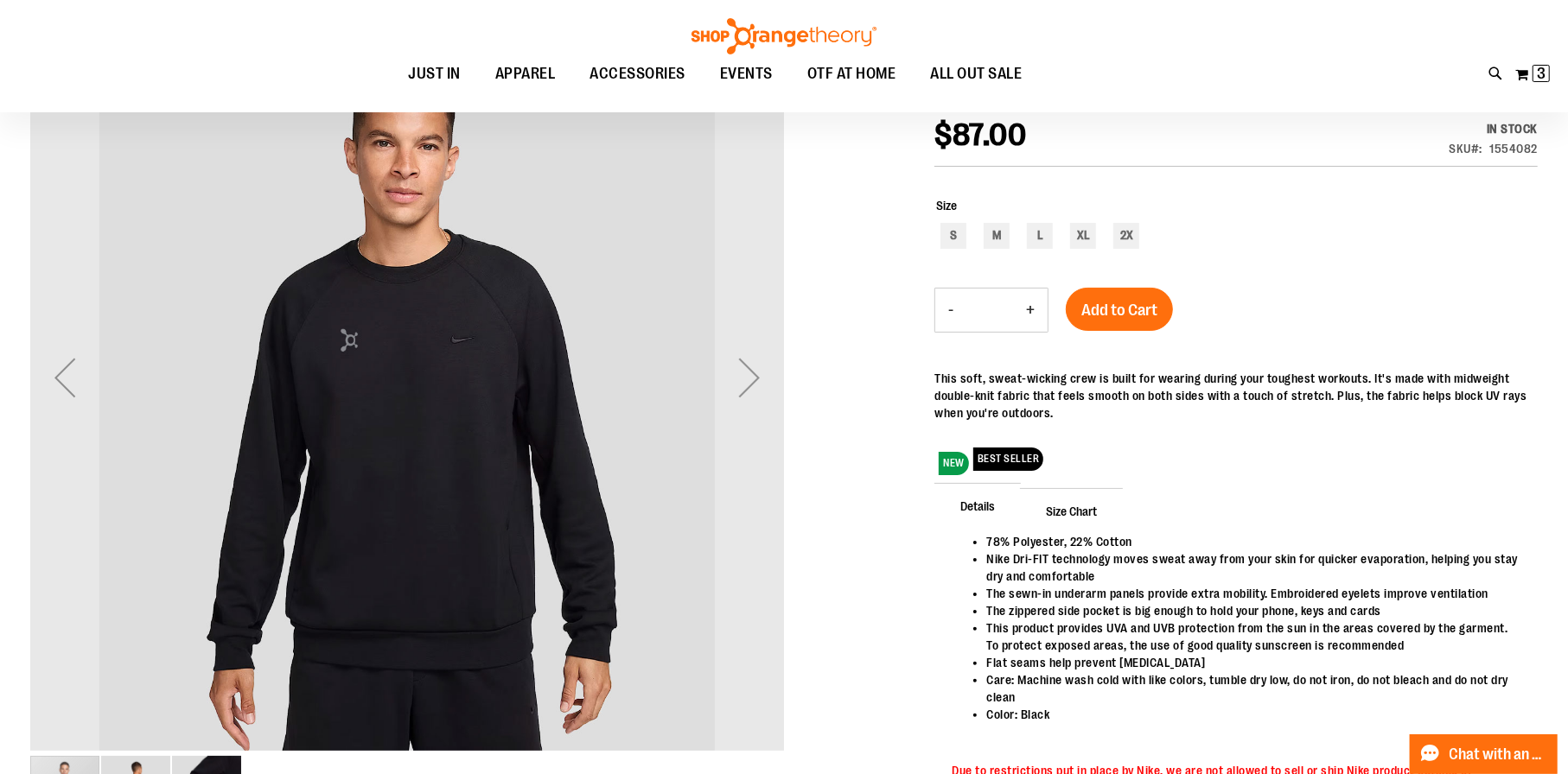
scroll to position [171, 0]
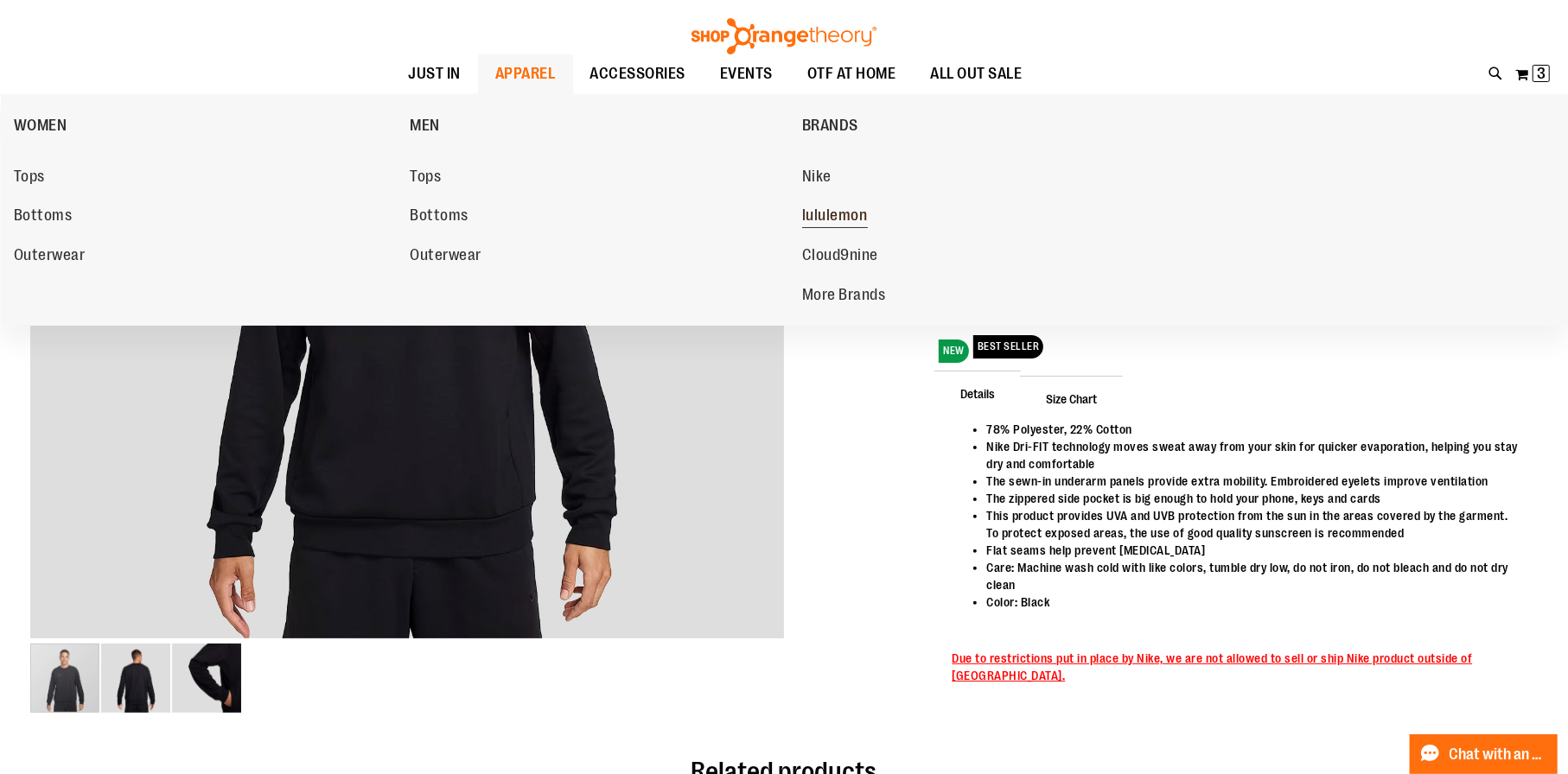
click at [838, 219] on span "lululemon" at bounding box center [834, 218] width 66 height 22
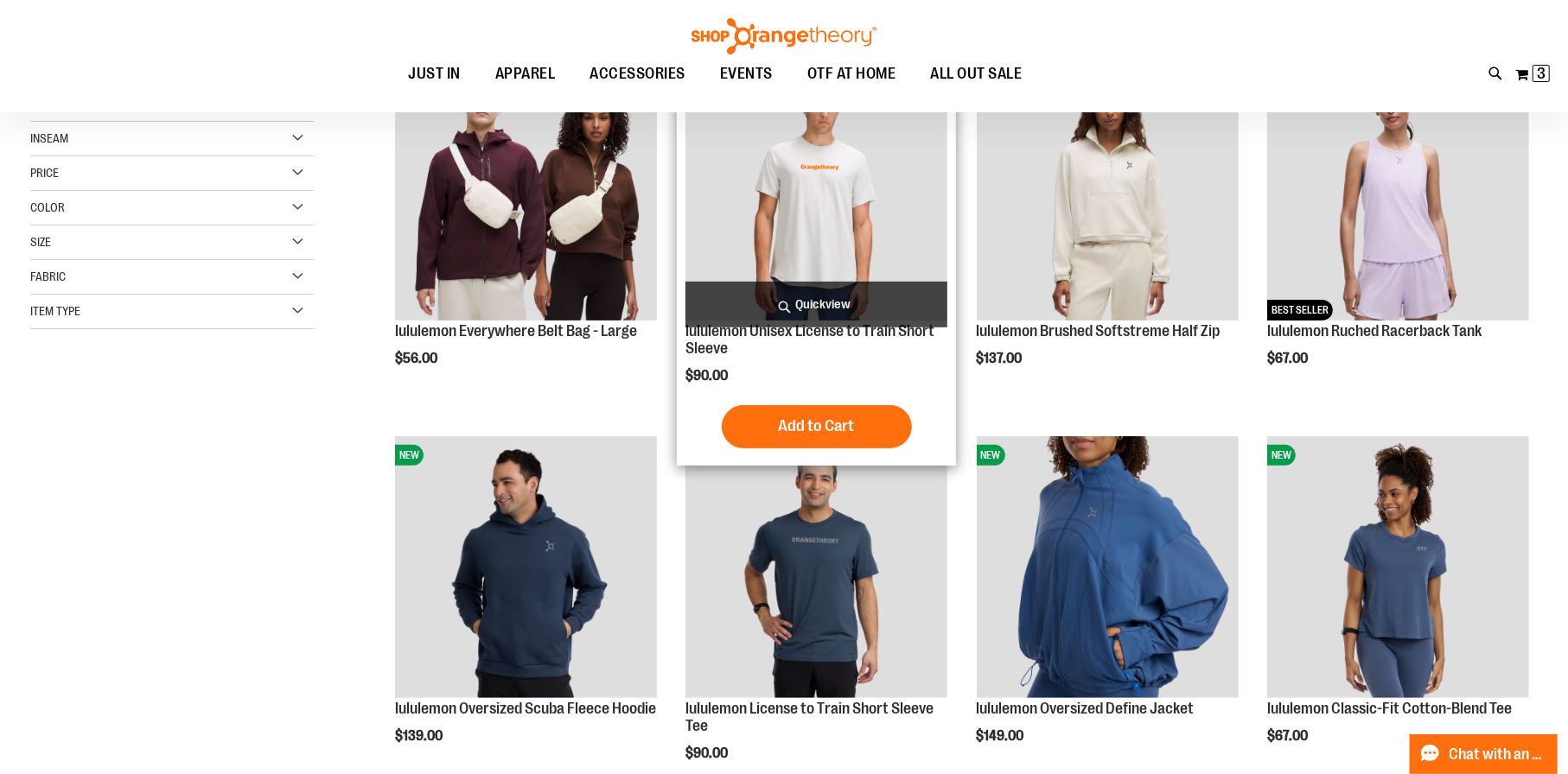
scroll to position [345, 0]
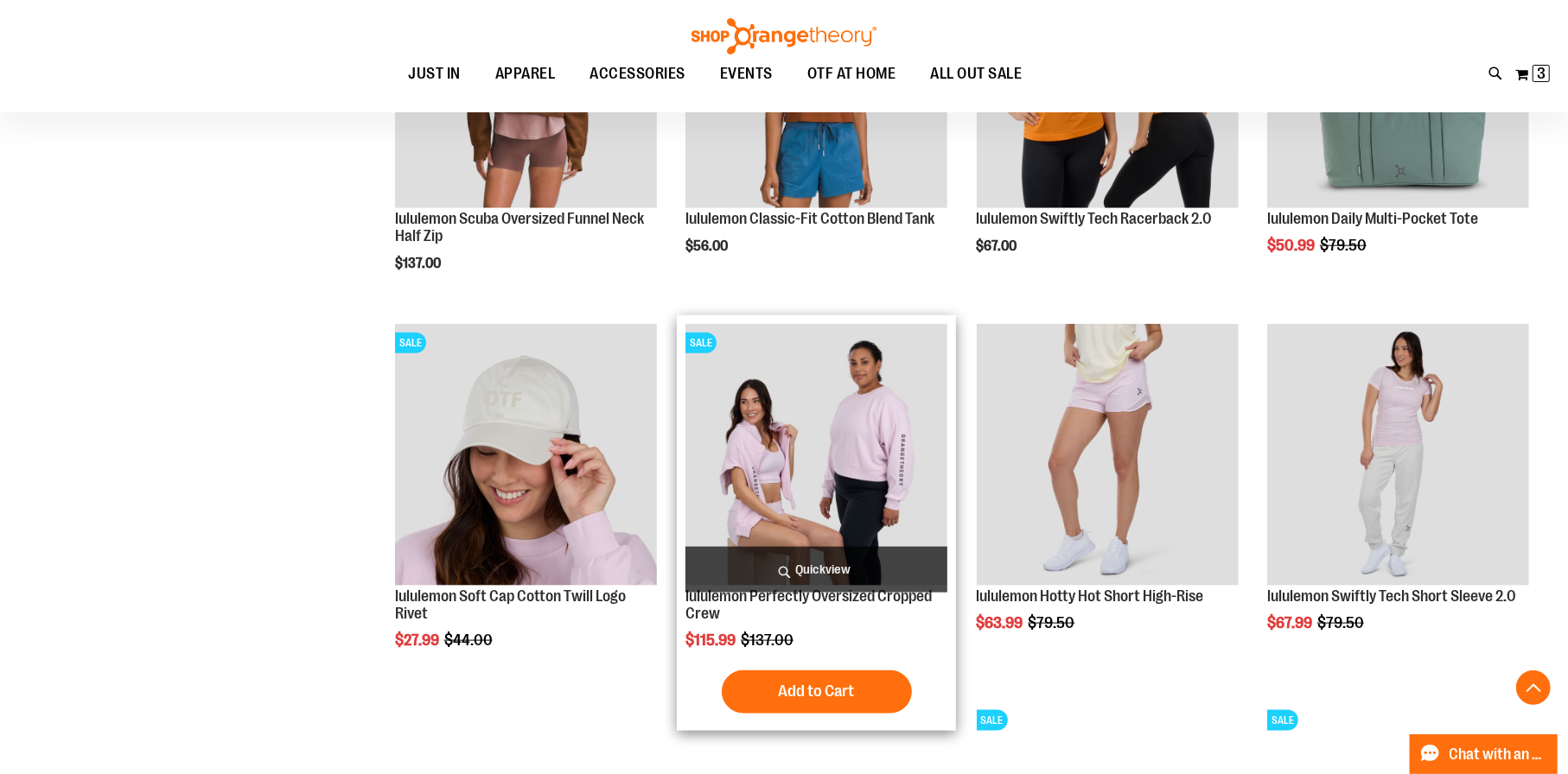
scroll to position [1554, 0]
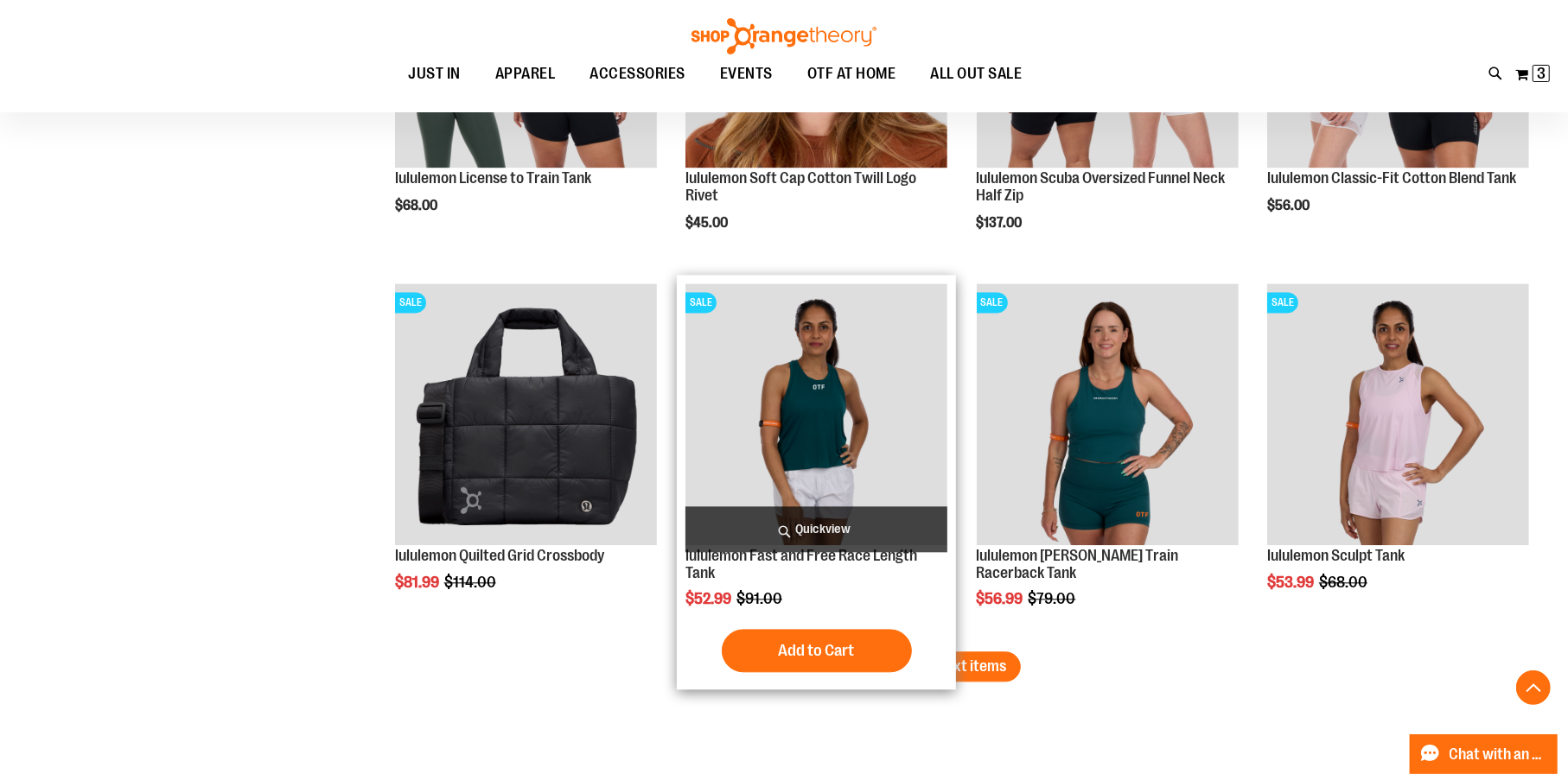
scroll to position [3195, 0]
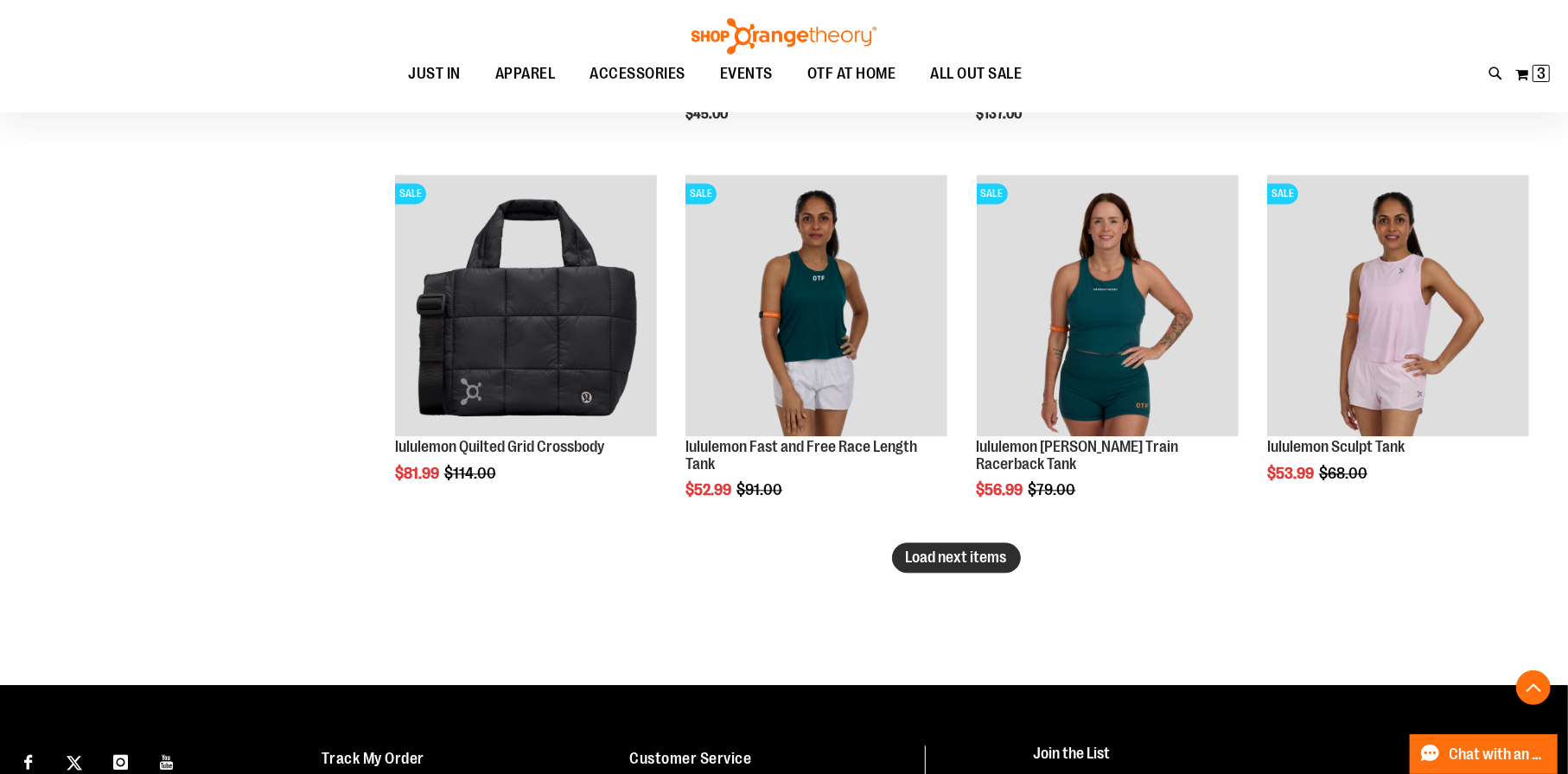
click at [920, 548] on span "Load next items" at bounding box center [955, 557] width 101 height 18
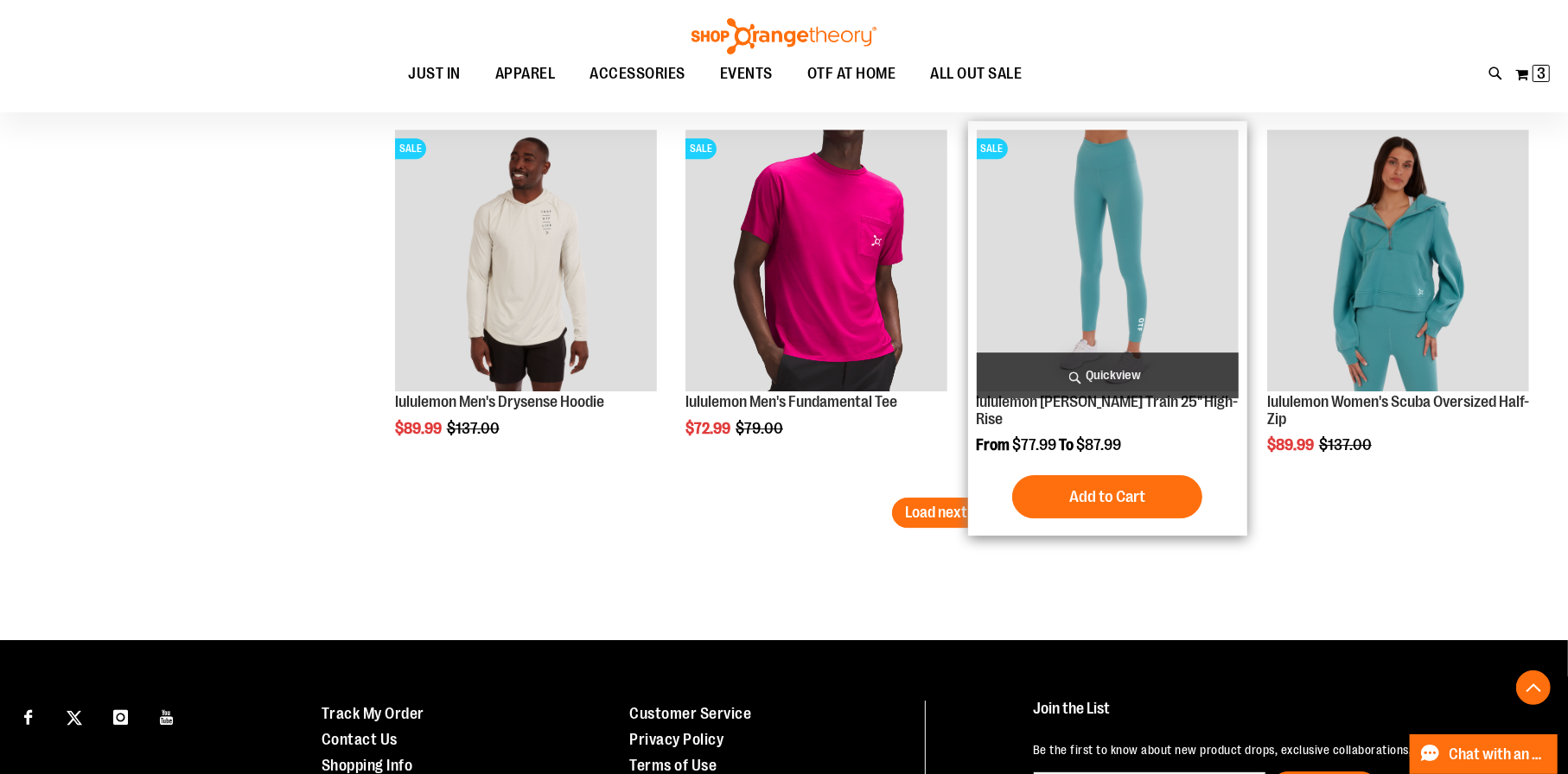
scroll to position [4406, 0]
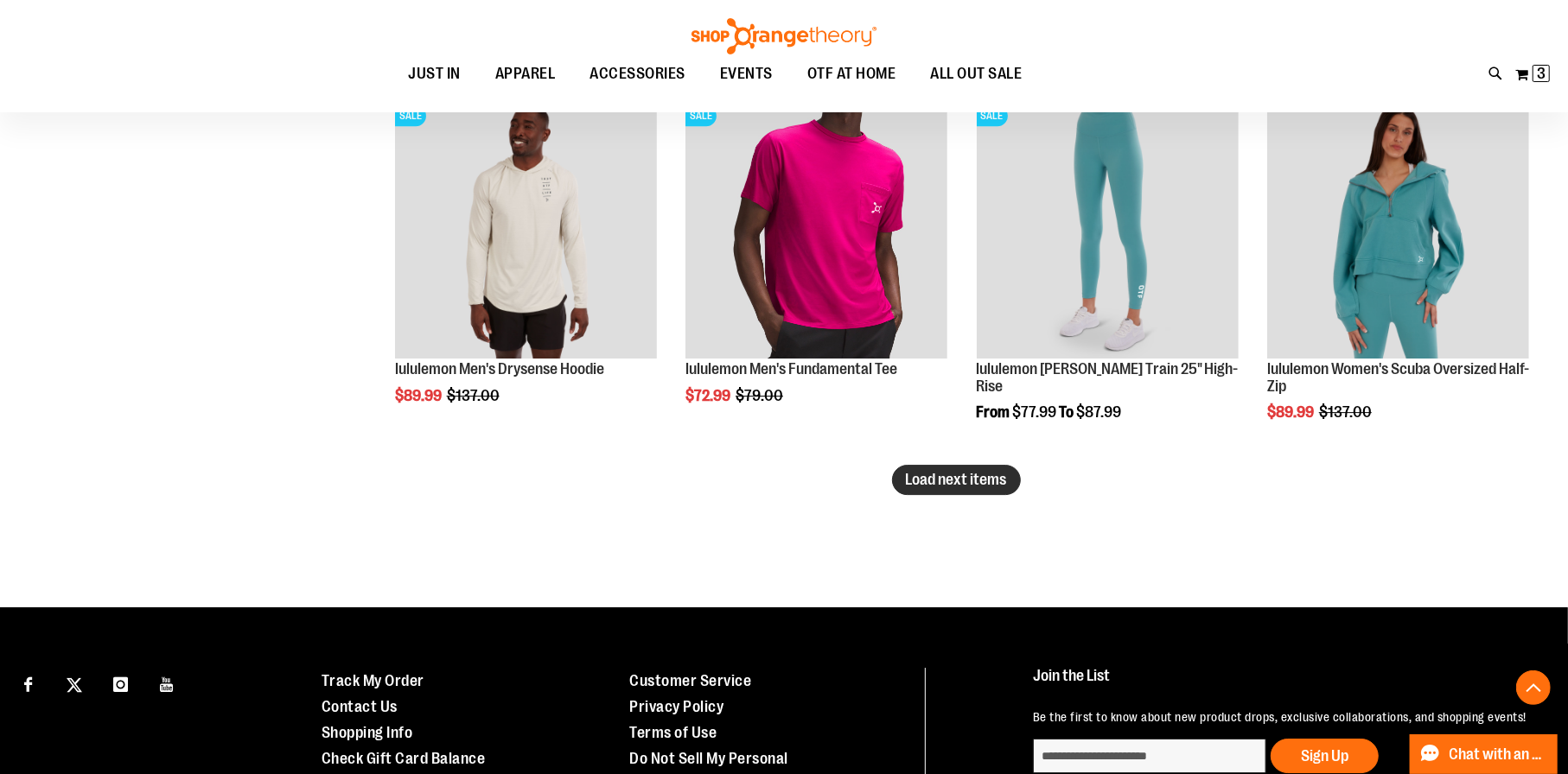
click at [968, 489] on button "Load next items" at bounding box center [955, 480] width 129 height 31
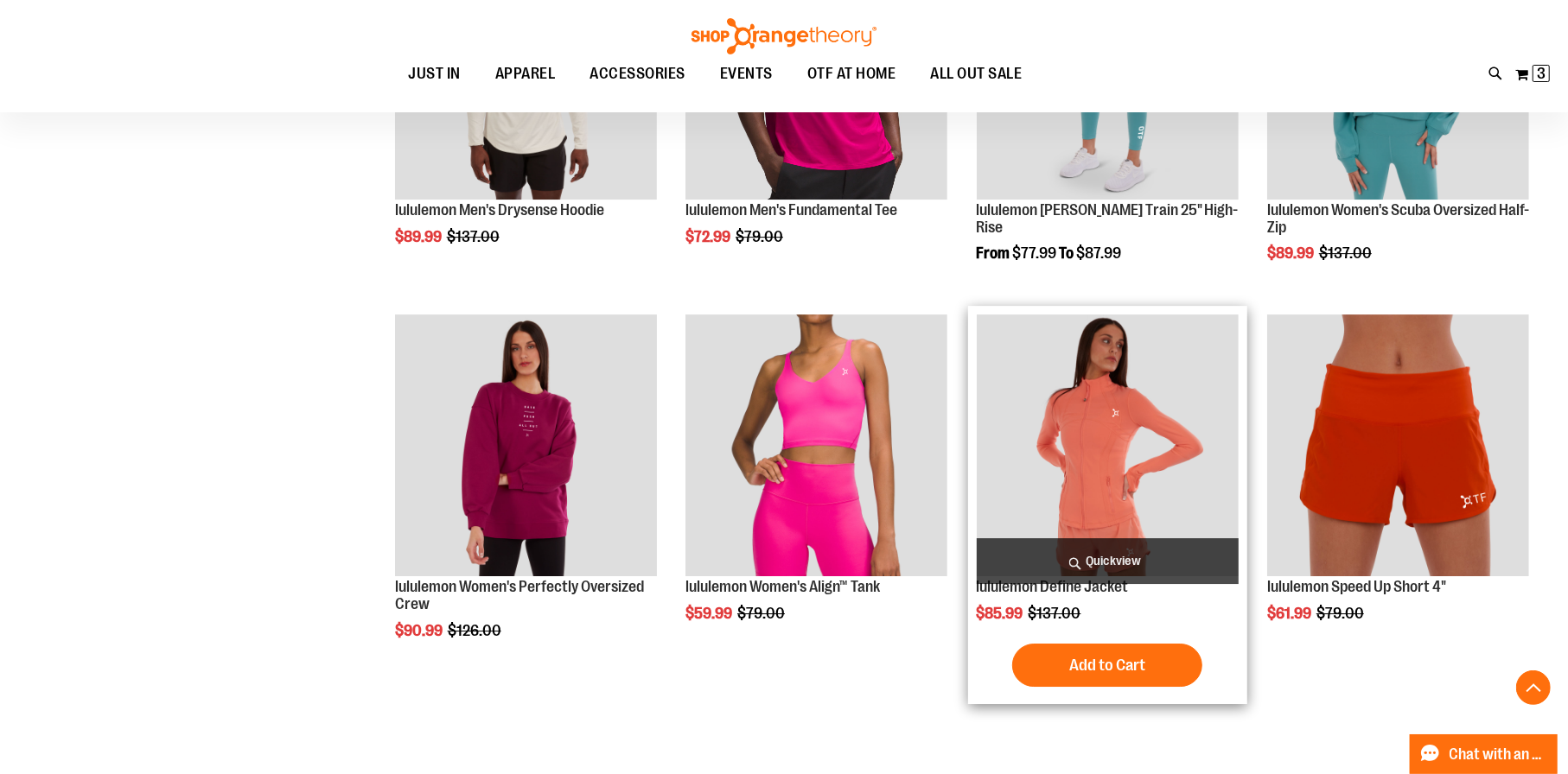
scroll to position [4751, 0]
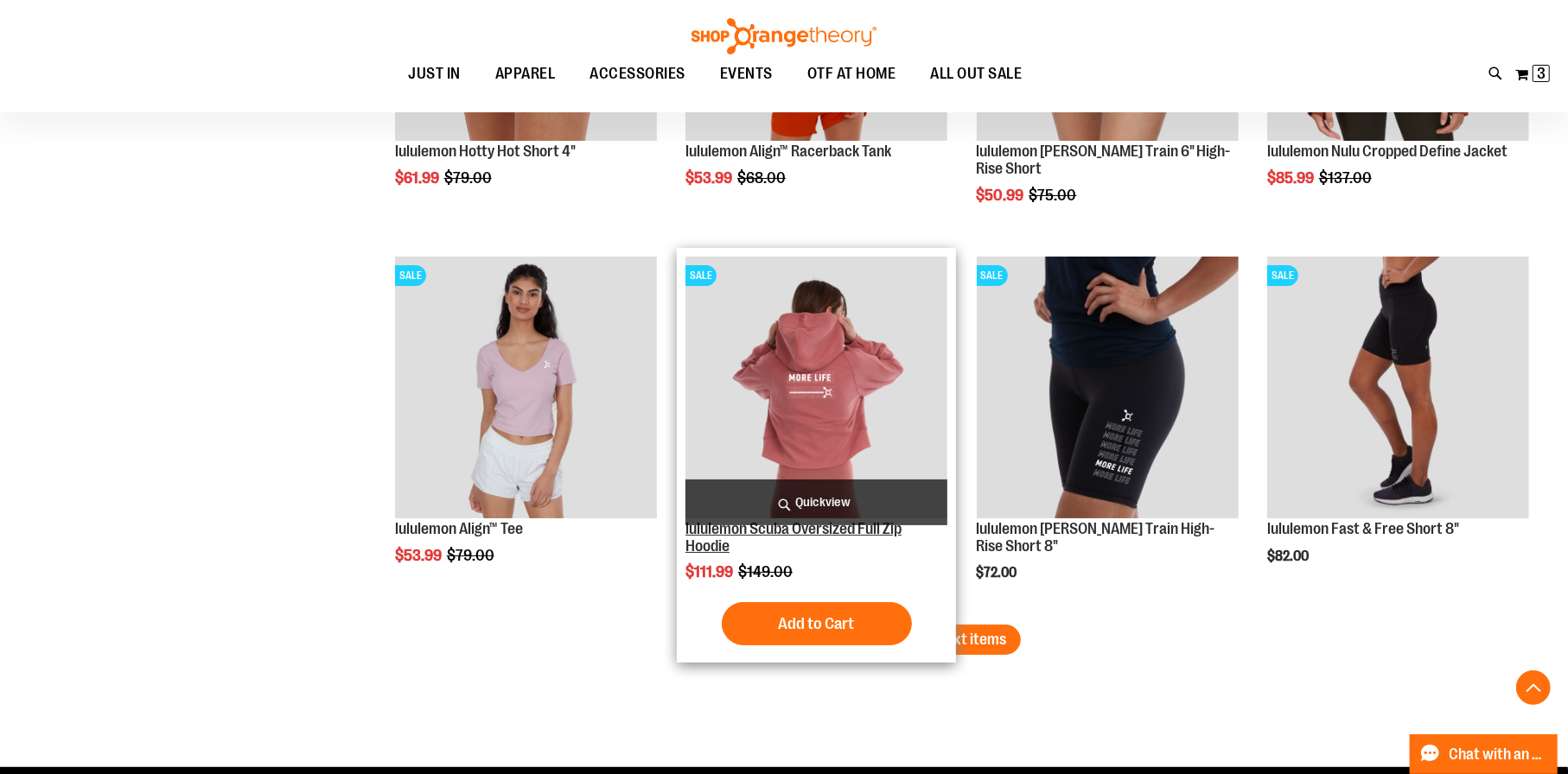
scroll to position [5442, 0]
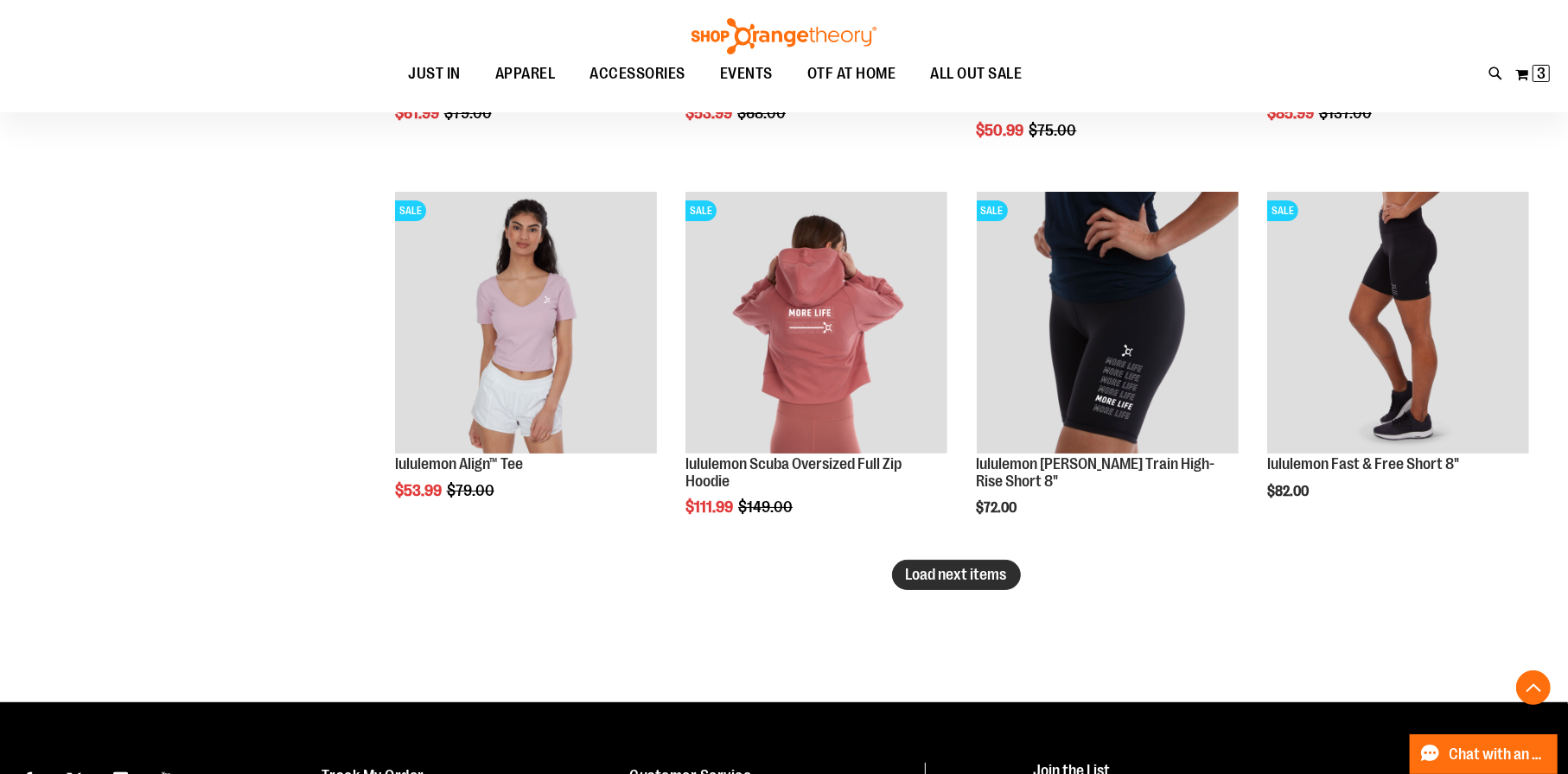
click at [927, 569] on span "Load next items" at bounding box center [955, 575] width 101 height 18
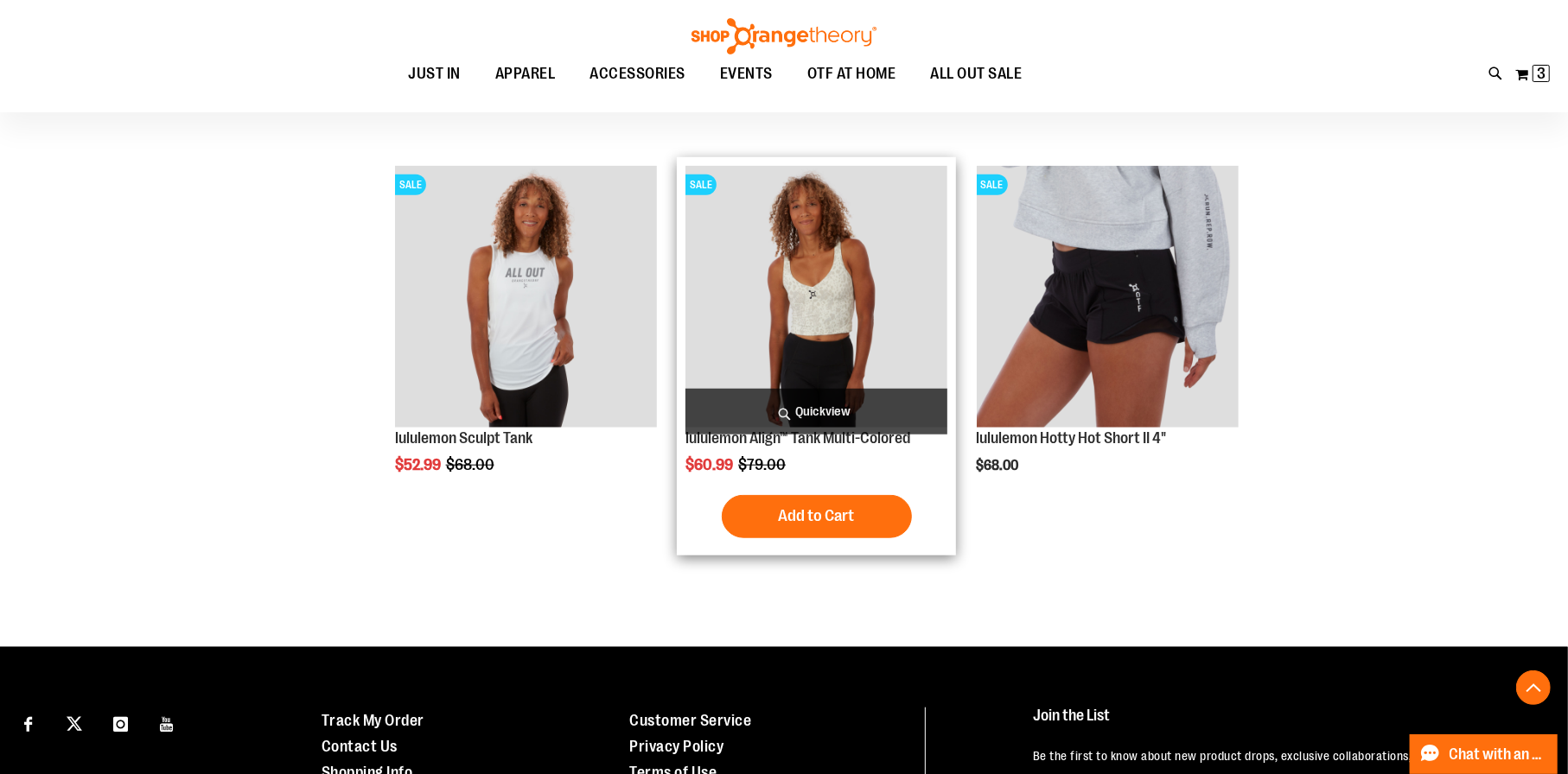
scroll to position [6465, 0]
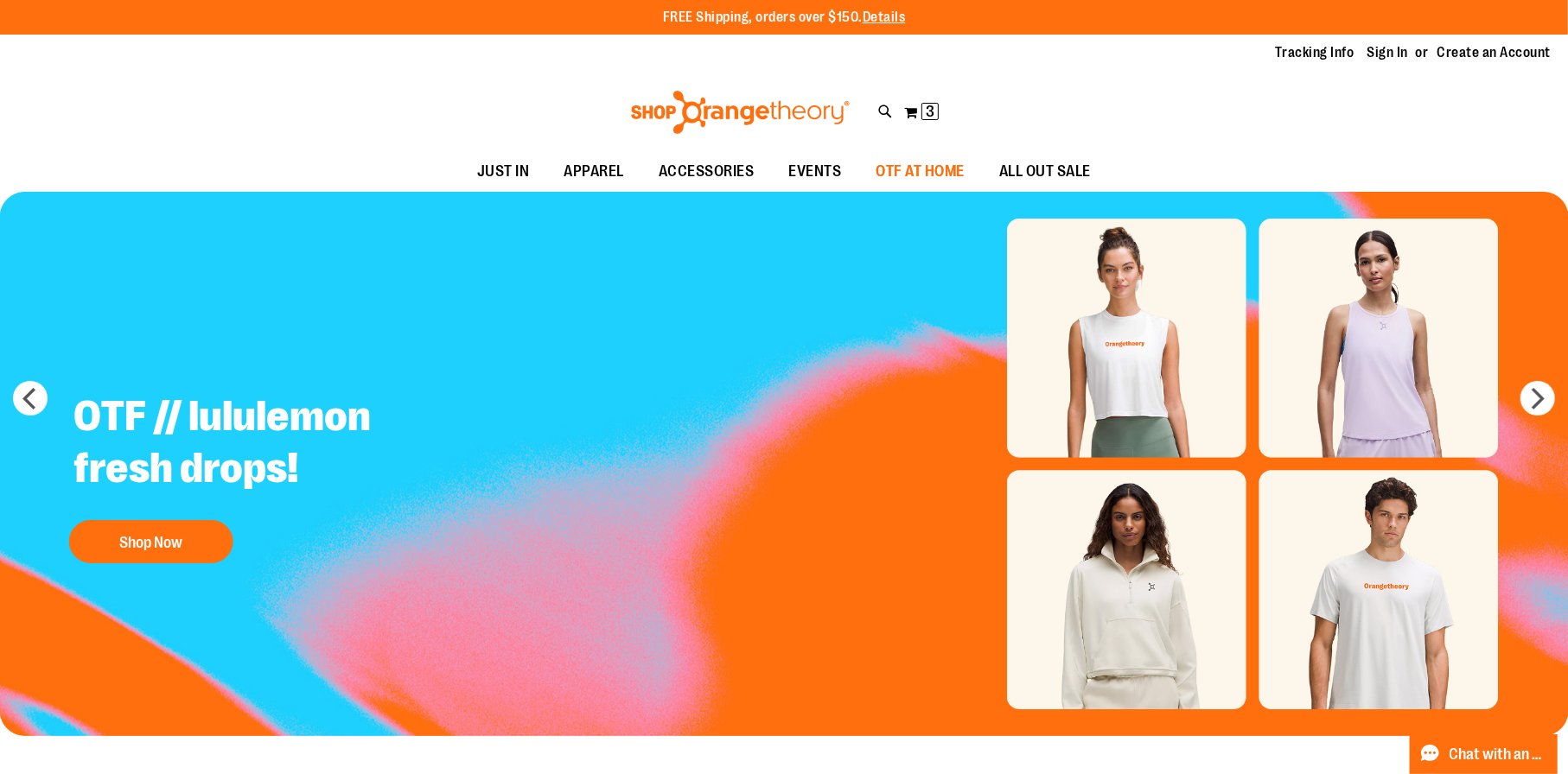
click at [932, 165] on span "OTF AT HOME" at bounding box center [921, 170] width 89 height 38
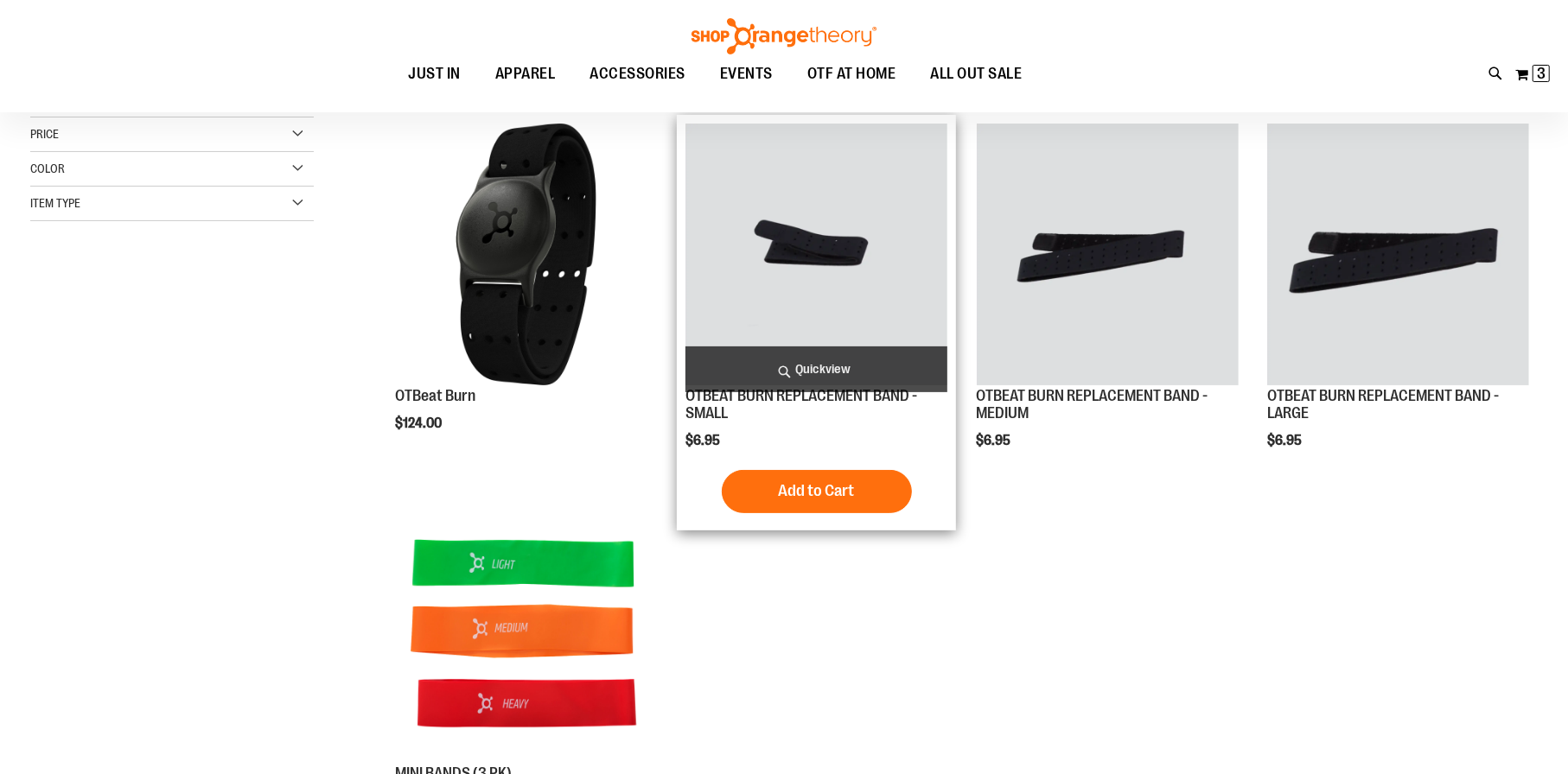
scroll to position [258, 0]
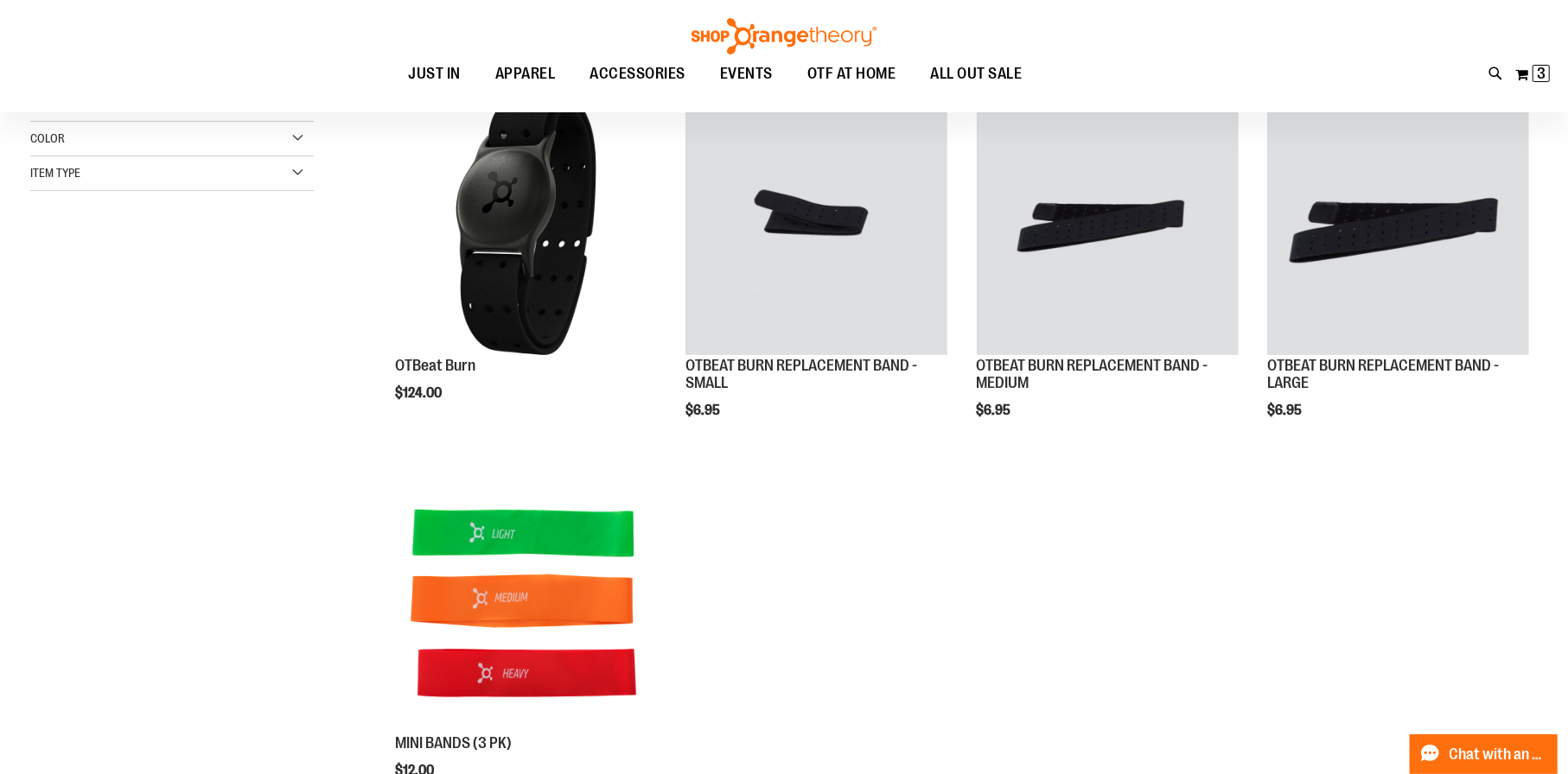
click at [918, 608] on ol "OTBeat Burn $124.00 [GEOGRAPHIC_DATA] Add to Cart In stock" at bounding box center [955, 462] width 1163 height 754
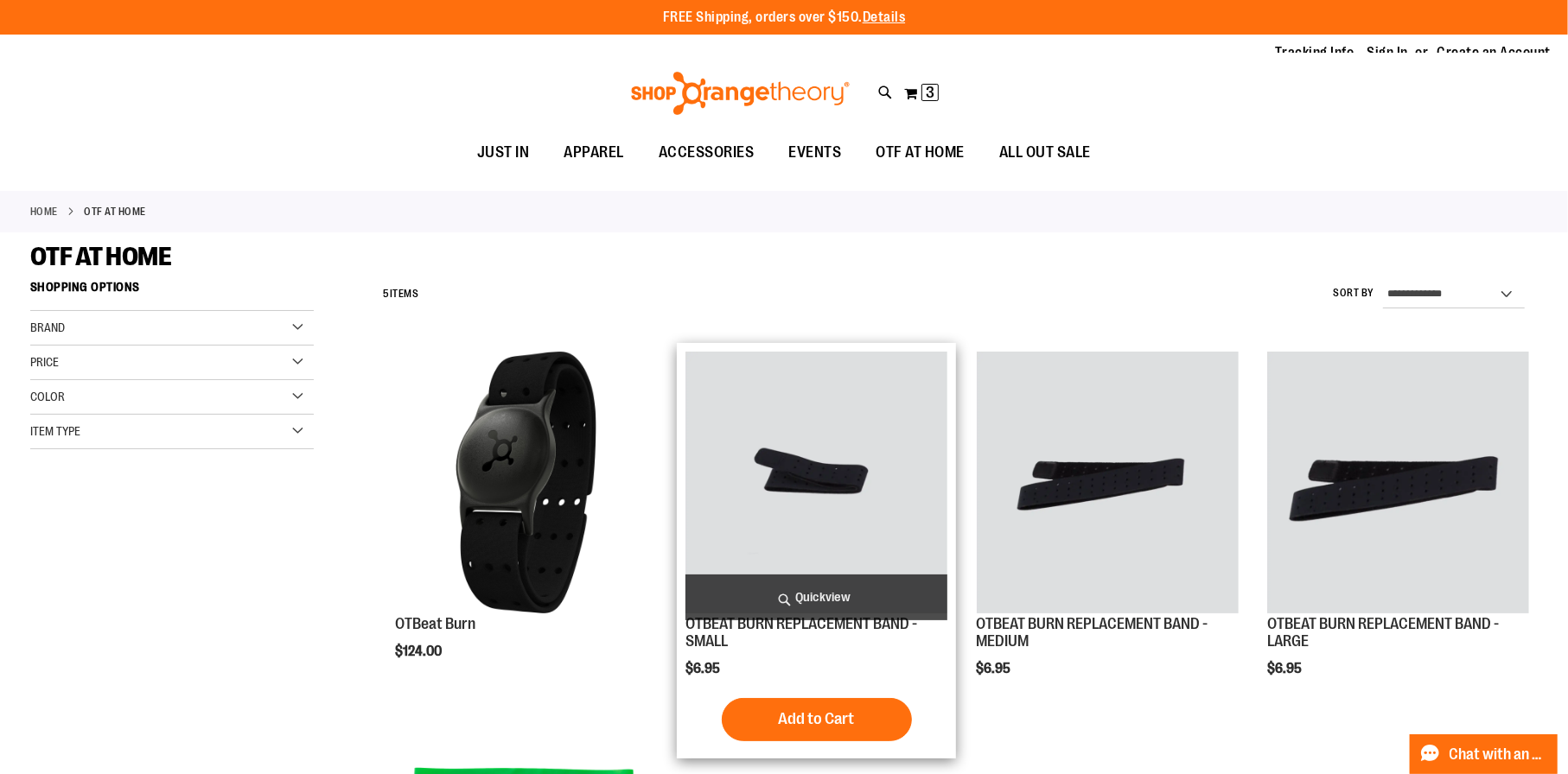
scroll to position [0, 0]
